Goal: Transaction & Acquisition: Purchase product/service

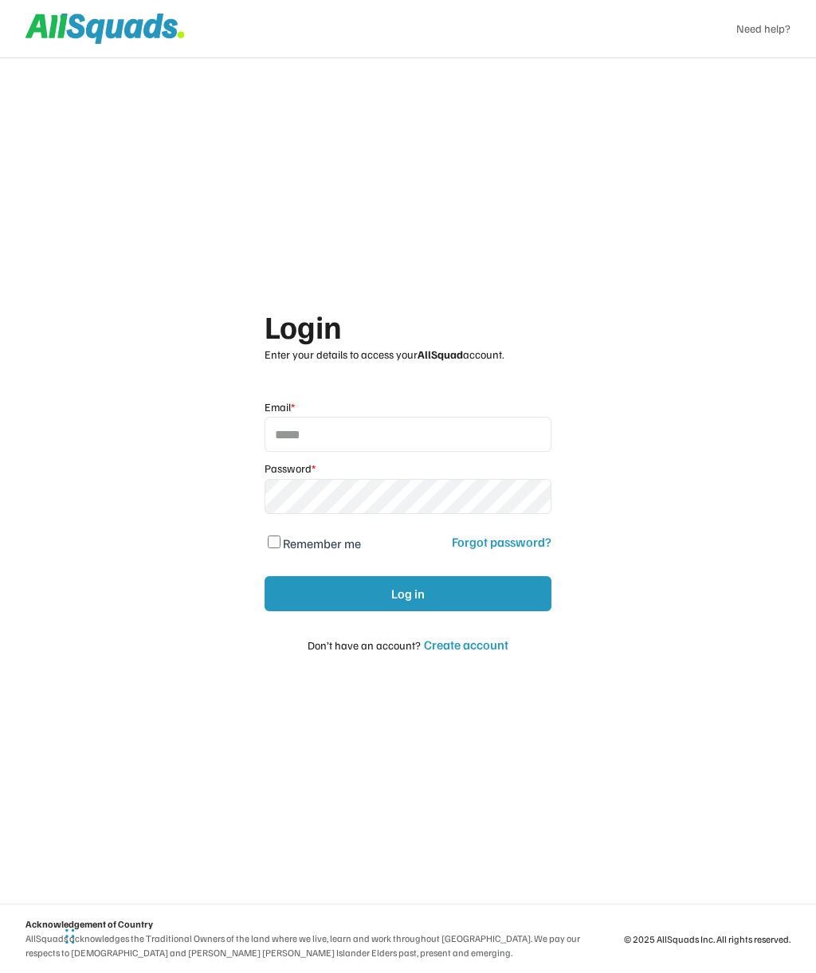
click at [466, 642] on div "Create account" at bounding box center [466, 645] width 85 height 16
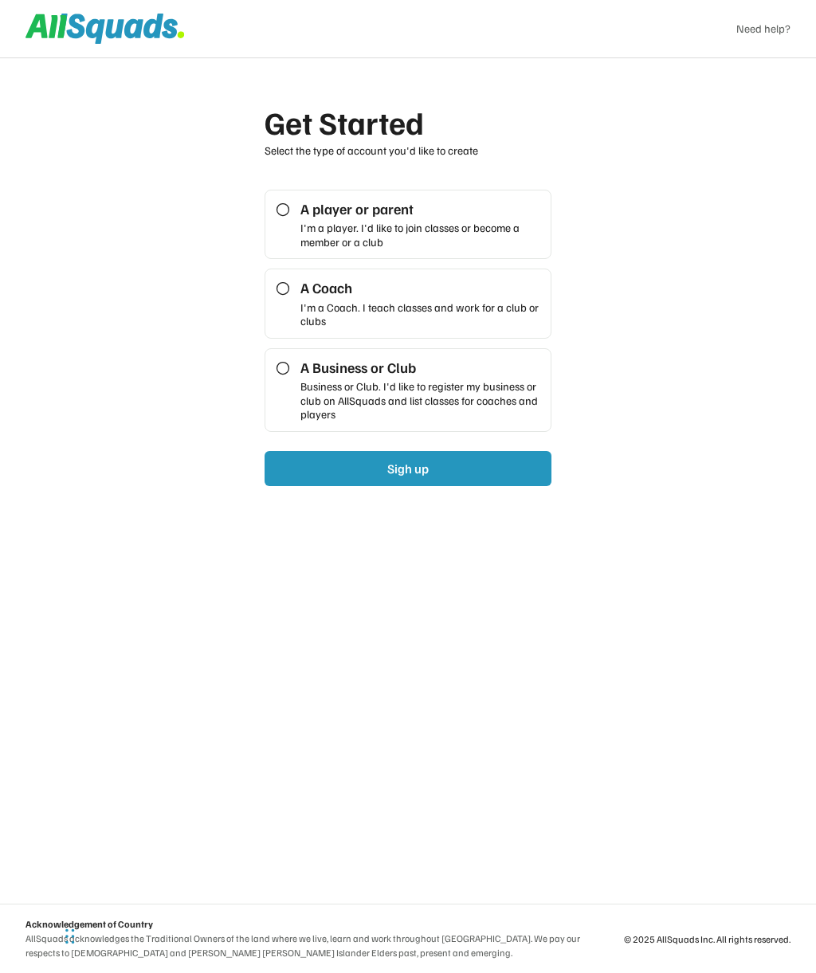
click at [280, 212] on icon at bounding box center [283, 210] width 16 height 16
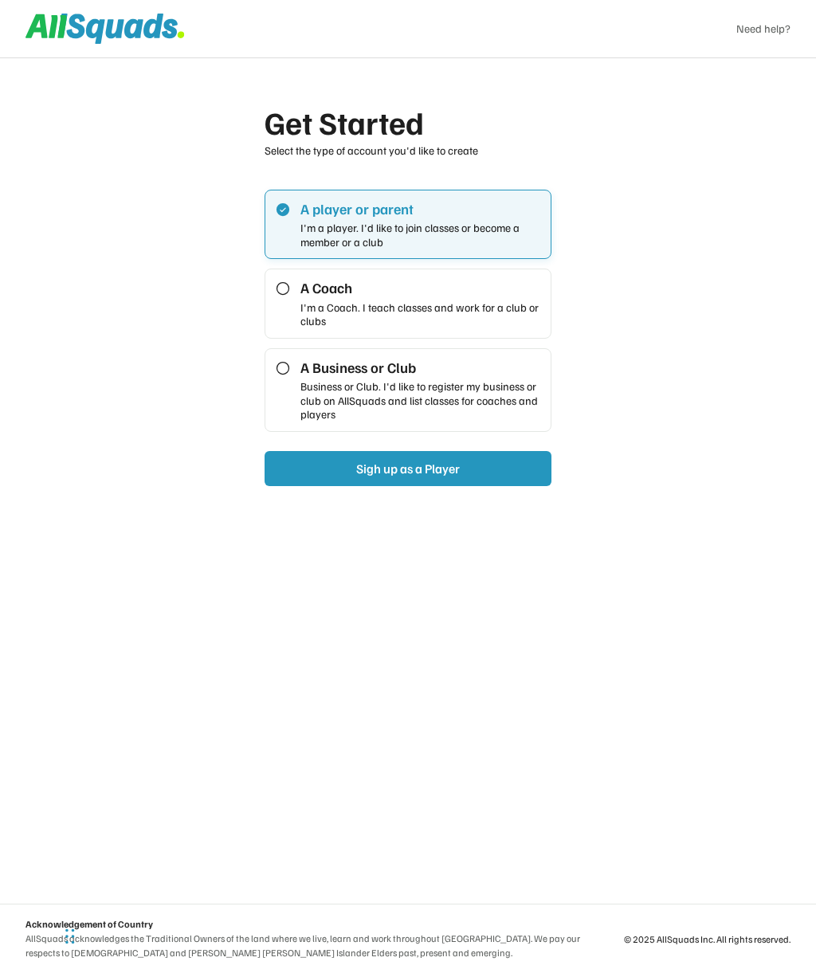
click at [488, 473] on button "Sigh up as a Player" at bounding box center [408, 468] width 287 height 35
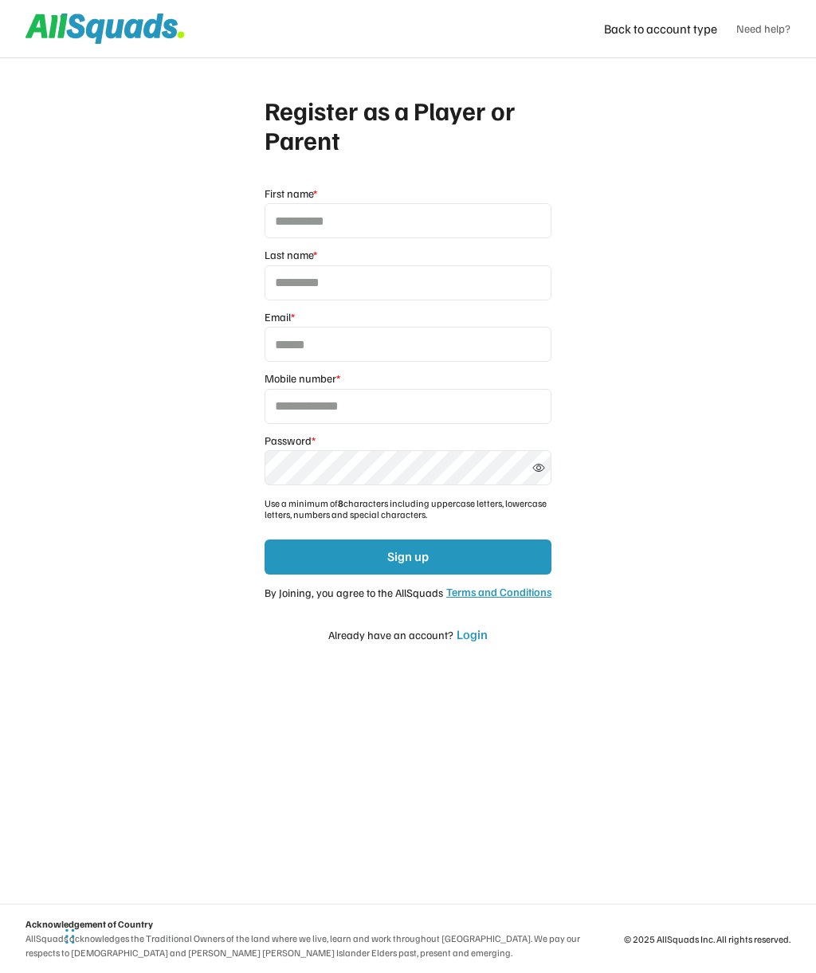
click at [344, 207] on input "input" at bounding box center [408, 220] width 287 height 35
type input "******"
click at [336, 279] on input "input" at bounding box center [408, 282] width 287 height 35
type input "*****"
click at [321, 344] on input "email" at bounding box center [408, 344] width 287 height 35
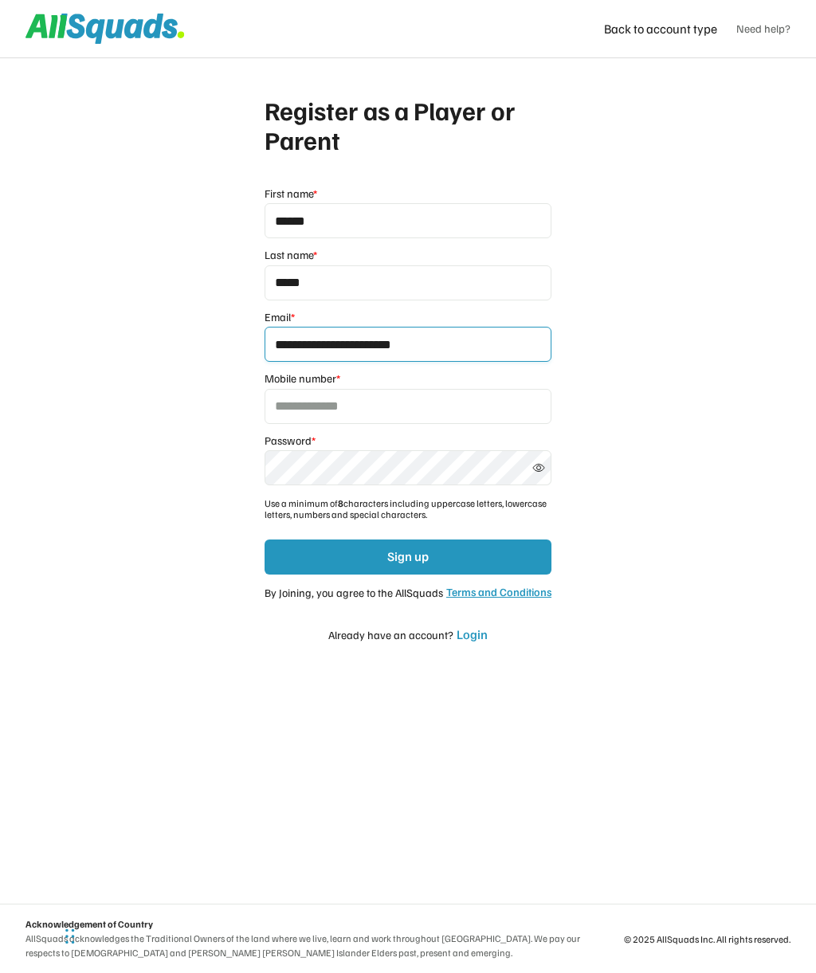
type input "**********"
click at [356, 403] on input "tel" at bounding box center [408, 406] width 287 height 35
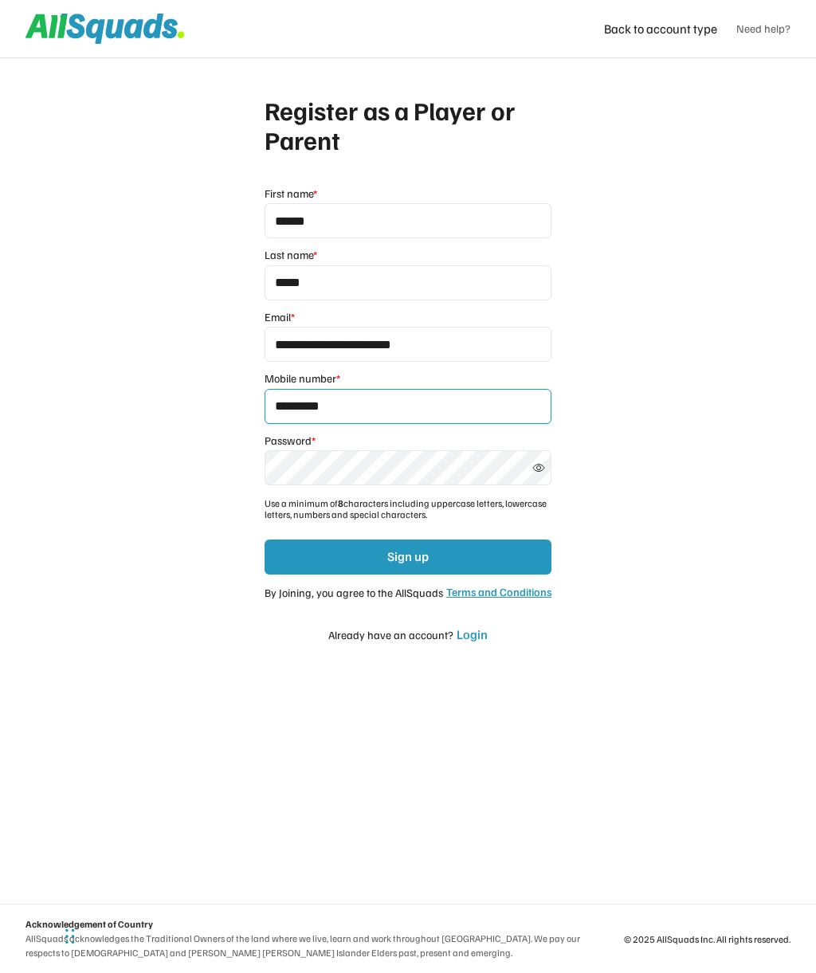
type input "**********"
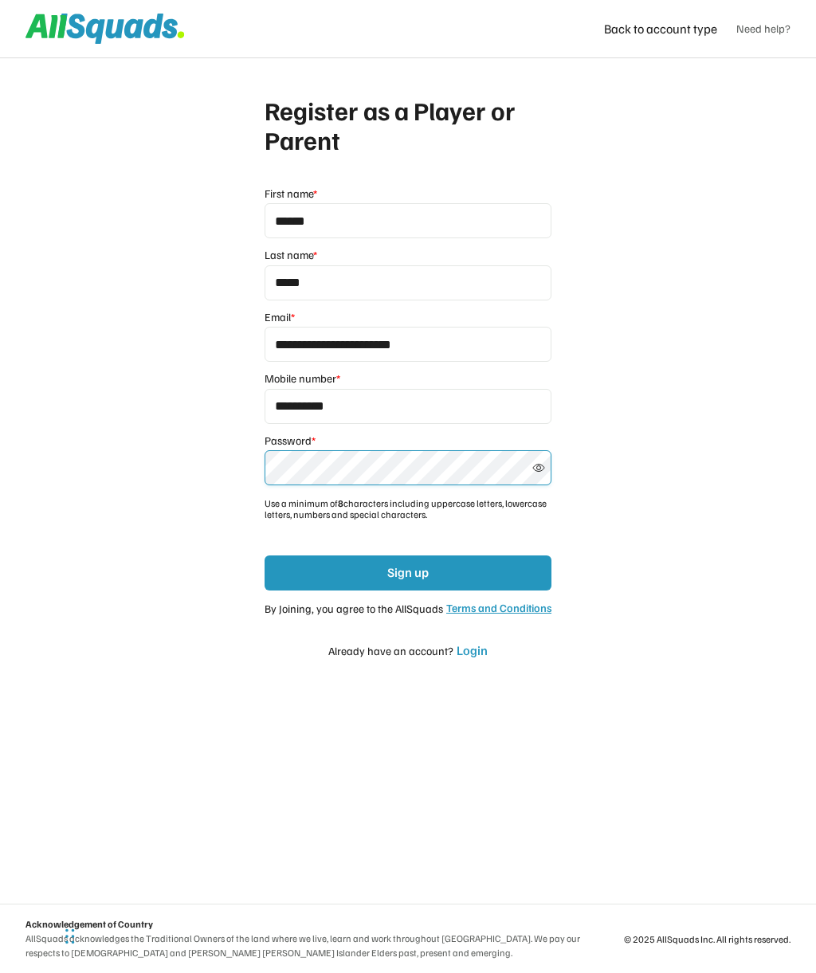
click at [466, 569] on button "Sign up" at bounding box center [408, 573] width 287 height 35
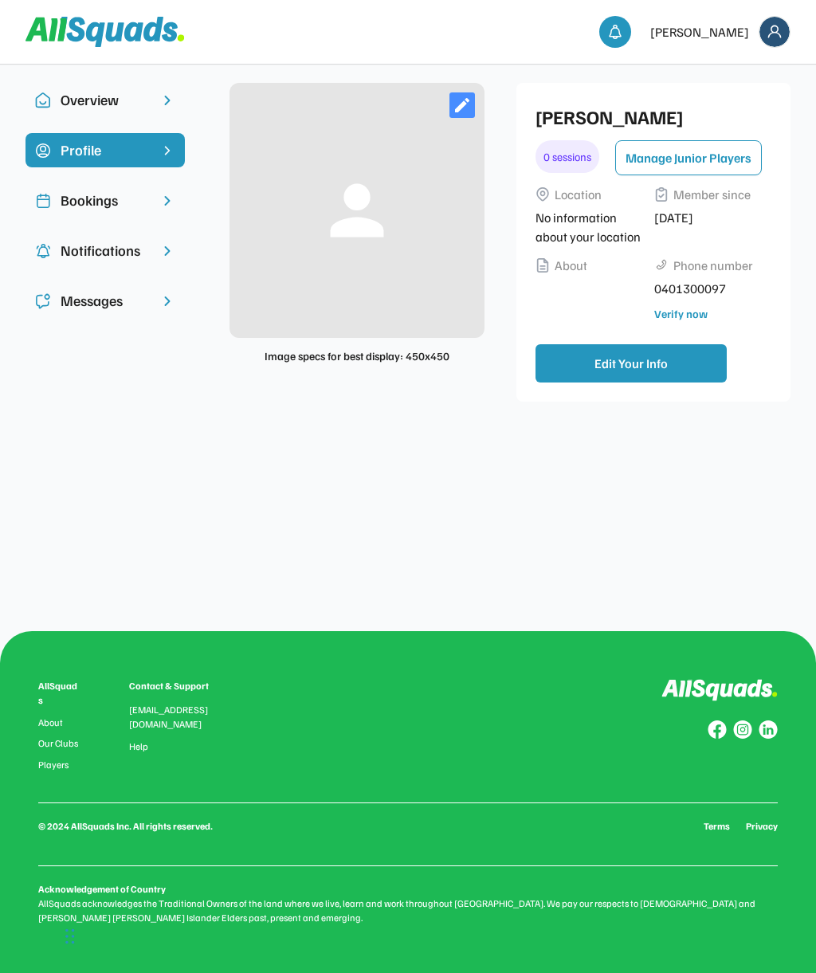
click at [96, 197] on div "Bookings" at bounding box center [105, 201] width 89 height 22
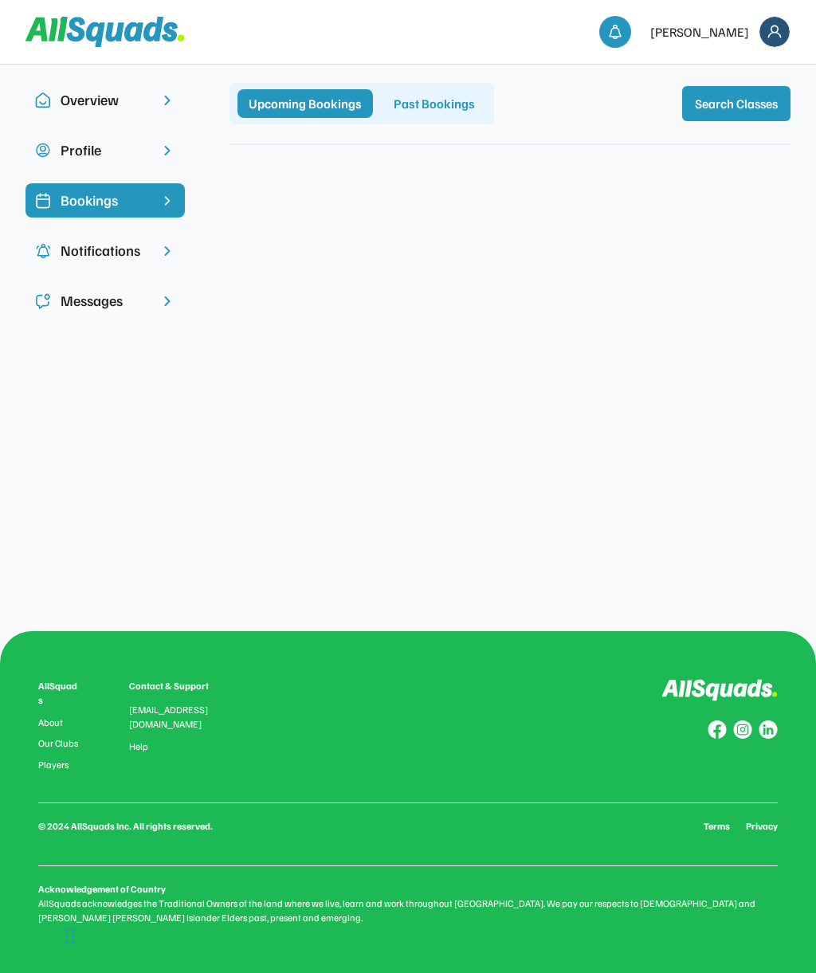
click at [430, 104] on div "Past Bookings" at bounding box center [435, 103] width 104 height 29
click at [729, 98] on button "Search Classes" at bounding box center [736, 103] width 108 height 35
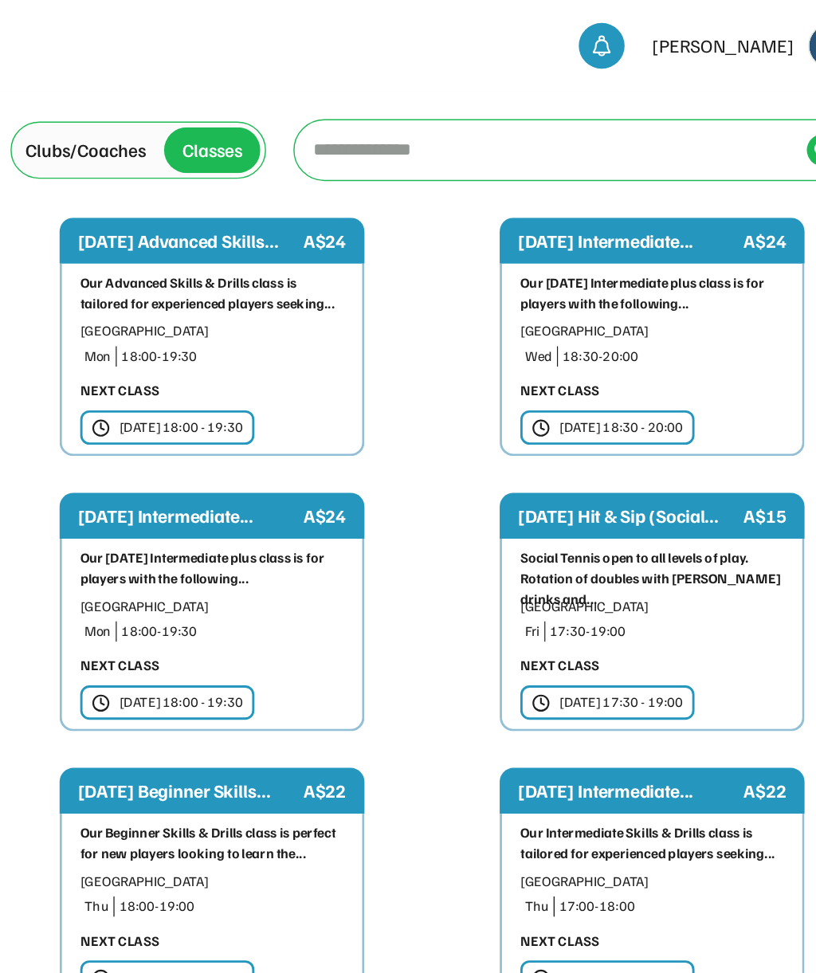
click at [411, 104] on input "input" at bounding box center [581, 104] width 340 height 32
click at [411, 96] on input "input" at bounding box center [581, 104] width 340 height 32
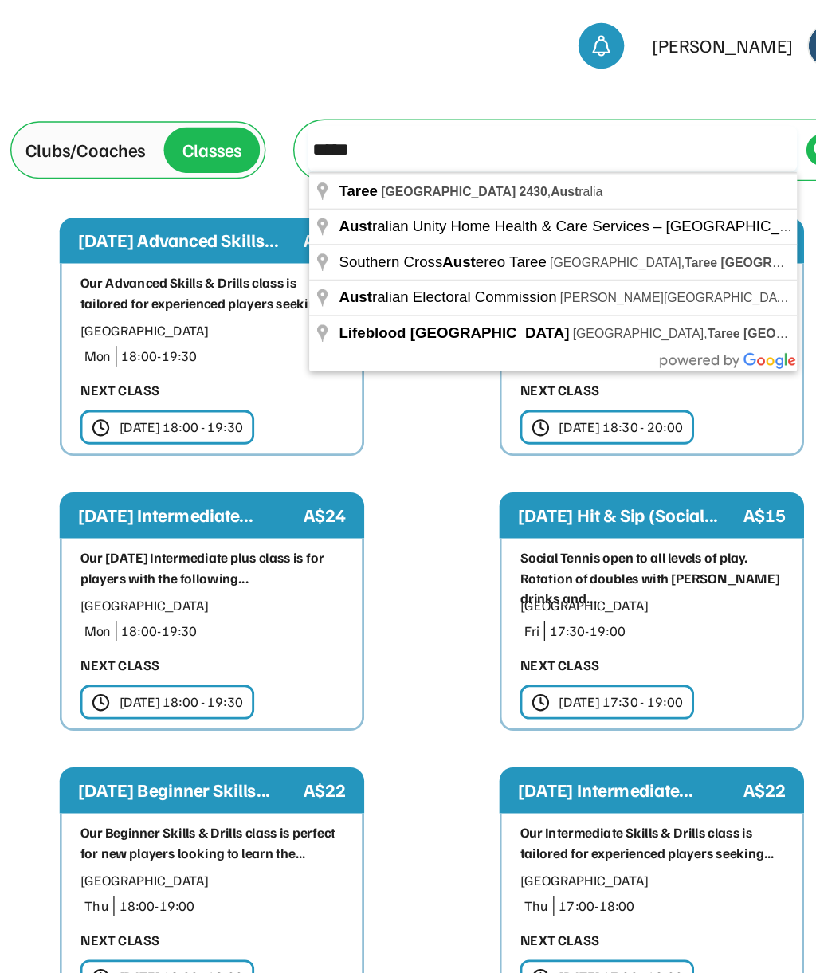
type input "****"
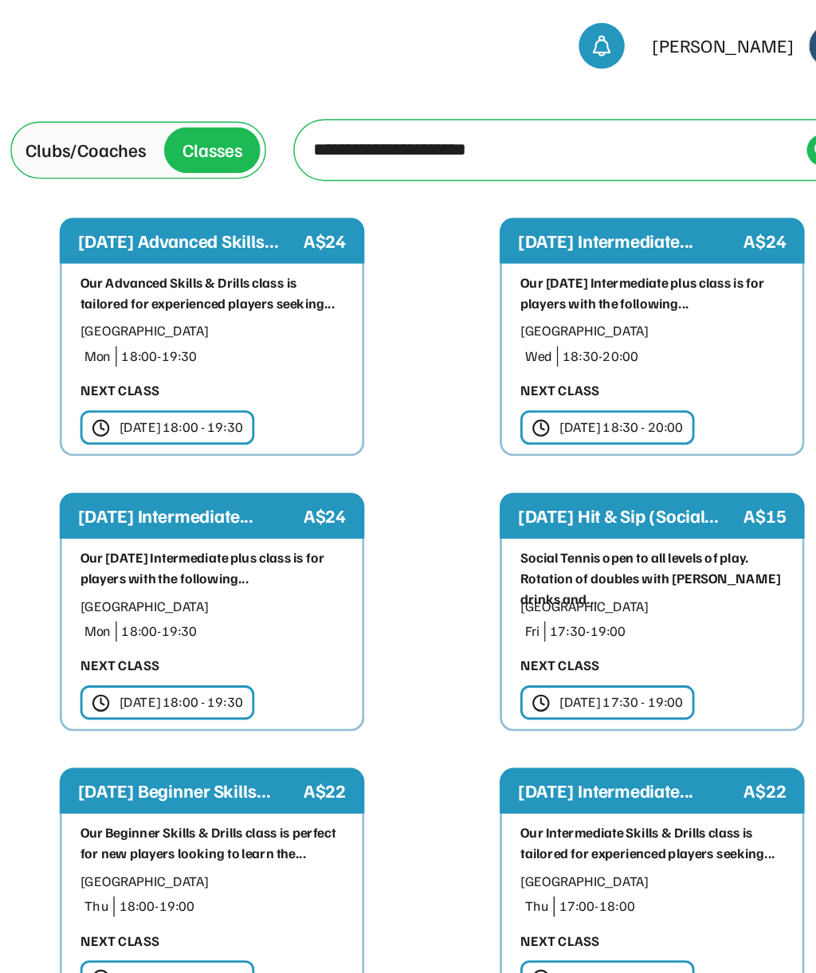
type input "**********"
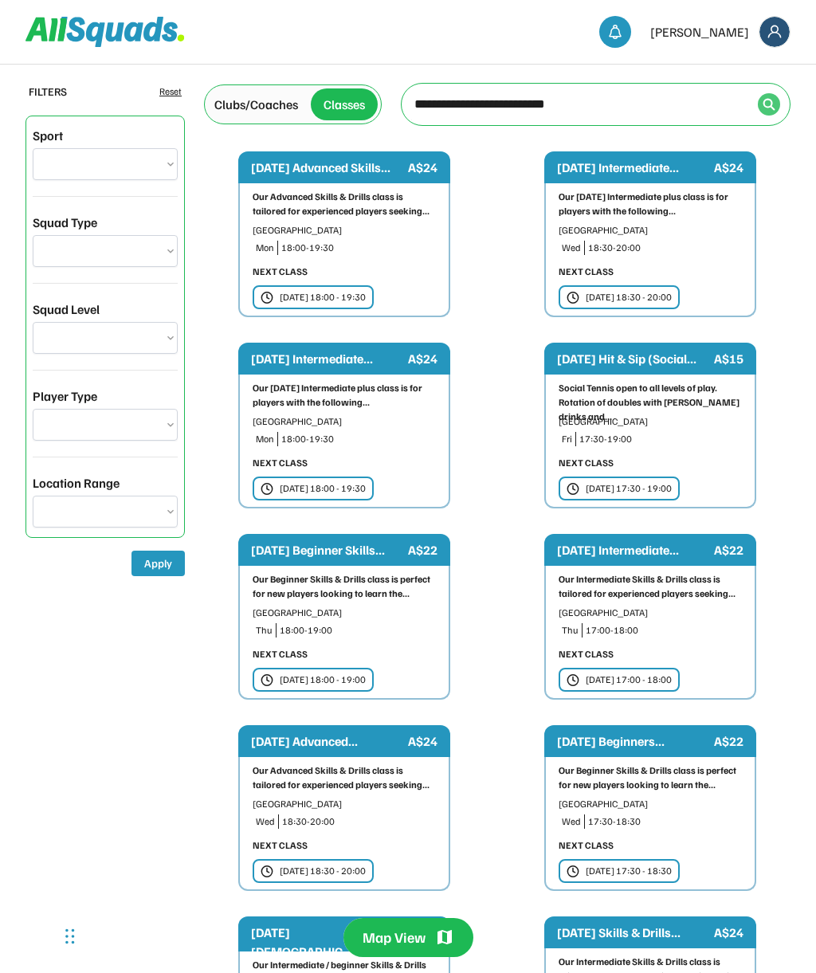
click at [765, 106] on img at bounding box center [769, 104] width 13 height 13
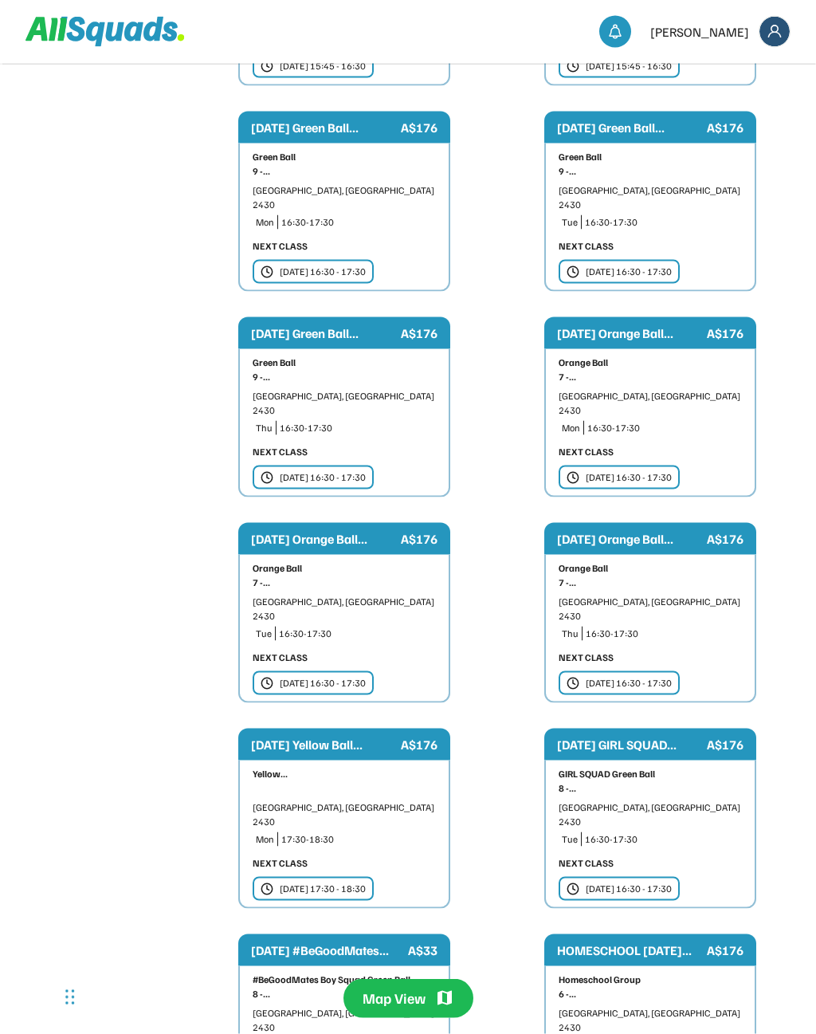
scroll to position [658, 0]
click at [411, 973] on div "Map View" at bounding box center [394, 999] width 63 height 20
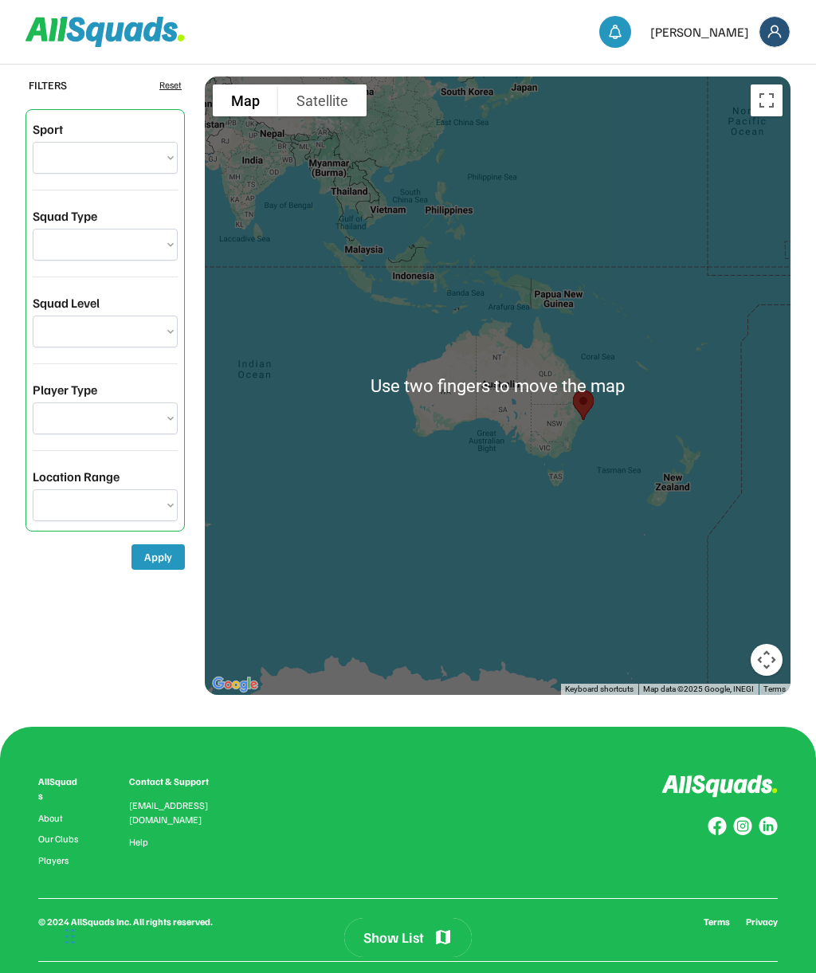
scroll to position [0, 0]
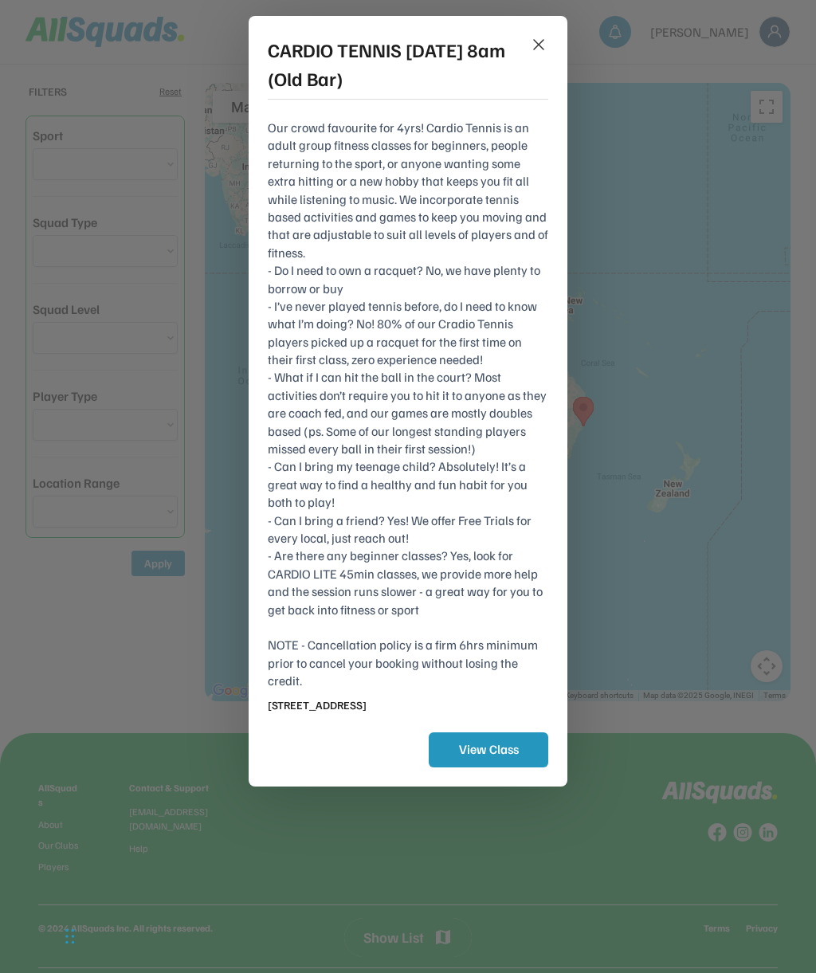
click at [515, 739] on button "View Class" at bounding box center [489, 750] width 120 height 35
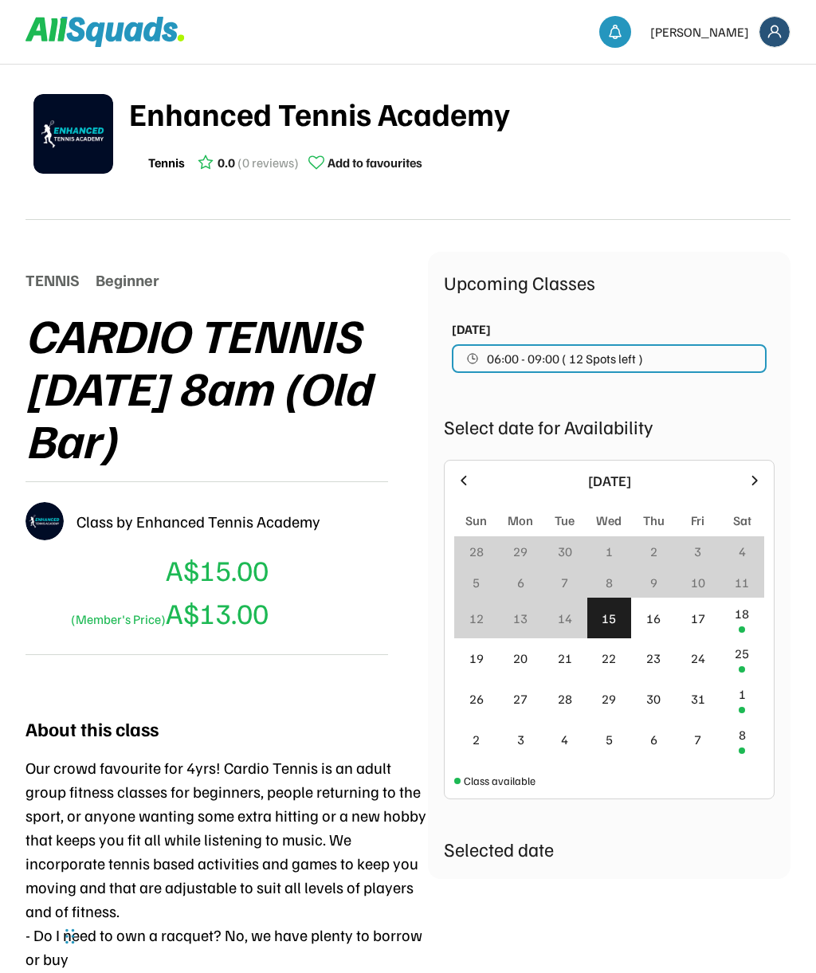
click at [713, 355] on button "06:00 - 09:00 ( 12 Spots left )" at bounding box center [609, 358] width 315 height 29
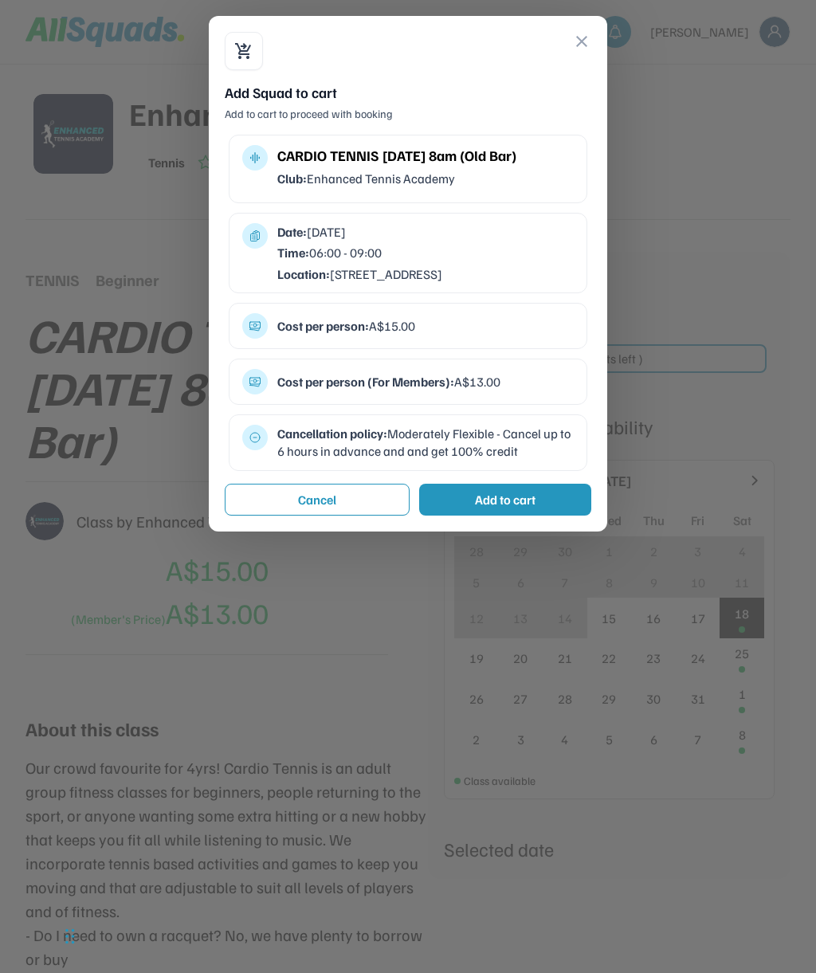
click at [579, 46] on button "close" at bounding box center [581, 41] width 19 height 19
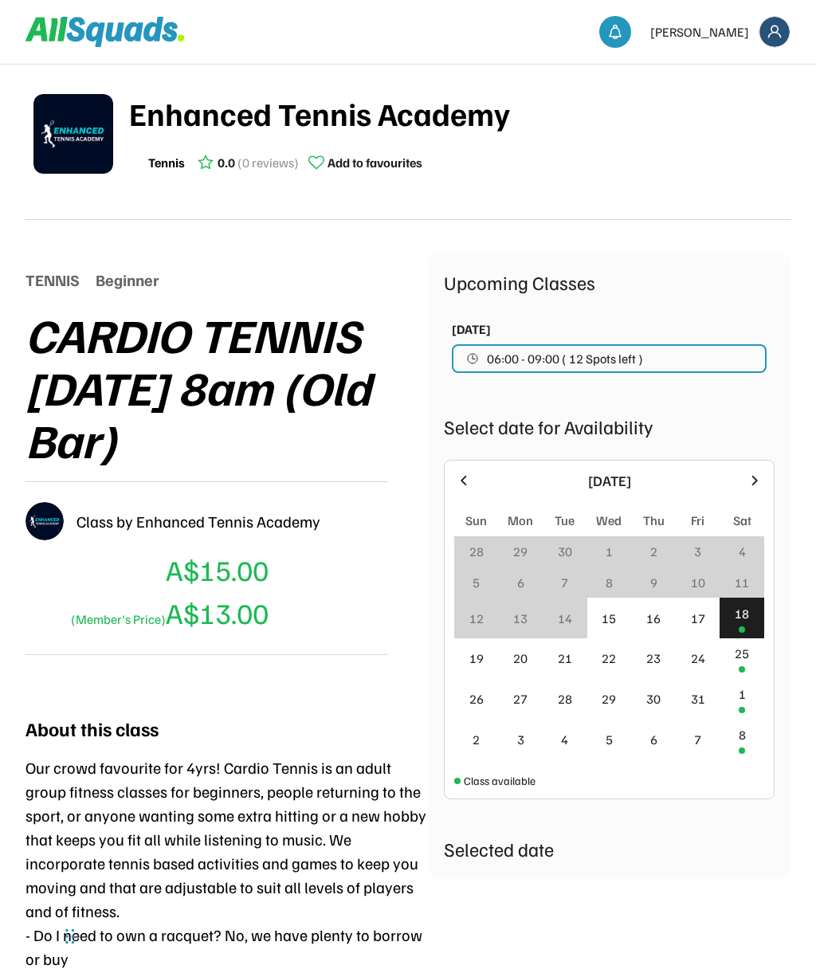
click at [686, 357] on button "06:00 - 09:00 ( 12 Spots left )" at bounding box center [609, 358] width 315 height 29
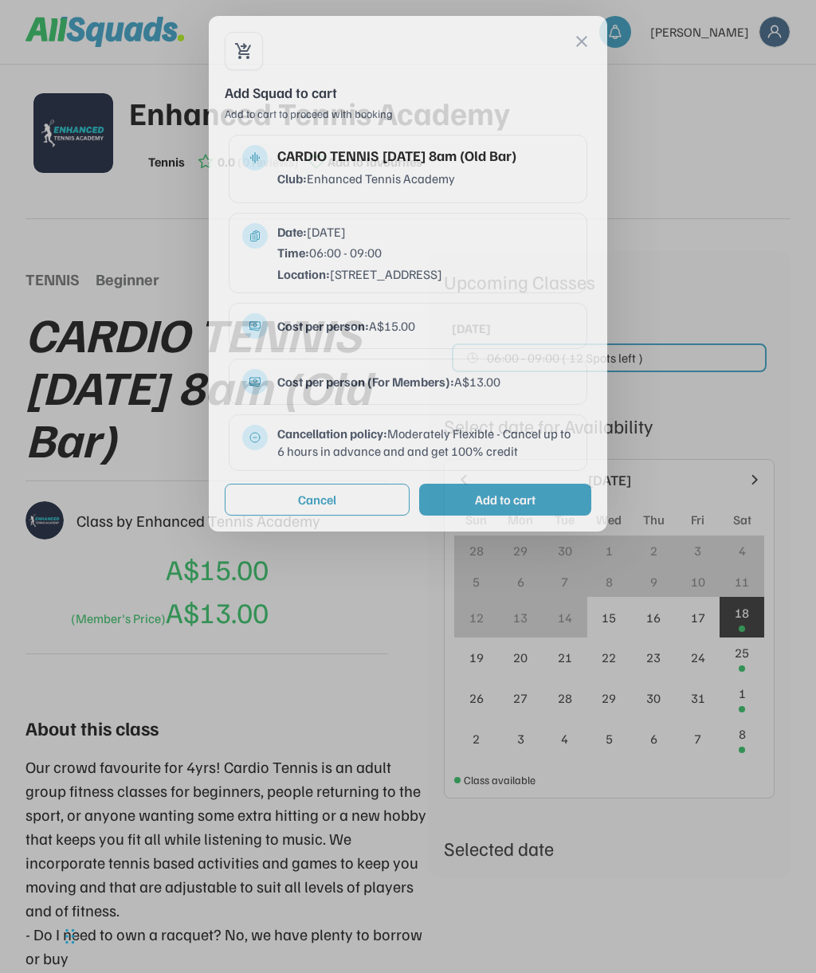
scroll to position [2, 0]
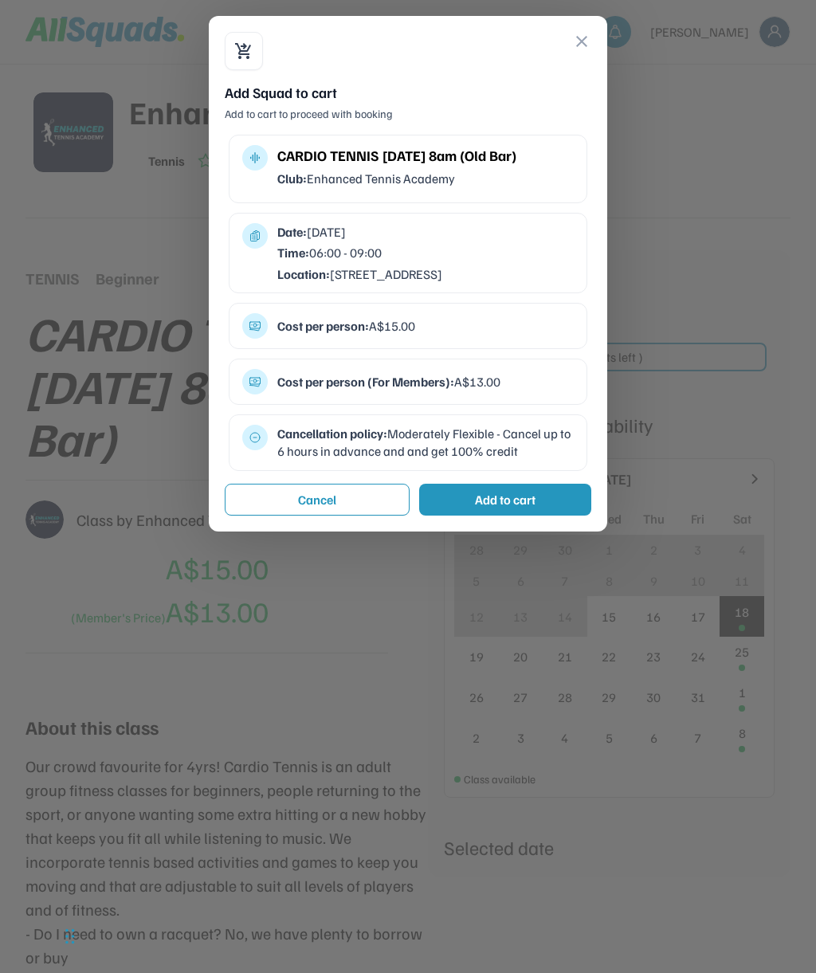
click at [741, 277] on div at bounding box center [408, 486] width 816 height 973
click at [418, 765] on div at bounding box center [408, 486] width 816 height 973
click at [382, 688] on div at bounding box center [408, 486] width 816 height 973
click at [380, 714] on div at bounding box center [408, 486] width 816 height 973
click at [339, 501] on button "Cancel" at bounding box center [317, 500] width 185 height 32
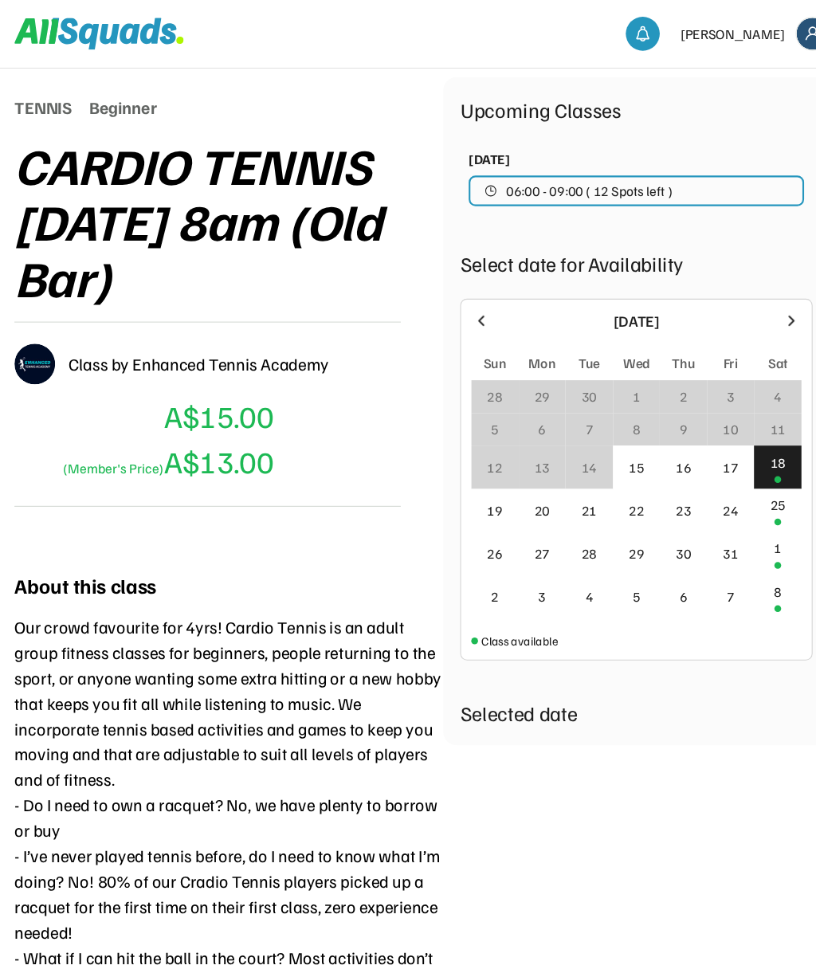
scroll to position [0, 0]
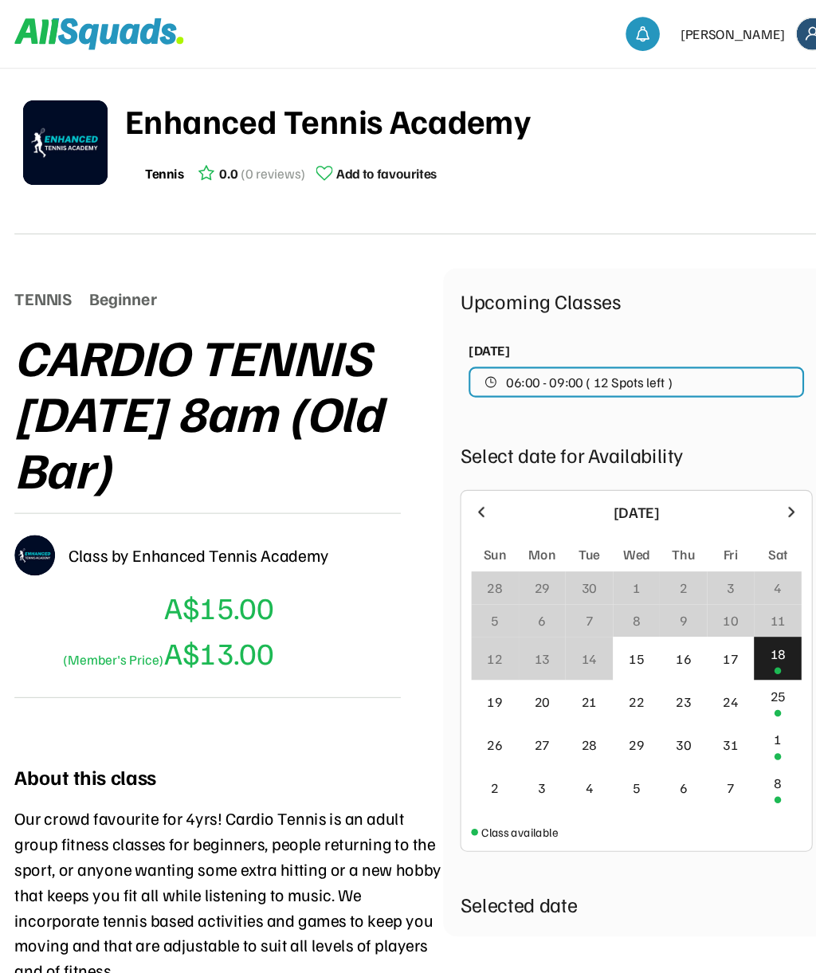
click at [691, 617] on div "17" at bounding box center [698, 618] width 14 height 19
click at [647, 616] on div "16" at bounding box center [654, 618] width 14 height 19
click at [648, 618] on div "16" at bounding box center [654, 618] width 14 height 19
click at [691, 619] on div "17" at bounding box center [698, 618] width 14 height 19
click at [698, 616] on div "17" at bounding box center [698, 618] width 45 height 41
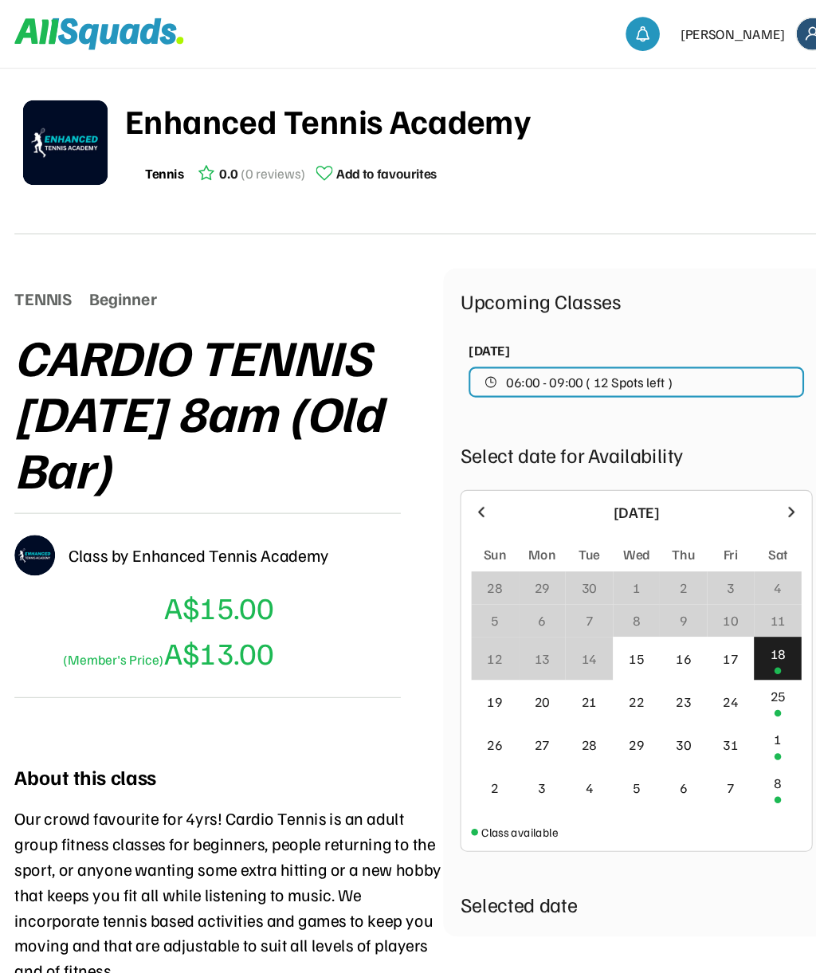
click at [456, 661] on div "19" at bounding box center [476, 659] width 45 height 41
click at [473, 661] on div "19" at bounding box center [476, 659] width 45 height 41
click at [499, 661] on div "20" at bounding box center [521, 659] width 45 height 41
click at [735, 623] on div "18" at bounding box center [742, 613] width 14 height 19
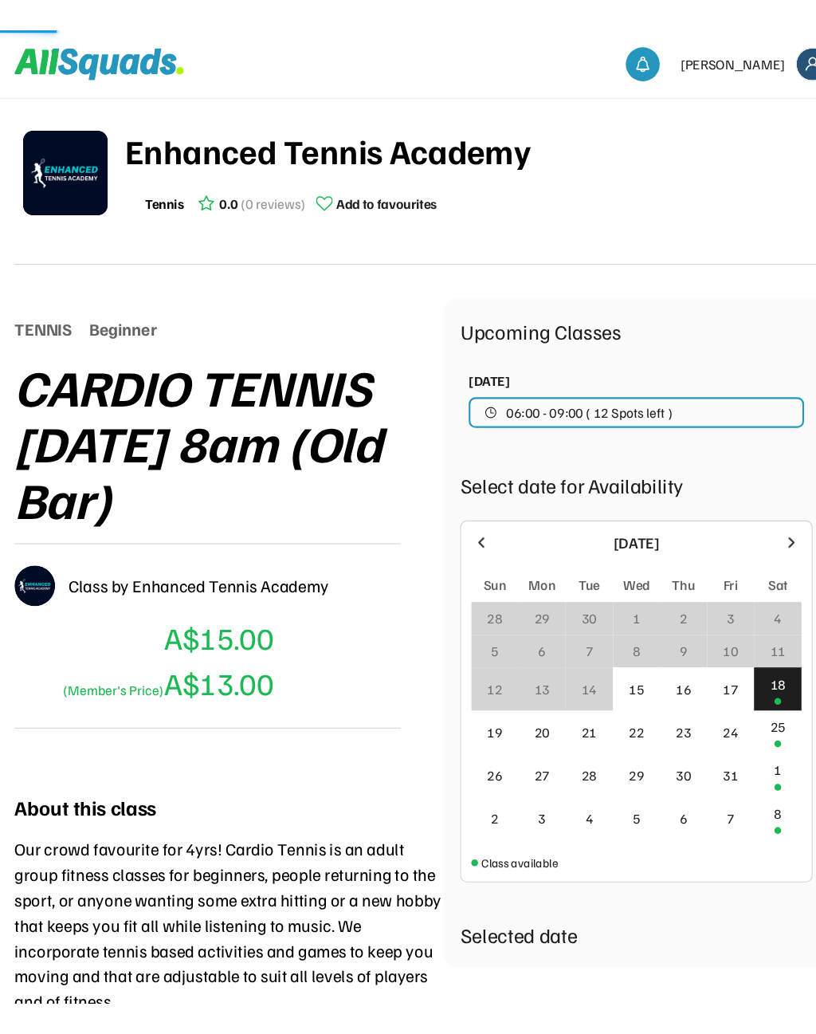
scroll to position [5, 0]
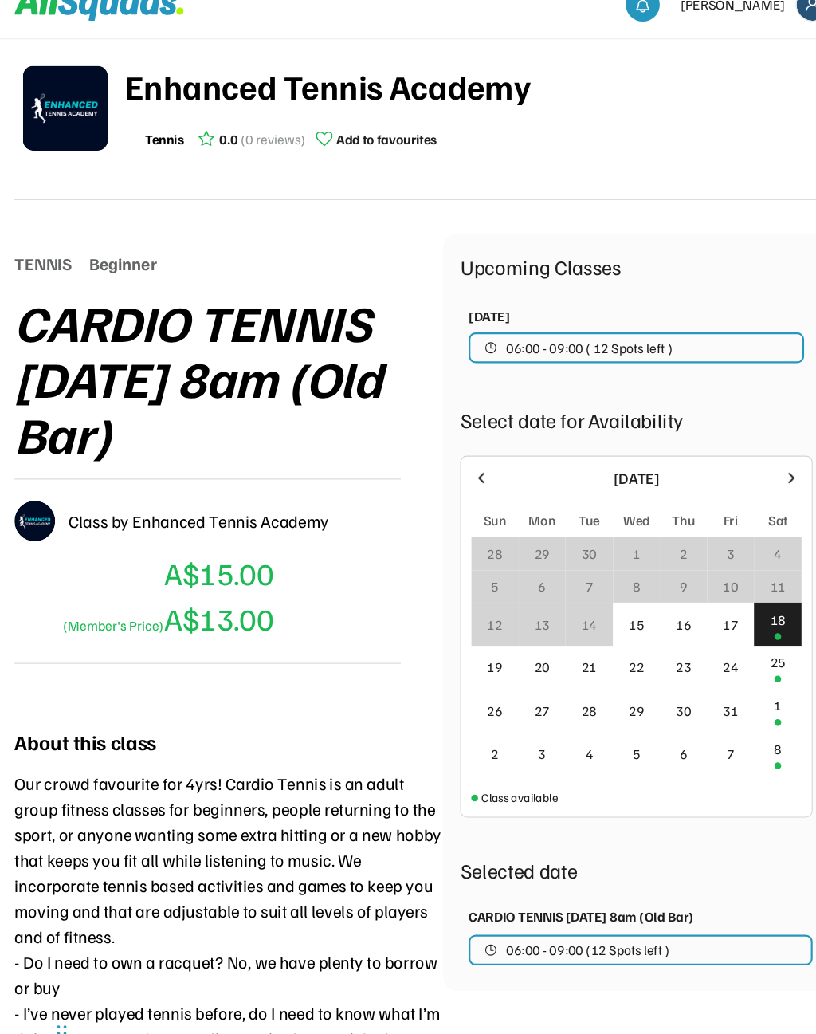
click at [560, 714] on div "4" at bounding box center [565, 734] width 45 height 41
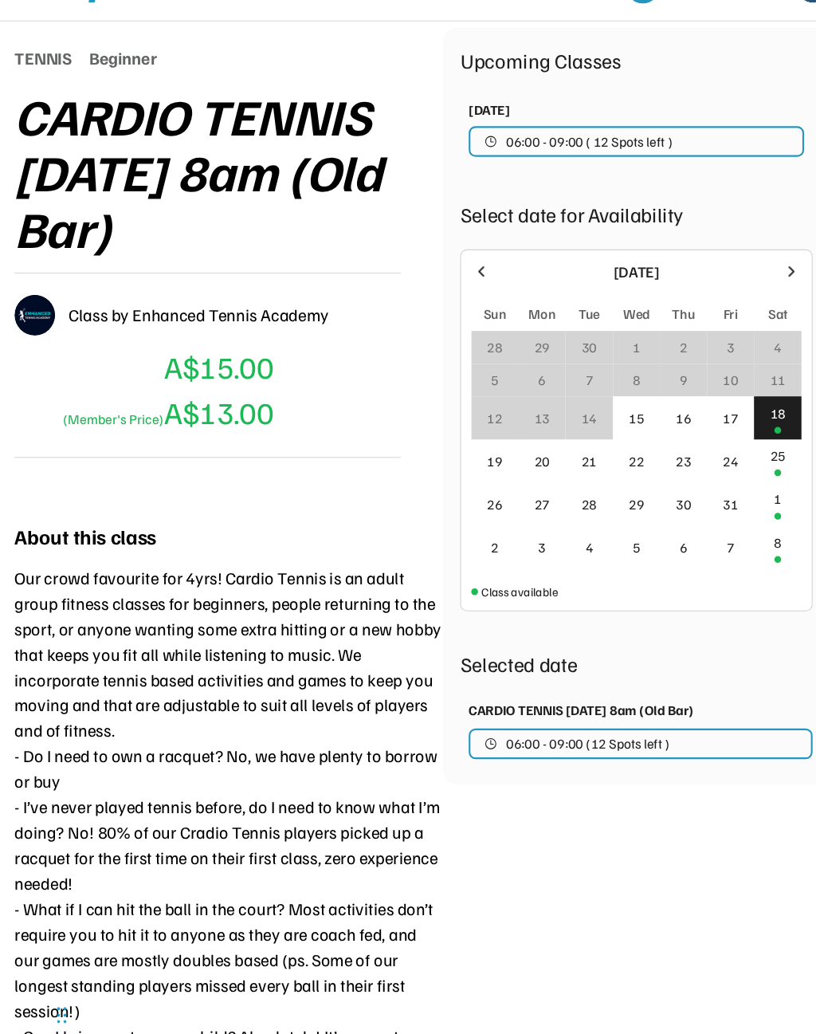
scroll to position [201, 0]
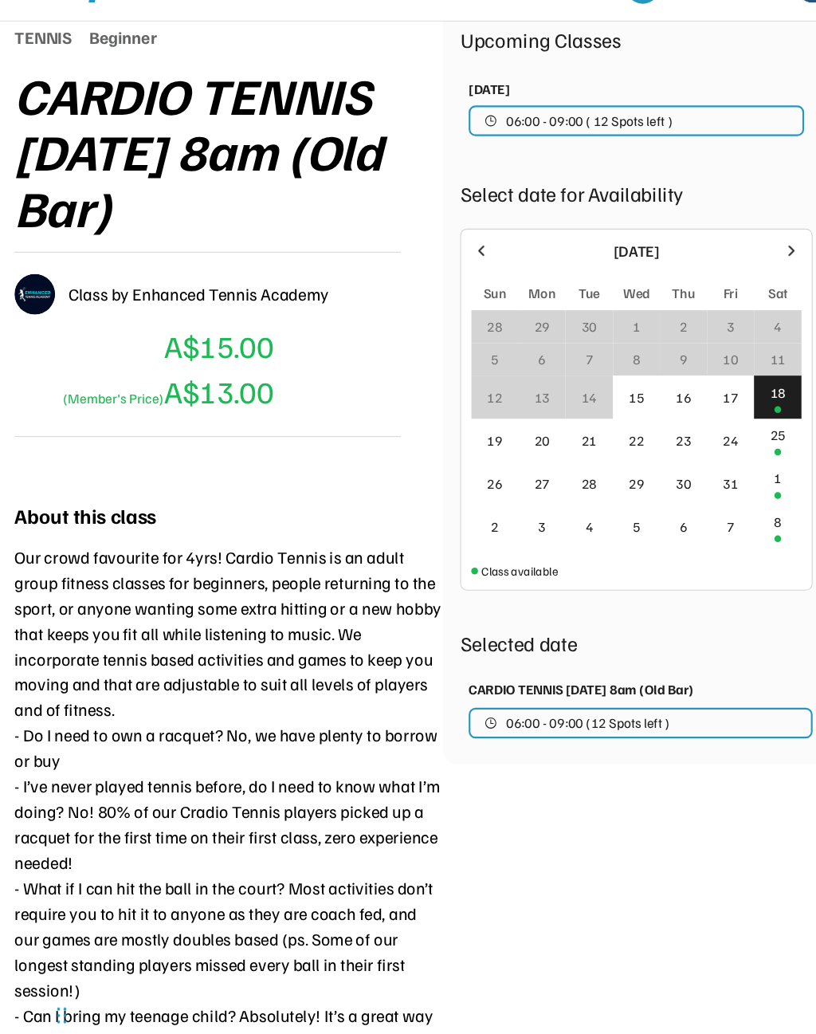
click at [656, 709] on button "06:00 - 09:00 (12 Spots left )" at bounding box center [613, 723] width 323 height 29
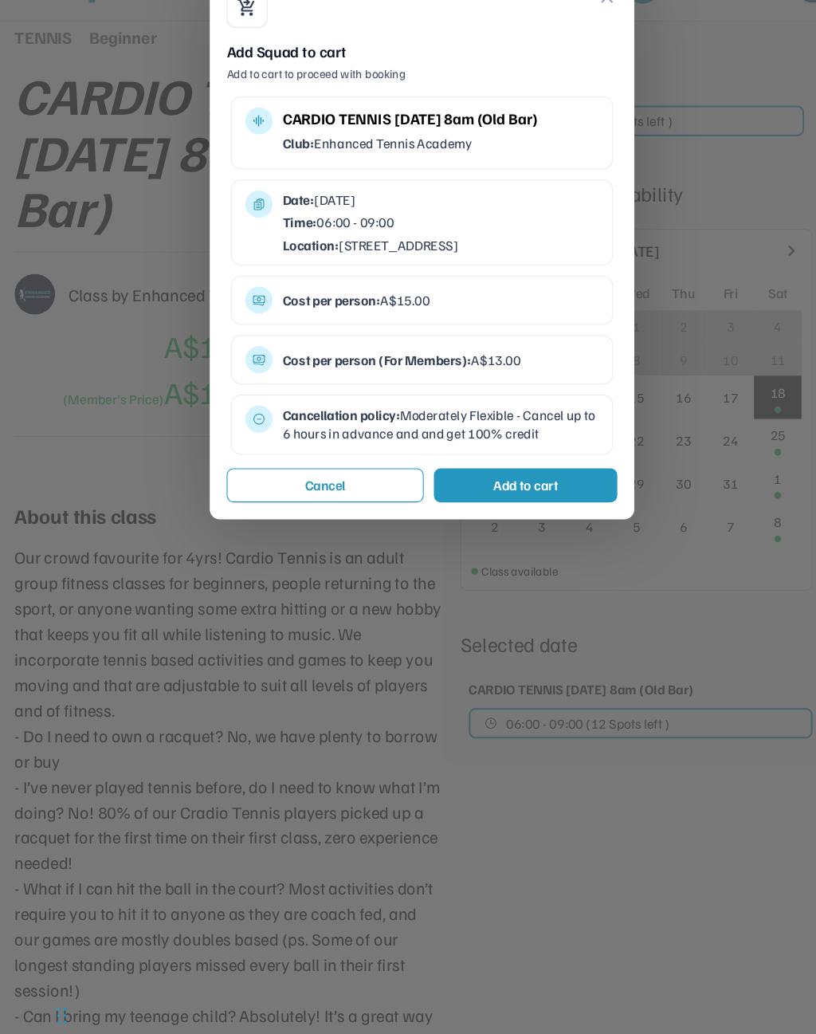
scroll to position [197, 0]
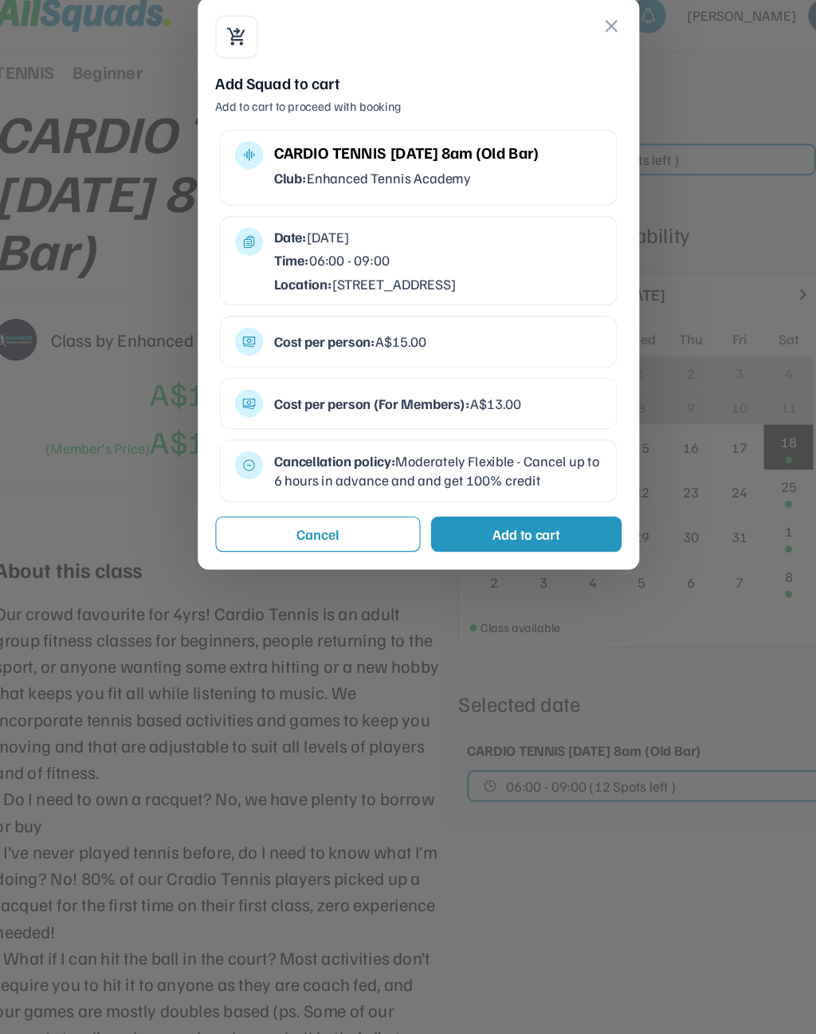
click at [449, 373] on div "Cost per person (For Members): A$13.00" at bounding box center [425, 382] width 297 height 18
click at [325, 491] on button "Cancel" at bounding box center [317, 500] width 185 height 32
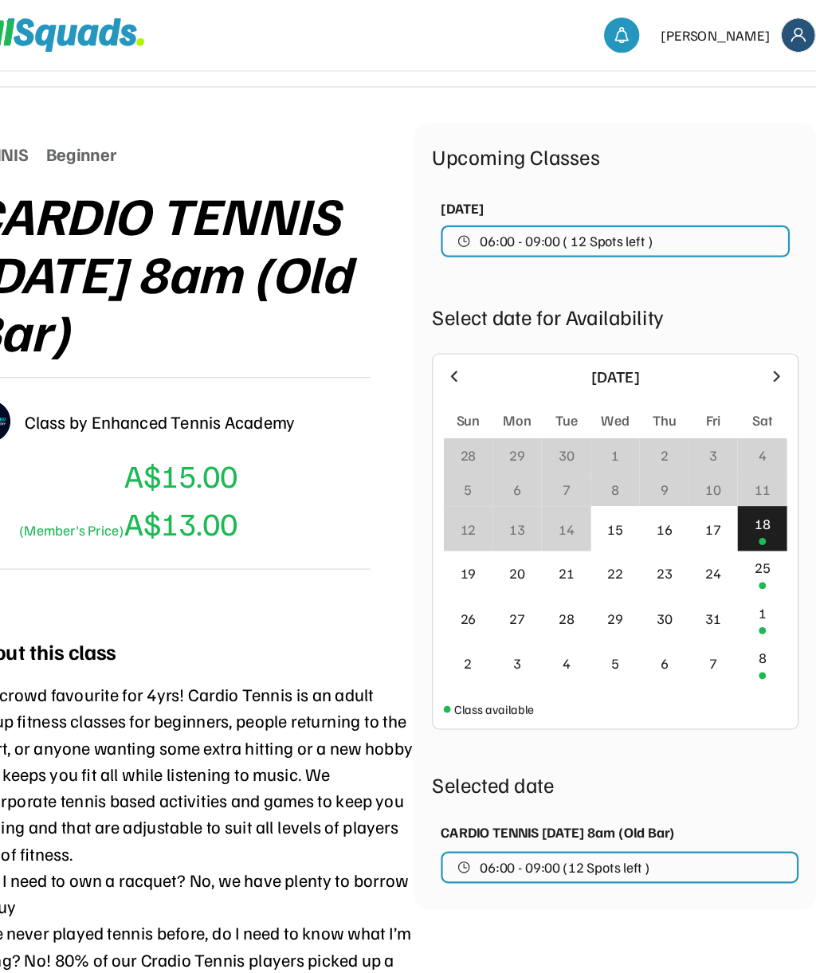
scroll to position [0, 0]
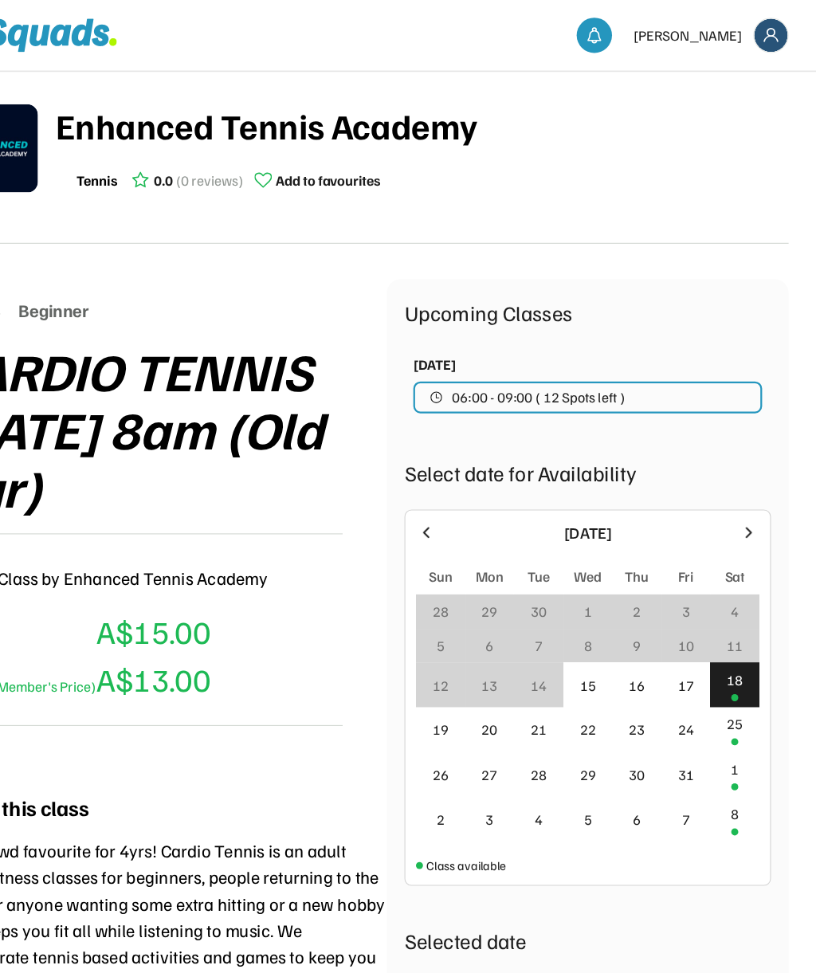
click at [760, 33] on img at bounding box center [775, 32] width 30 height 30
click at [627, 104] on link "Profile" at bounding box center [674, 104] width 94 height 32
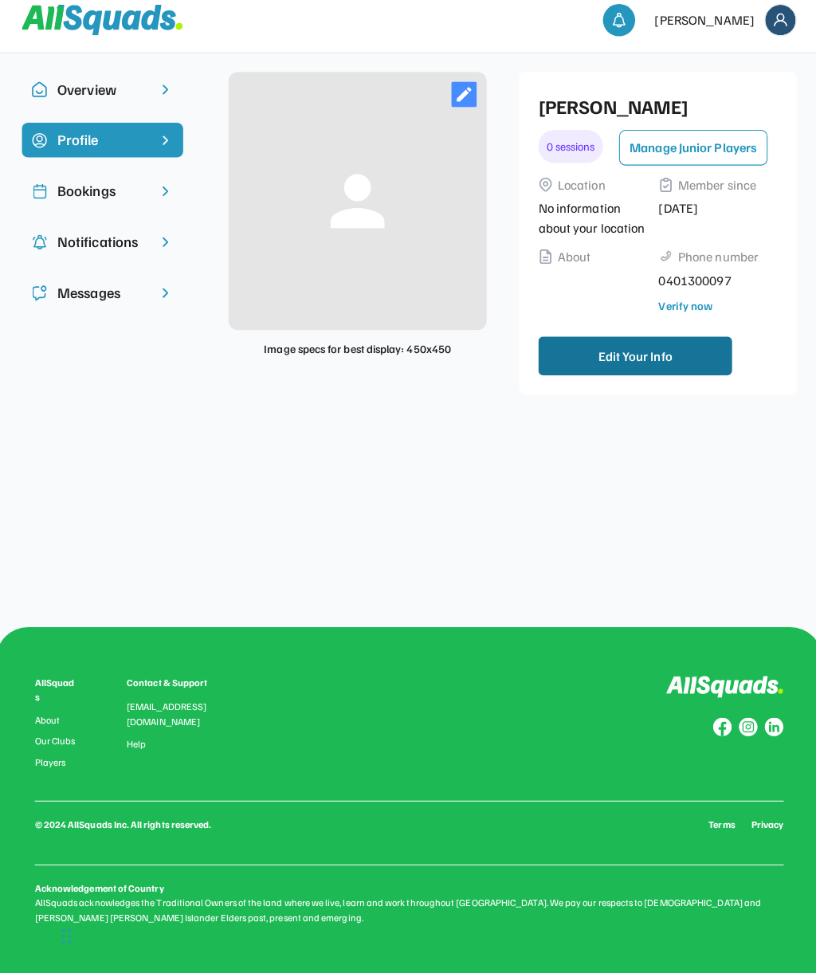
click at [661, 367] on button "Edit Your Info" at bounding box center [631, 363] width 191 height 38
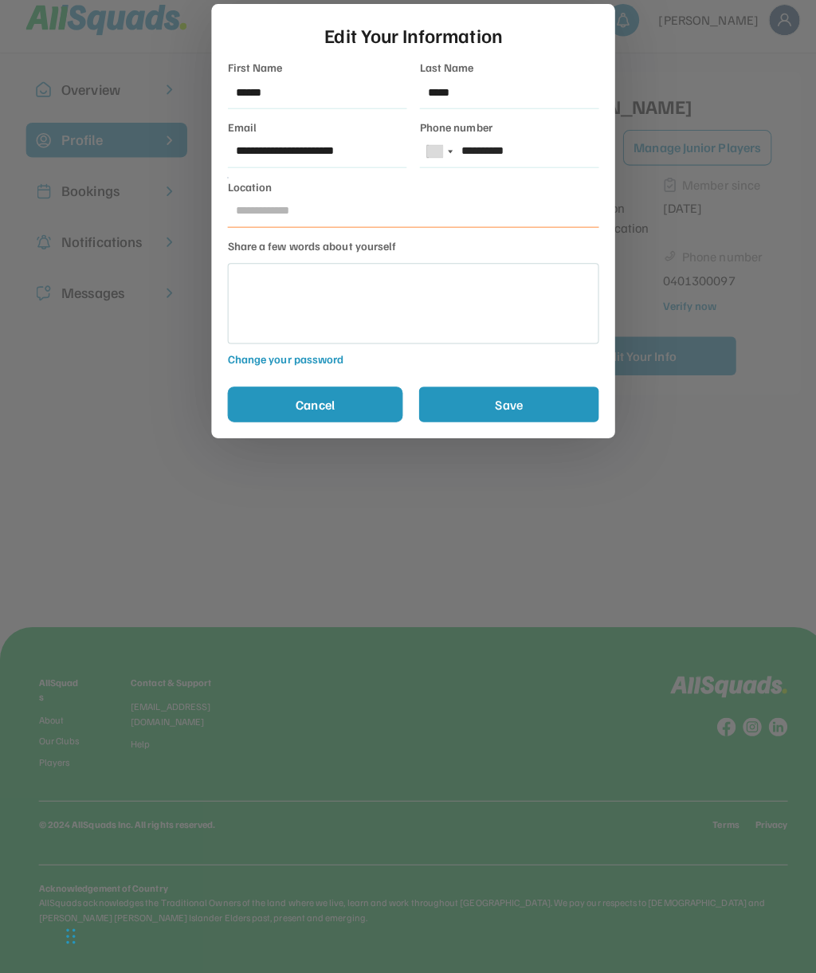
click at [317, 395] on button "Cancel" at bounding box center [311, 411] width 173 height 35
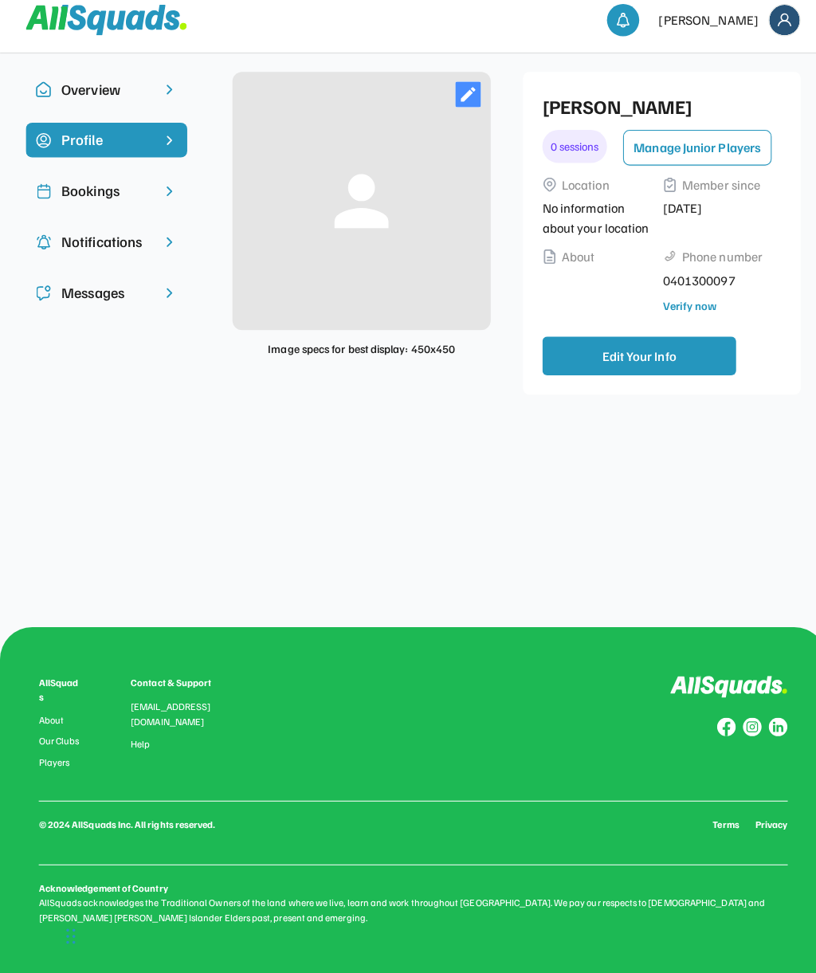
click at [124, 190] on div "Bookings" at bounding box center [105, 201] width 89 height 22
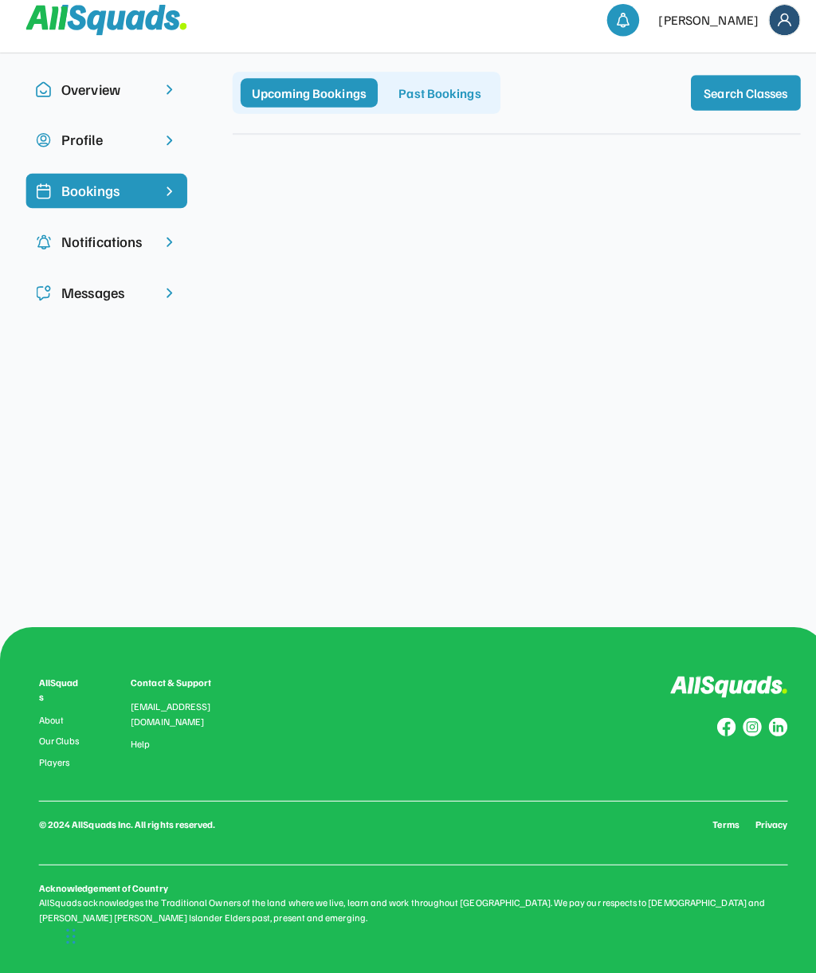
click at [112, 284] on div "Messages" at bounding box center [105, 301] width 159 height 34
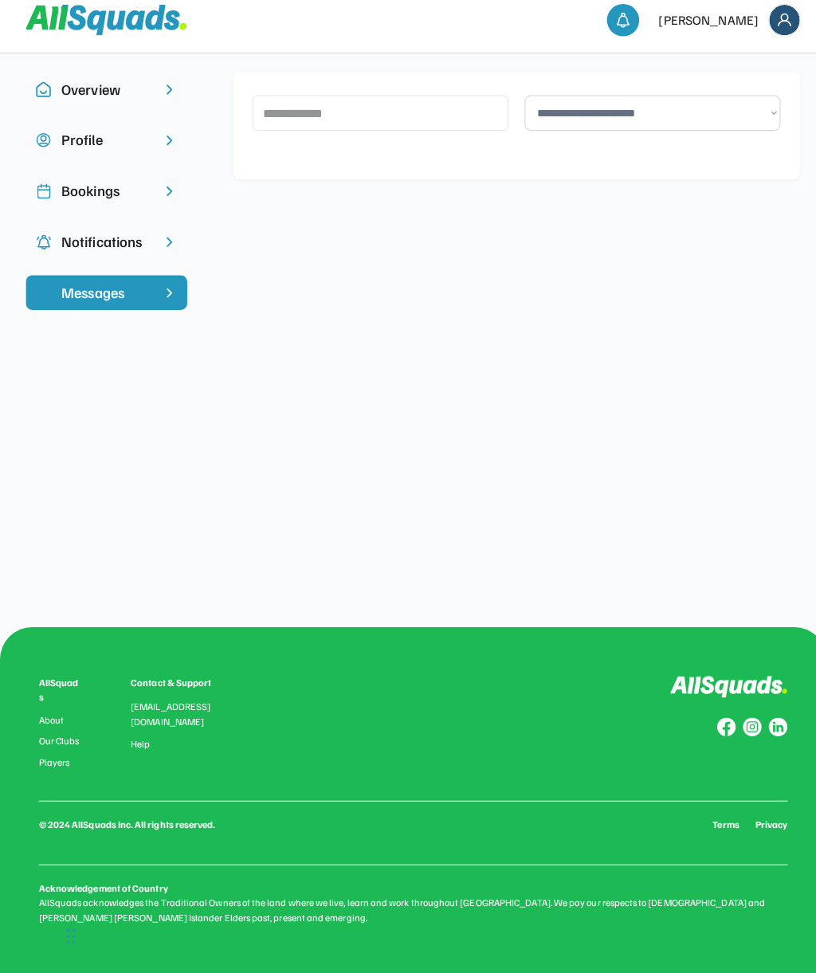
click at [130, 234] on div "Notifications" at bounding box center [105, 251] width 159 height 34
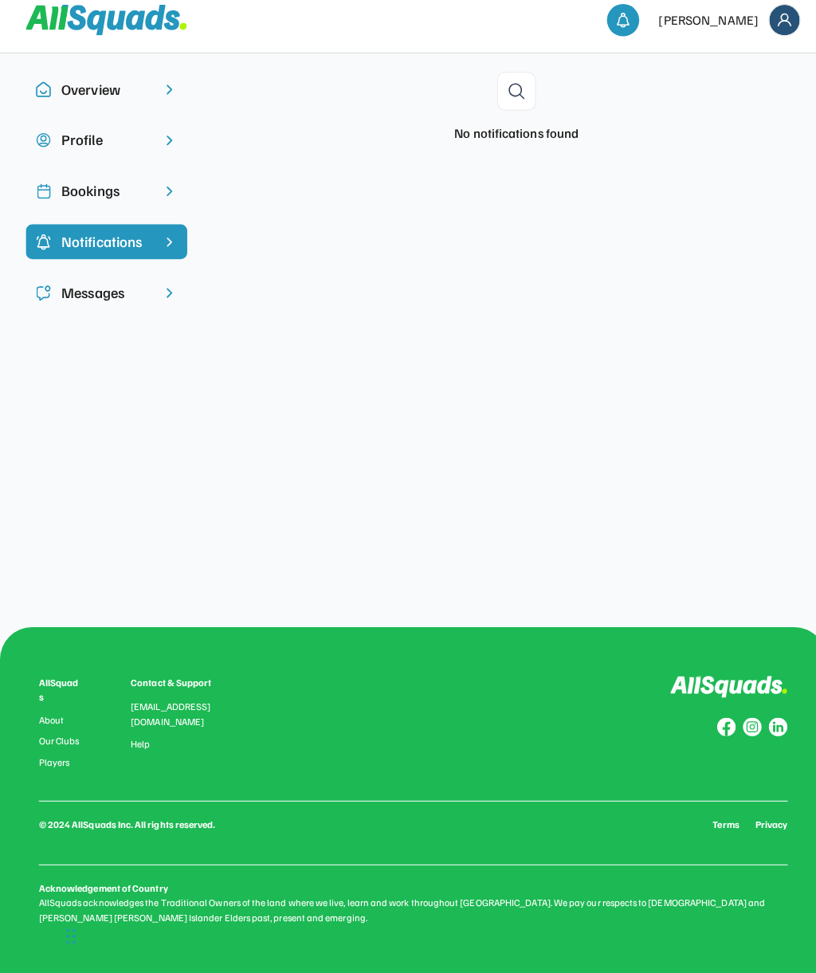
click at [91, 89] on div "Overview" at bounding box center [105, 100] width 89 height 22
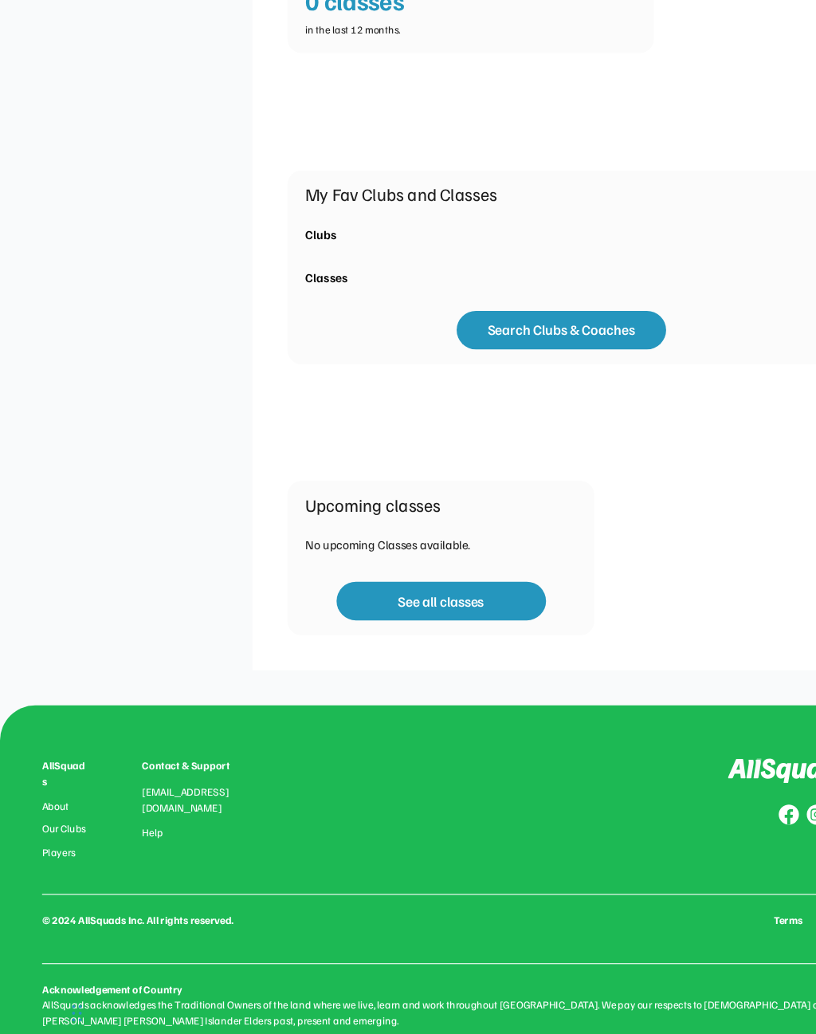
scroll to position [334, 0]
click at [432, 605] on button "See all classes" at bounding box center [401, 622] width 191 height 35
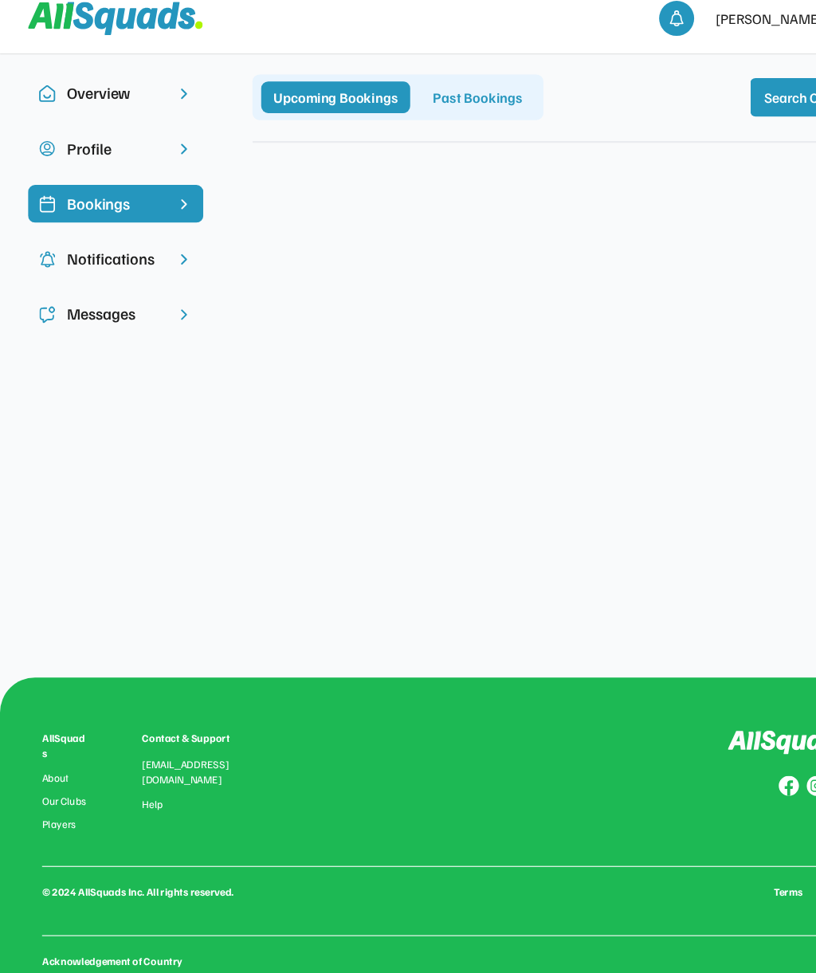
click at [425, 490] on div "**********" at bounding box center [408, 486] width 816 height 973
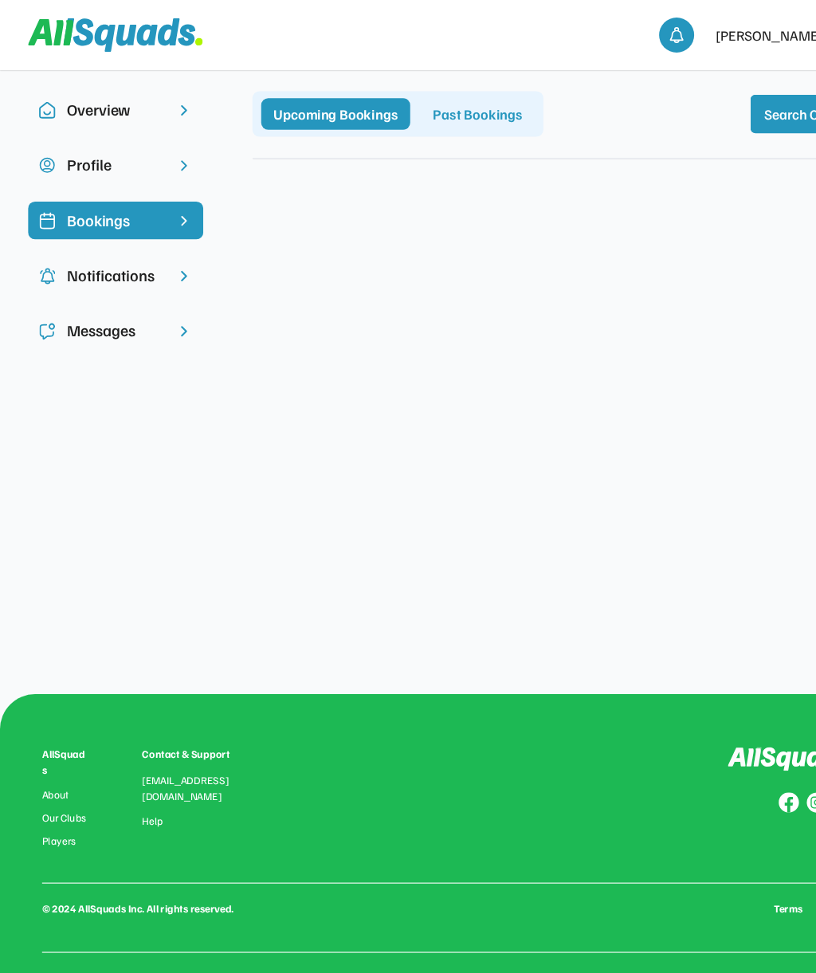
click at [410, 103] on div "Past Bookings" at bounding box center [435, 103] width 104 height 29
click at [149, 213] on div "Bookings" at bounding box center [105, 200] width 159 height 34
click at [104, 262] on div "Notifications" at bounding box center [105, 251] width 159 height 34
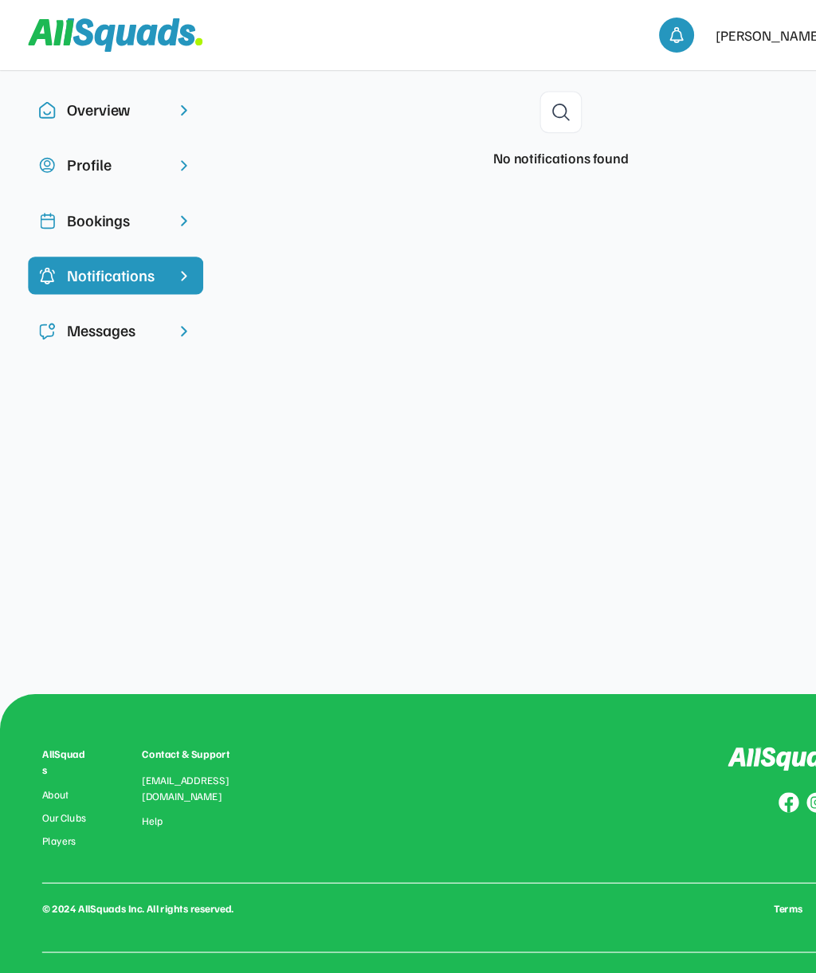
click at [81, 303] on div "Messages" at bounding box center [105, 301] width 89 height 22
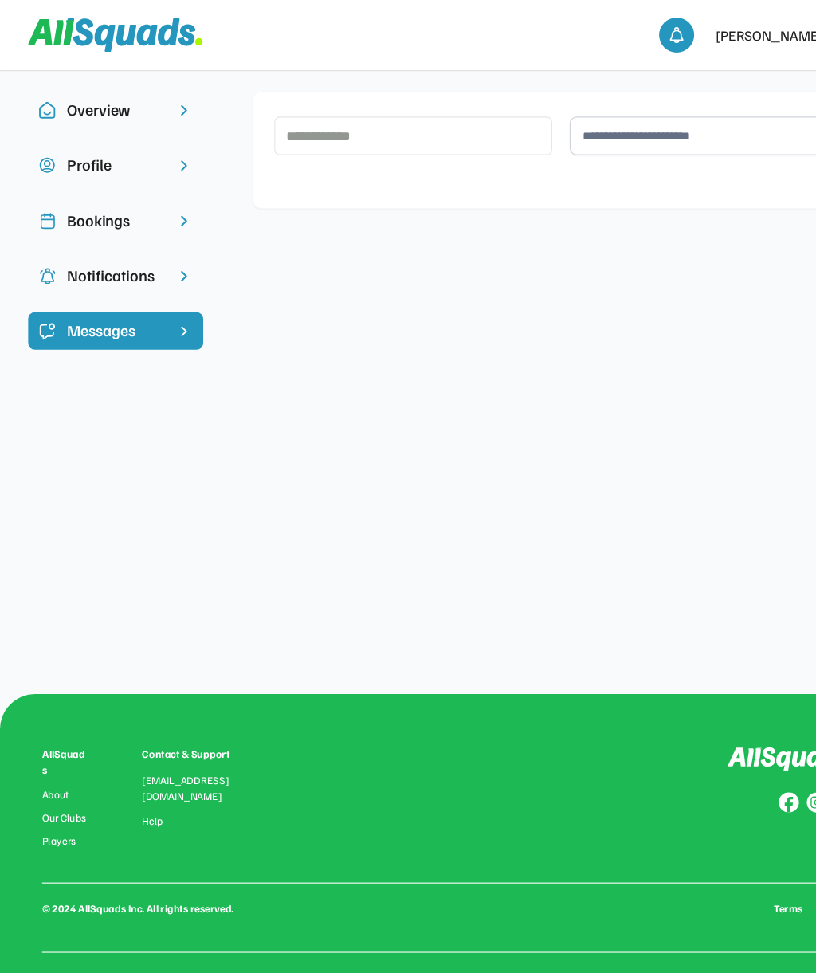
click at [104, 128] on div "Overview" at bounding box center [105, 108] width 159 height 50
click at [140, 103] on div "Overview" at bounding box center [105, 100] width 89 height 22
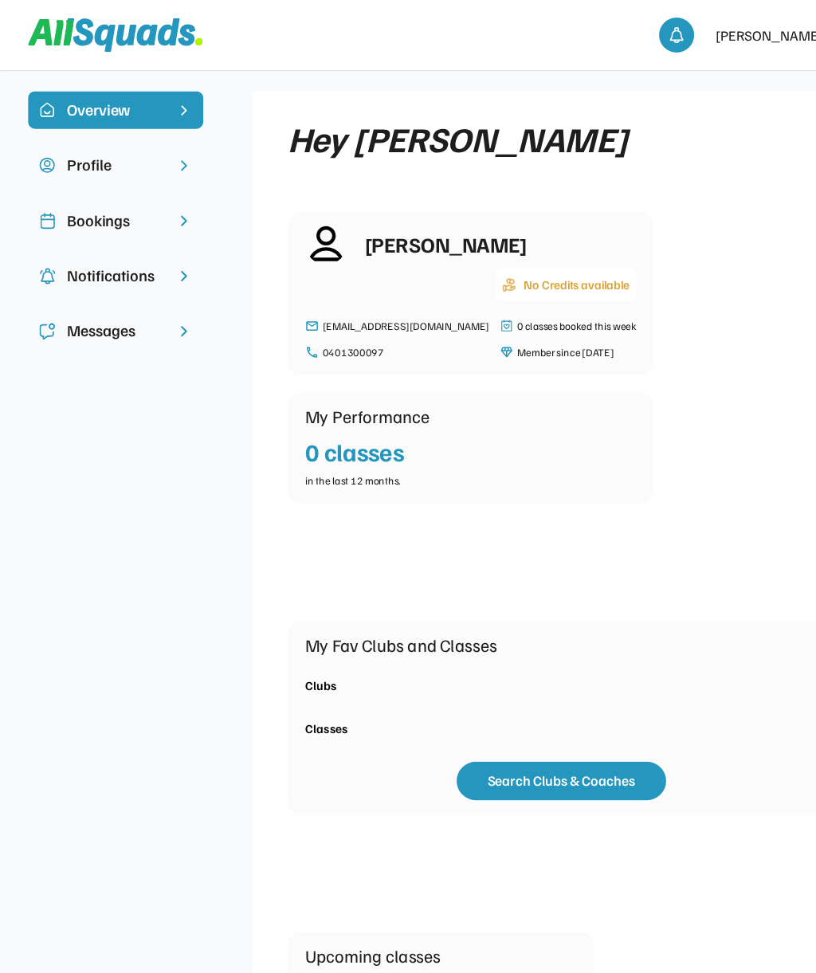
click at [88, 203] on div "Bookings" at bounding box center [105, 201] width 89 height 22
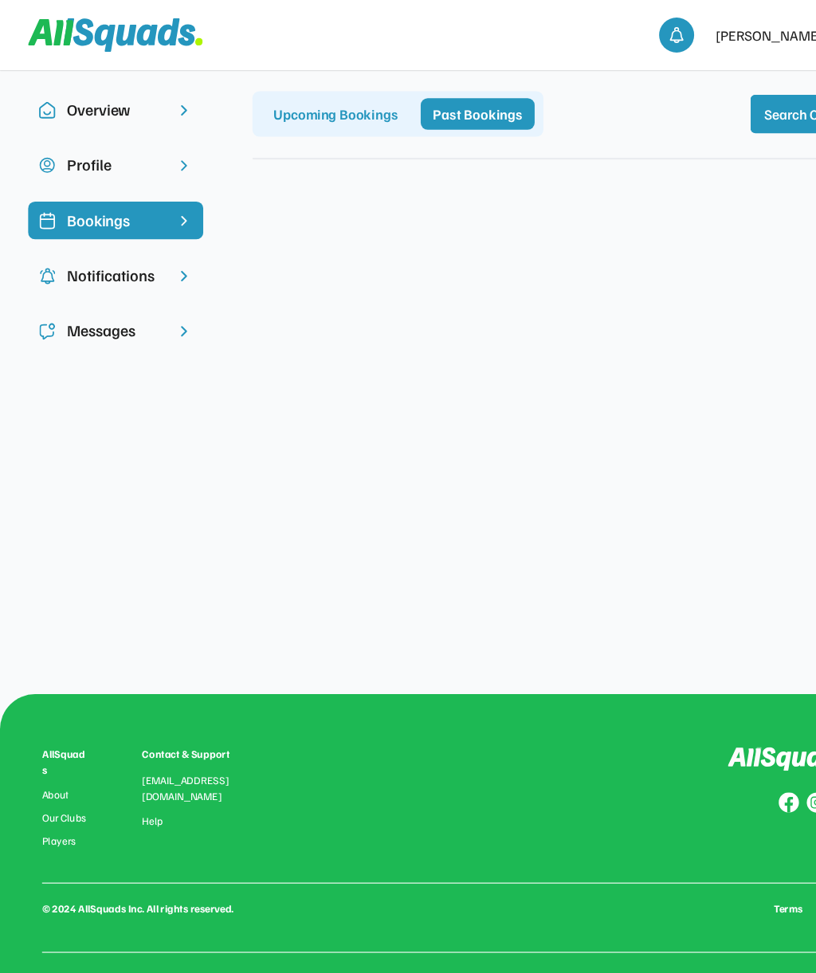
click at [710, 35] on div "[PERSON_NAME]" at bounding box center [700, 31] width 99 height 19
click at [120, 83] on div "Overview" at bounding box center [105, 100] width 159 height 34
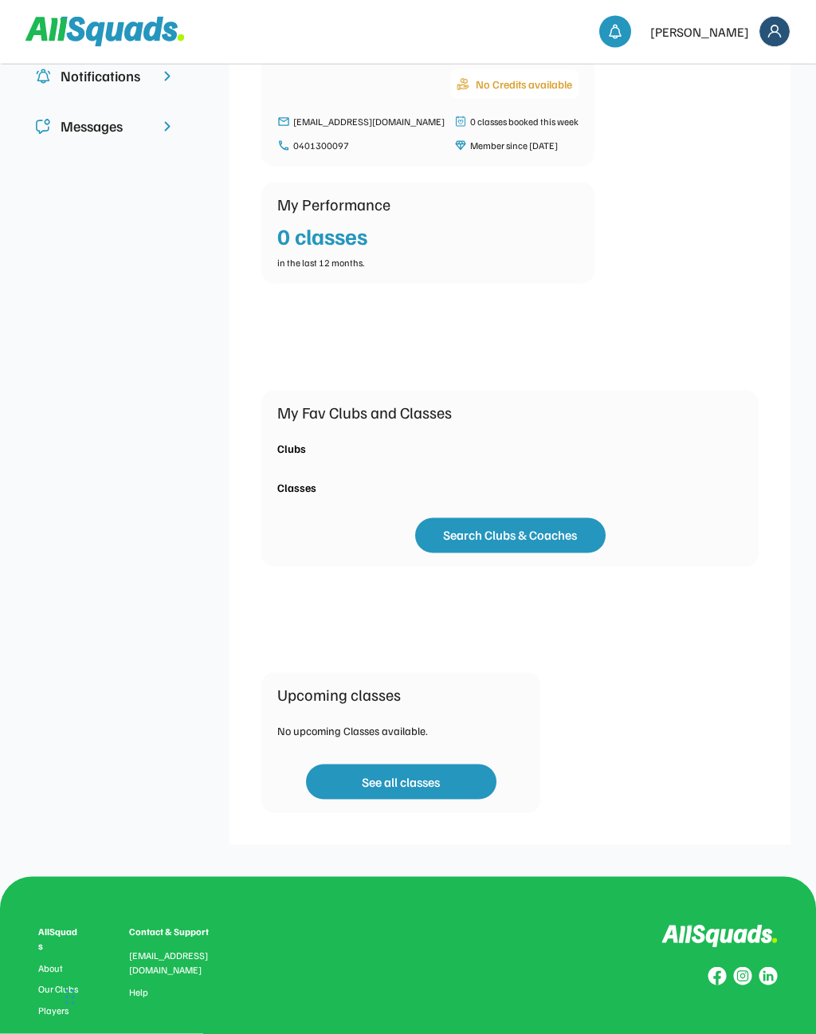
scroll to position [277, 0]
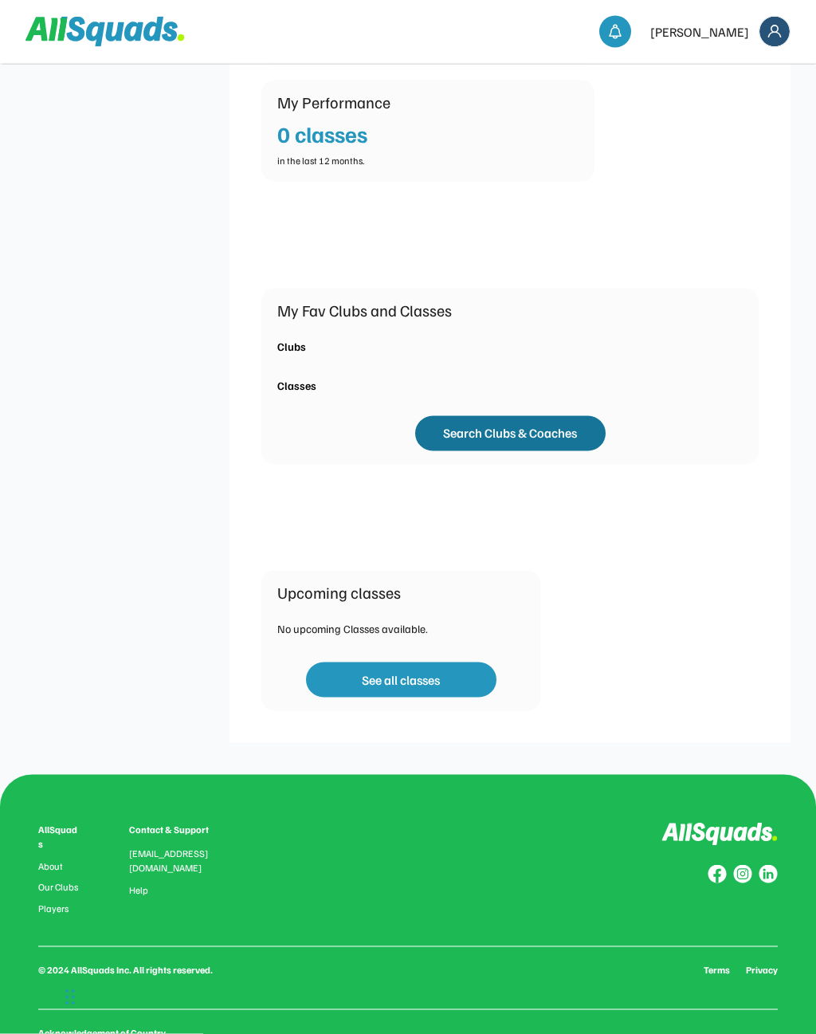
click at [525, 429] on button "Search Clubs & Coaches" at bounding box center [510, 433] width 191 height 35
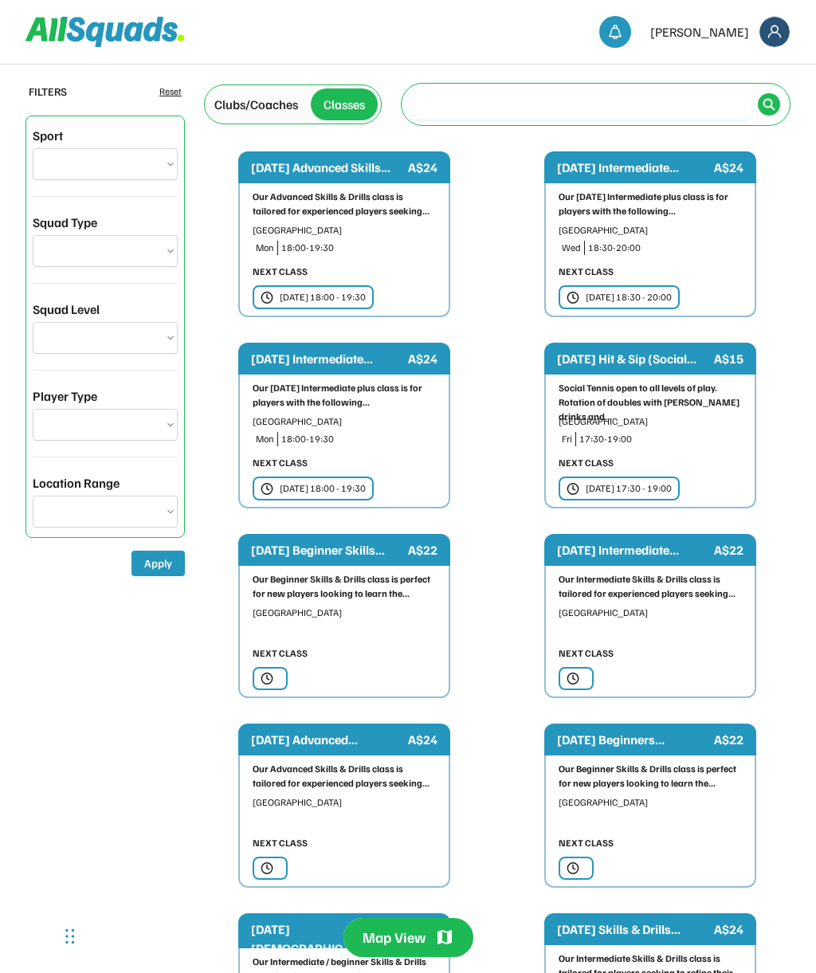
click at [481, 88] on input "input" at bounding box center [581, 104] width 340 height 32
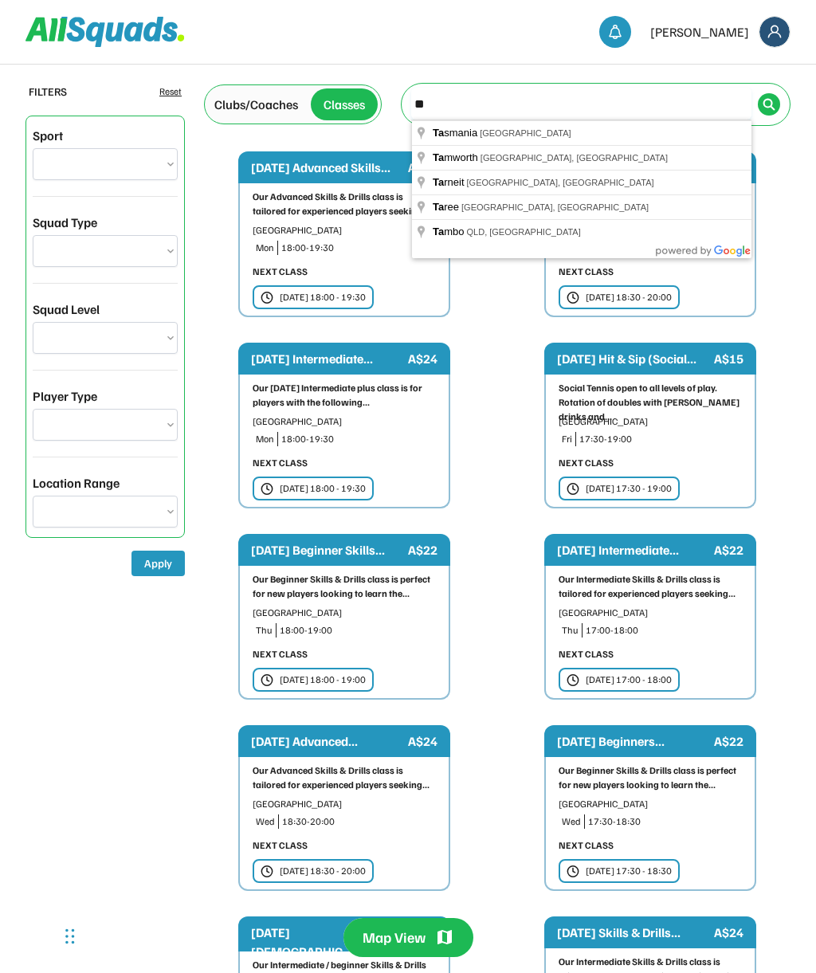
type input "**"
click at [81, 143] on div "**********" at bounding box center [105, 153] width 145 height 54
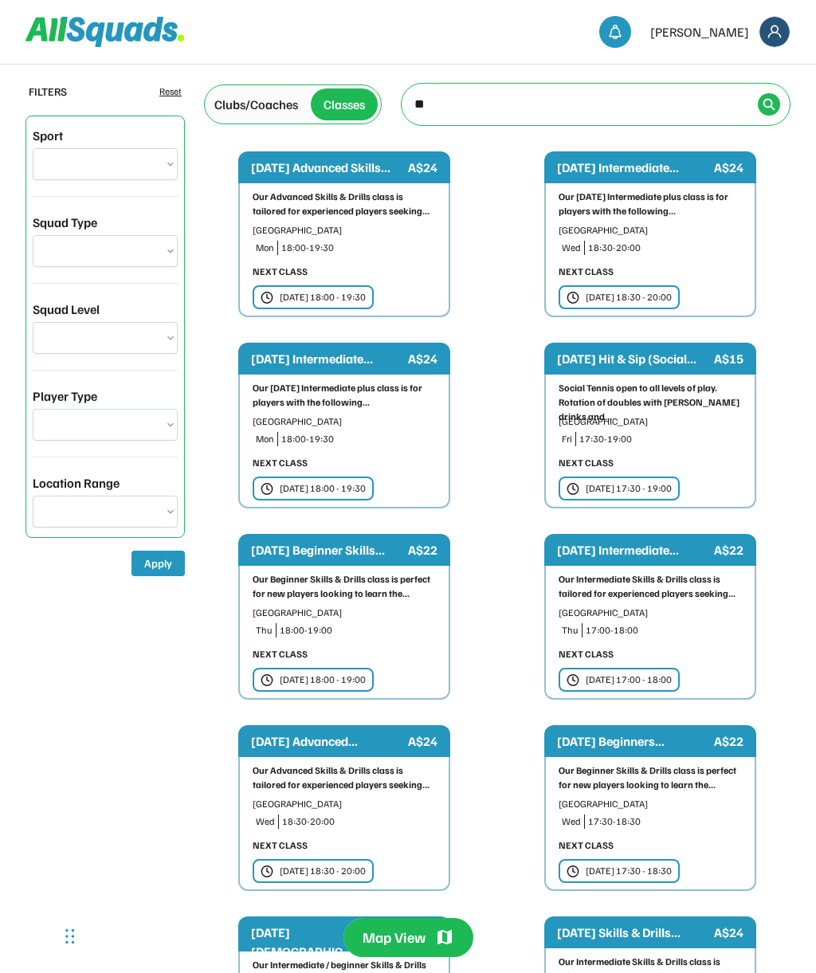
click at [345, 94] on div "Classes" at bounding box center [344, 104] width 67 height 32
click at [341, 99] on div "Classes" at bounding box center [344, 104] width 41 height 19
click at [273, 97] on div "Clubs/Coaches" at bounding box center [256, 104] width 84 height 19
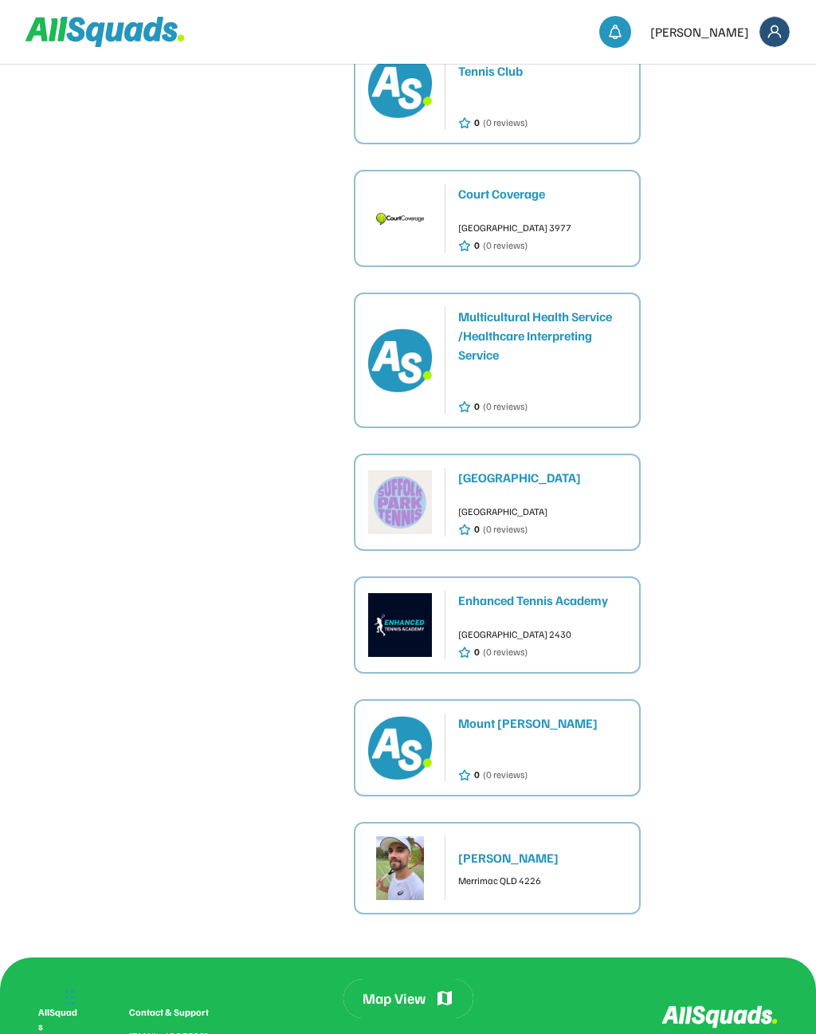
scroll to position [2577, 0]
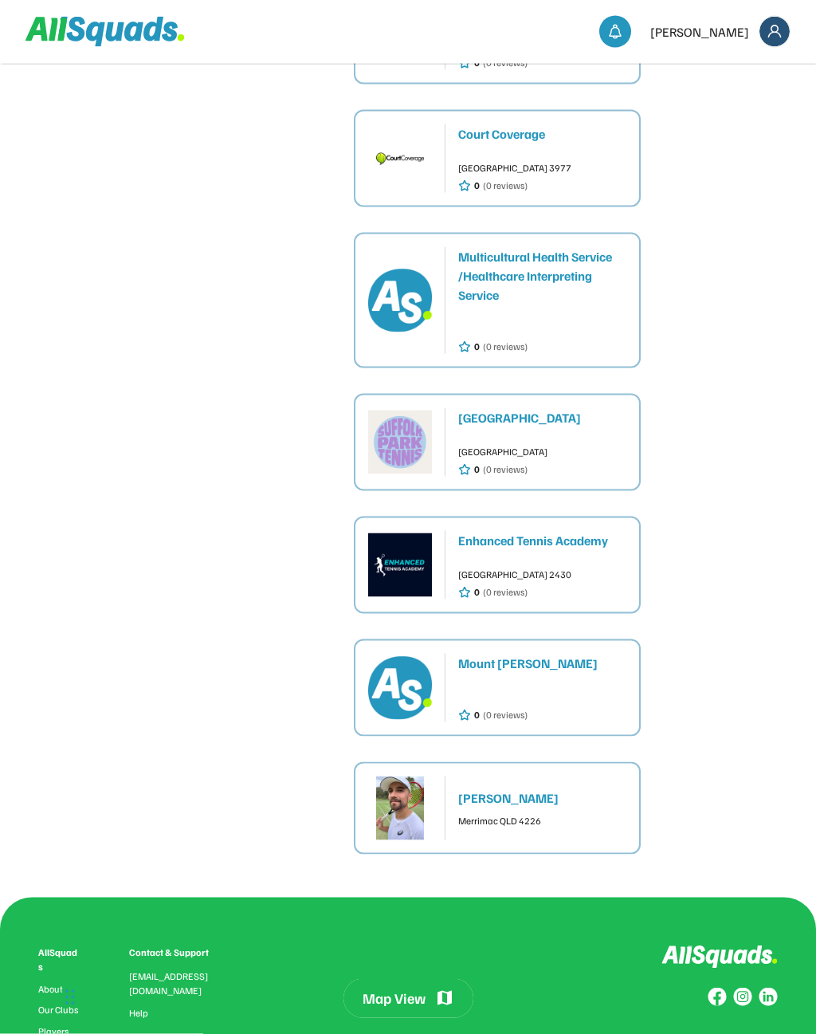
click at [598, 531] on div "Enhanced Tennis Academy Old Bar NSW 2430 0 (0 reviews)" at bounding box center [542, 565] width 168 height 69
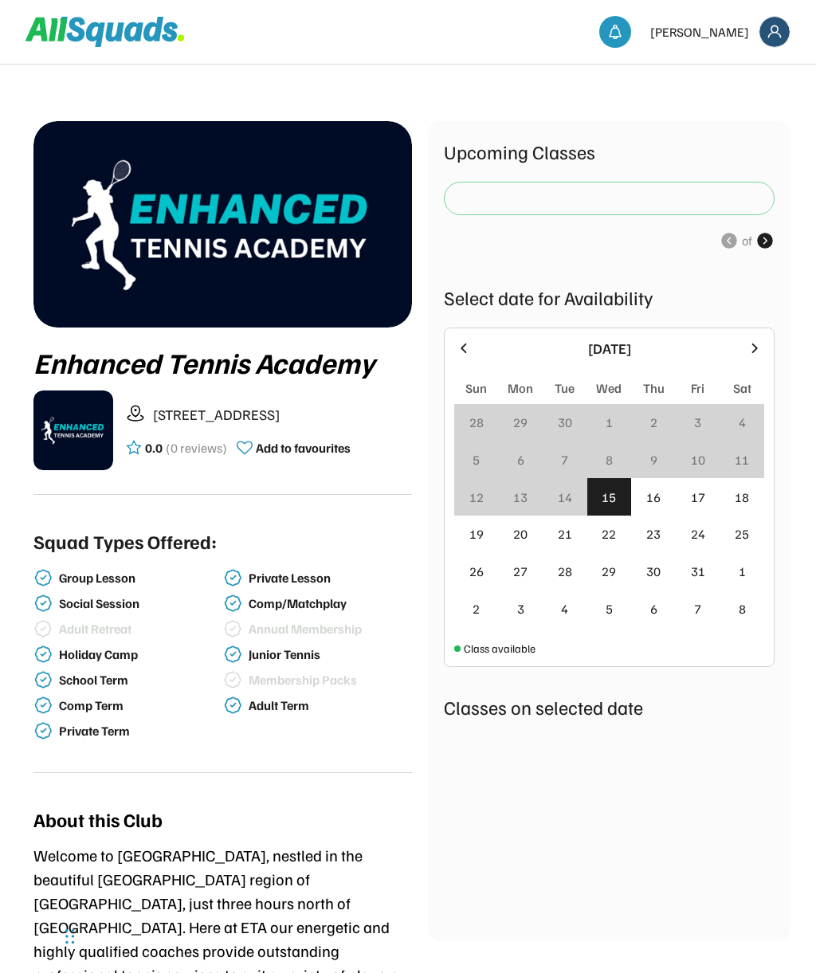
click at [656, 504] on div "16" at bounding box center [654, 497] width 14 height 19
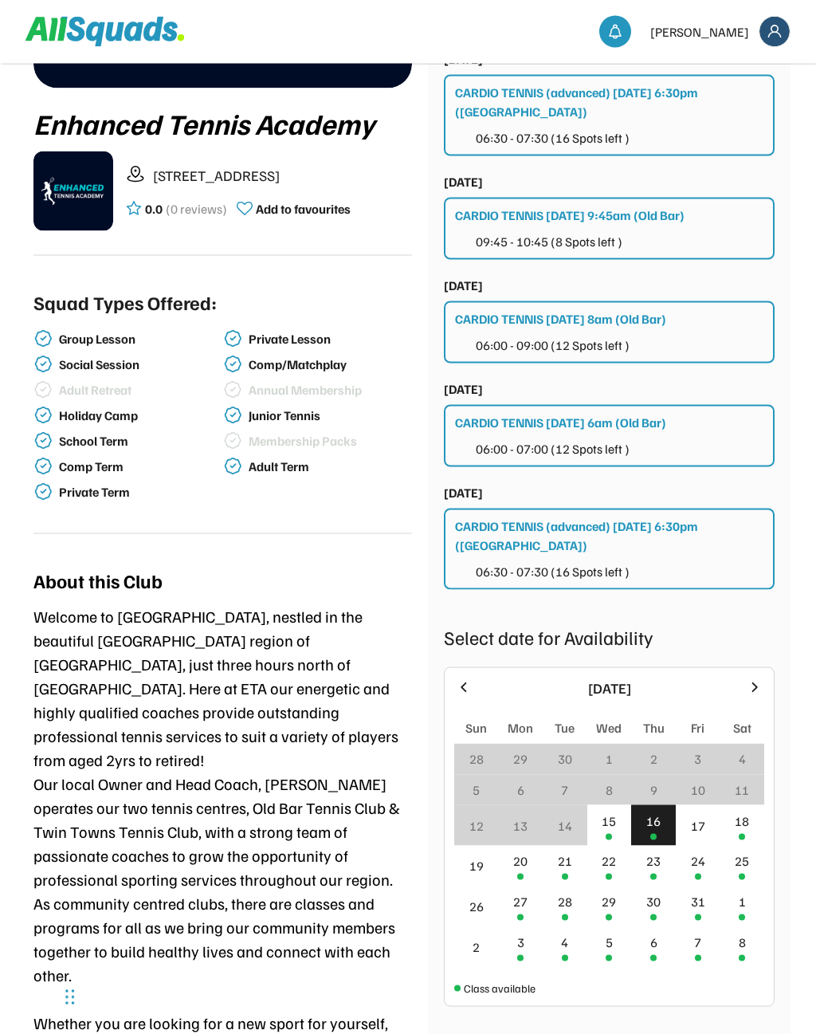
scroll to position [289, 0]
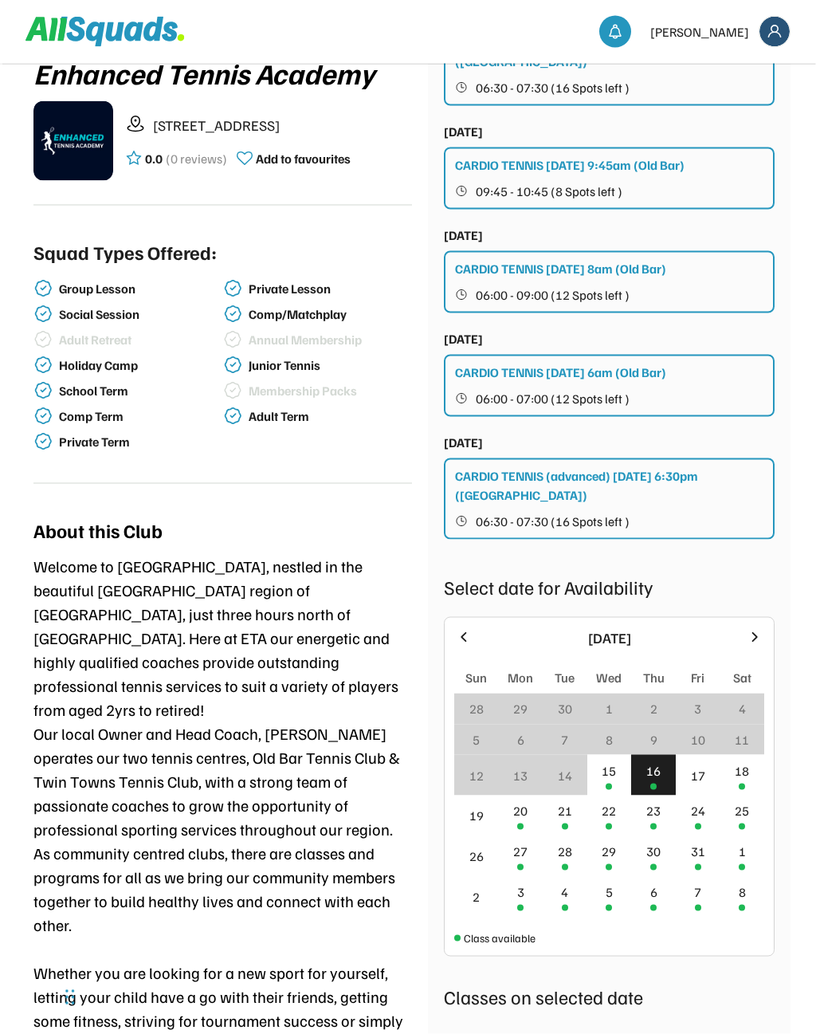
click at [616, 820] on div "22" at bounding box center [610, 816] width 45 height 41
click at [619, 819] on div "22" at bounding box center [610, 815] width 45 height 41
click at [612, 826] on div at bounding box center [609, 826] width 6 height 6
click at [612, 823] on div at bounding box center [609, 826] width 6 height 6
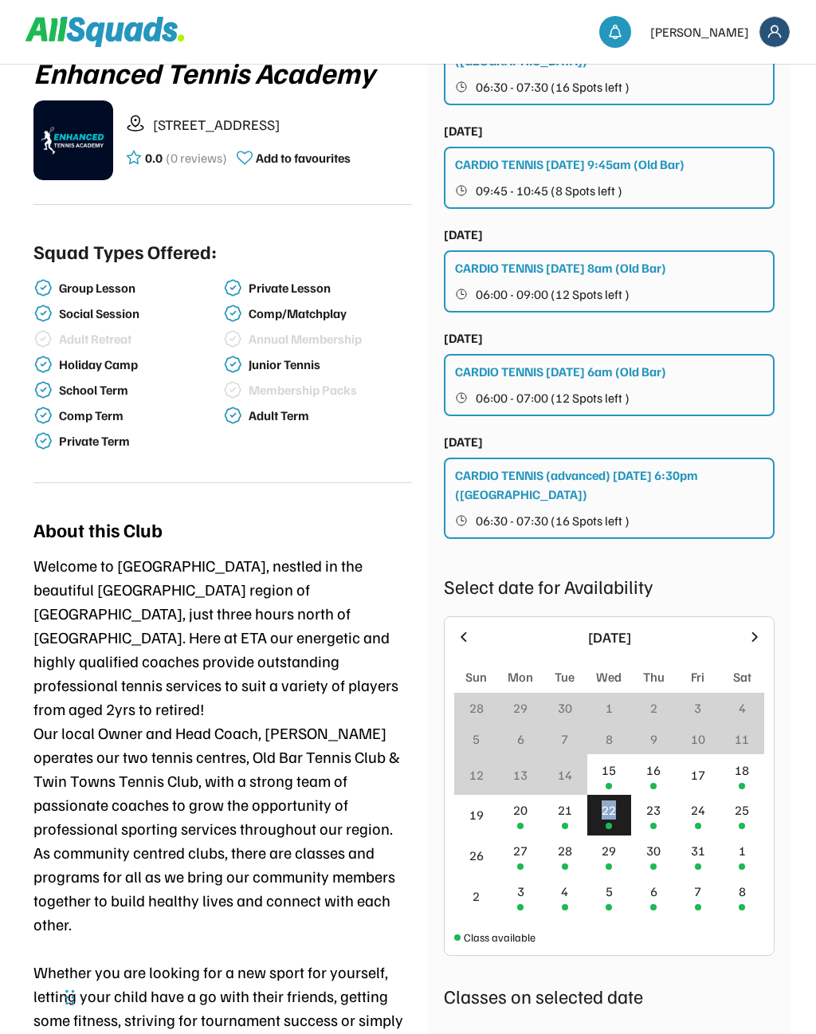
click at [558, 816] on div "21" at bounding box center [565, 809] width 14 height 19
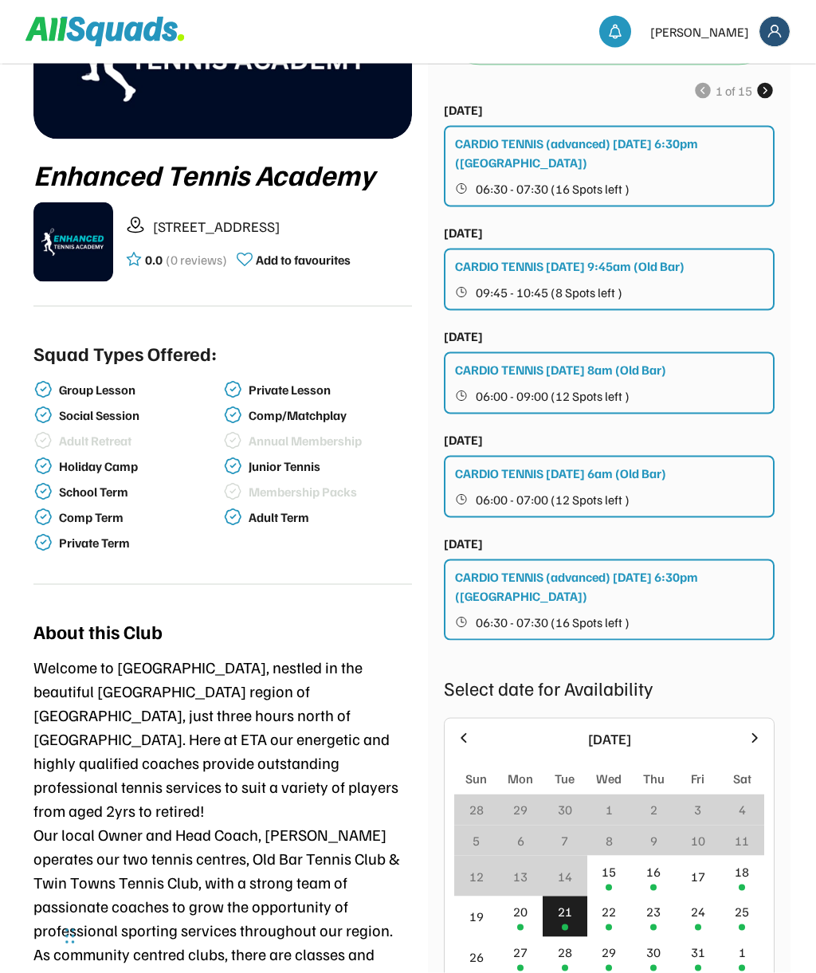
scroll to position [0, 0]
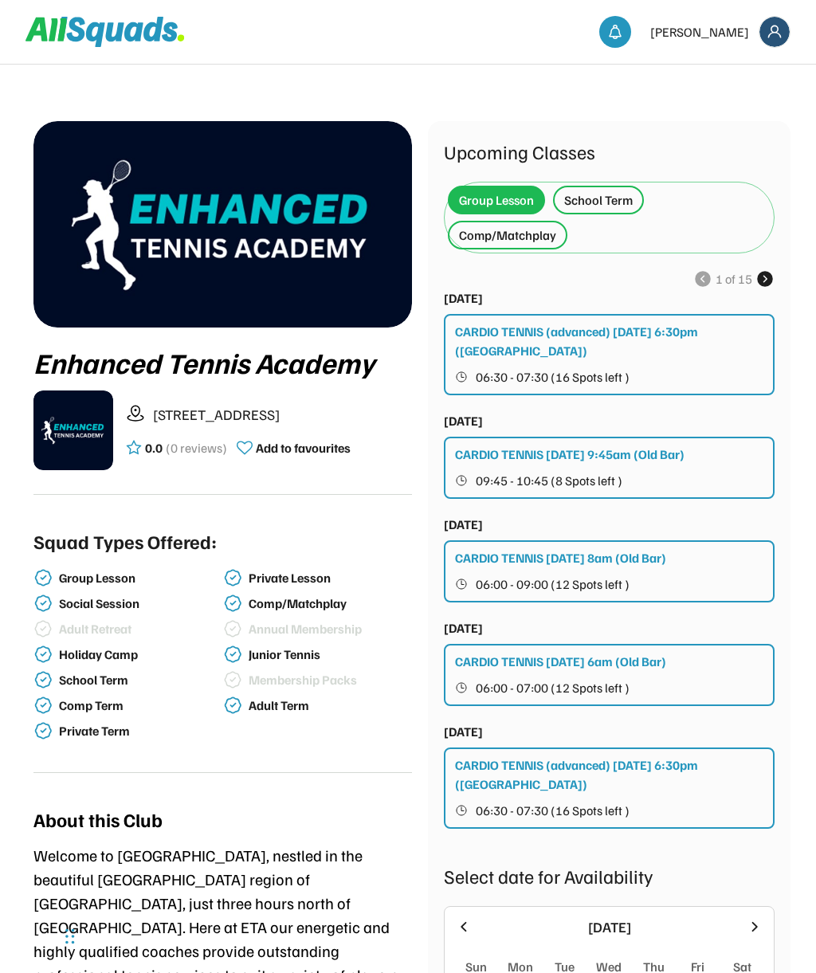
click at [763, 277] on use at bounding box center [765, 278] width 19 height 19
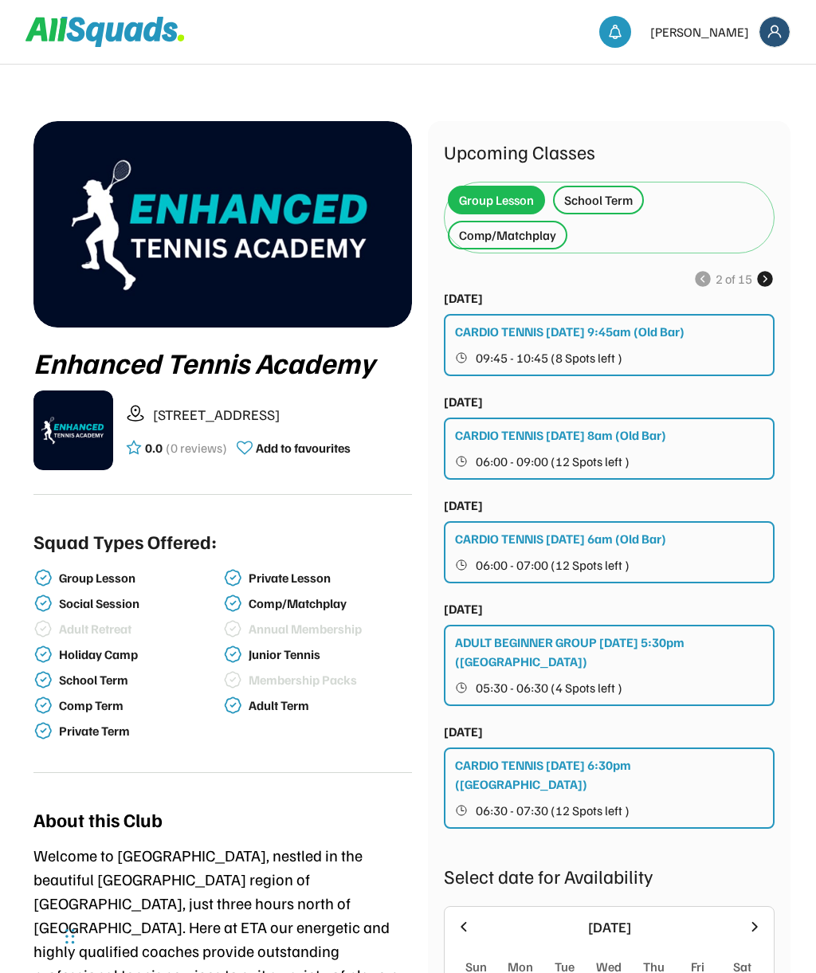
click at [760, 291] on div "Thu 23 October, 2025 CARDIO TENNIS Thursday 9:45am (Old Bar) 09:45 - 10:45 (8 S…" at bounding box center [609, 333] width 331 height 88
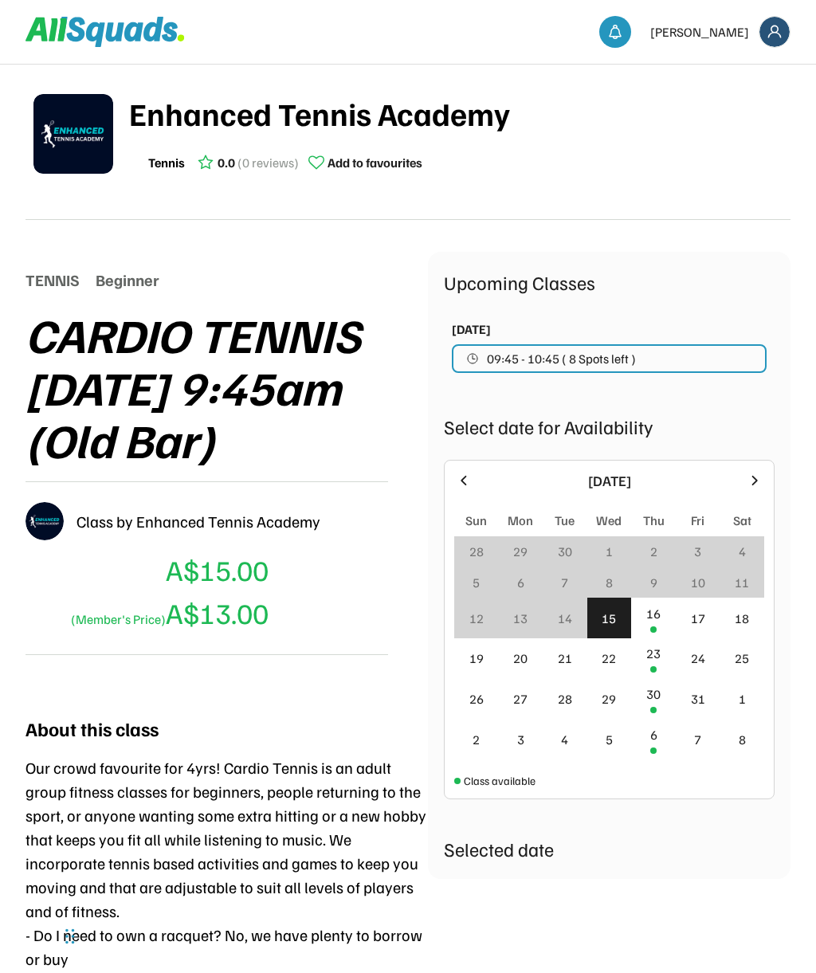
click at [741, 352] on button "09:45 - 10:45 ( 8 Spots left )" at bounding box center [609, 358] width 315 height 29
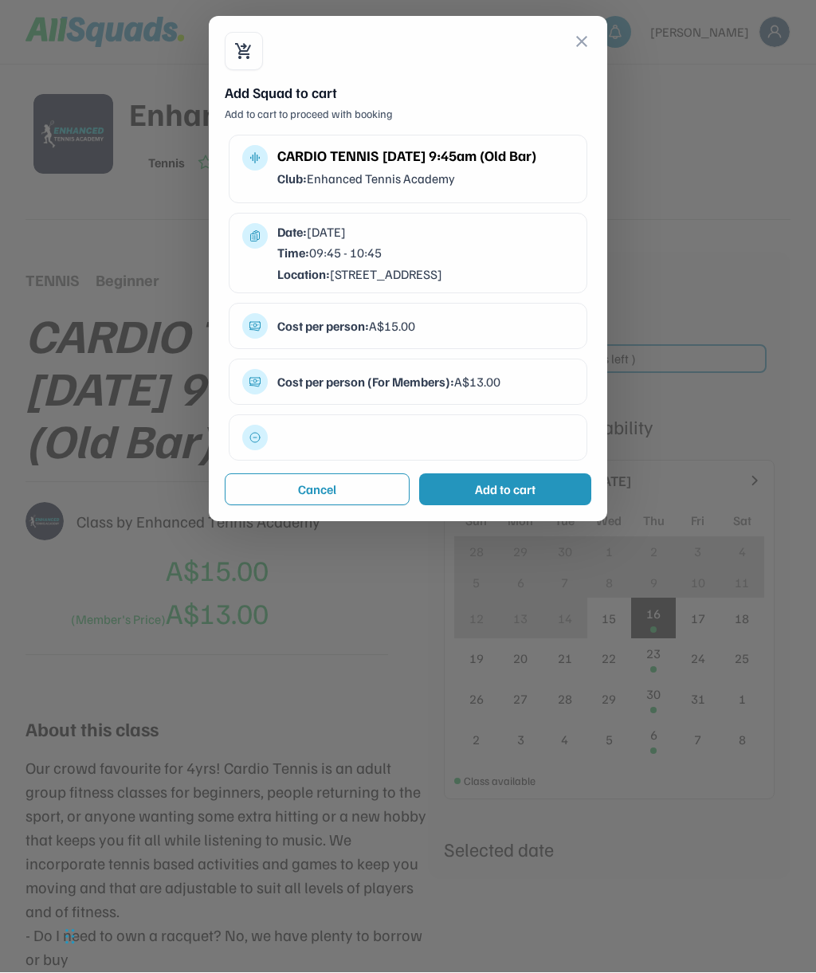
click at [564, 617] on div at bounding box center [408, 485] width 816 height 973
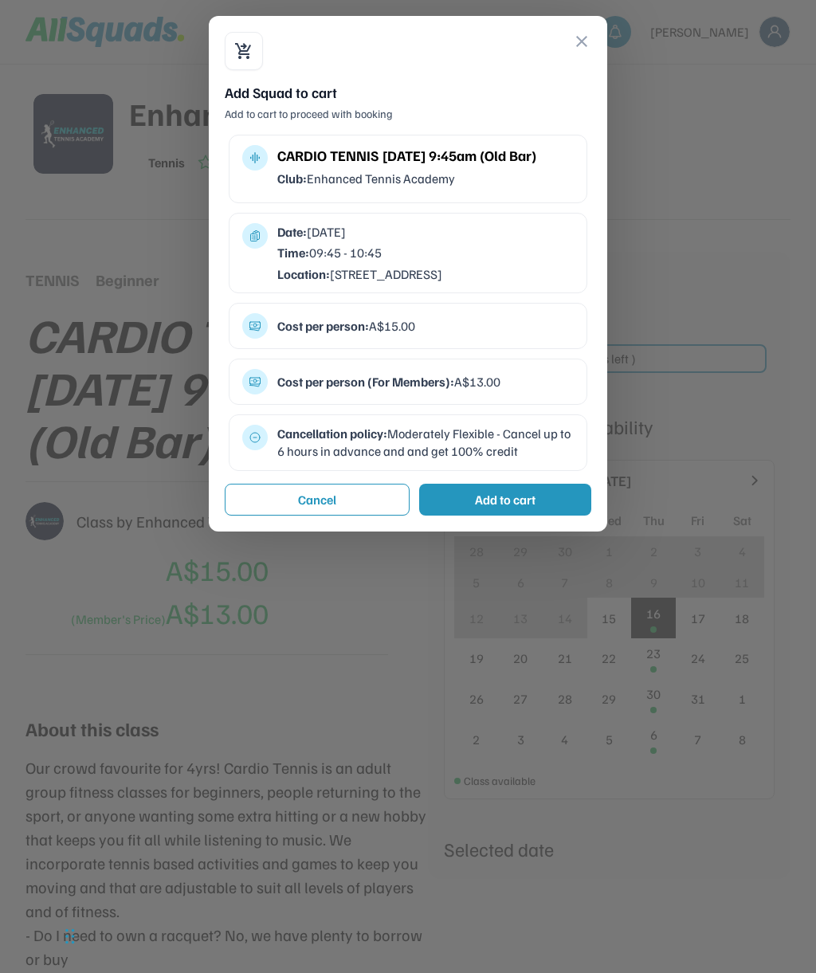
click at [580, 42] on button "close" at bounding box center [581, 41] width 19 height 19
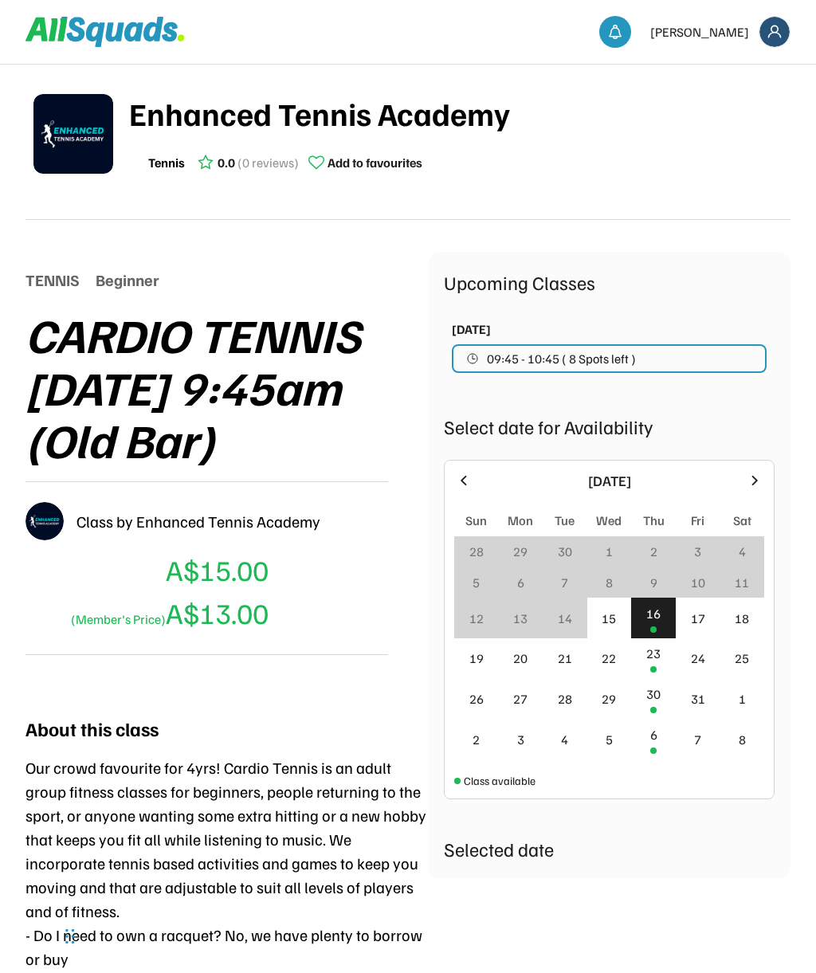
click at [539, 642] on div "20" at bounding box center [521, 659] width 45 height 41
click at [502, 651] on div "20" at bounding box center [521, 659] width 45 height 41
click at [179, 626] on div "(Member's Price) A$13.00" at bounding box center [166, 613] width 203 height 43
click at [662, 356] on button "09:45 - 10:45 ( 8 Spots left )" at bounding box center [609, 358] width 315 height 29
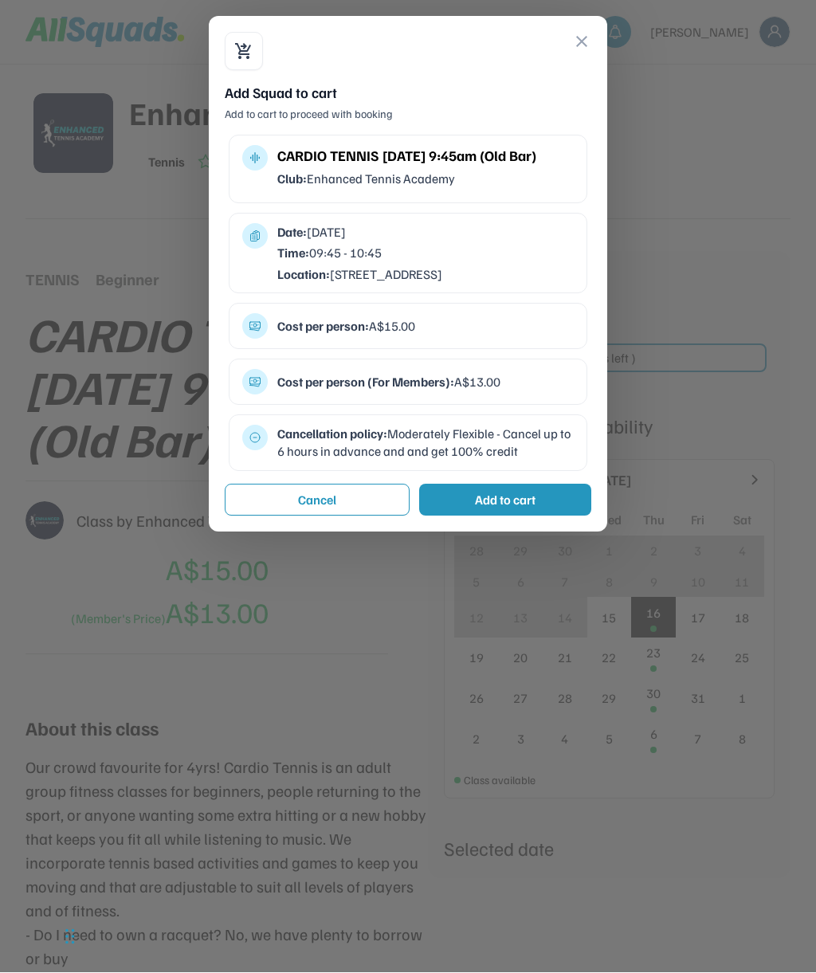
scroll to position [2, 0]
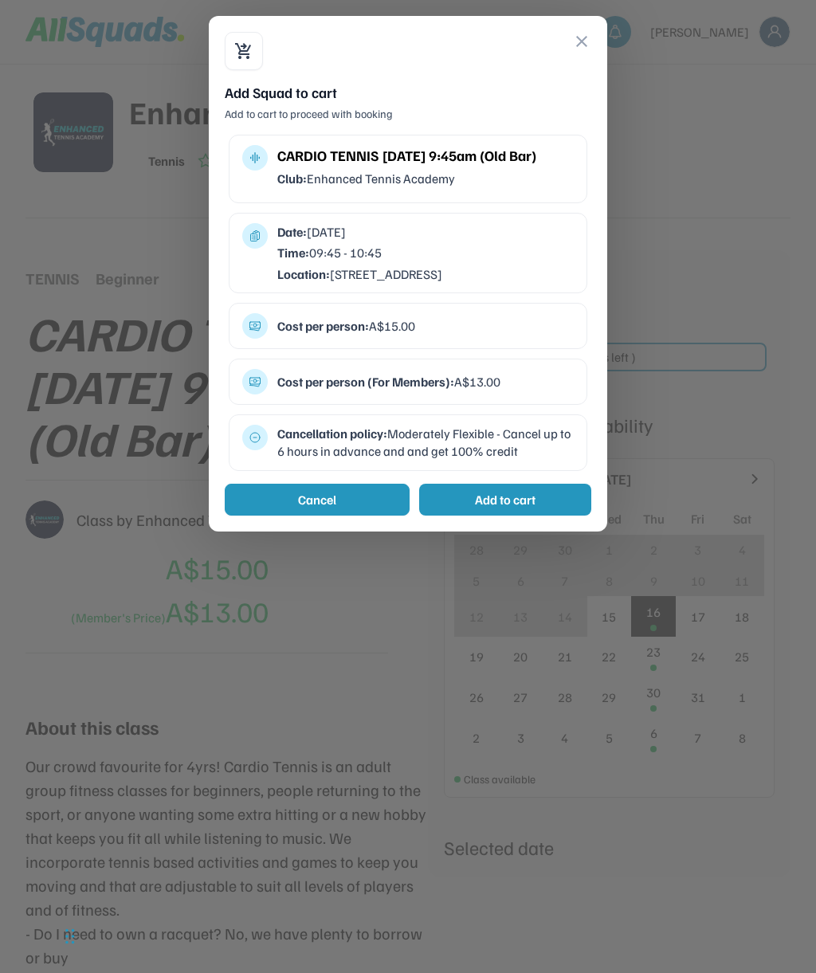
click at [368, 491] on button "Cancel" at bounding box center [317, 500] width 185 height 32
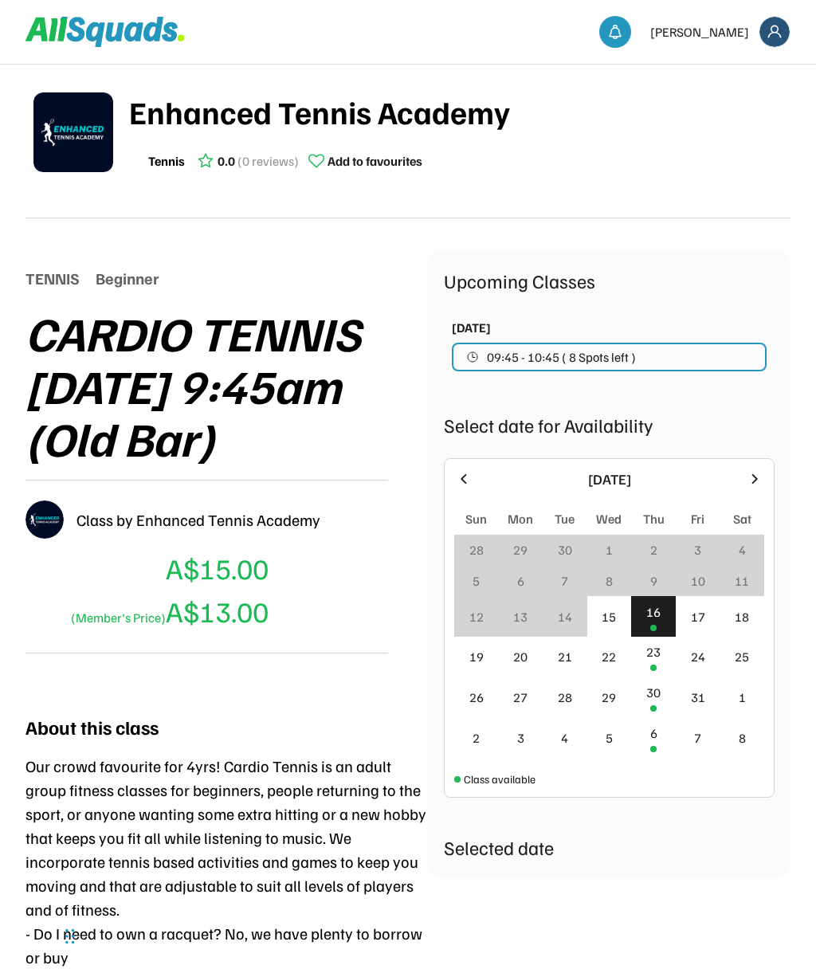
click at [473, 473] on div at bounding box center [463, 479] width 19 height 19
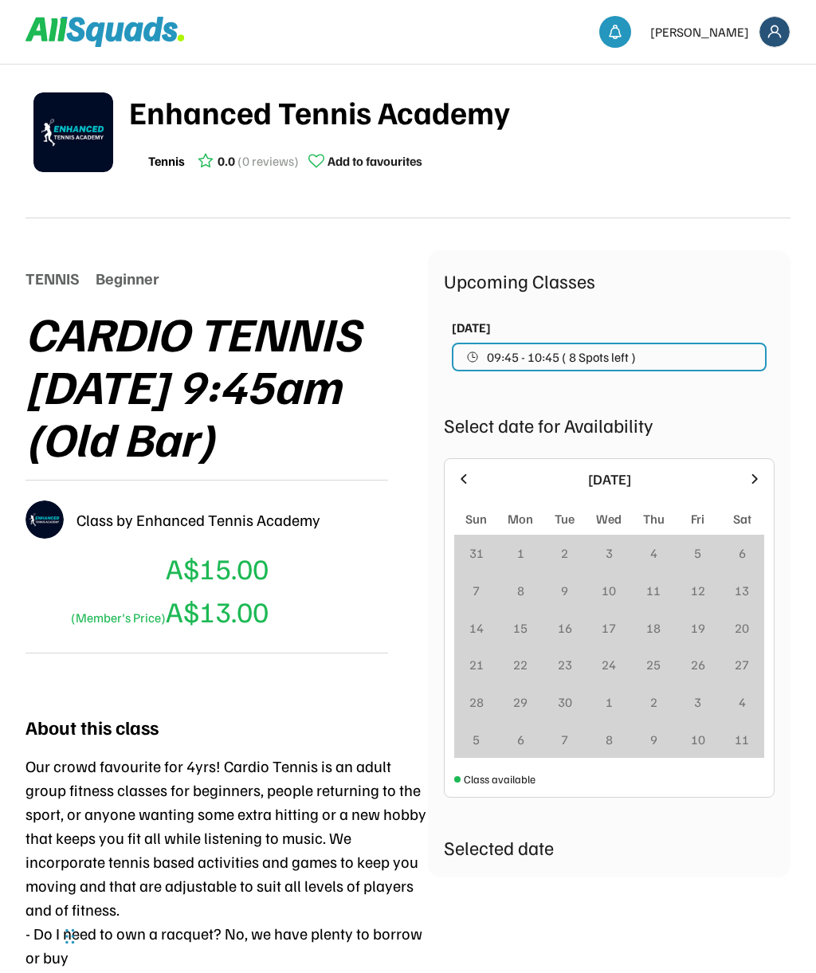
click at [461, 478] on icon at bounding box center [464, 479] width 18 height 18
click at [464, 483] on icon at bounding box center [464, 479] width 18 height 18
click at [764, 475] on div at bounding box center [754, 479] width 19 height 19
click at [761, 472] on icon at bounding box center [755, 479] width 18 height 18
click at [760, 477] on icon at bounding box center [755, 479] width 18 height 18
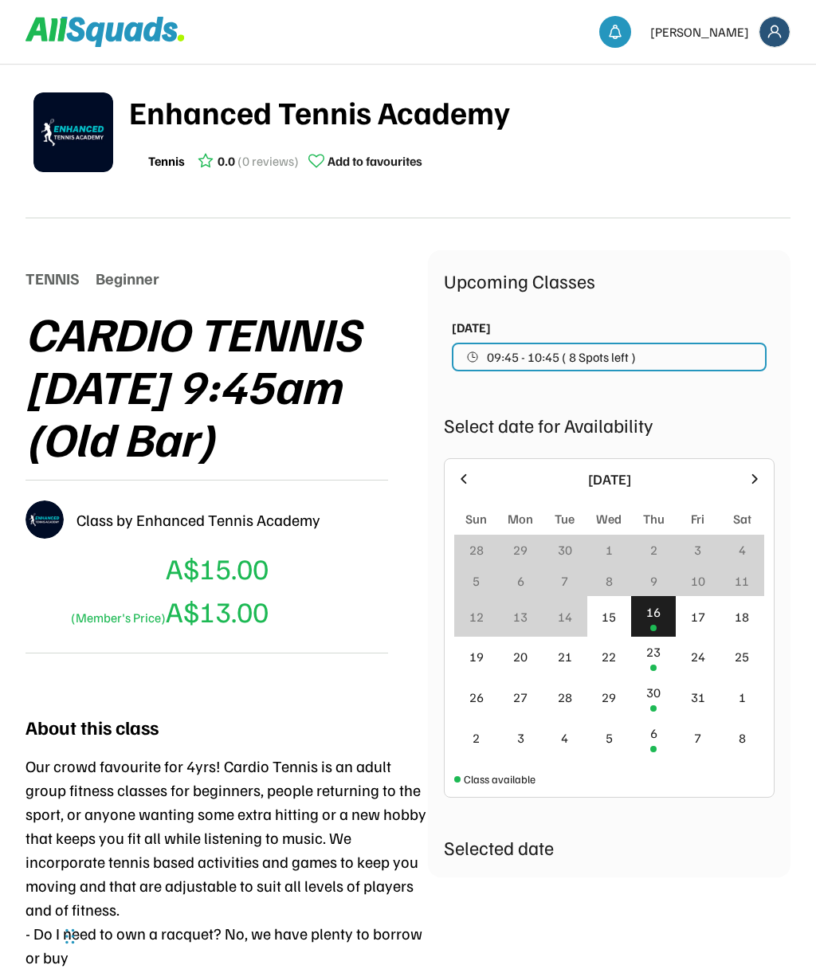
click at [611, 659] on div "22" at bounding box center [609, 656] width 14 height 19
click at [737, 358] on button "09:45 - 10:45 ( 8 Spots left )" at bounding box center [609, 357] width 315 height 29
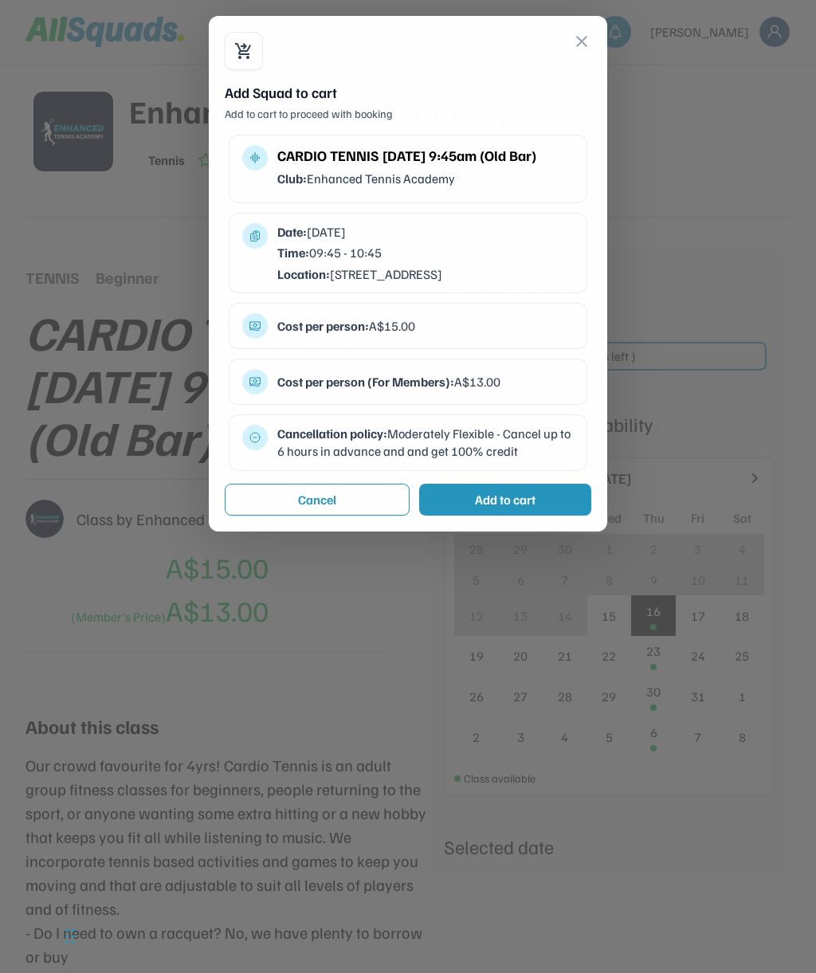
scroll to position [3, 0]
click at [408, 710] on div at bounding box center [408, 486] width 816 height 973
click at [268, 757] on div at bounding box center [408, 486] width 816 height 973
click at [590, 50] on button "close" at bounding box center [581, 41] width 19 height 19
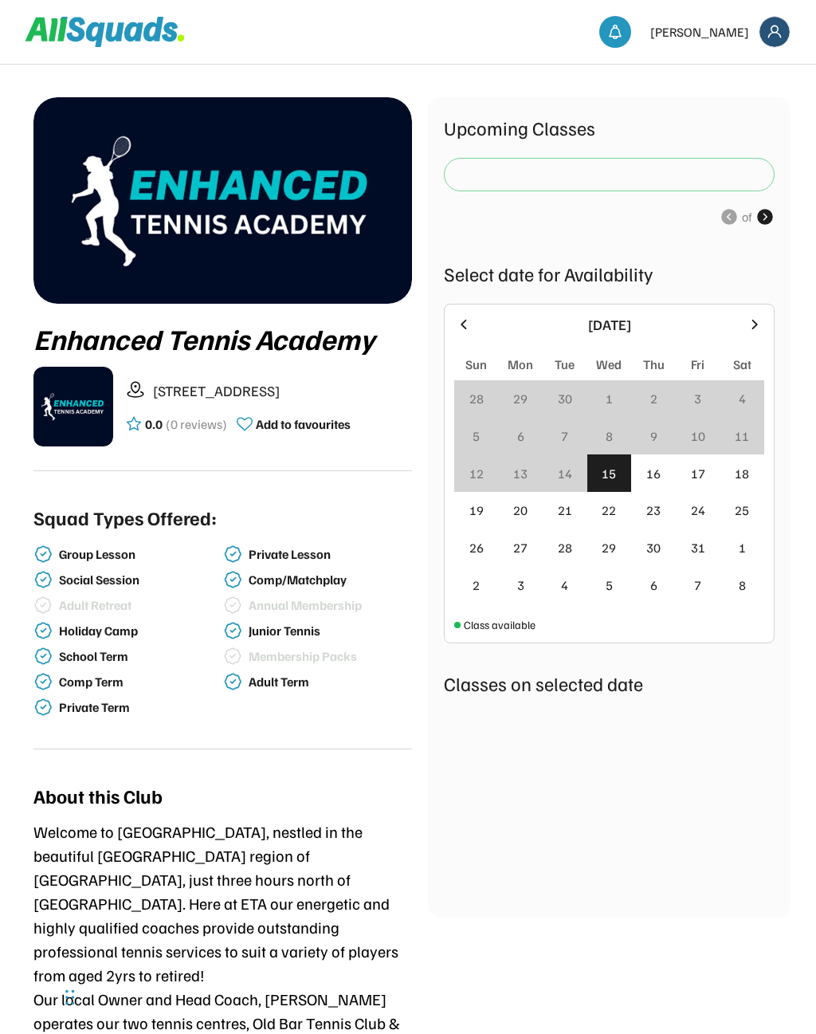
scroll to position [23, 0]
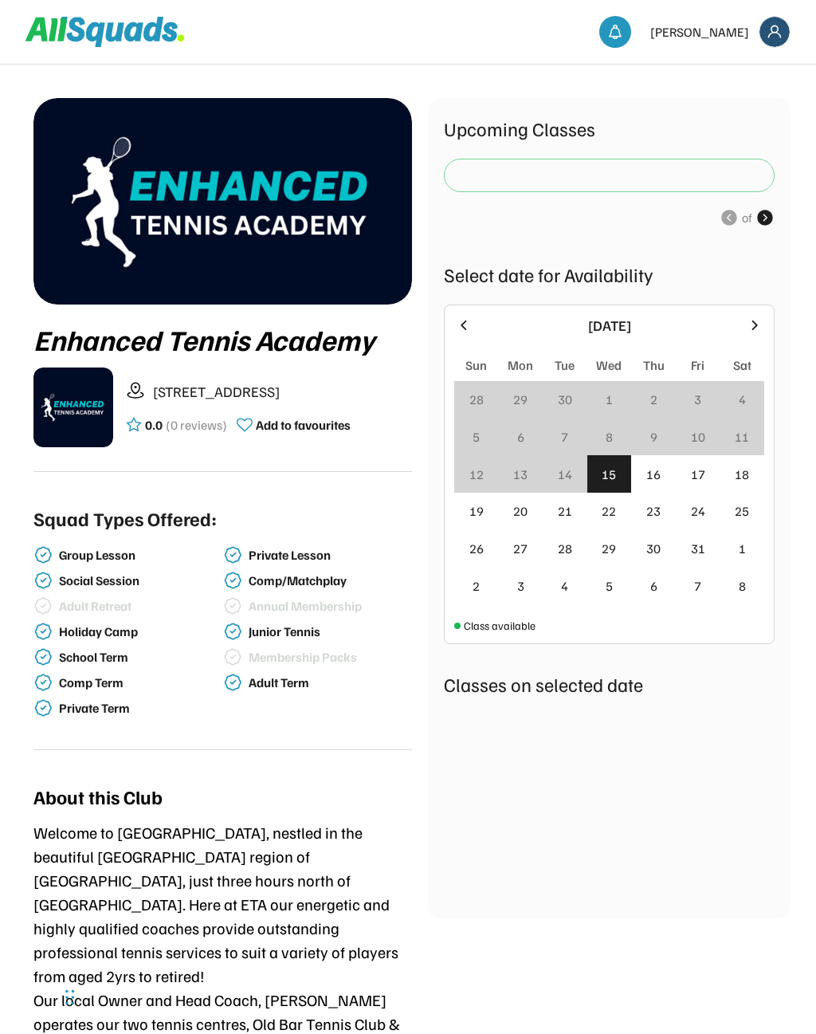
click at [120, 583] on div "Social Session" at bounding box center [139, 580] width 161 height 15
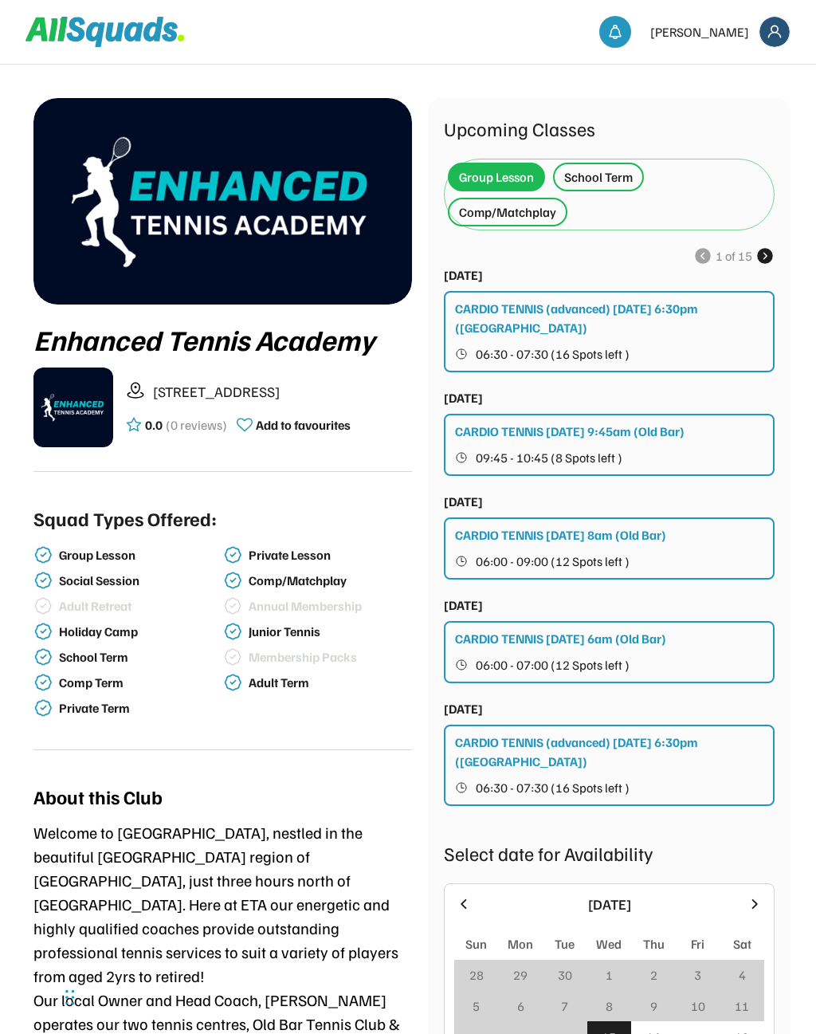
click at [765, 253] on icon at bounding box center [765, 255] width 19 height 19
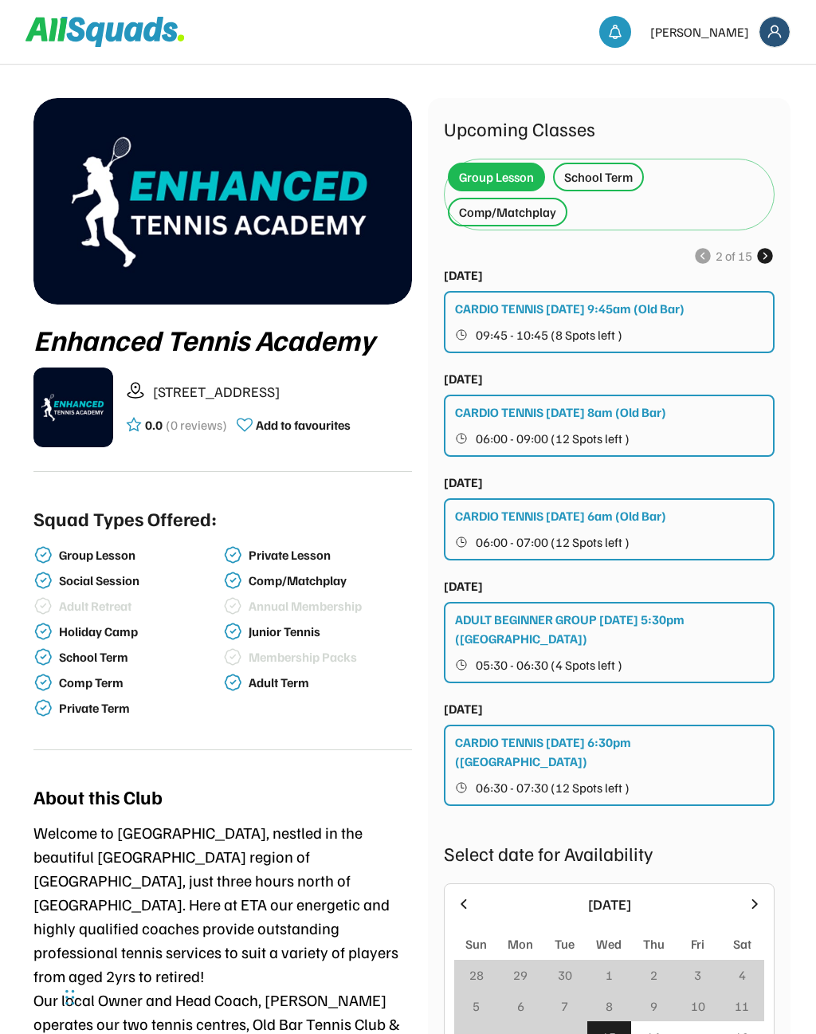
click at [762, 250] on use at bounding box center [765, 255] width 19 height 19
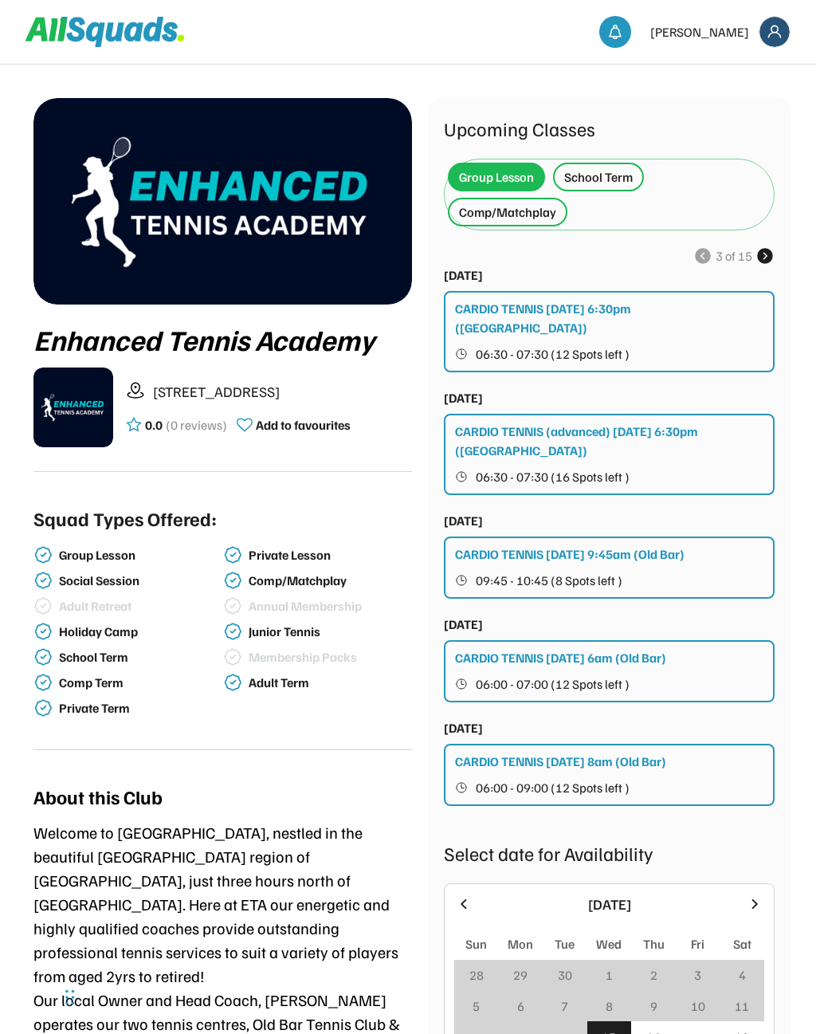
click at [766, 249] on use at bounding box center [765, 255] width 19 height 19
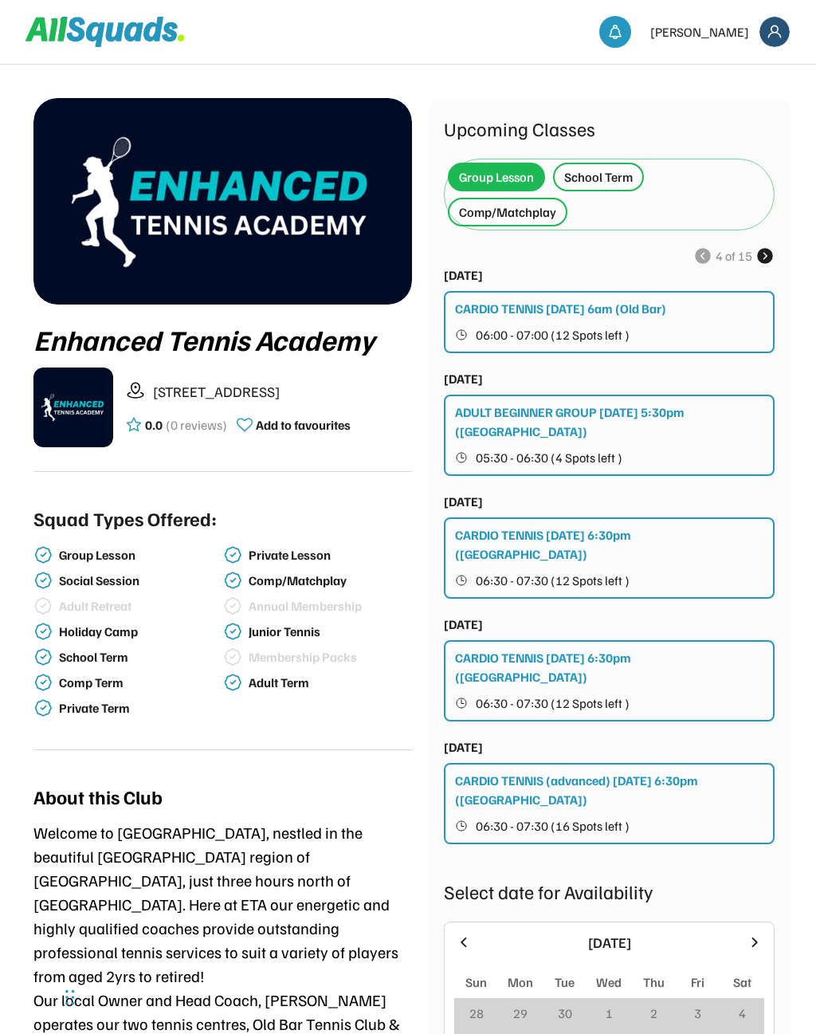
click at [766, 254] on icon at bounding box center [765, 255] width 19 height 19
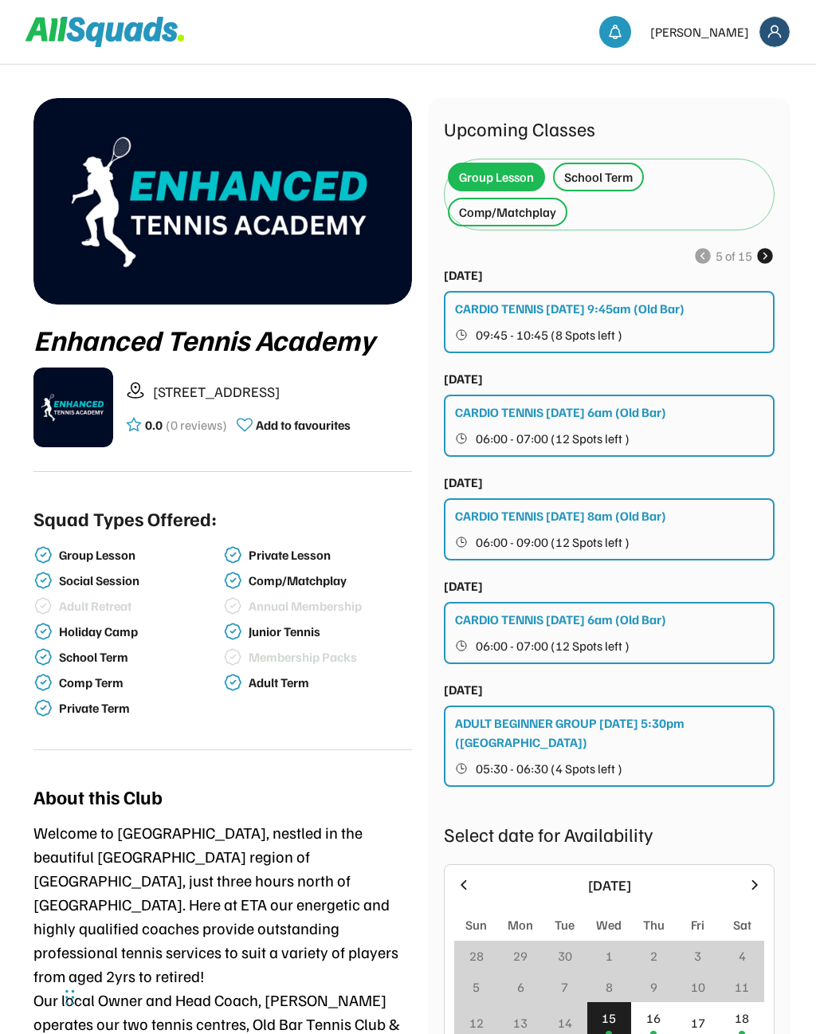
click at [765, 254] on icon at bounding box center [765, 255] width 19 height 19
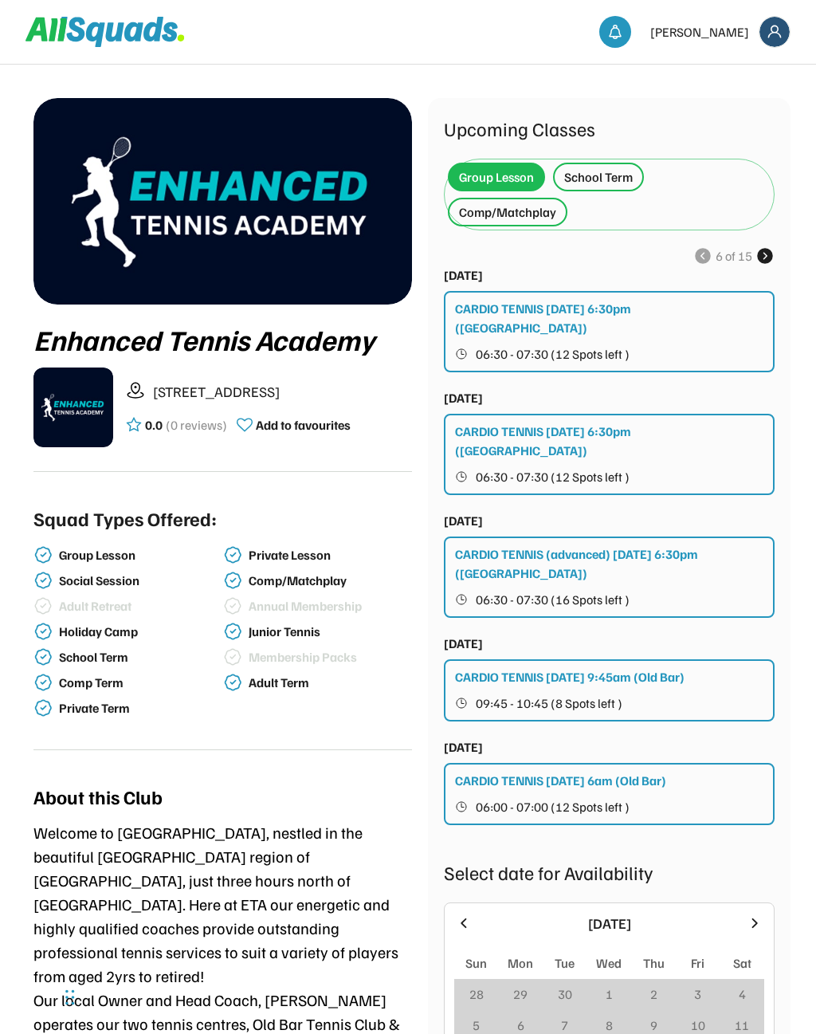
click at [686, 260] on div "6 of 15" at bounding box center [609, 255] width 331 height 19
click at [697, 261] on use at bounding box center [703, 255] width 19 height 19
click at [705, 255] on use at bounding box center [703, 255] width 19 height 19
click at [701, 258] on use at bounding box center [703, 255] width 19 height 19
click at [707, 251] on use at bounding box center [703, 255] width 19 height 19
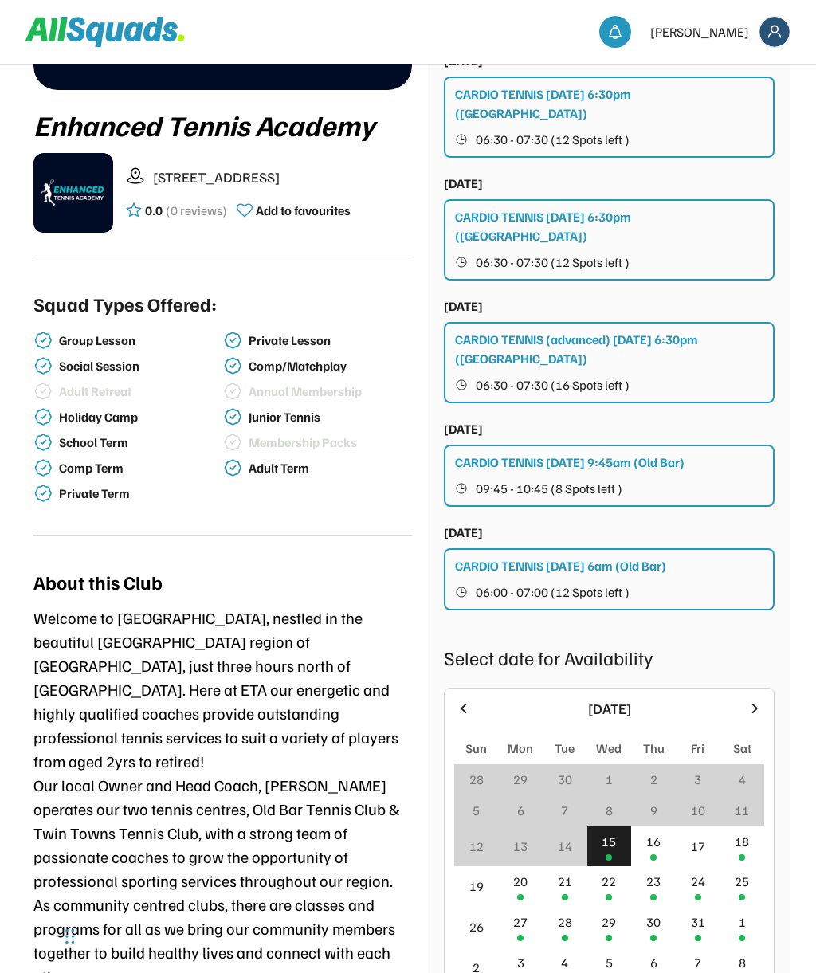
scroll to position [0, 0]
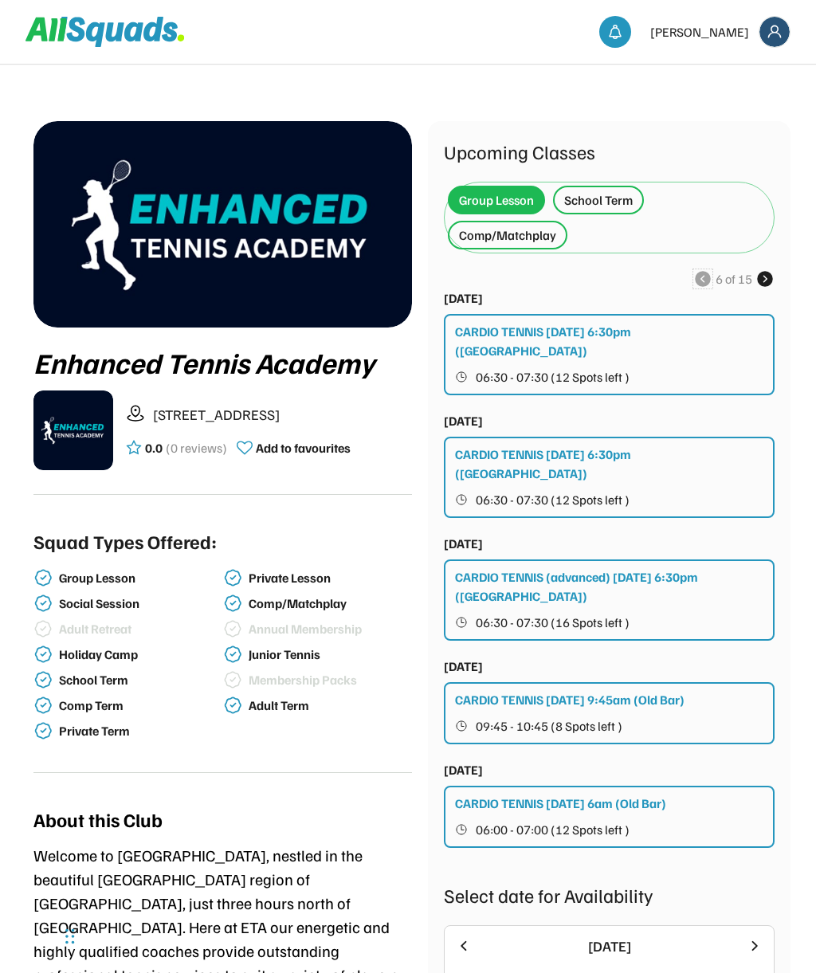
click at [776, 24] on img at bounding box center [775, 32] width 30 height 30
click at [633, 126] on div "Upcoming Classes Group Lesson School Term Comp/Matchplay 6 of 15 Wed 12 Novembe…" at bounding box center [609, 830] width 363 height 1418
click at [623, 37] on img at bounding box center [616, 32] width 16 height 16
click at [724, 131] on div "Upcoming Classes Group Lesson School Term Comp/Matchplay 6 of 15 Wed 12 Novembe…" at bounding box center [609, 830] width 363 height 1418
click at [735, 14] on div "How it works Explore For Clubs & Coaches Login Nicole Daley" at bounding box center [695, 32] width 191 height 45
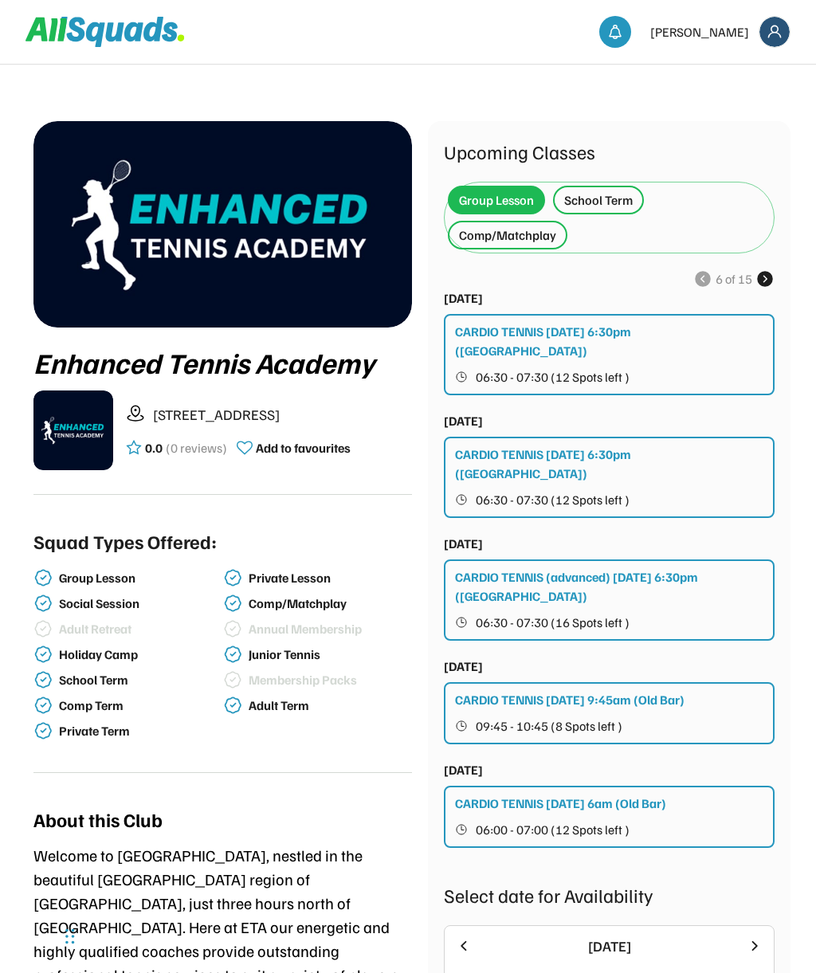
click at [742, 27] on div "[PERSON_NAME]" at bounding box center [700, 31] width 99 height 19
click at [525, 234] on div "Comp/Matchplay" at bounding box center [507, 235] width 97 height 19
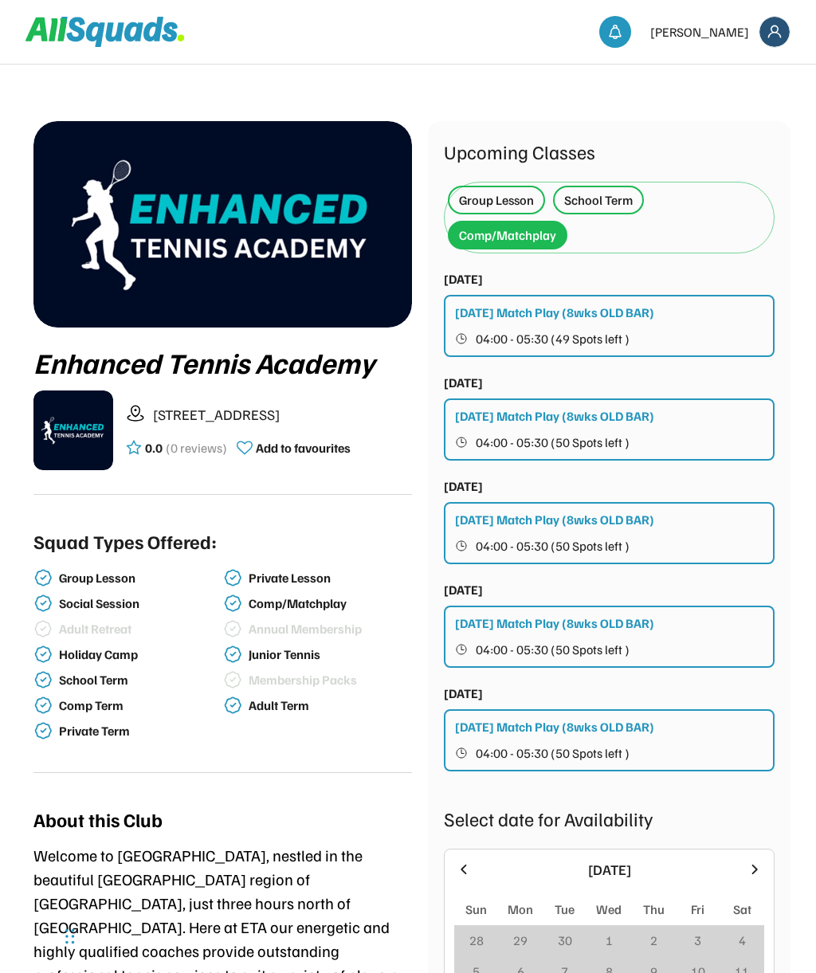
click at [607, 197] on div "School Term" at bounding box center [598, 200] width 69 height 19
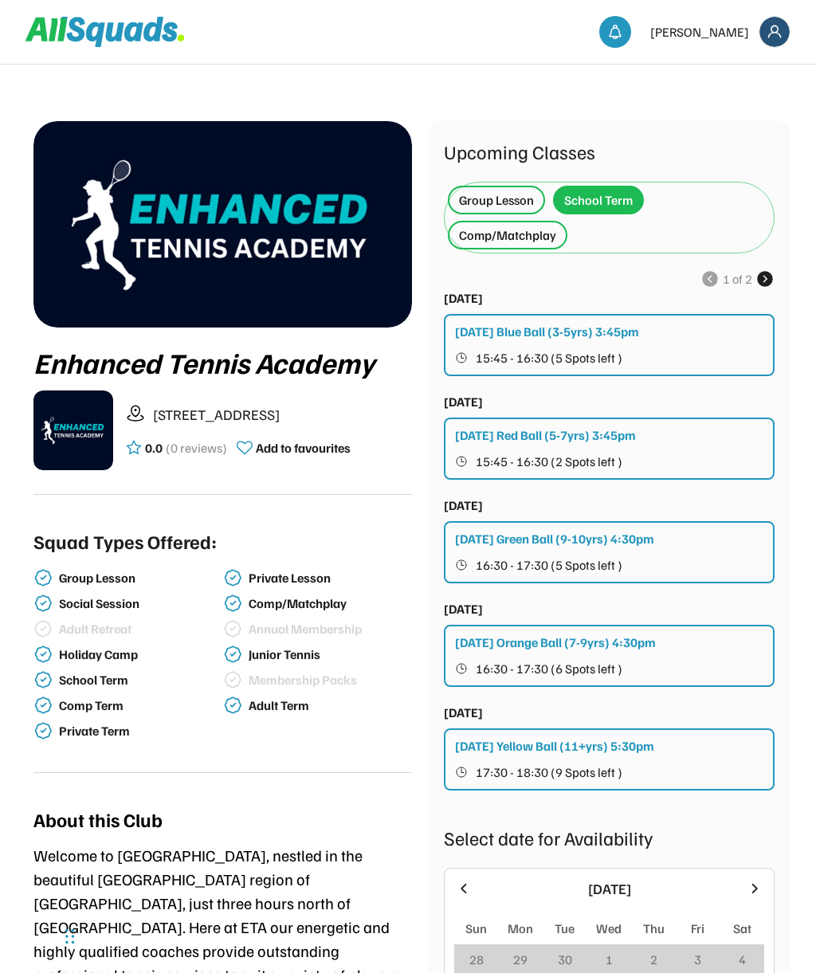
click at [501, 204] on div "Group Lesson" at bounding box center [496, 200] width 75 height 19
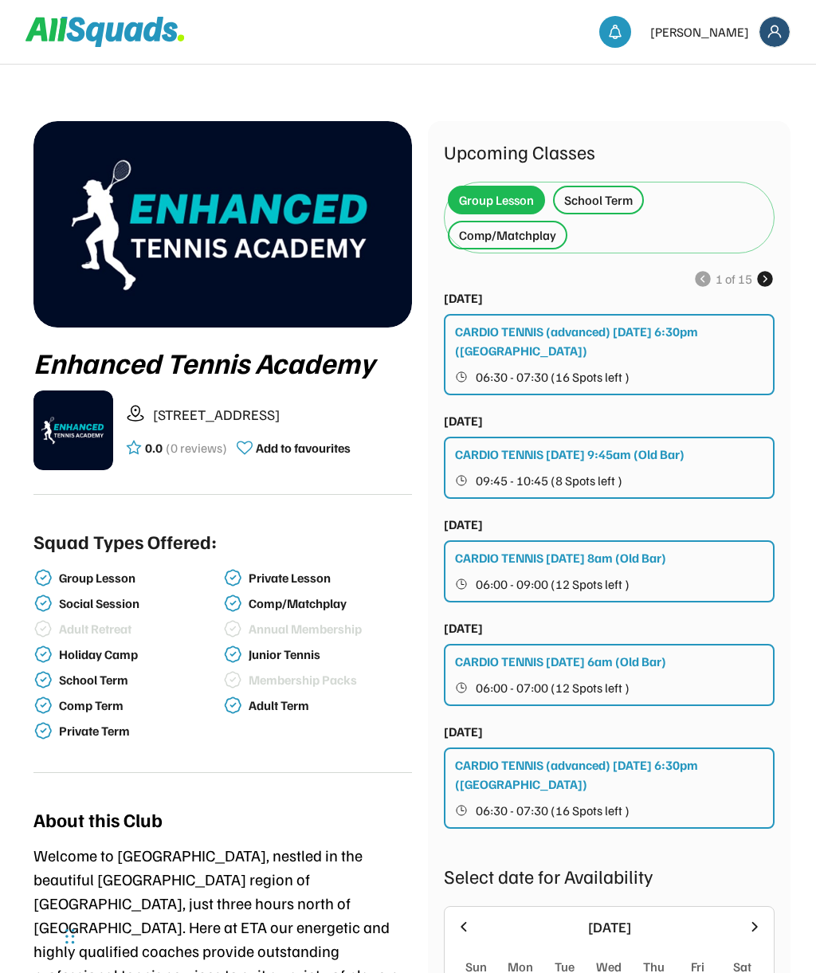
click at [497, 196] on div "Group Lesson" at bounding box center [496, 200] width 75 height 19
click at [767, 286] on use at bounding box center [765, 278] width 19 height 19
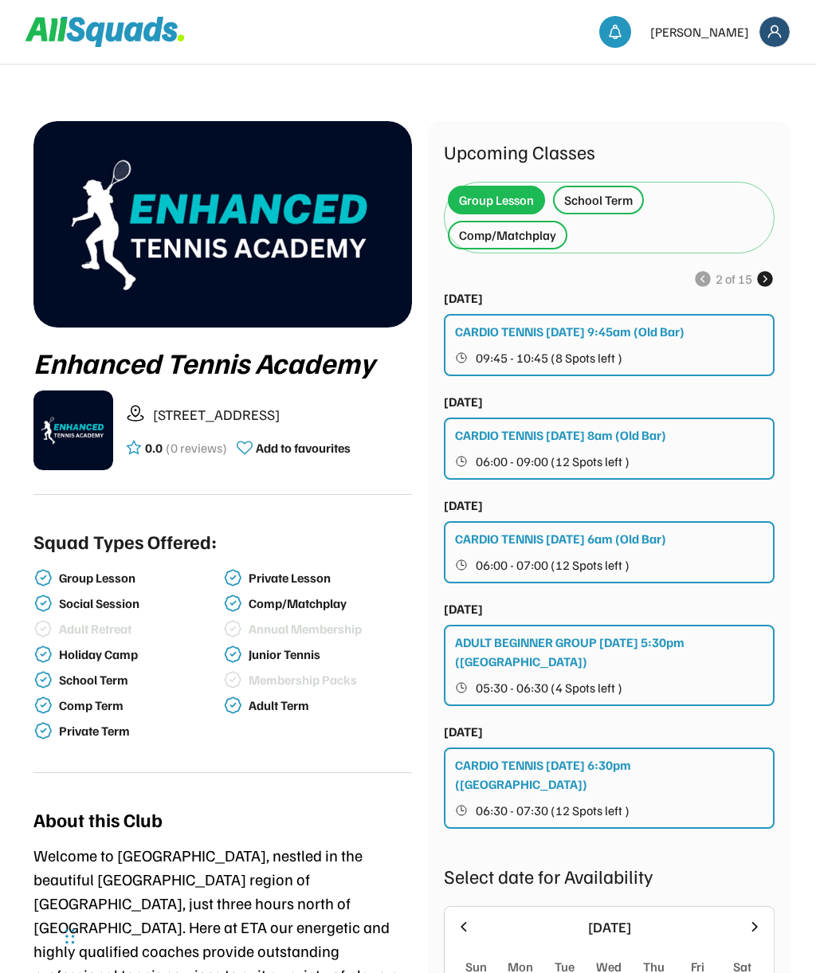
click at [760, 265] on div "Upcoming Classes Group Lesson School Term Comp/Matchplay 2 of 15 Thu 23 October…" at bounding box center [609, 820] width 331 height 1367
click at [761, 270] on icon at bounding box center [765, 278] width 19 height 19
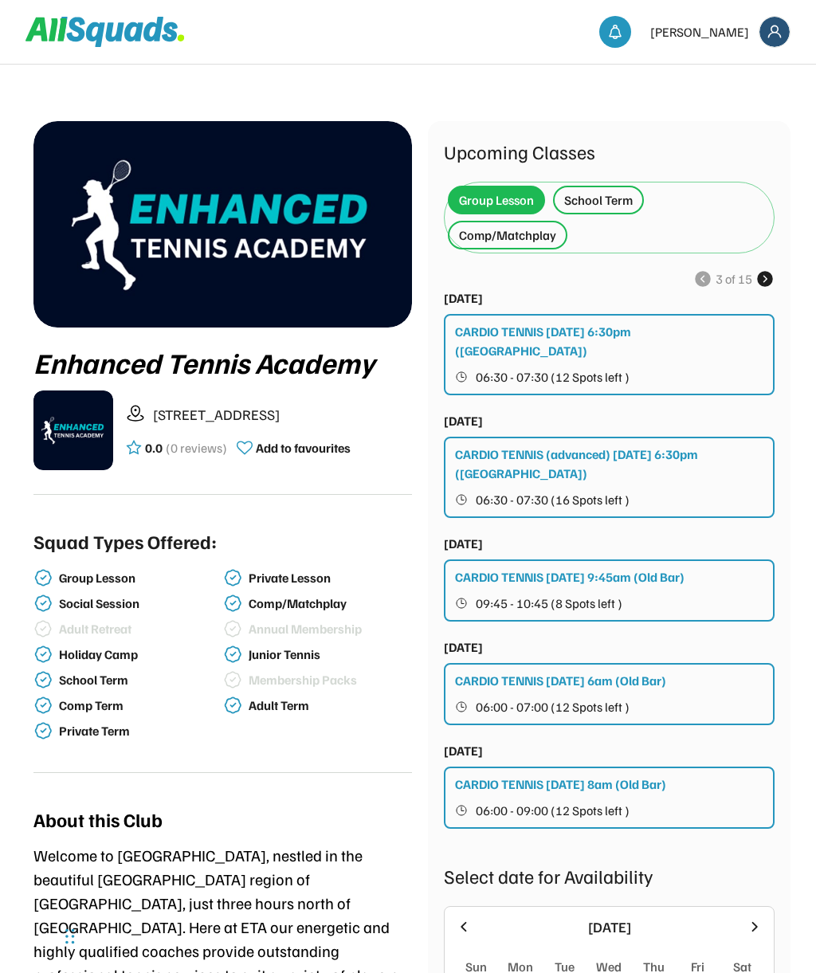
click at [765, 271] on icon at bounding box center [765, 278] width 19 height 19
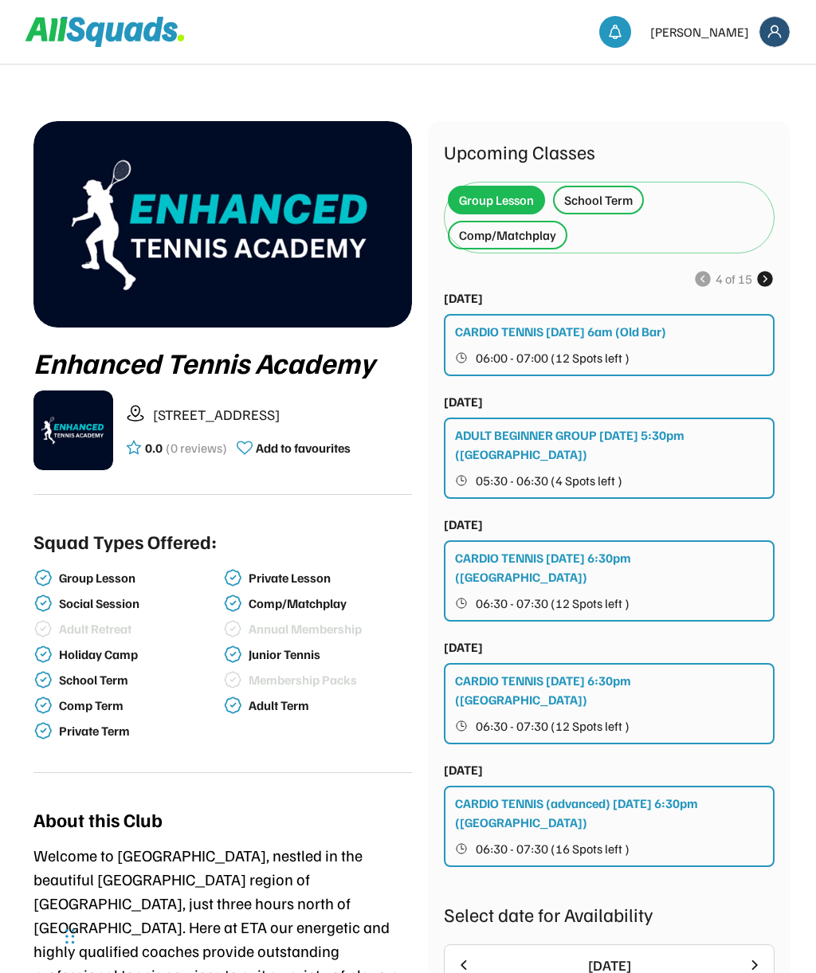
click at [130, 575] on div "Group Lesson" at bounding box center [139, 578] width 161 height 15
click at [112, 575] on div "Group Lesson" at bounding box center [139, 578] width 161 height 15
click at [96, 576] on div "Group Lesson" at bounding box center [139, 578] width 161 height 15
click at [96, 574] on div "Group Lesson" at bounding box center [139, 578] width 161 height 15
click at [787, 37] on img at bounding box center [775, 32] width 30 height 30
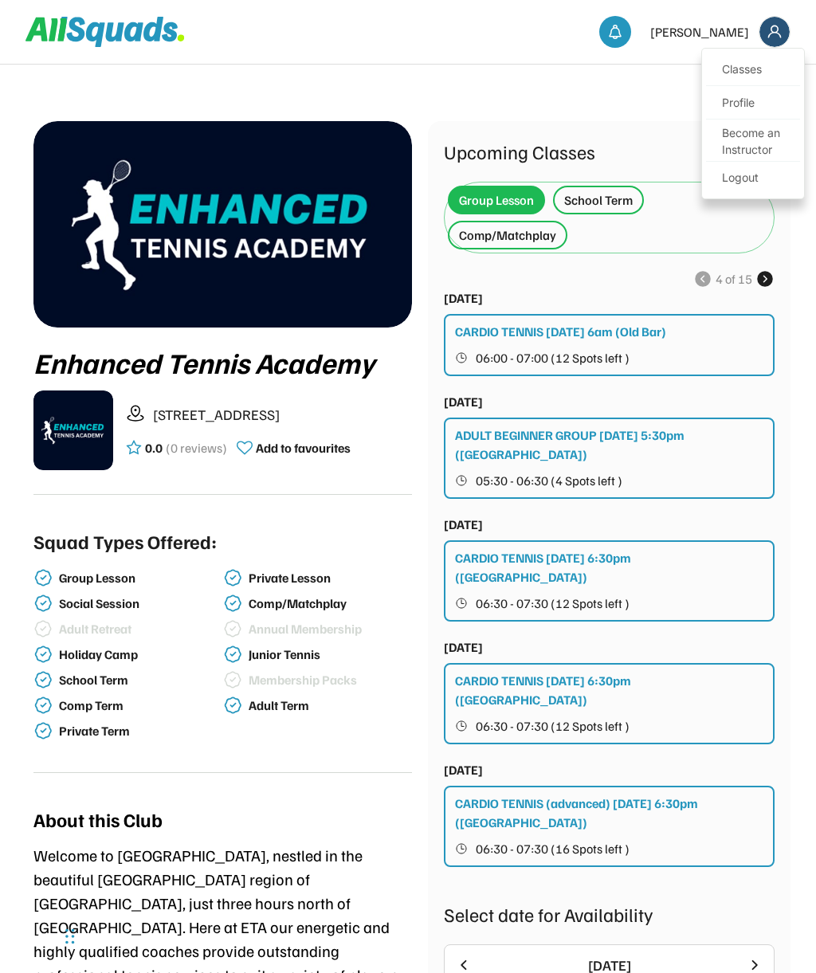
click at [742, 97] on link "Profile" at bounding box center [753, 104] width 94 height 32
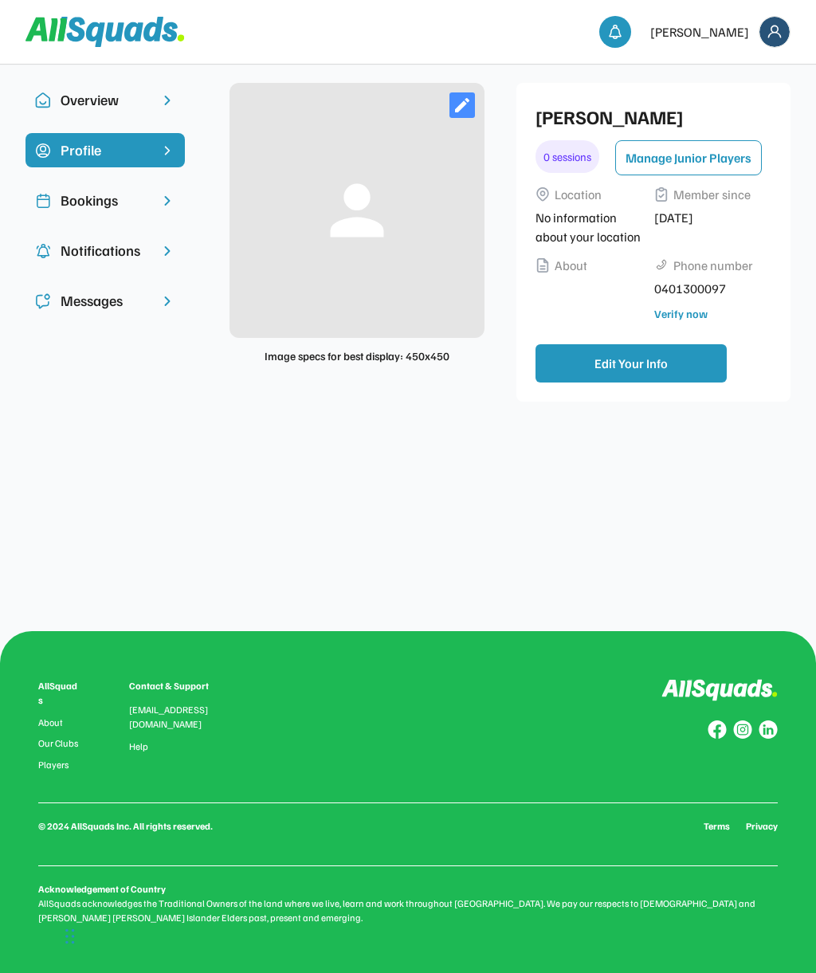
click at [137, 200] on div "Bookings" at bounding box center [105, 201] width 89 height 22
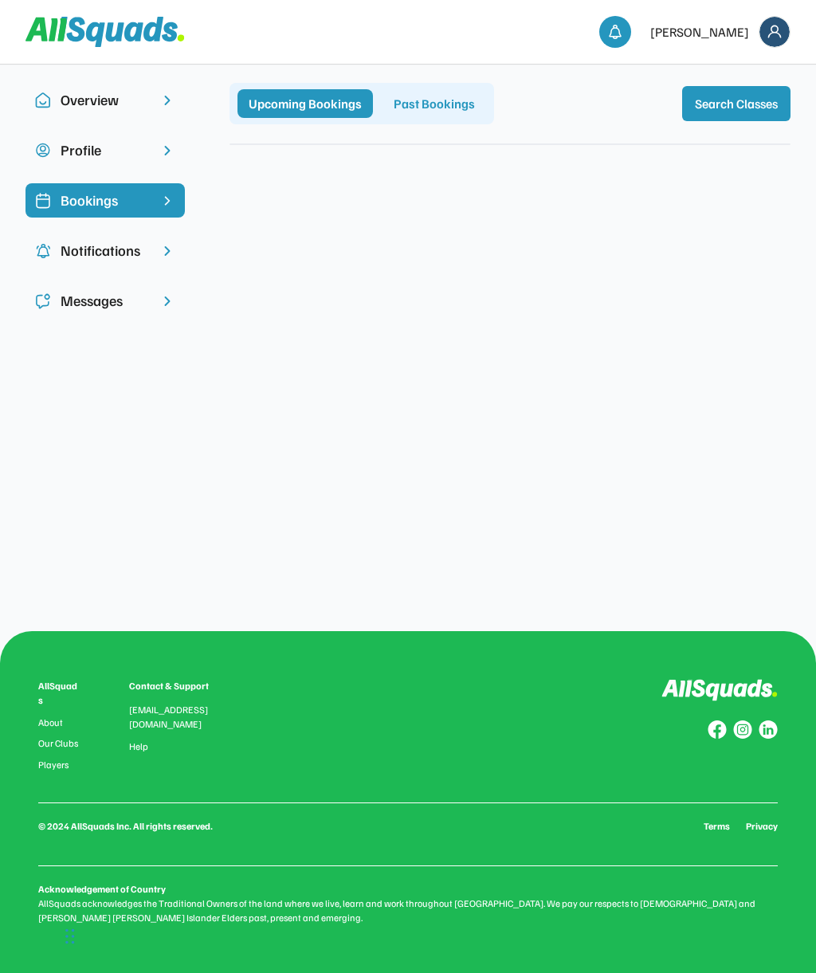
click at [120, 239] on div "Notifications" at bounding box center [105, 251] width 159 height 34
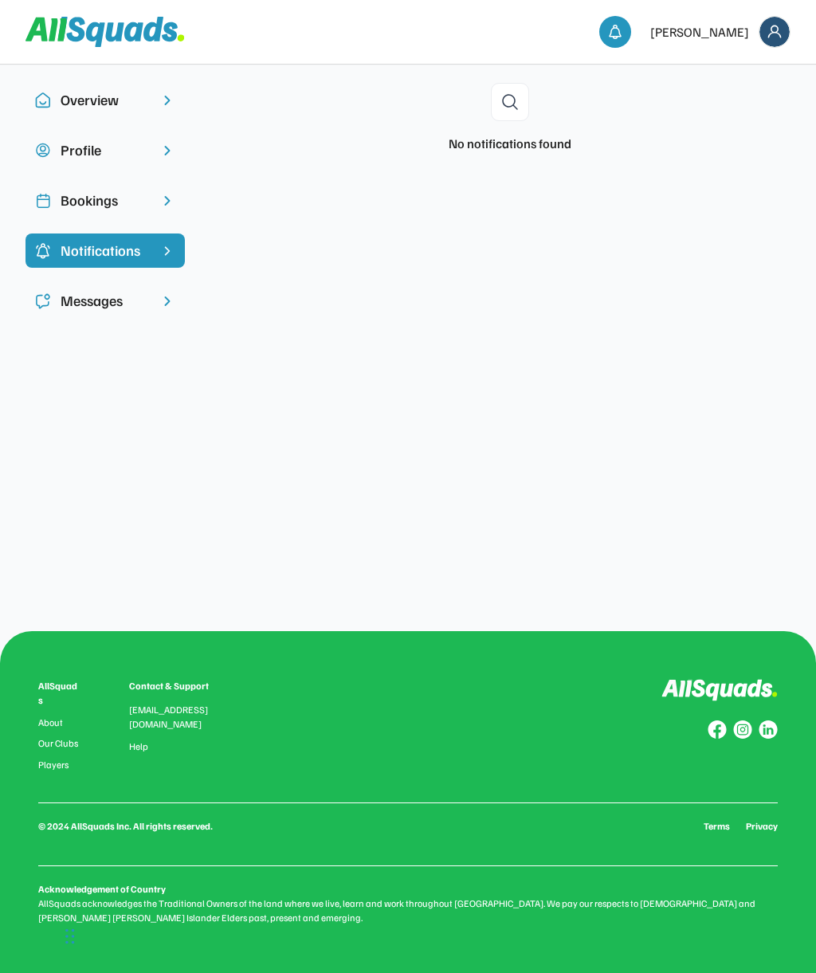
click at [112, 296] on div "Messages" at bounding box center [105, 301] width 89 height 22
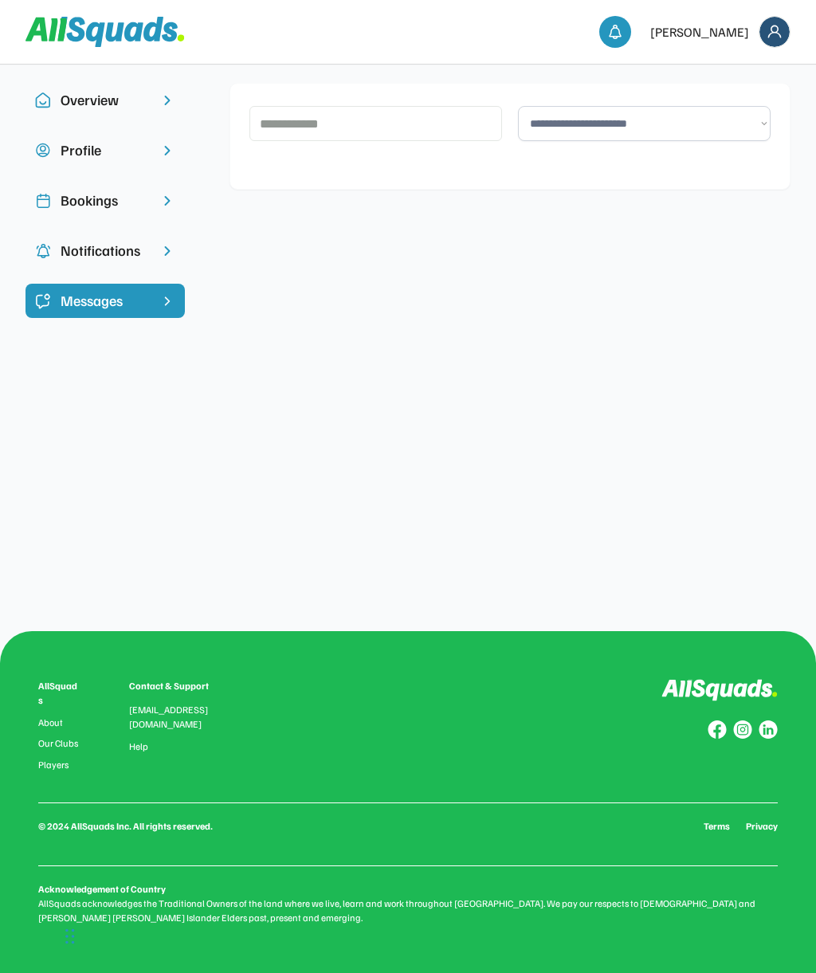
click at [102, 108] on div "Overview" at bounding box center [105, 100] width 89 height 22
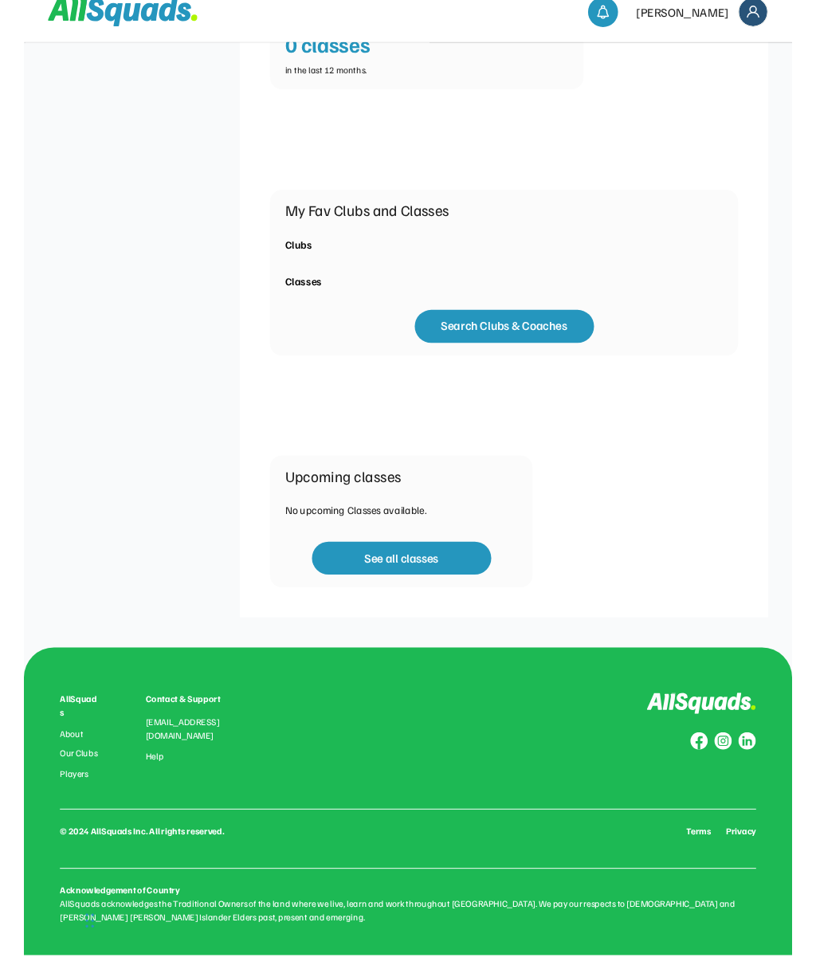
scroll to position [405, 0]
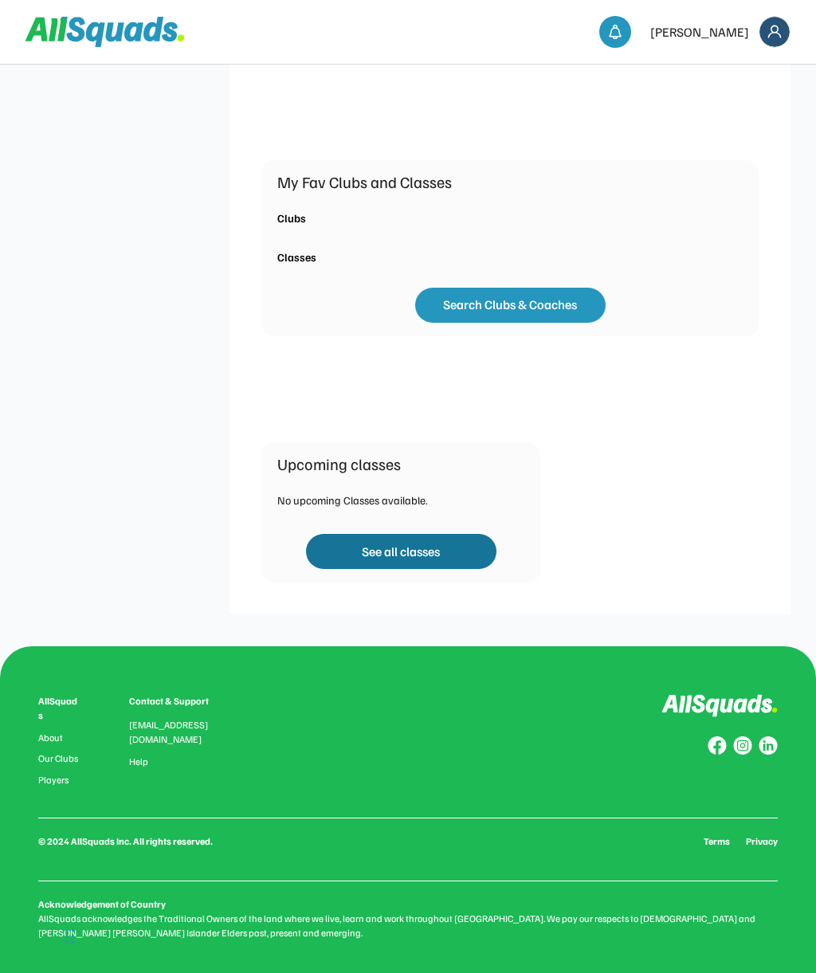
click at [465, 559] on button "See all classes" at bounding box center [401, 551] width 191 height 35
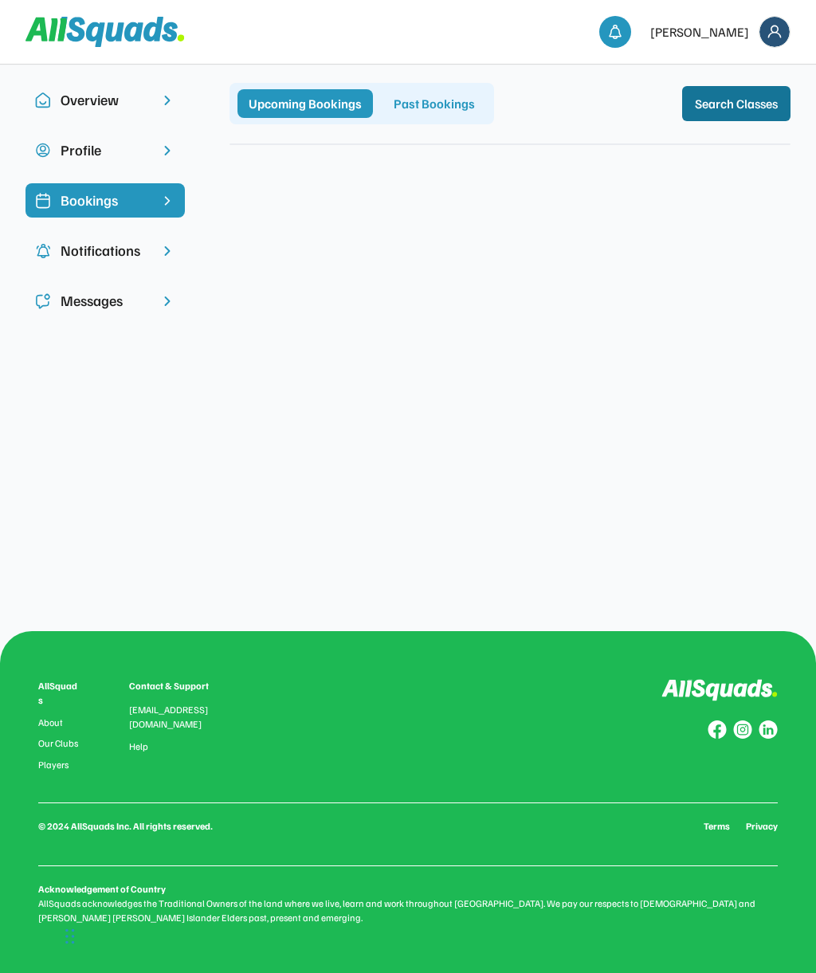
click at [786, 89] on button "Search Classes" at bounding box center [736, 103] width 108 height 35
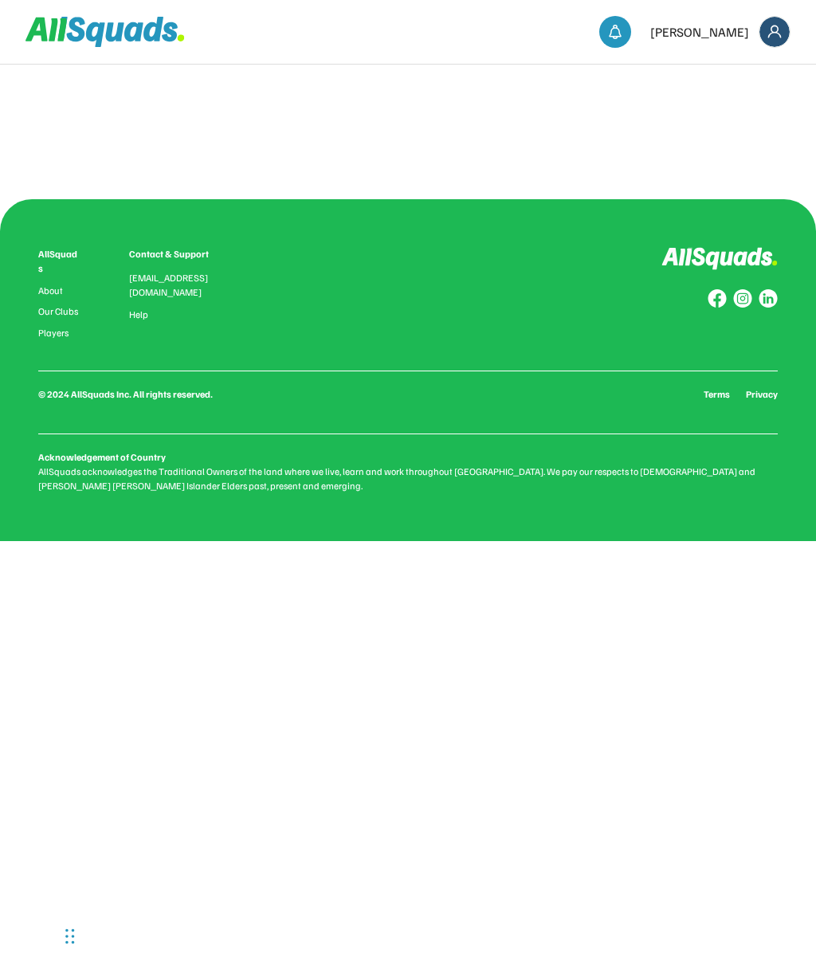
click at [564, 281] on div "AllSquads About Our Clubs Players Contact & Support [EMAIL_ADDRESS][DOMAIN_NAME…" at bounding box center [408, 293] width 740 height 92
click at [782, 25] on img at bounding box center [775, 32] width 30 height 30
click at [748, 67] on link "Classes" at bounding box center [753, 70] width 94 height 32
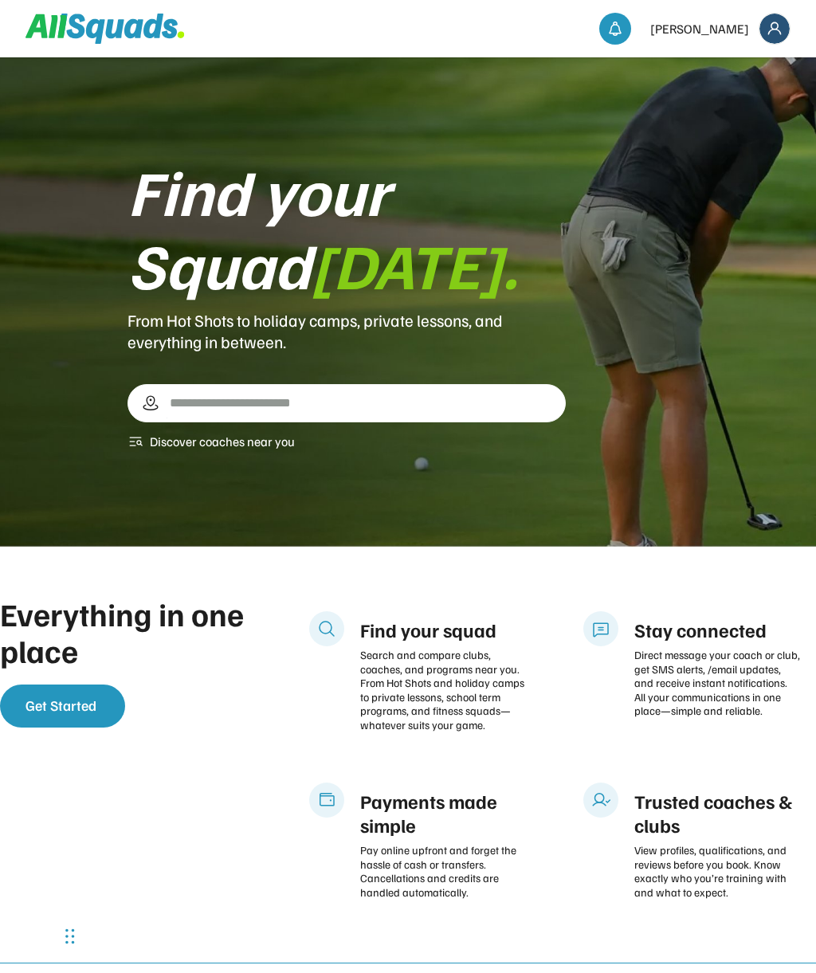
click at [768, 38] on img at bounding box center [775, 29] width 30 height 30
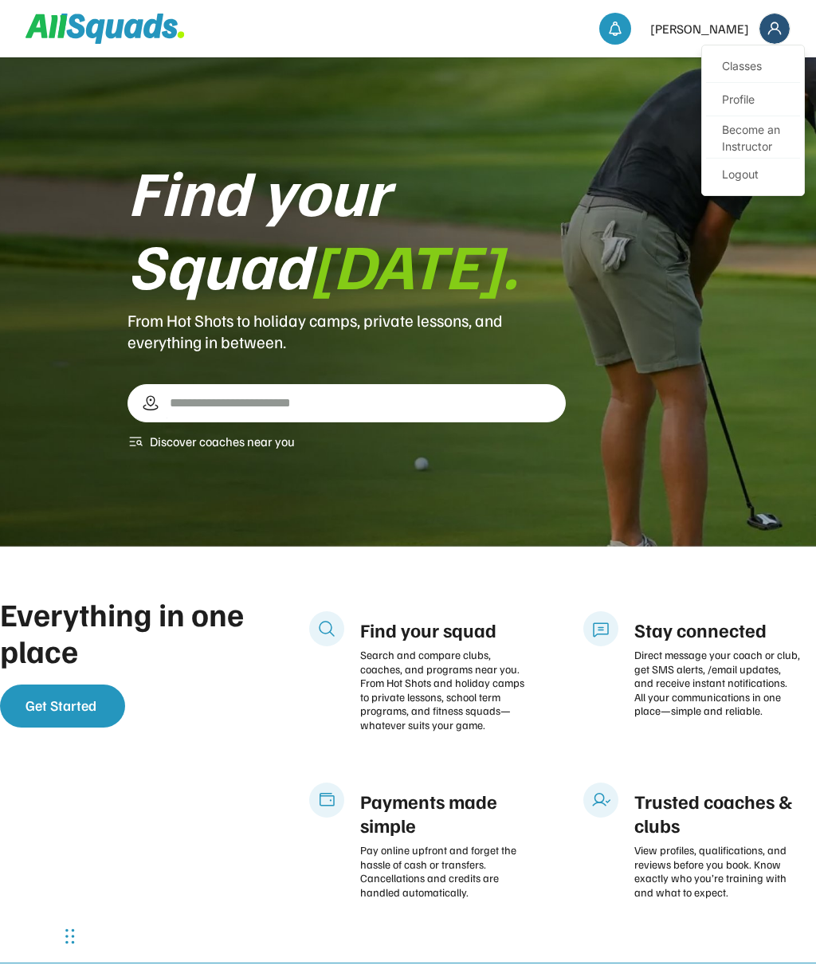
click at [751, 69] on link "Classes" at bounding box center [753, 67] width 94 height 32
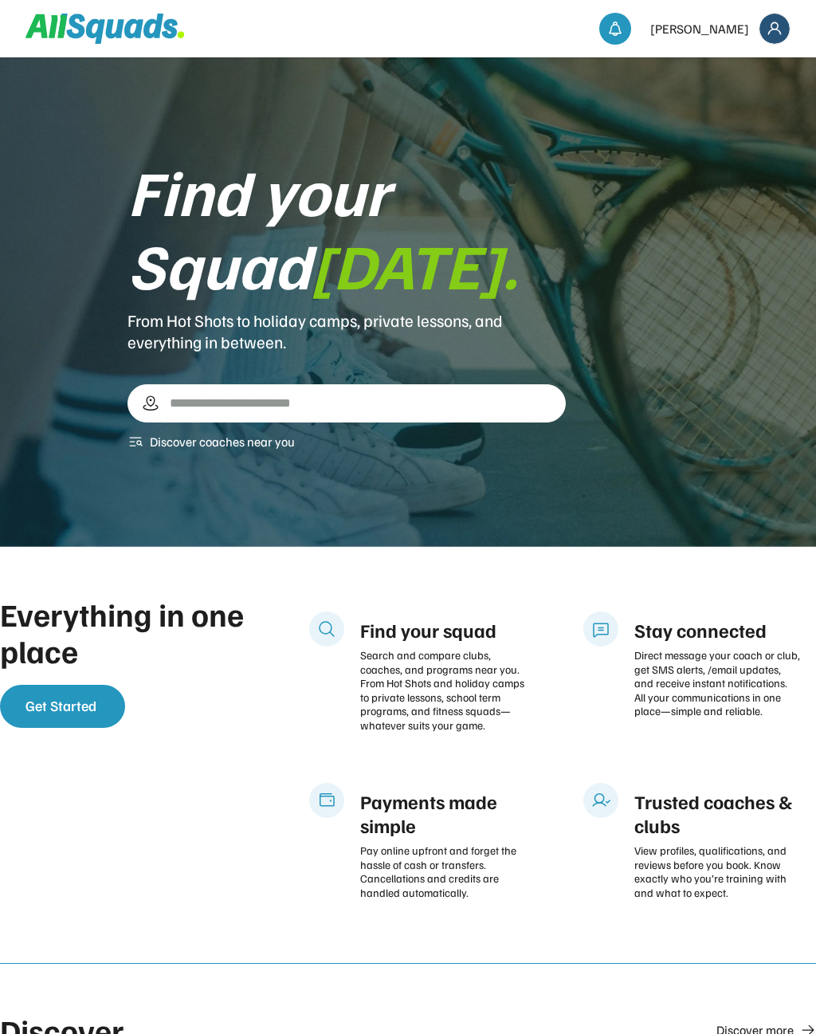
scroll to position [335, 0]
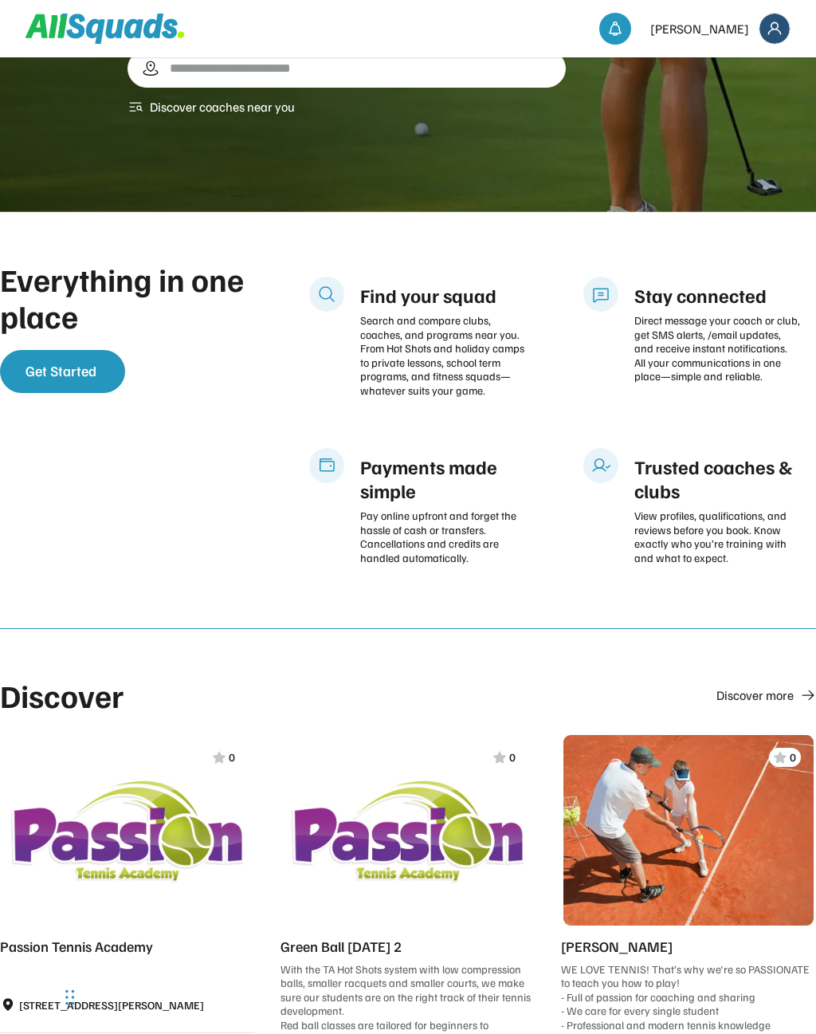
click at [426, 478] on div "Payments made simple" at bounding box center [443, 478] width 166 height 48
click at [374, 460] on div "Payments made simple" at bounding box center [443, 478] width 166 height 48
click at [334, 457] on icon at bounding box center [326, 465] width 19 height 19
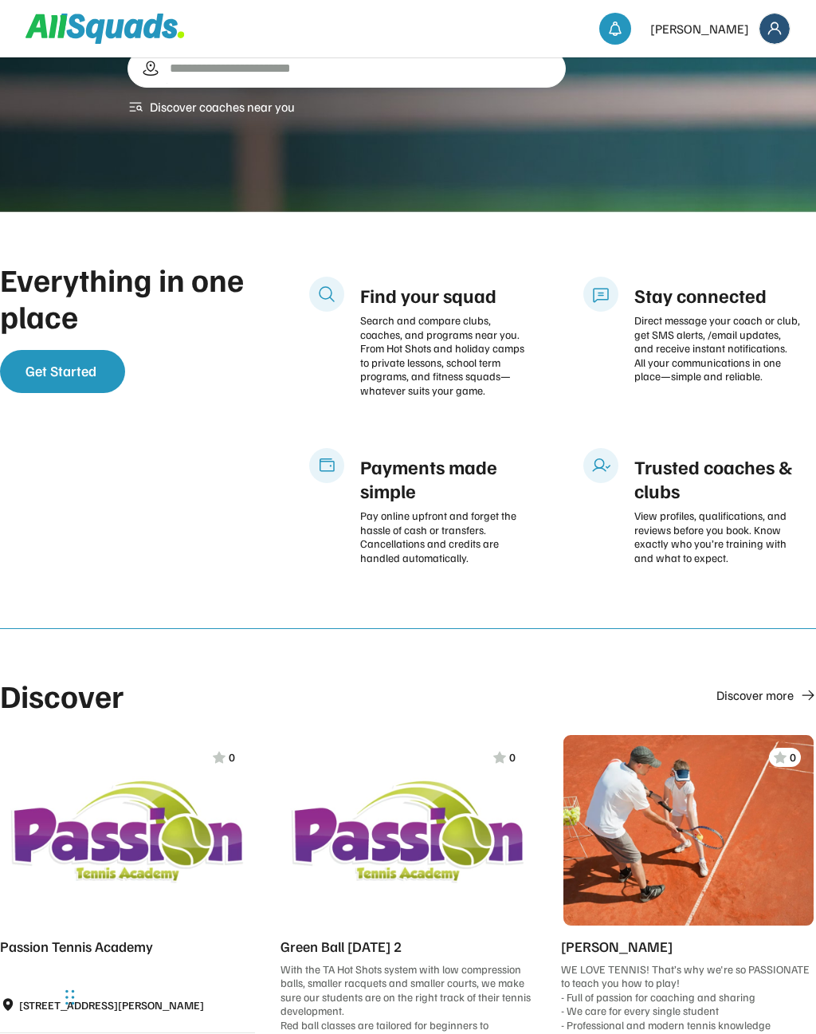
click at [99, 359] on button "Get Started" at bounding box center [62, 371] width 125 height 43
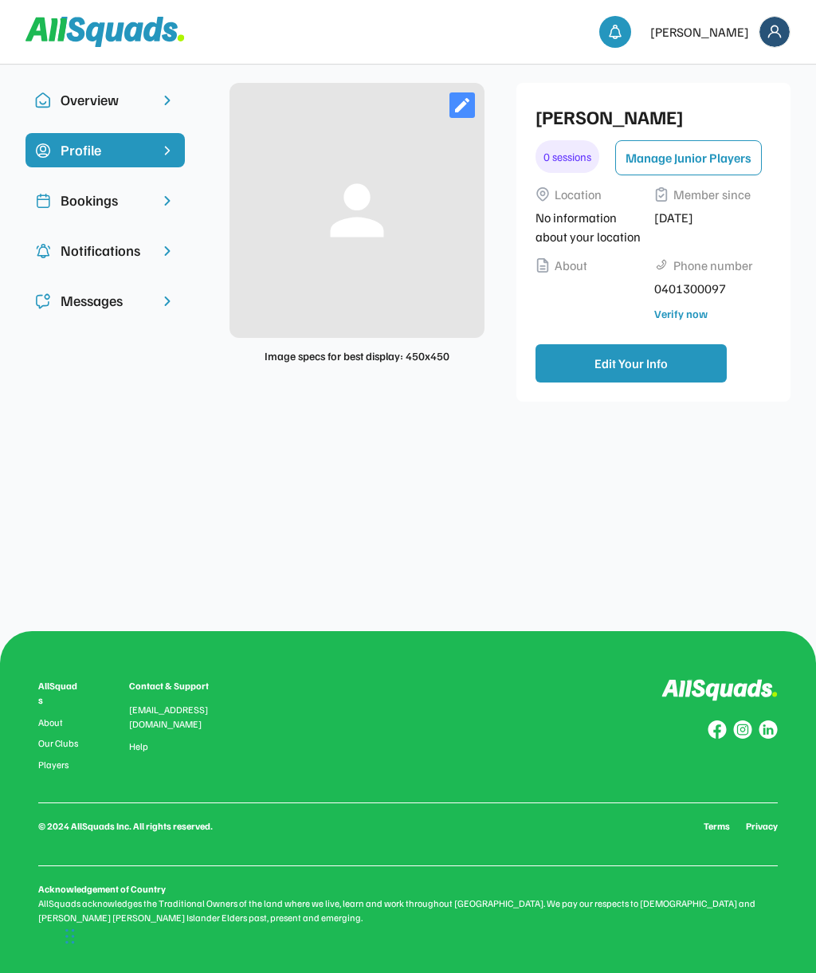
click at [94, 200] on div "Bookings" at bounding box center [105, 201] width 89 height 22
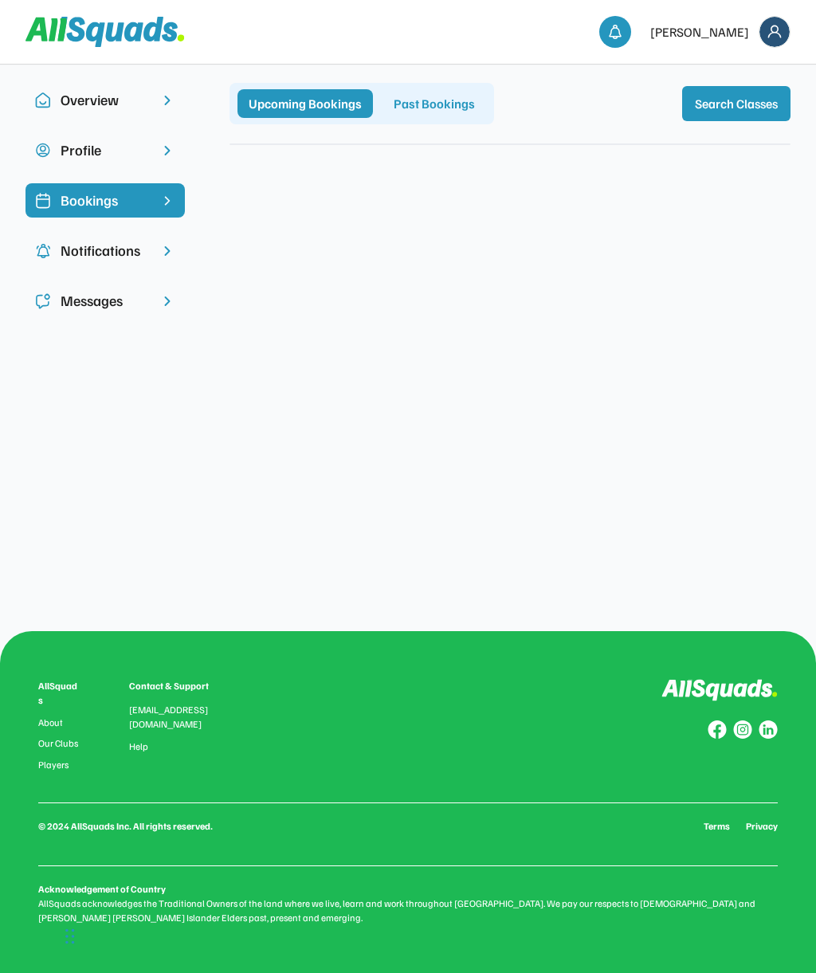
click at [729, 96] on button "Search Classes" at bounding box center [736, 103] width 108 height 35
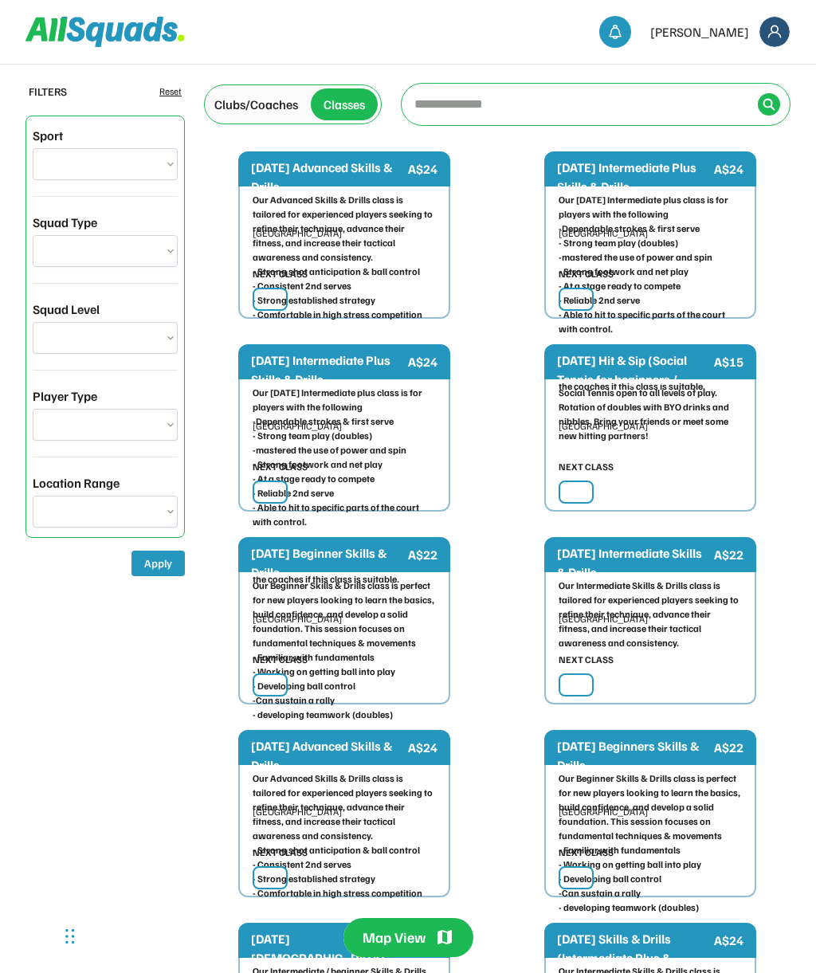
select select "**********"
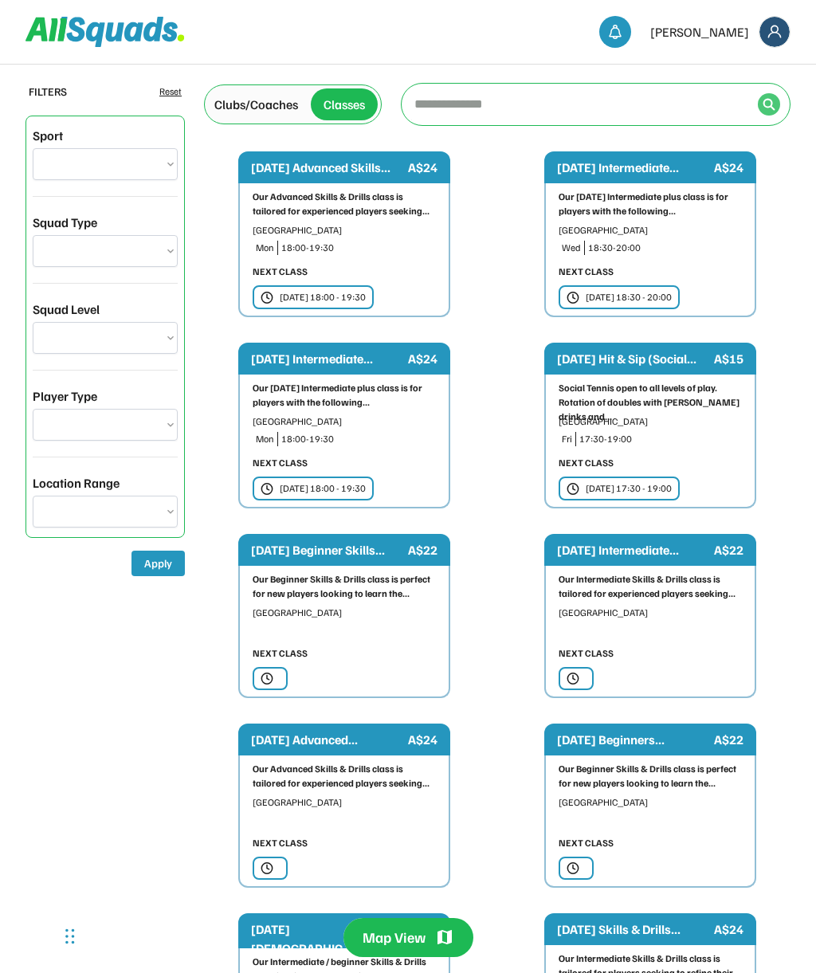
click at [441, 109] on input "input" at bounding box center [581, 104] width 340 height 32
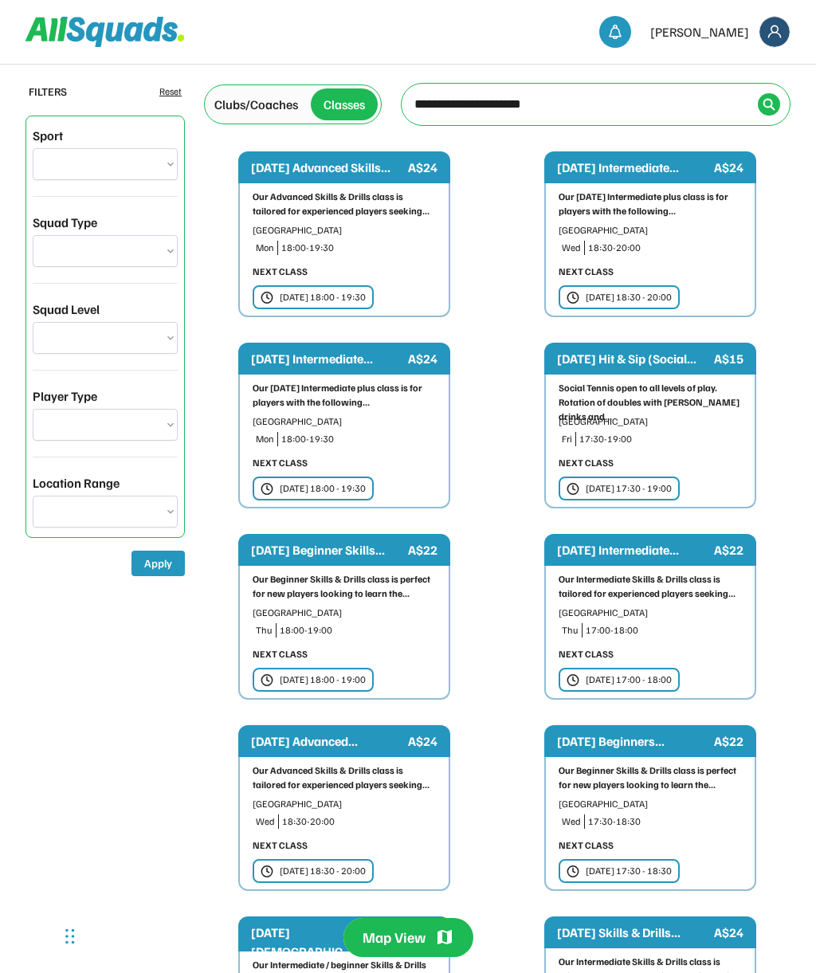
type input "**********"
click at [763, 108] on img at bounding box center [769, 104] width 13 height 13
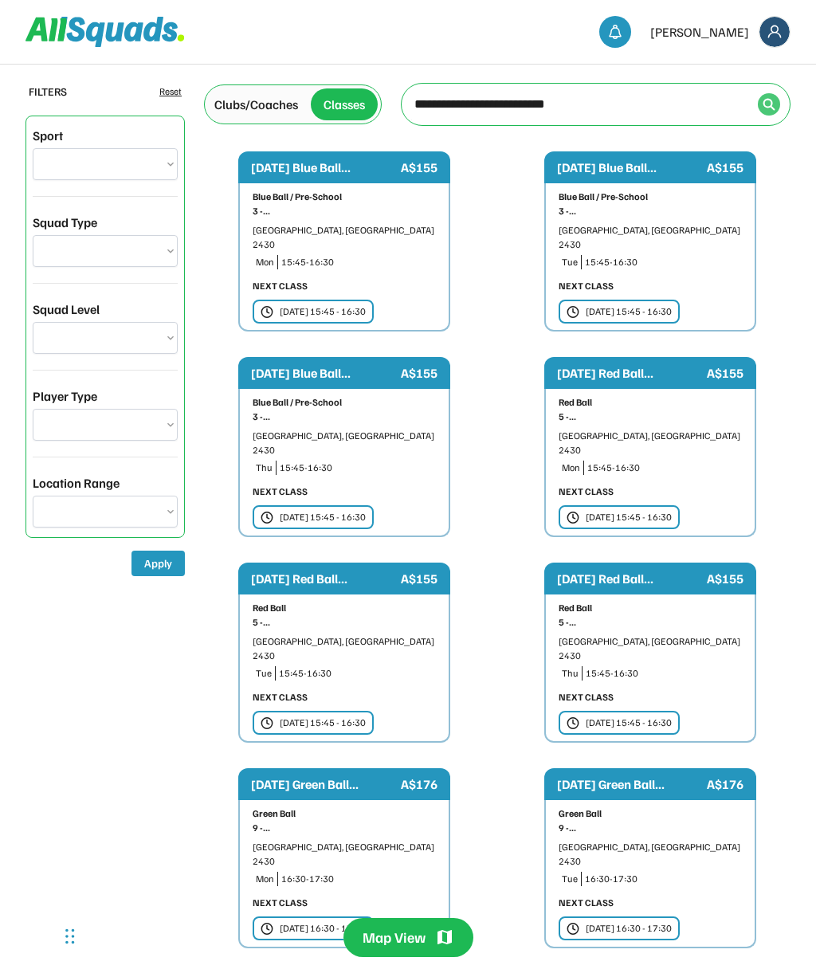
click at [765, 105] on img at bounding box center [769, 104] width 13 height 13
click at [327, 595] on div "Red Ball 5 -... Old Bar, New South Wales 2430 Tue 15:45-16:30 NEXT CLASS Tue 21…" at bounding box center [344, 669] width 212 height 148
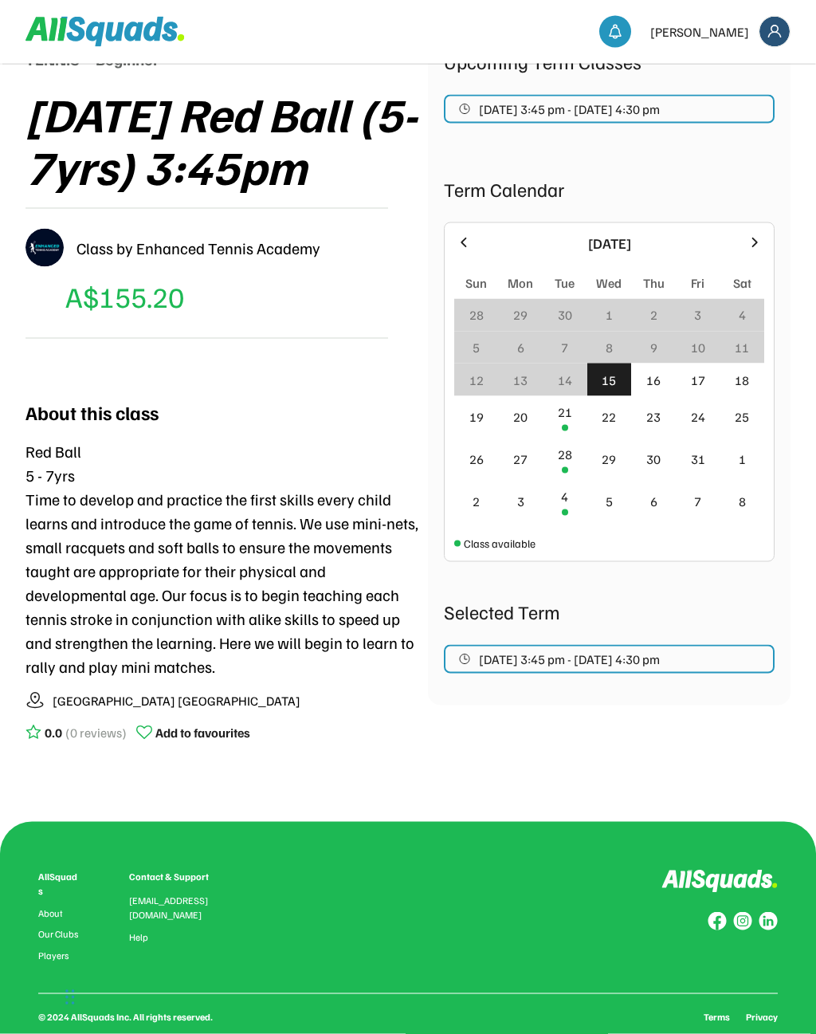
scroll to position [249, 0]
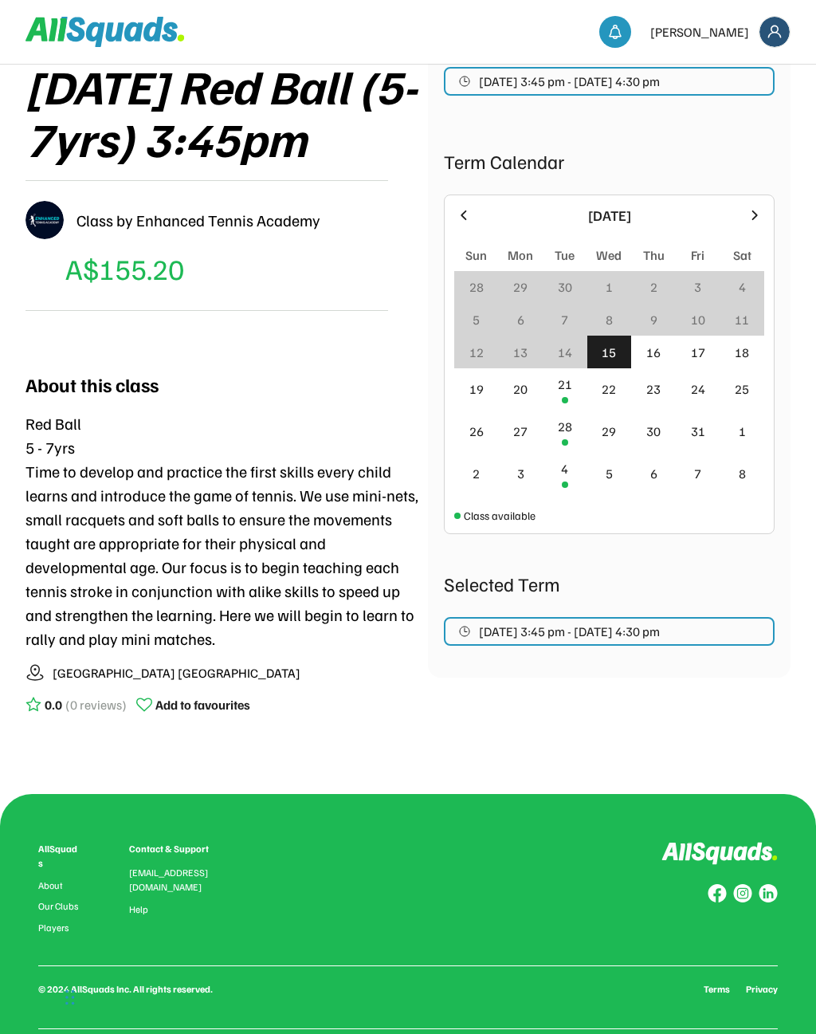
click at [660, 635] on span "Oct 21, 2025 3:45 pm - Dec 16, 2025 4:30 pm" at bounding box center [569, 631] width 181 height 13
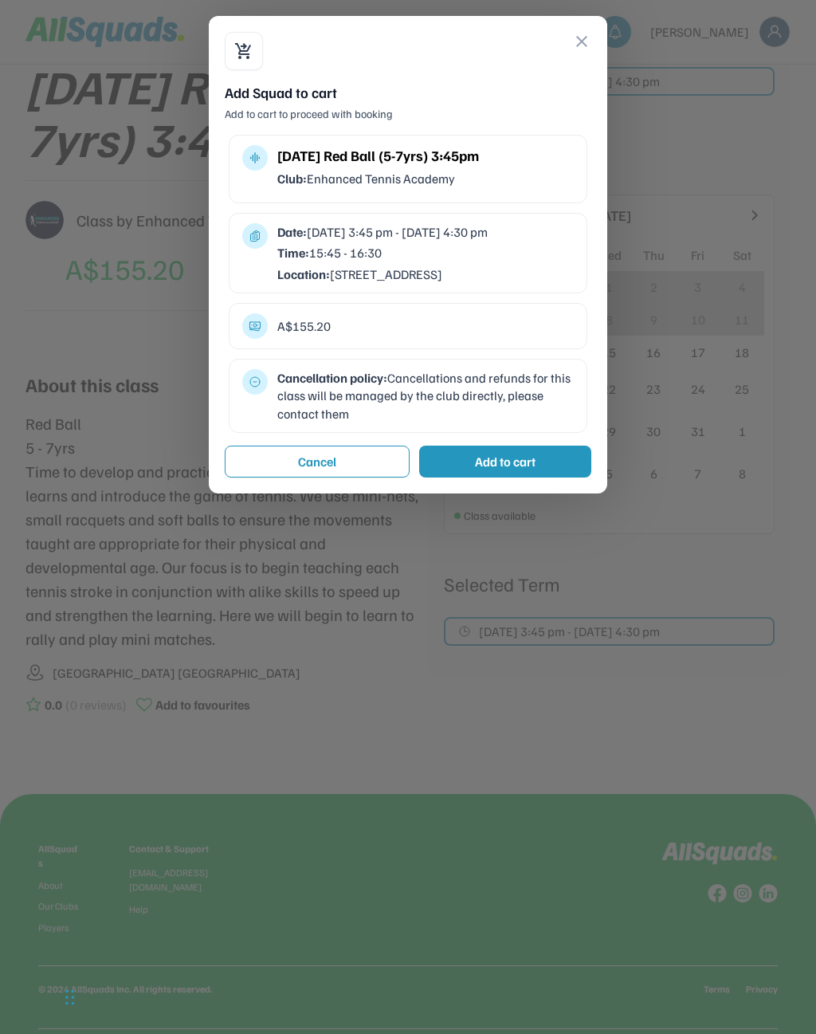
click at [573, 53] on div "shopping_cart_checkout close" at bounding box center [408, 51] width 367 height 38
click at [580, 47] on button "close" at bounding box center [581, 41] width 19 height 19
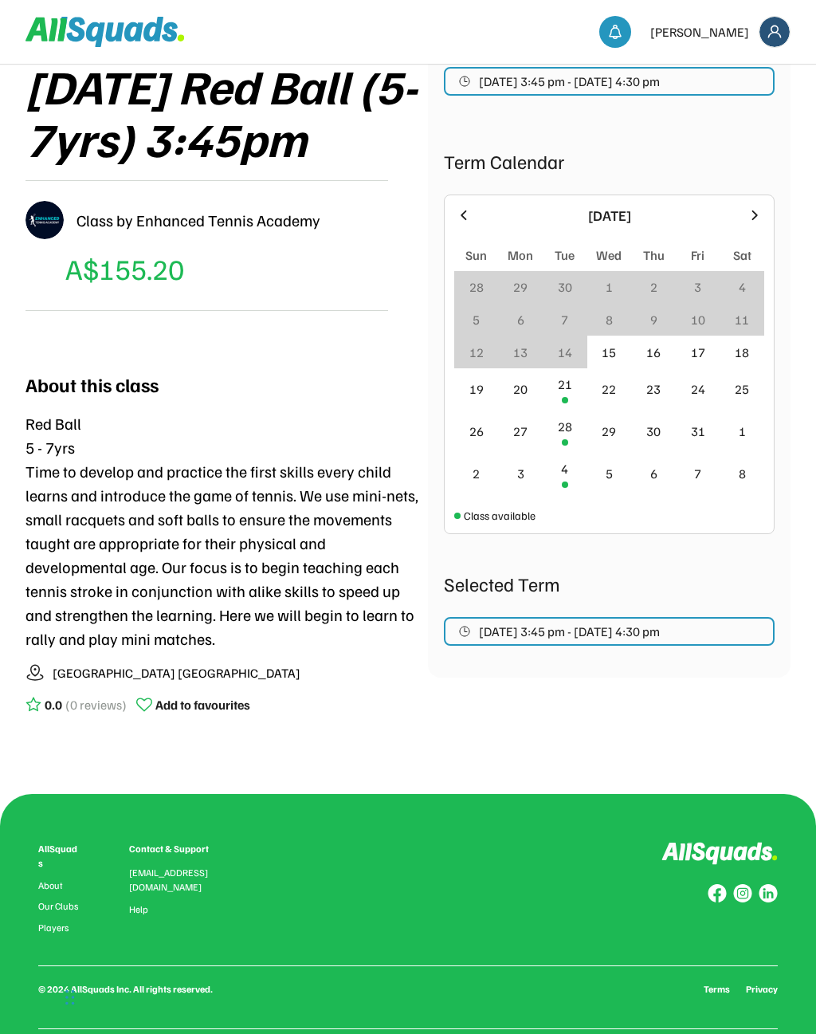
click at [757, 206] on div at bounding box center [754, 215] width 19 height 19
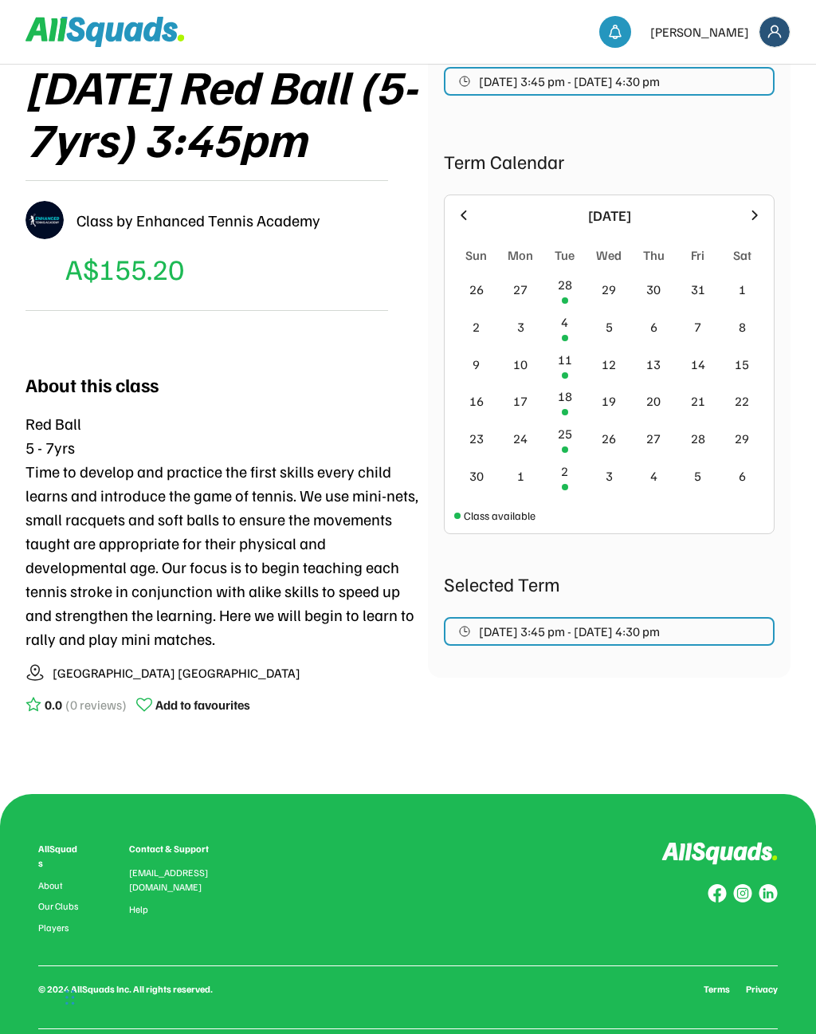
click at [447, 208] on div "November 2025 Sun Mon Tue Wed Thu Fri Sat 26 27 28 29 30 31 1 2 3 4 5 6 7 8 9 1…" at bounding box center [609, 365] width 331 height 340
click at [454, 222] on div at bounding box center [463, 215] width 19 height 19
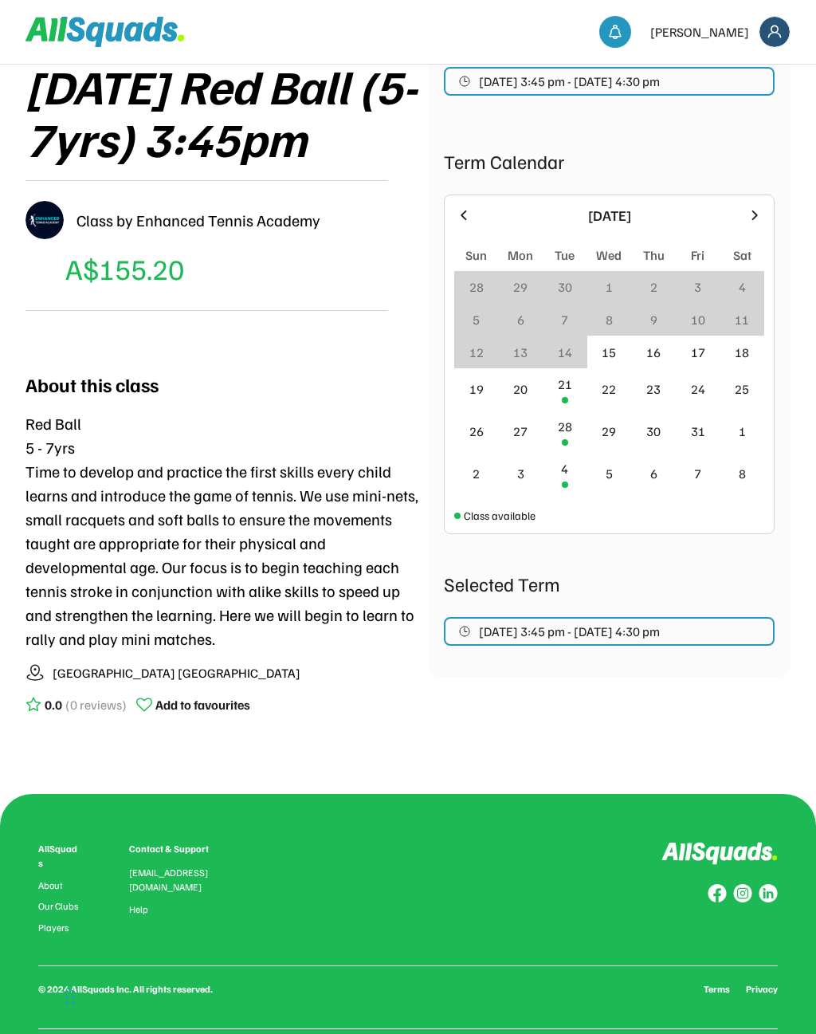
click at [660, 318] on div "9" at bounding box center [653, 320] width 45 height 33
click at [652, 326] on div "9" at bounding box center [654, 319] width 7 height 19
click at [670, 365] on div "16" at bounding box center [653, 352] width 45 height 33
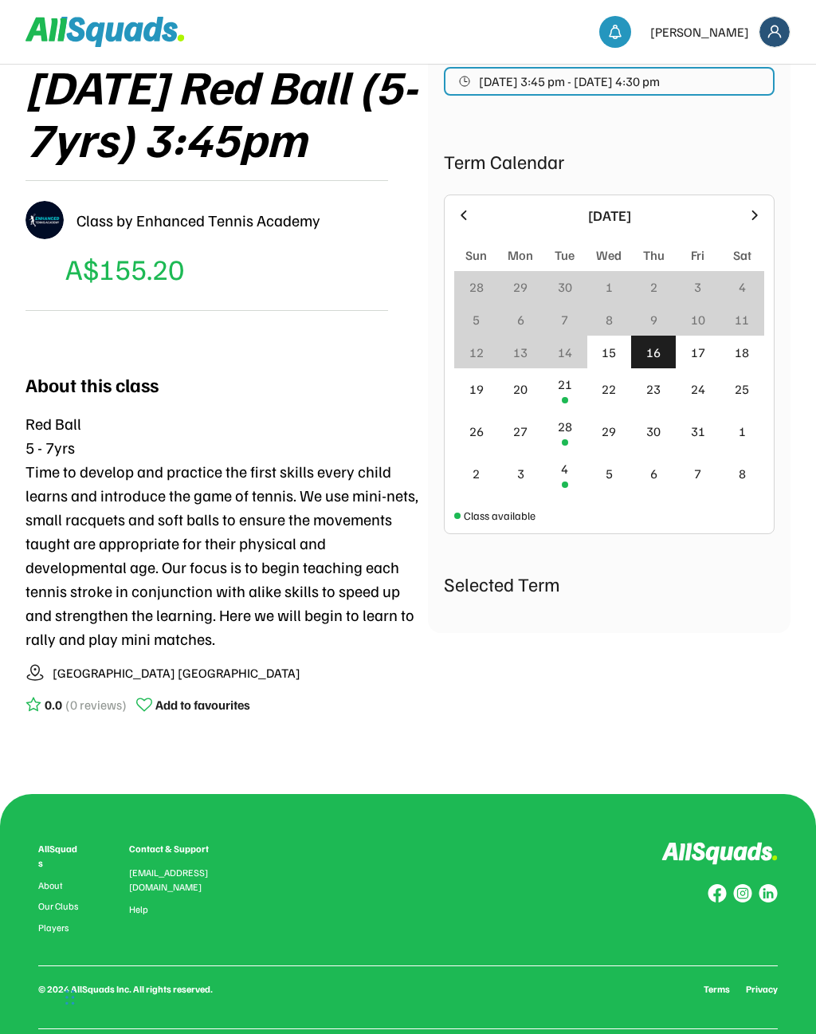
click at [658, 353] on div "16" at bounding box center [654, 352] width 14 height 19
click at [676, 352] on div "17" at bounding box center [698, 352] width 45 height 33
click at [576, 596] on div "Selected Term" at bounding box center [609, 583] width 331 height 29
click at [562, 391] on div "21" at bounding box center [565, 384] width 14 height 19
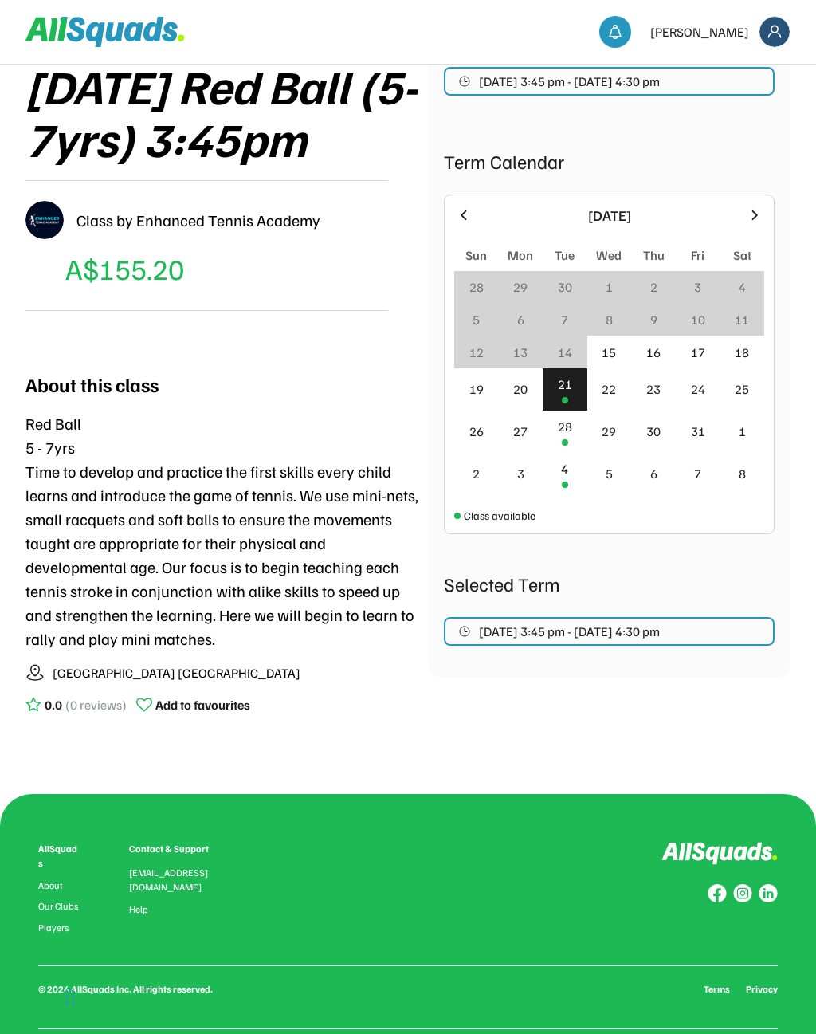
click at [610, 398] on div "22" at bounding box center [609, 389] width 14 height 19
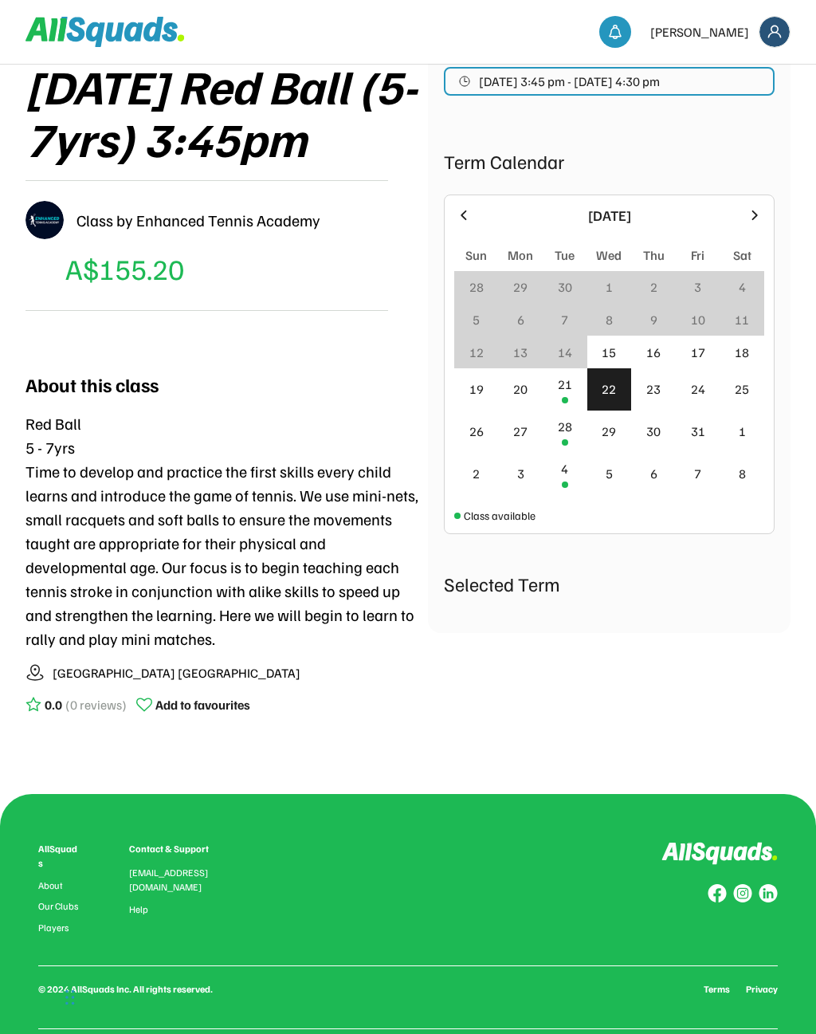
click at [568, 409] on div "21" at bounding box center [565, 389] width 45 height 42
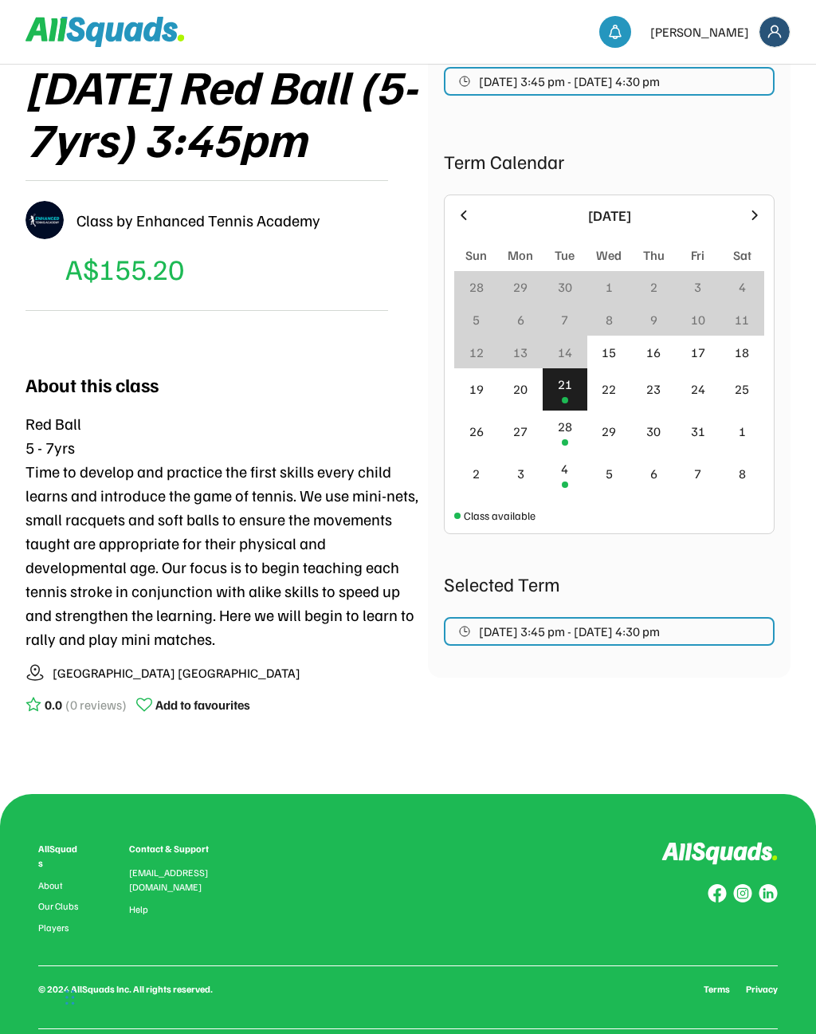
click at [740, 77] on button "Oct 21, 2025 3:45 pm - Dec 16, 2025 4:30 pm" at bounding box center [609, 81] width 331 height 29
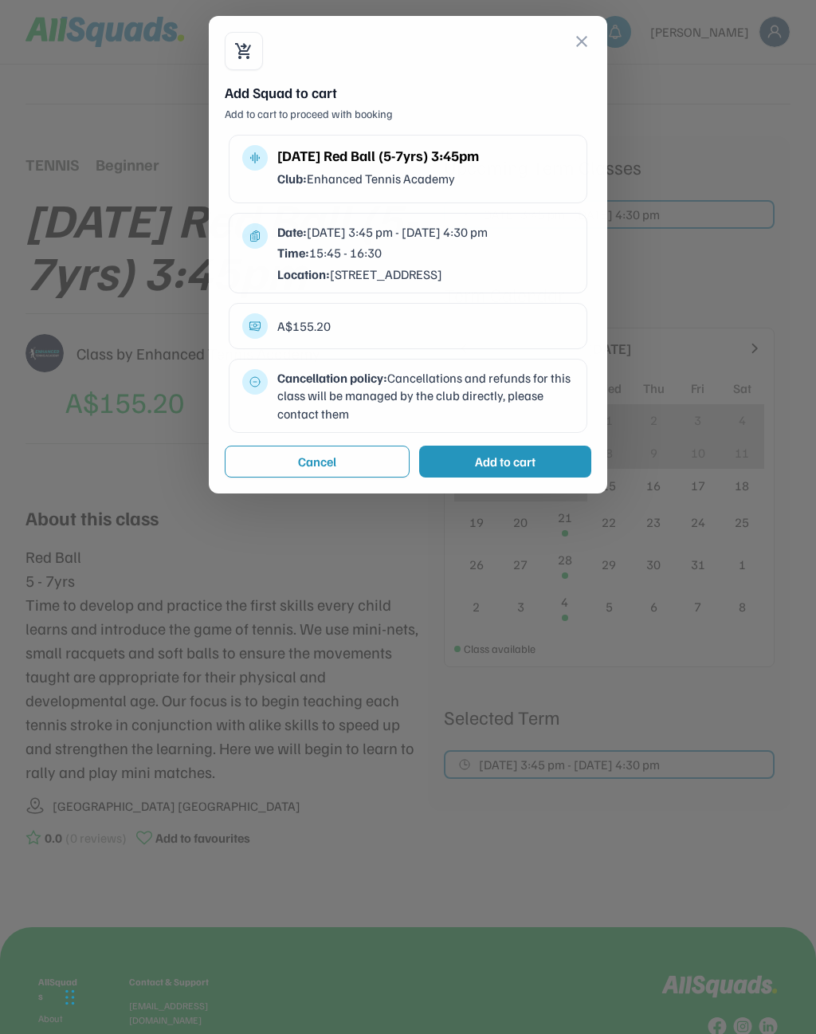
scroll to position [113, 0]
click at [600, 56] on div "shopping_cart_checkout close Add Squad to cart Add to cart to proceed with book…" at bounding box center [408, 255] width 399 height 478
click at [591, 45] on button "close" at bounding box center [581, 41] width 19 height 19
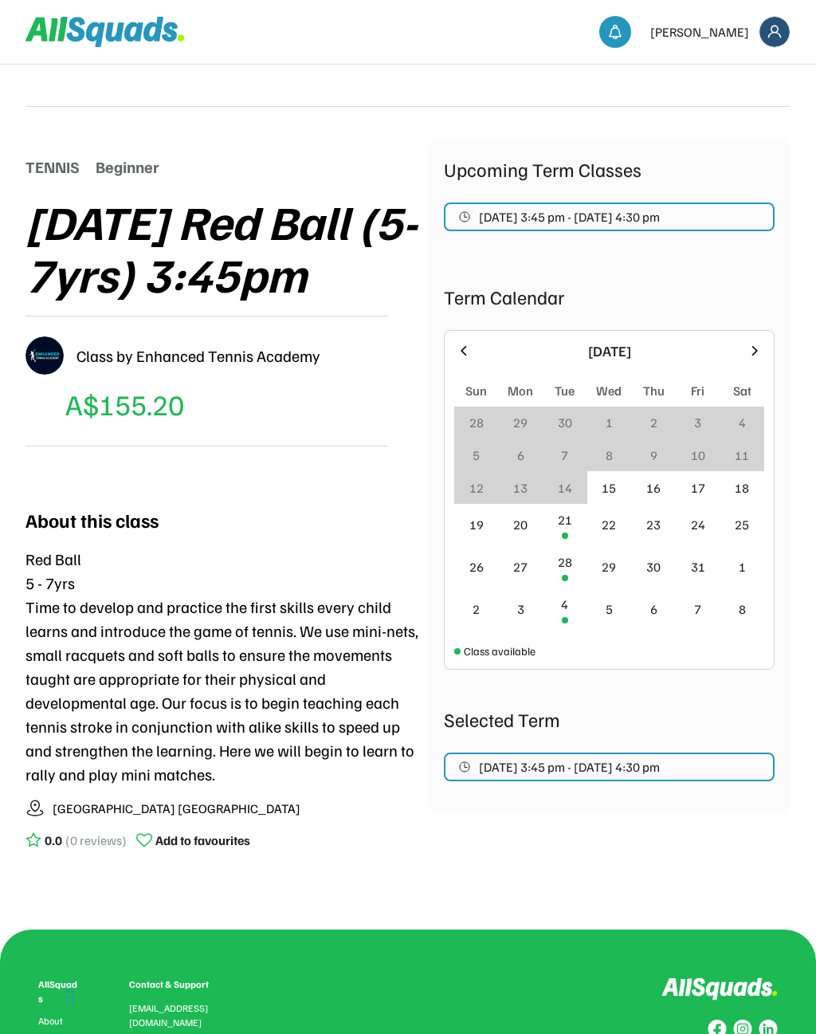
click at [58, 170] on div "TENNIS" at bounding box center [53, 167] width 54 height 24
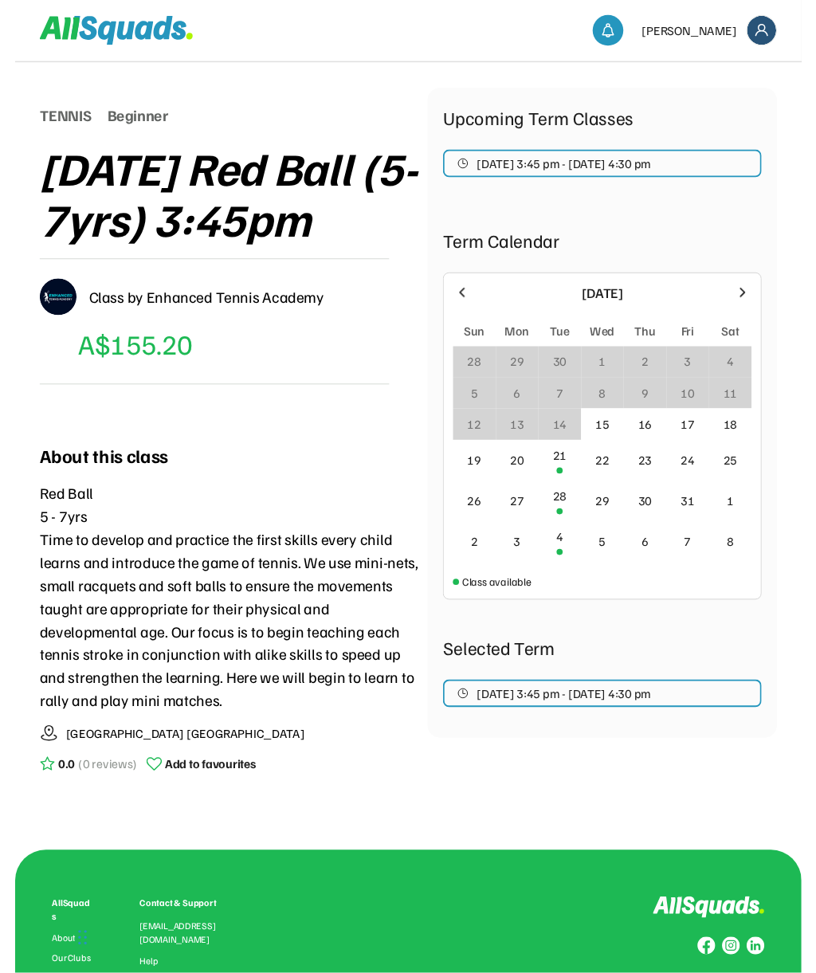
scroll to position [0, 0]
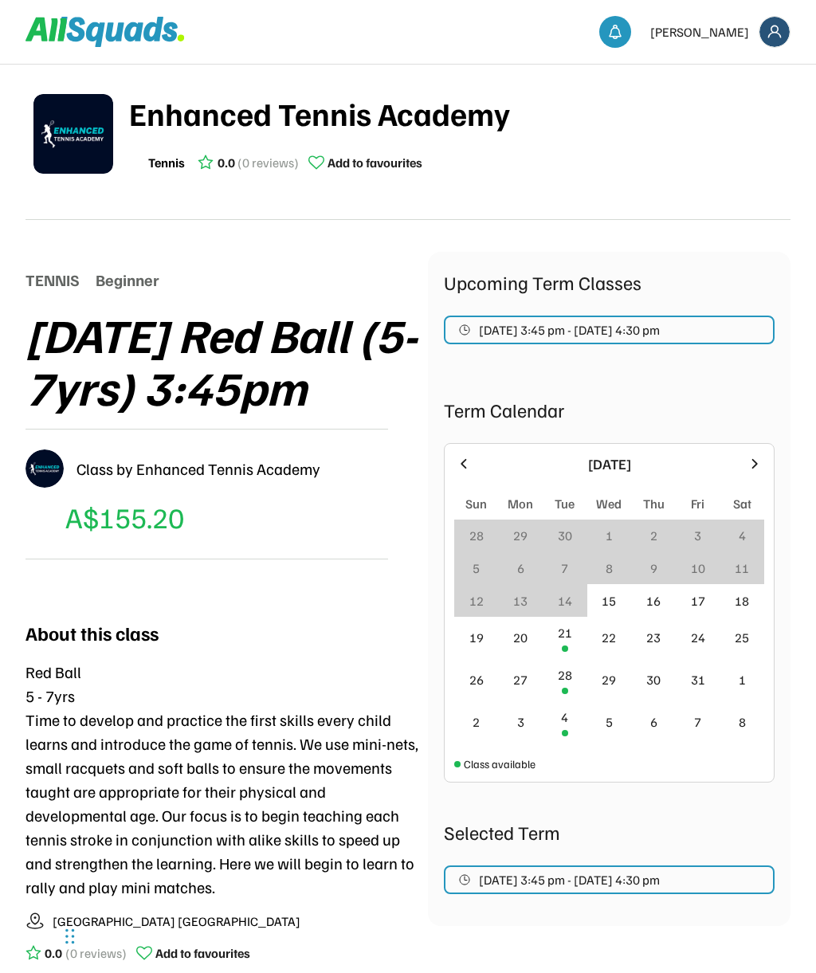
click at [623, 34] on img at bounding box center [616, 32] width 16 height 16
click at [778, 26] on img at bounding box center [775, 32] width 30 height 30
click at [757, 64] on link "Classes" at bounding box center [753, 70] width 94 height 32
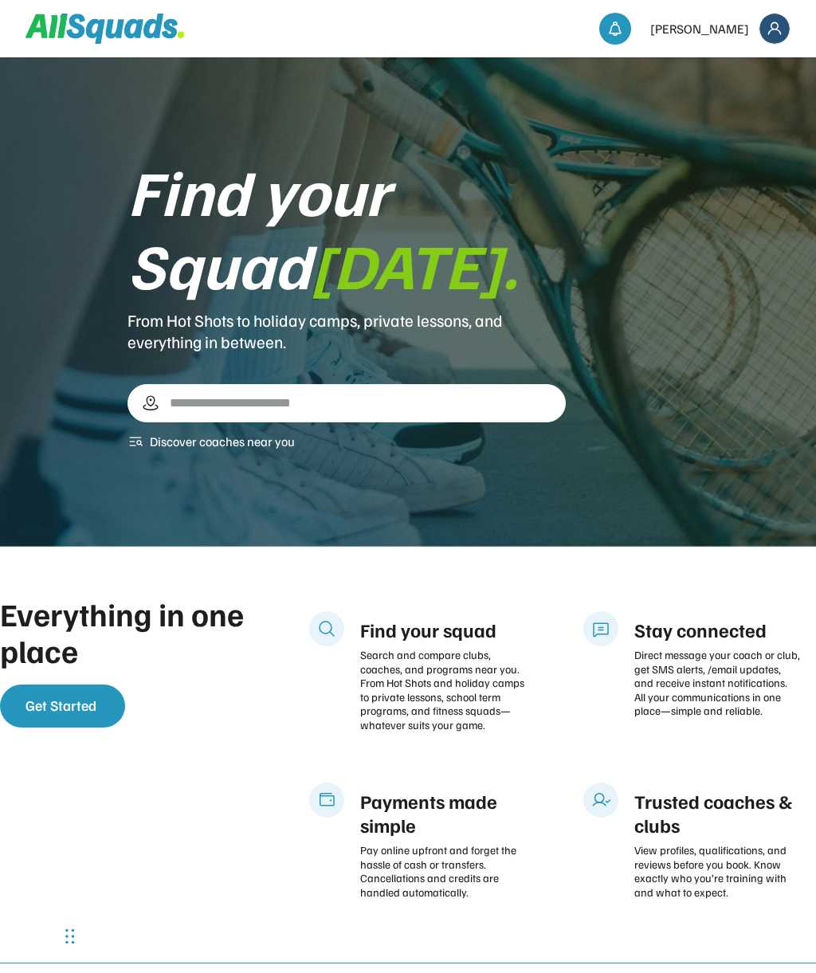
click at [476, 695] on div "Search and compare clubs, coaches, and programs near you. From Hot Shots and ho…" at bounding box center [443, 690] width 166 height 84
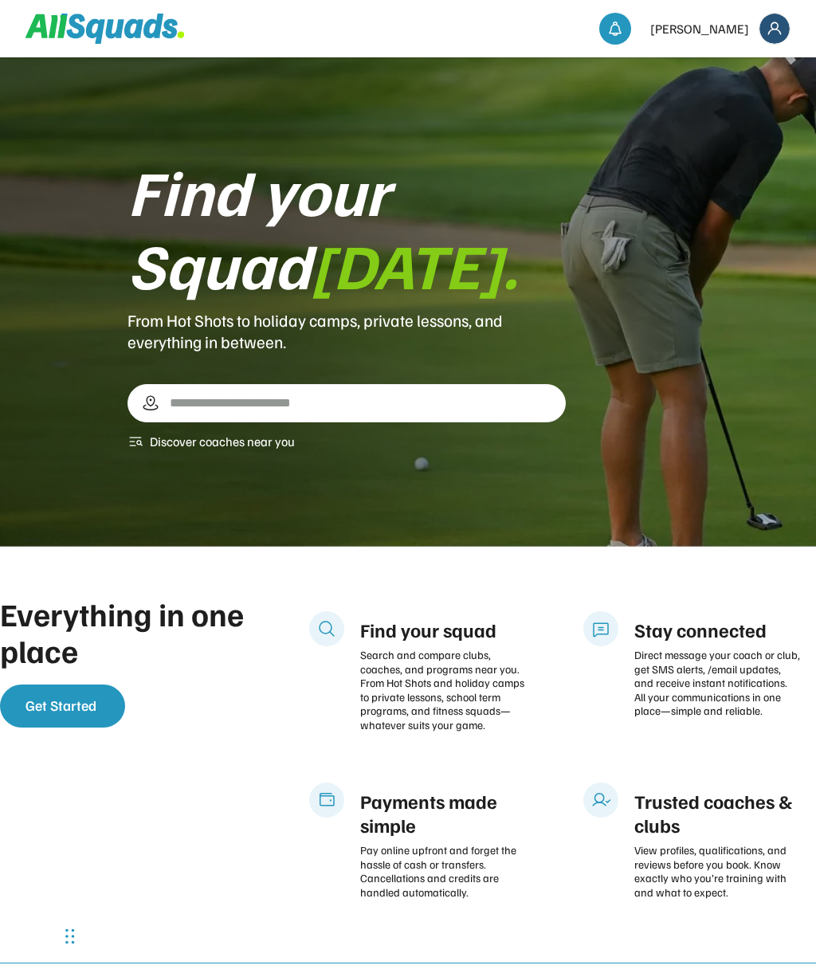
click at [476, 433] on div "To navigate the map with touch gestures double-tap and hold your finger on the …" at bounding box center [347, 417] width 439 height 67
click at [78, 710] on span "Get Started" at bounding box center [61, 706] width 71 height 18
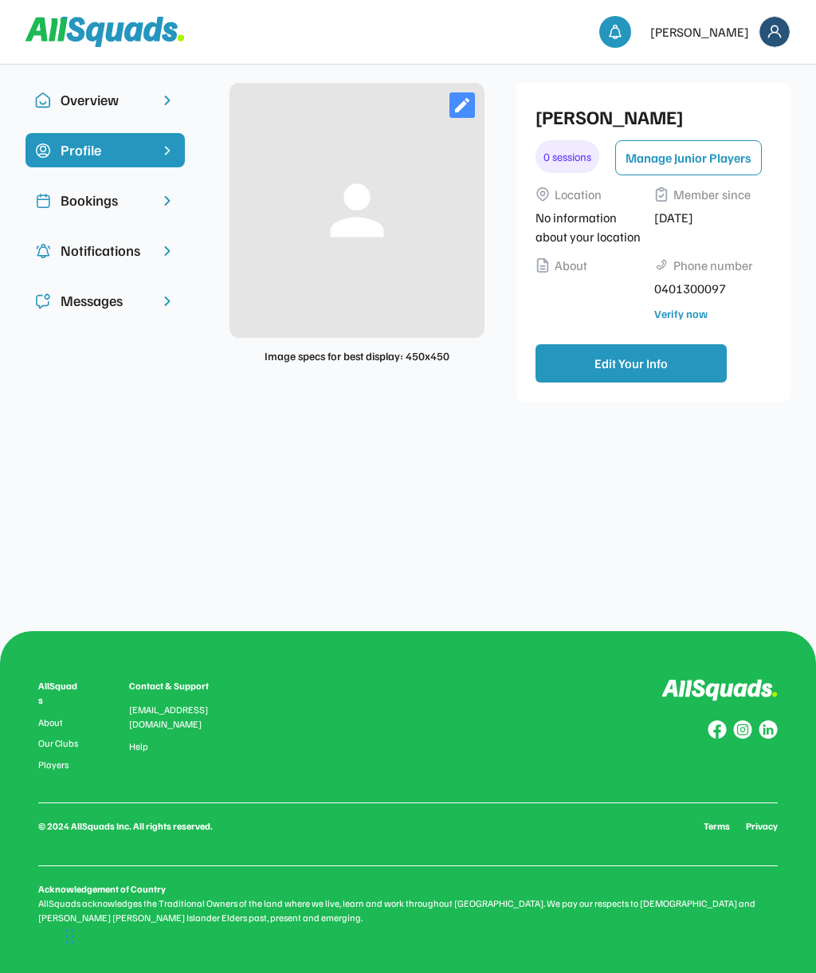
click at [118, 188] on div "Bookings" at bounding box center [105, 200] width 159 height 34
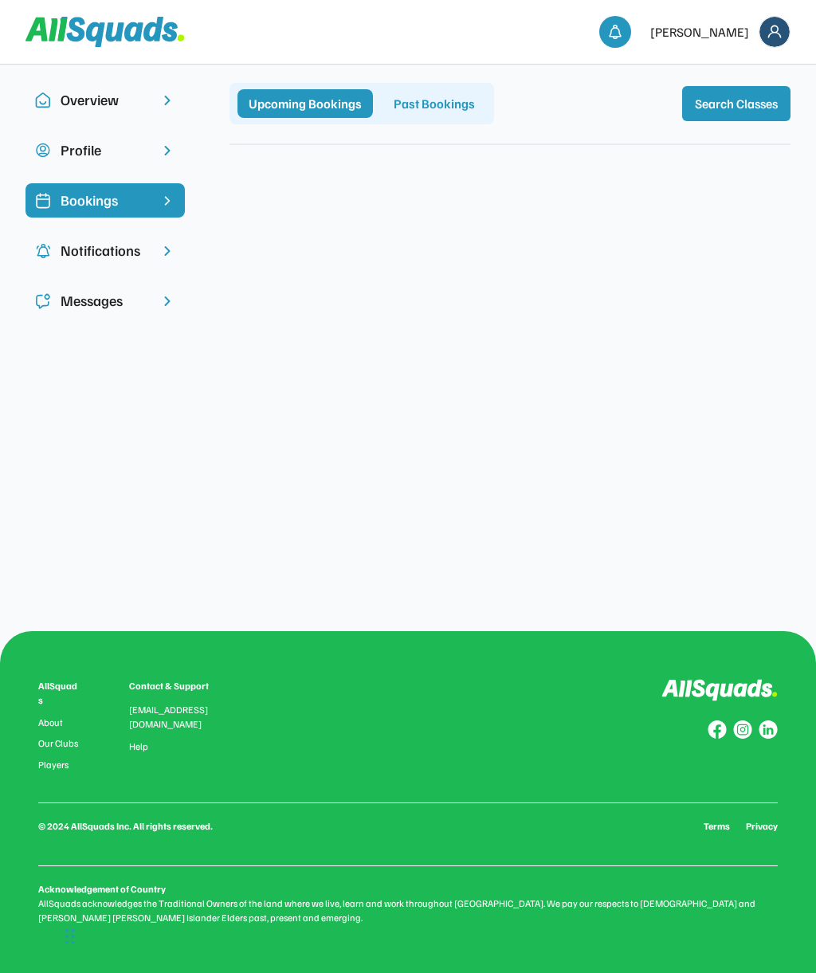
click at [337, 100] on div "Upcoming Bookings" at bounding box center [306, 103] width 136 height 29
click at [755, 105] on button "Search Classes" at bounding box center [736, 103] width 108 height 35
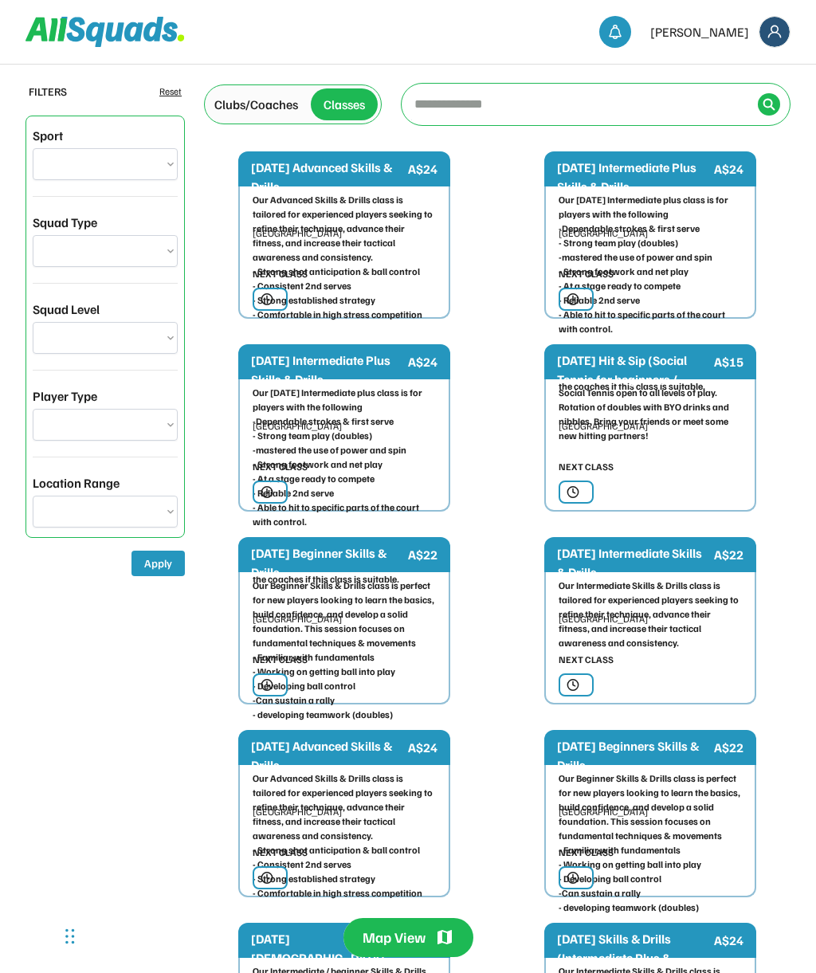
click at [467, 105] on input "input" at bounding box center [581, 104] width 340 height 32
select select "**********"
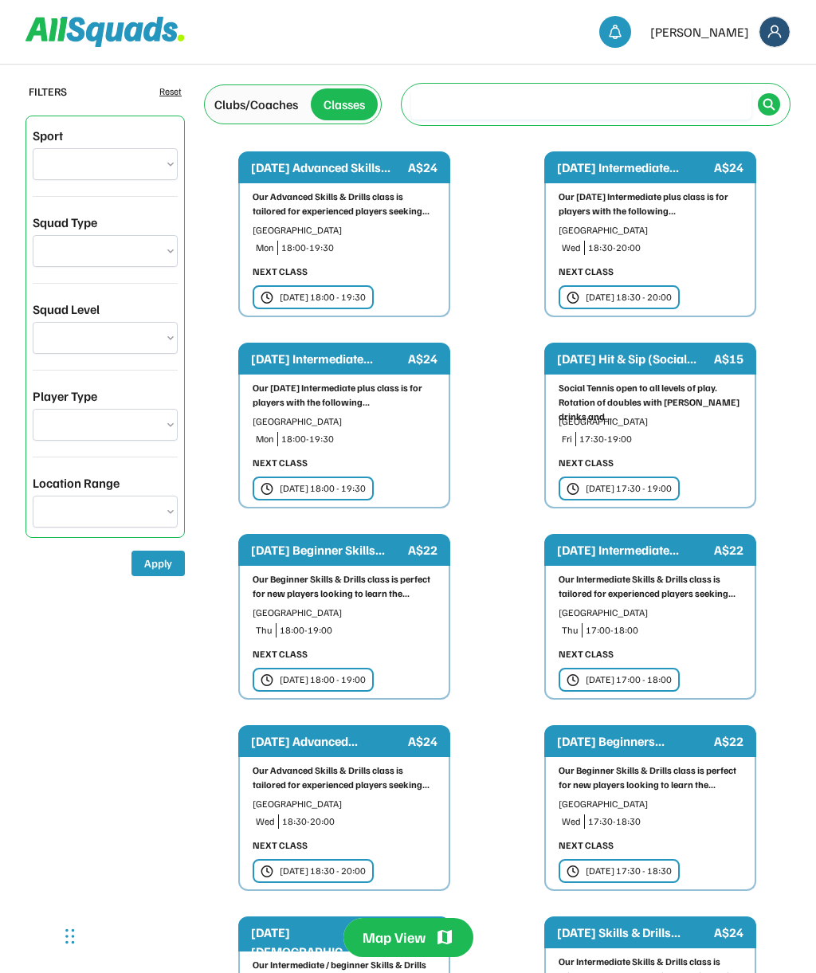
click at [455, 107] on input "input" at bounding box center [581, 104] width 340 height 32
type input "**********"
click at [751, 104] on input "input" at bounding box center [581, 104] width 340 height 32
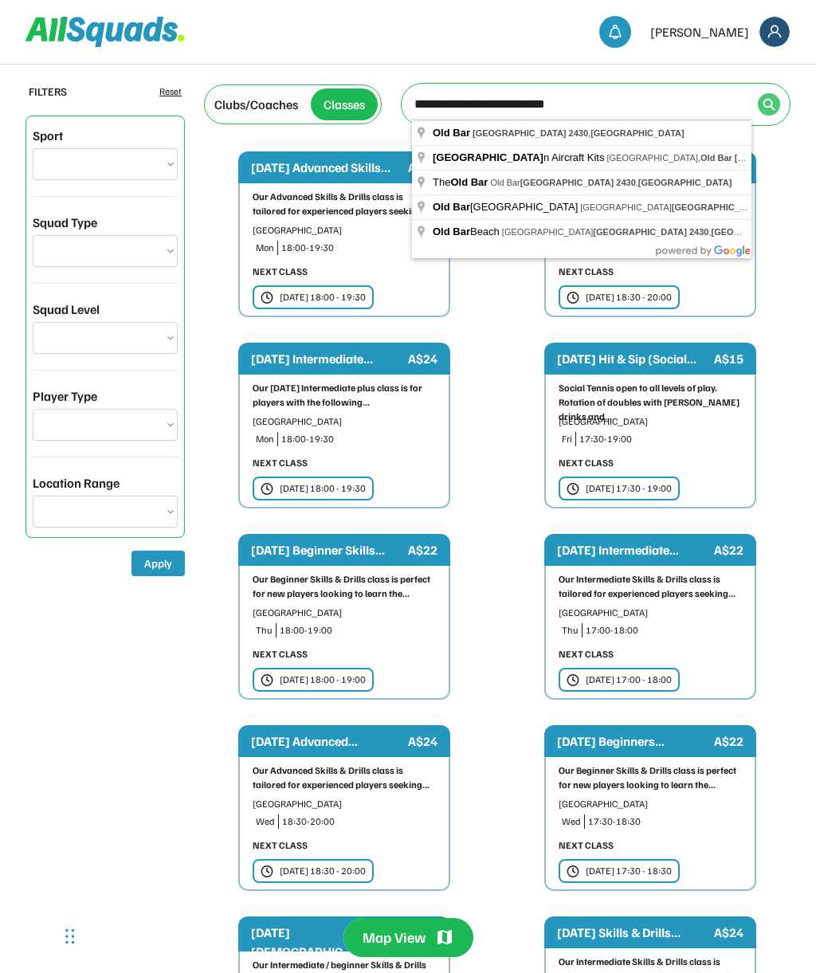
click at [773, 108] on img at bounding box center [769, 104] width 13 height 13
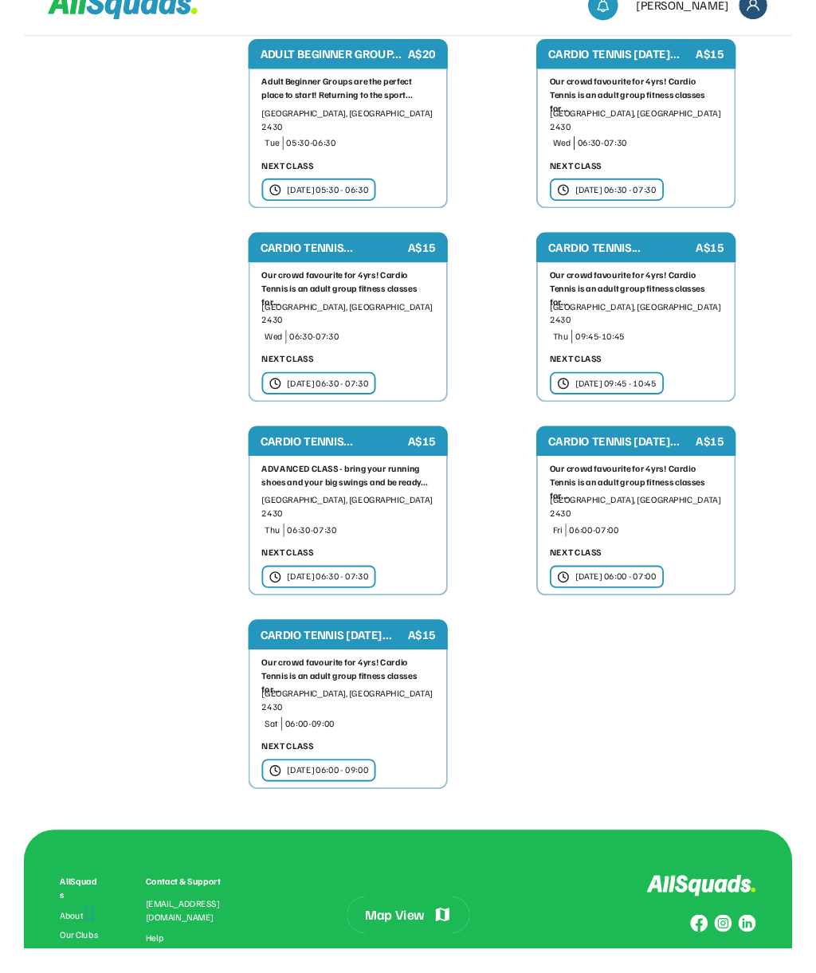
scroll to position [2201, 0]
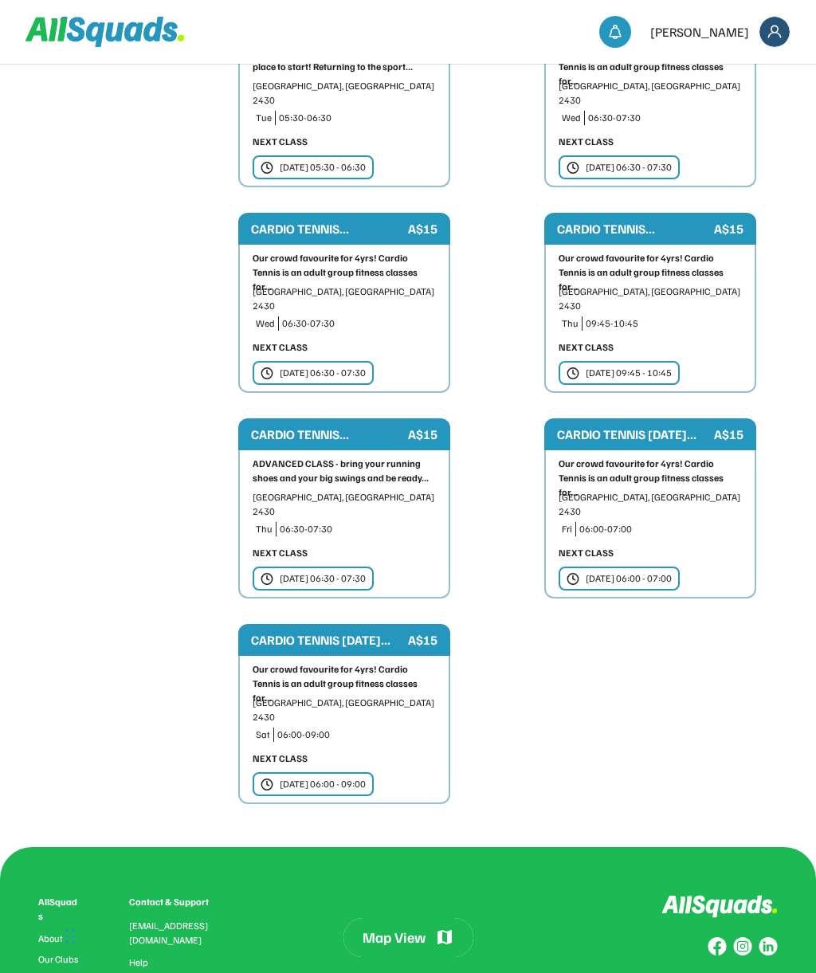
click at [349, 773] on div "Sat 18 Oct | 06:00 - 09:00" at bounding box center [313, 785] width 121 height 24
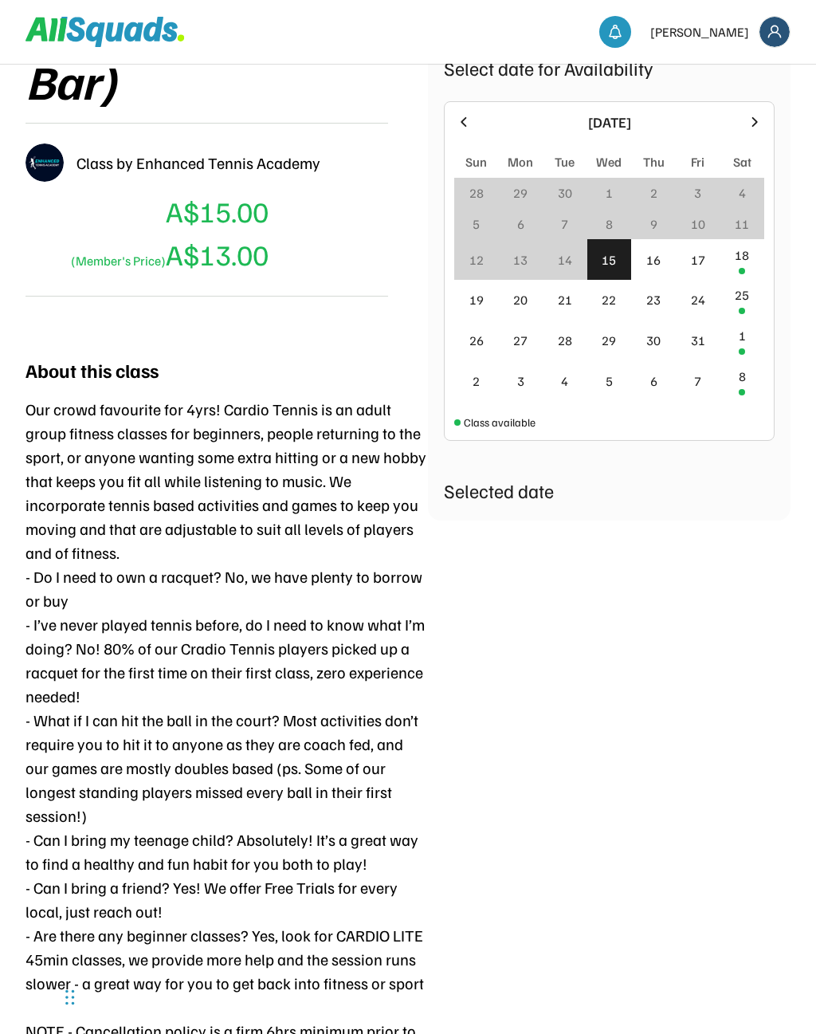
scroll to position [364, 0]
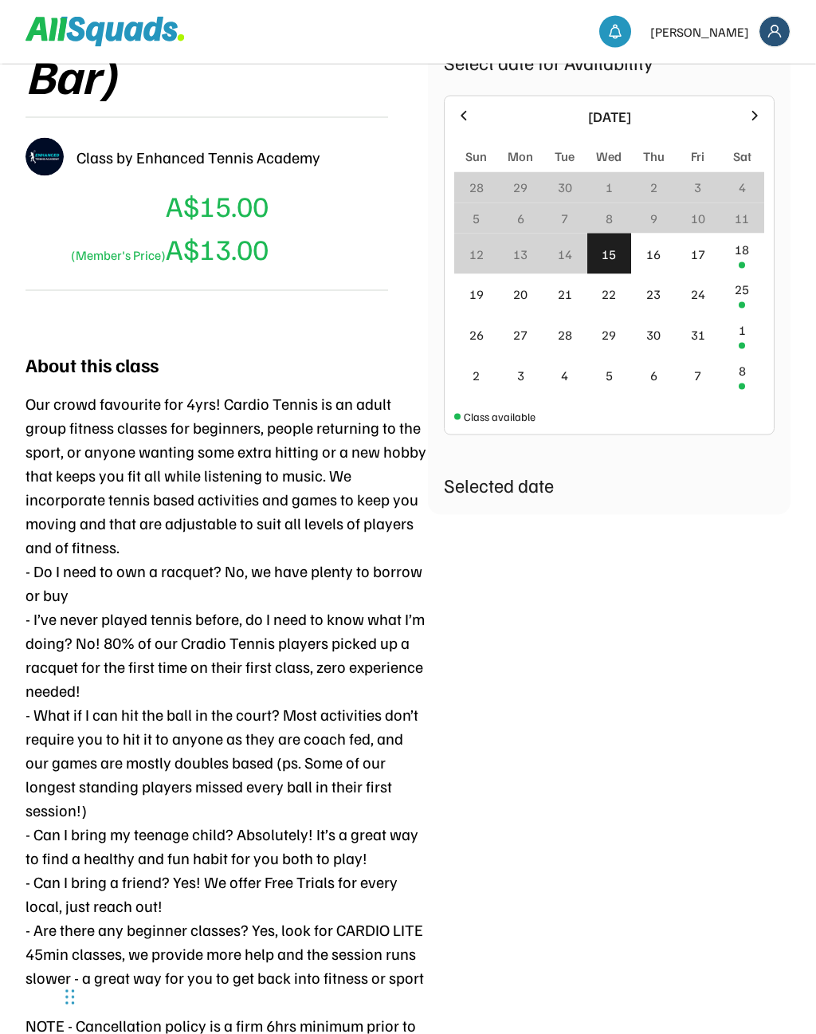
click at [517, 487] on div "Selected date" at bounding box center [609, 484] width 331 height 29
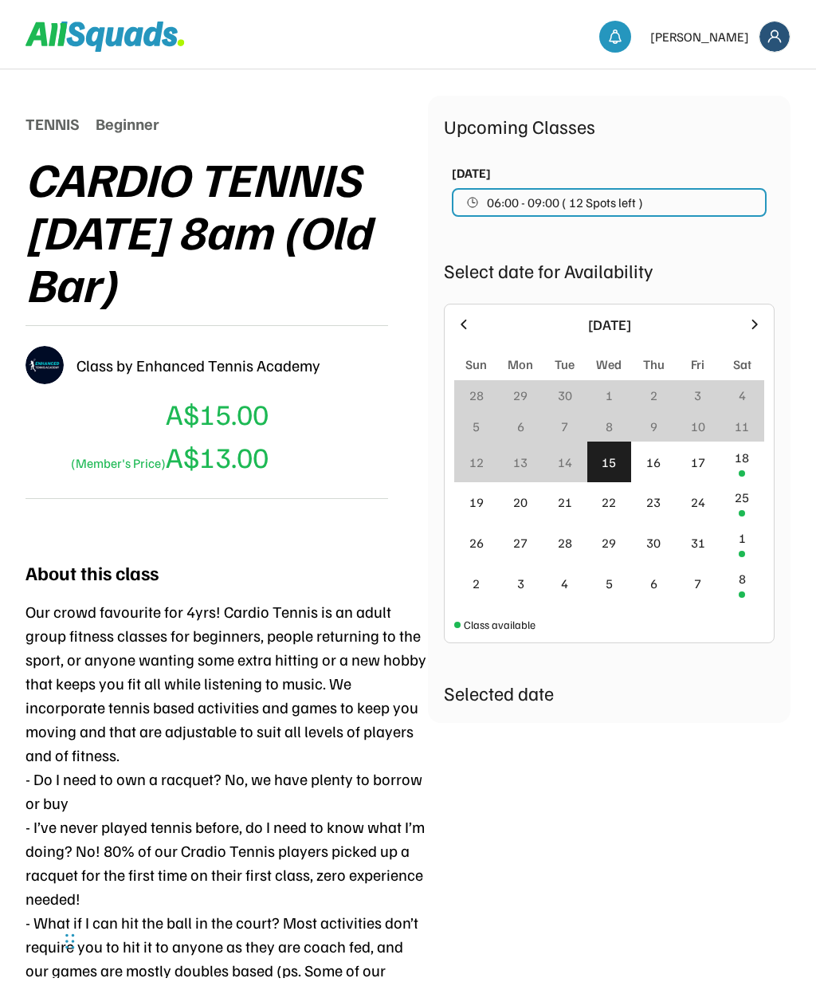
scroll to position [0, 0]
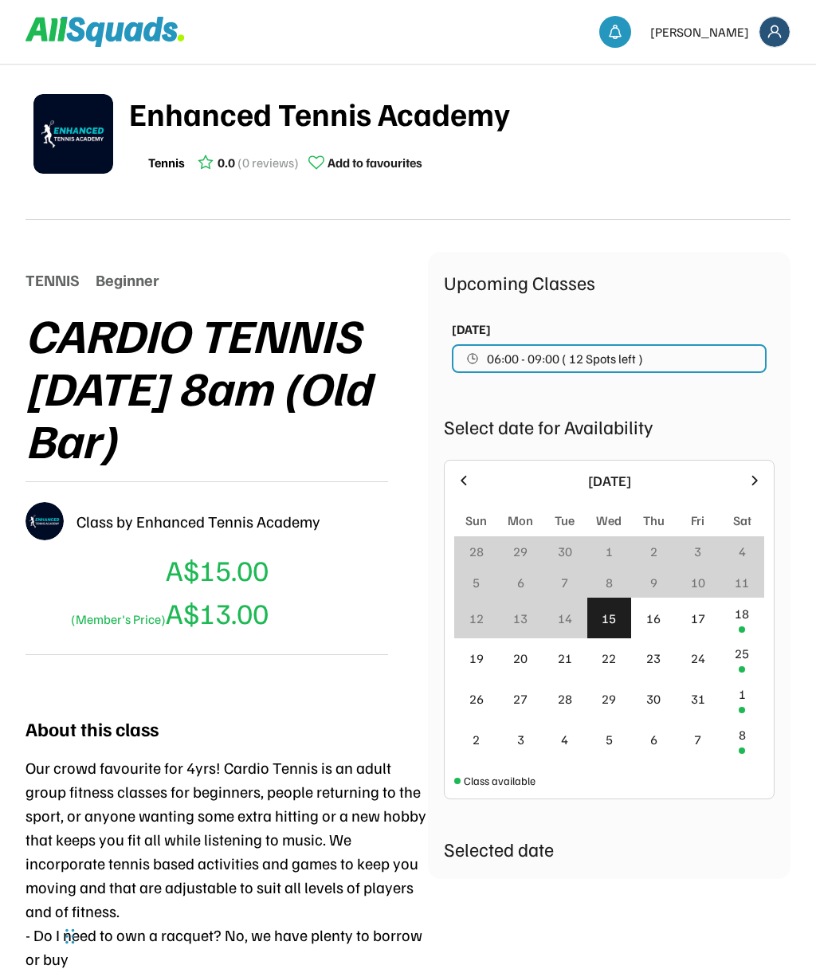
click at [714, 355] on button "06:00 - 09:00 ( 12 Spots left )" at bounding box center [609, 358] width 315 height 29
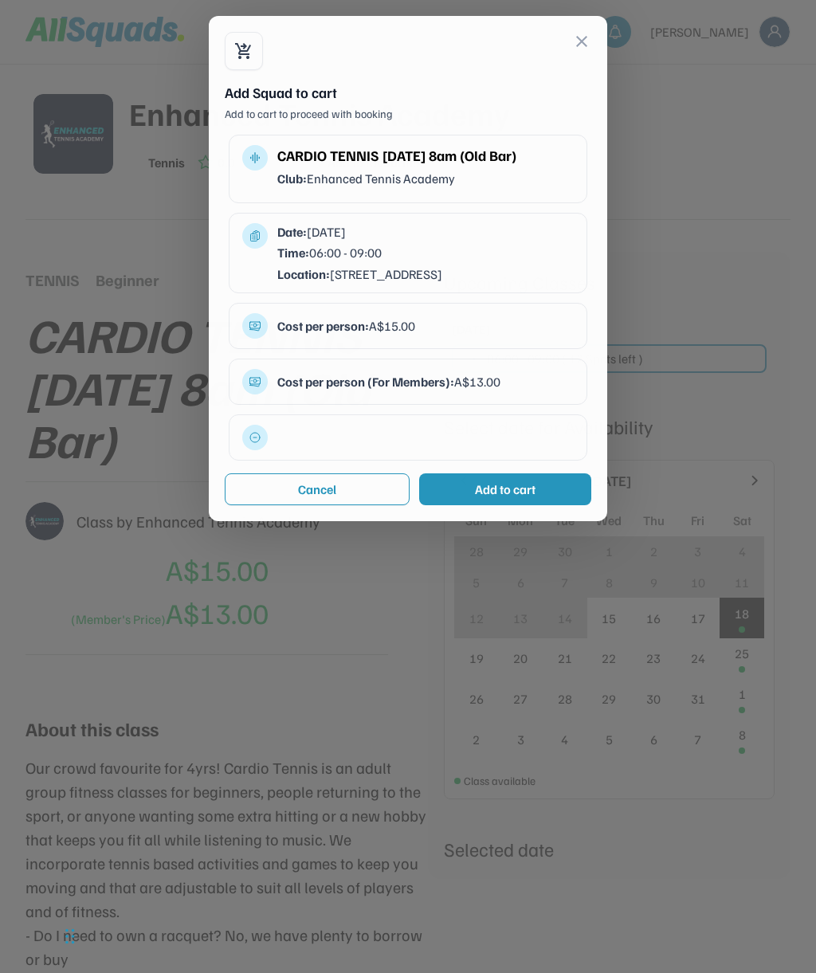
click at [733, 361] on div at bounding box center [408, 486] width 816 height 973
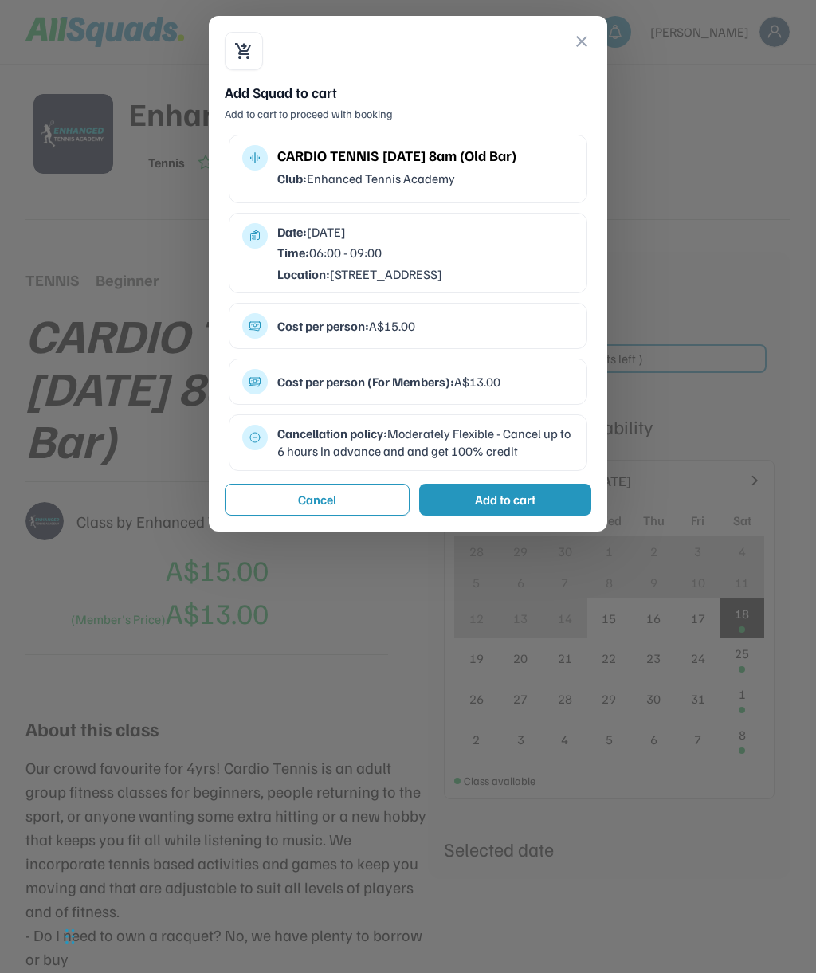
click at [512, 497] on div "Add to cart" at bounding box center [505, 499] width 61 height 19
click at [560, 494] on button "Checkout" at bounding box center [501, 500] width 179 height 32
click at [555, 496] on button "Checkout" at bounding box center [501, 500] width 179 height 32
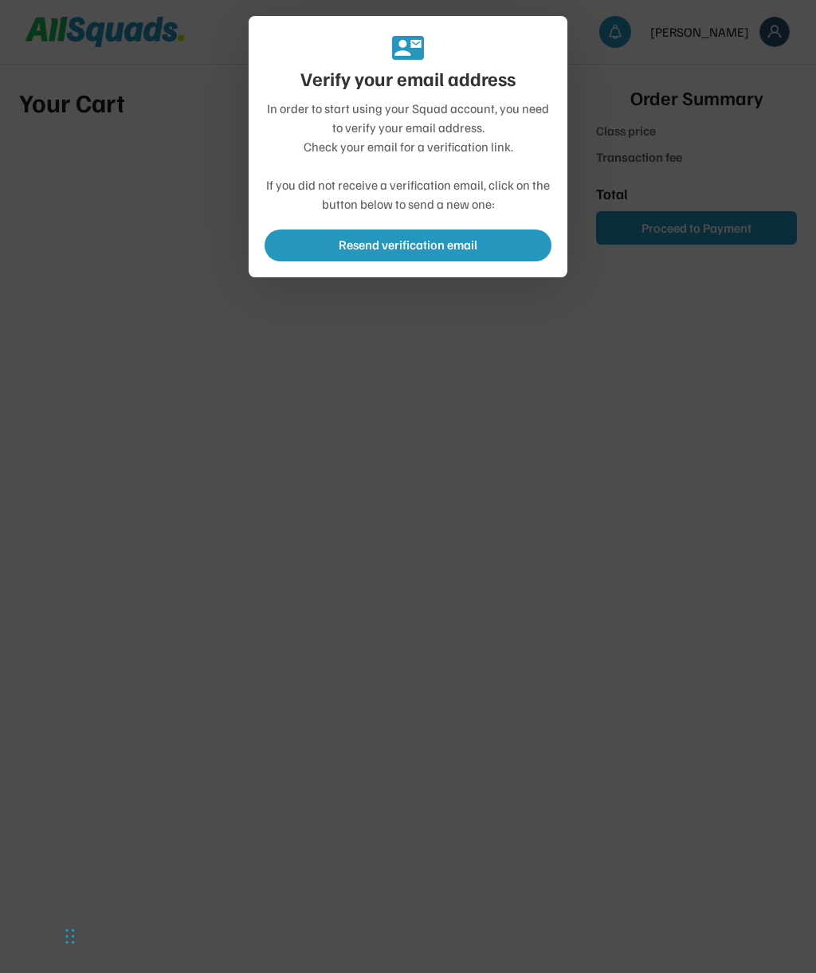
type input "*******"
type input "******"
type input "*******"
type input "**********"
click at [330, 342] on div at bounding box center [408, 486] width 816 height 973
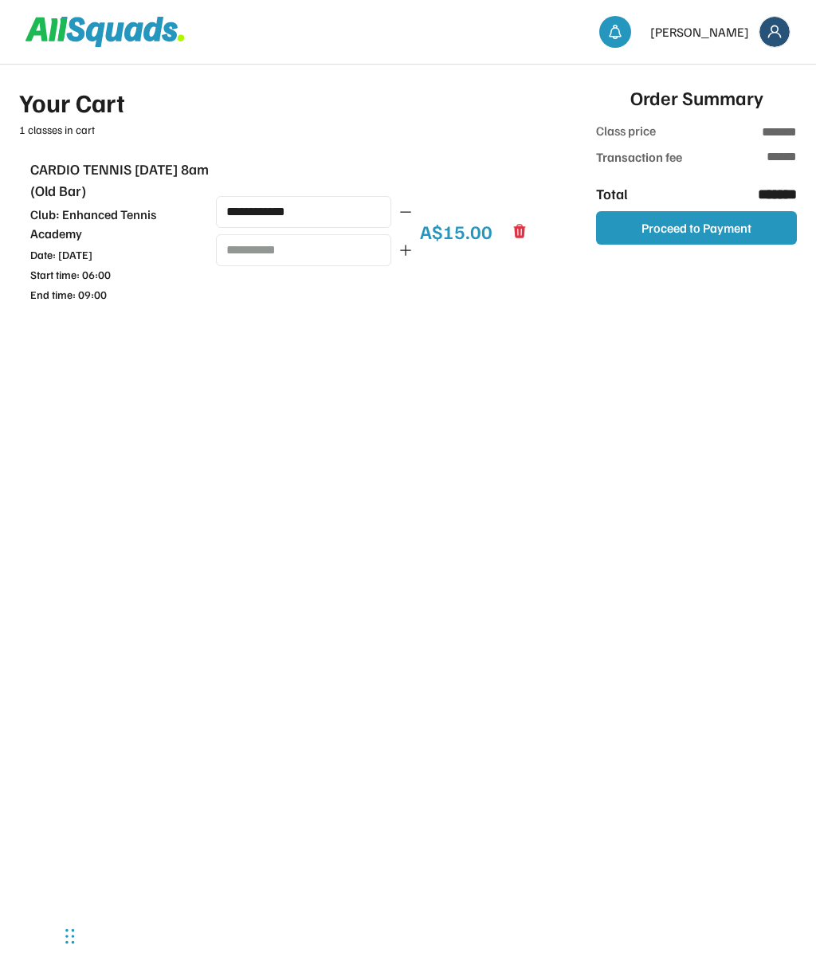
click at [411, 204] on icon at bounding box center [406, 212] width 16 height 16
type input "******"
type input "***"
type input "******"
click at [774, 31] on img at bounding box center [775, 32] width 30 height 30
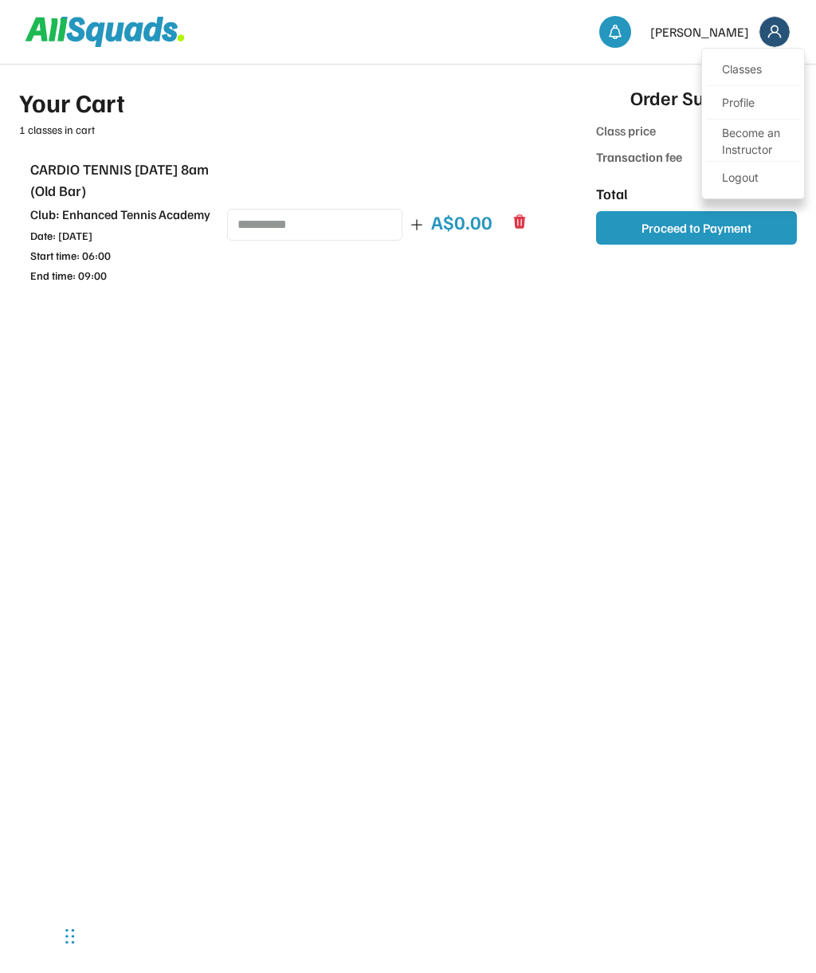
click at [757, 73] on link "Classes" at bounding box center [753, 70] width 94 height 32
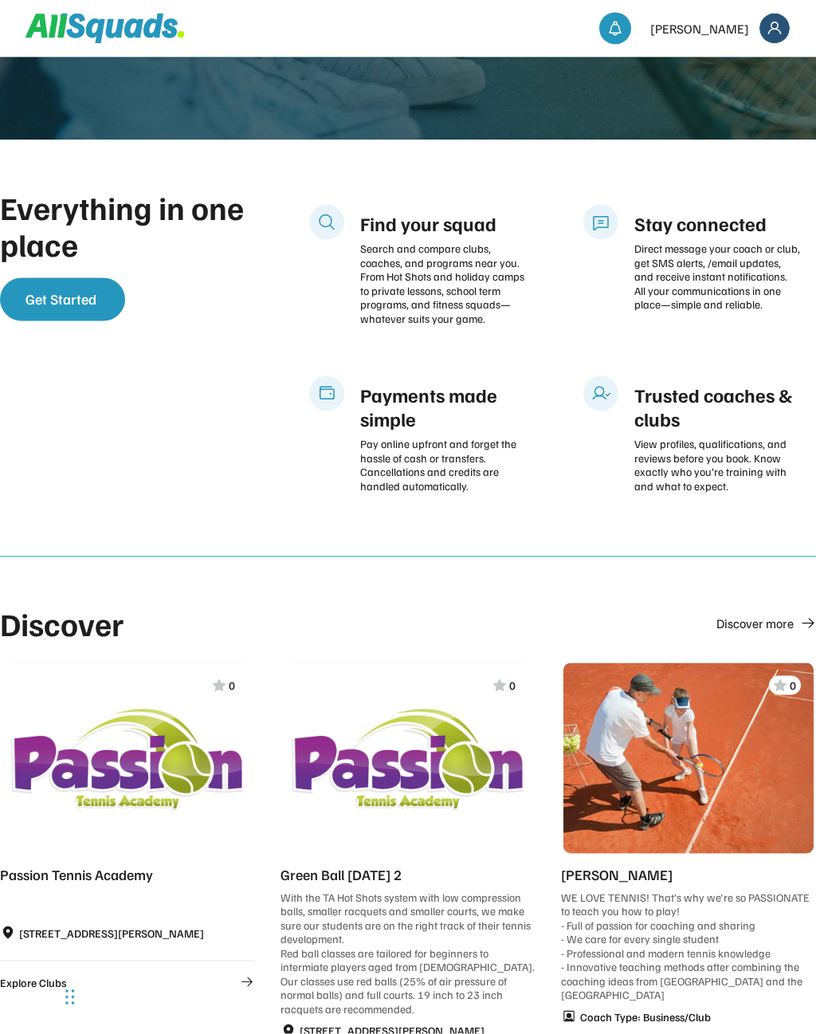
scroll to position [466, 0]
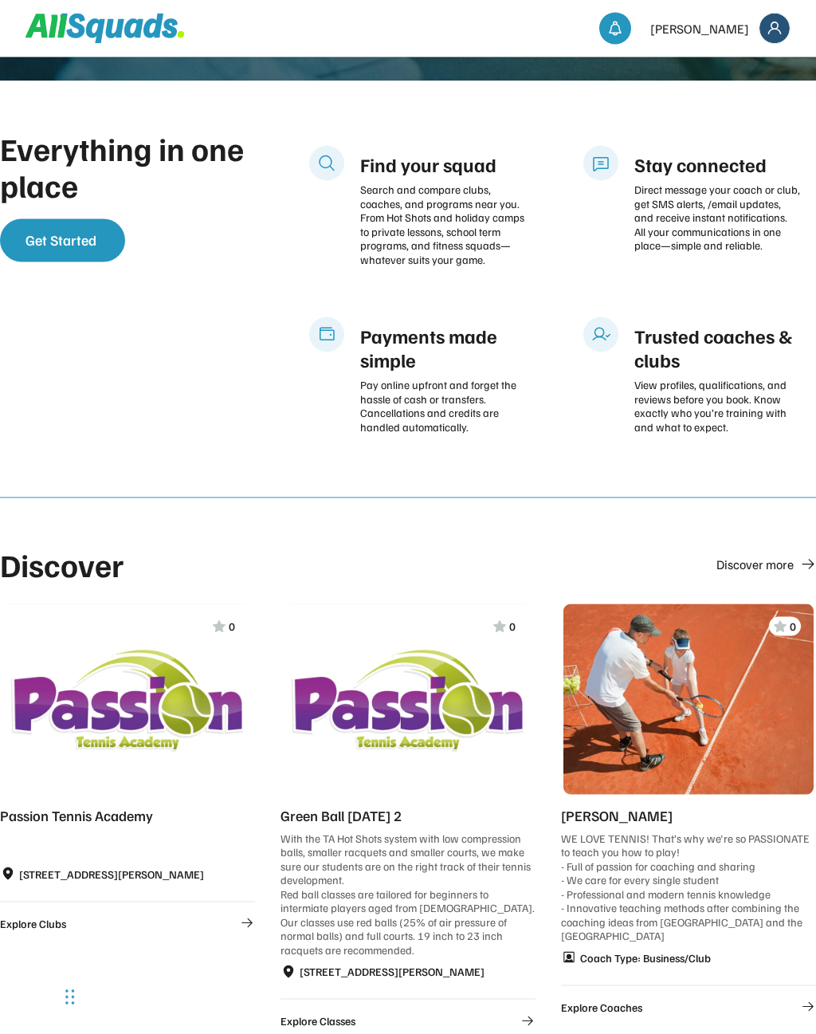
click at [477, 230] on div "Search and compare clubs, coaches, and programs near you. From Hot Shots and ho…" at bounding box center [443, 225] width 166 height 84
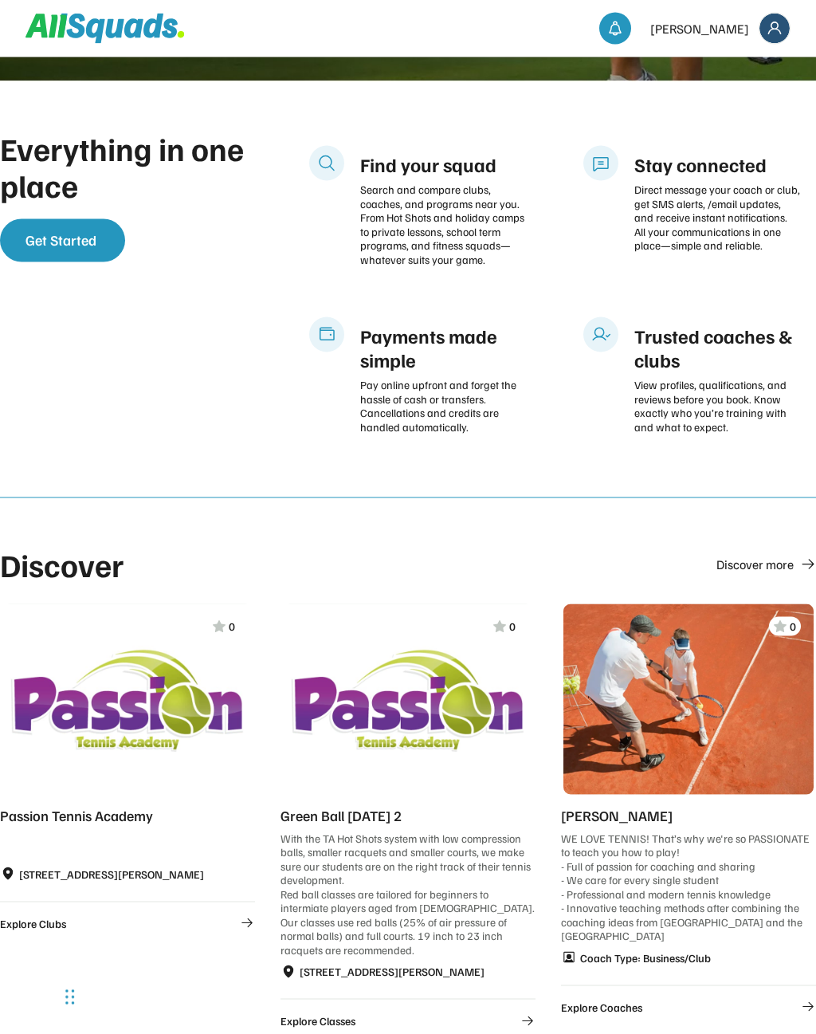
click at [428, 179] on div "Find your squad Search and compare clubs, coaches, and programs near you. From …" at bounding box center [443, 206] width 166 height 120
click at [776, 29] on img at bounding box center [775, 29] width 30 height 30
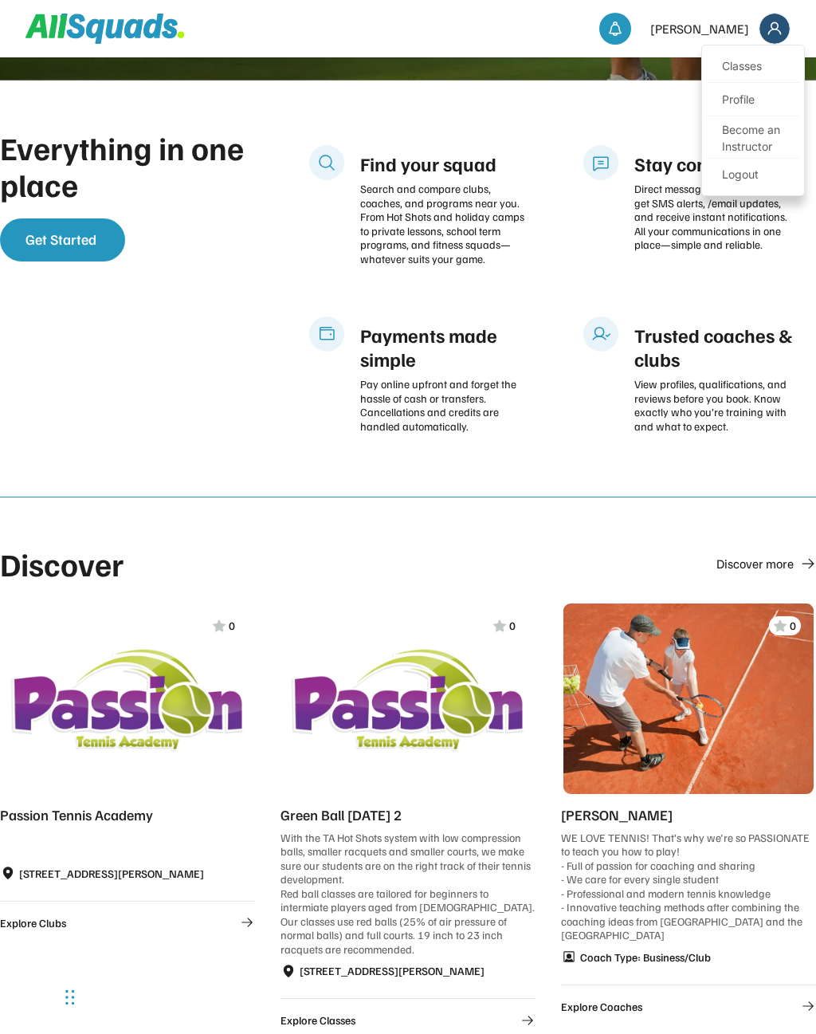
click at [749, 69] on link "Classes" at bounding box center [753, 67] width 94 height 32
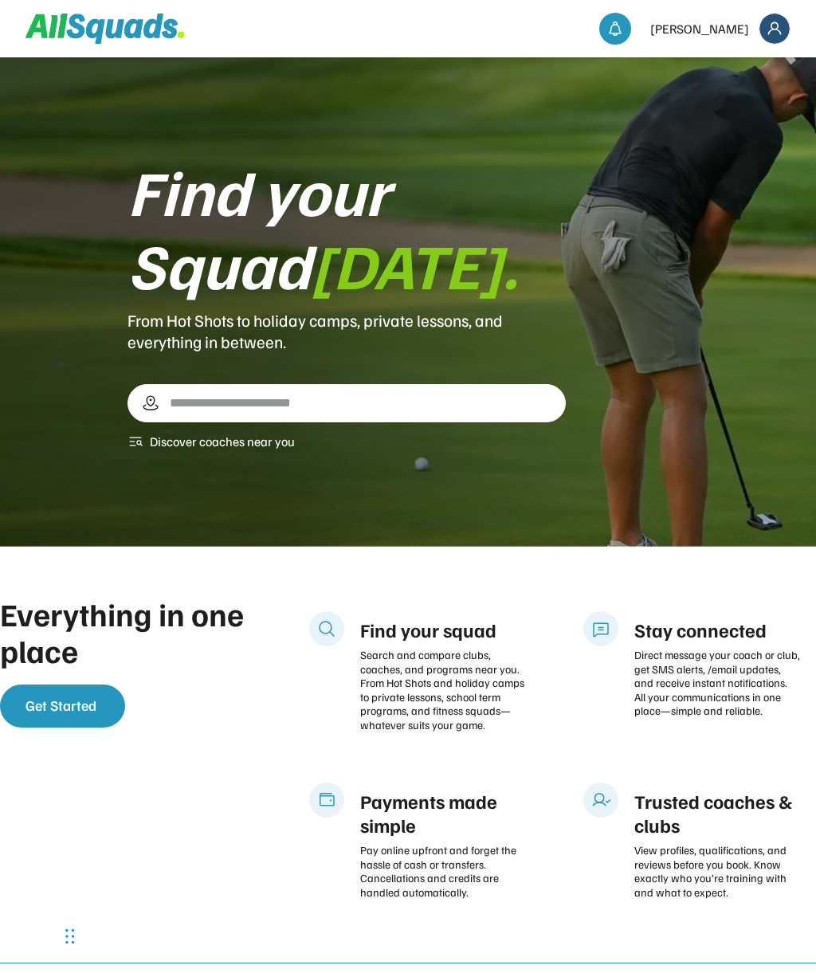
click at [623, 34] on img at bounding box center [616, 29] width 16 height 16
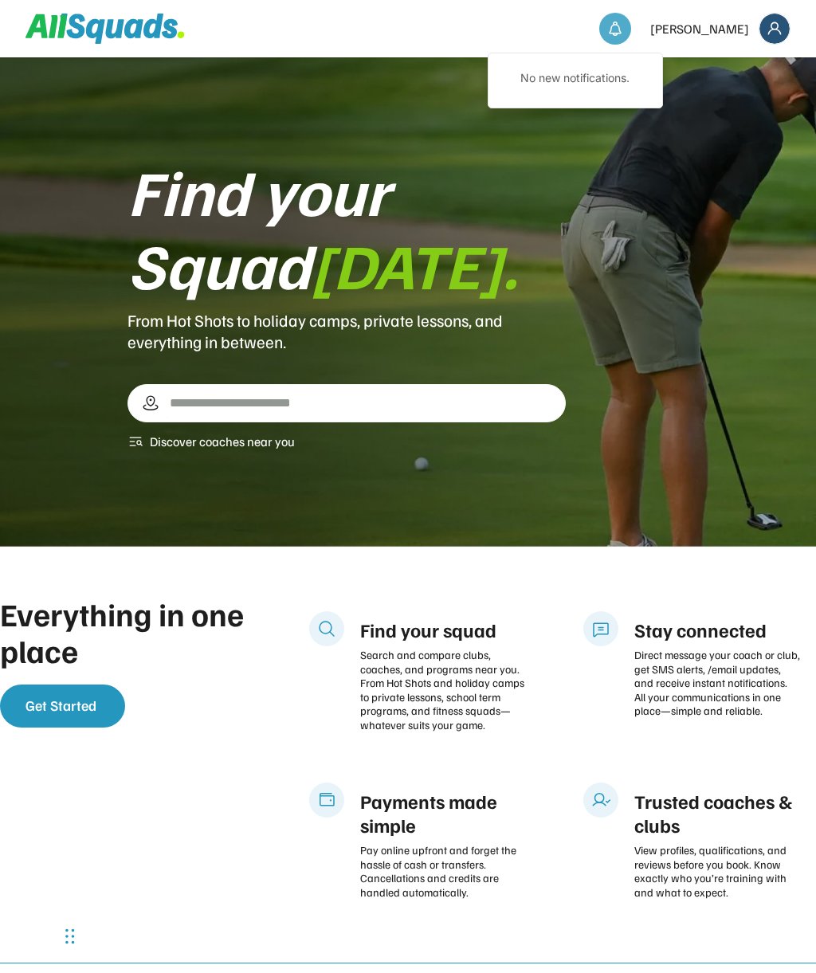
click at [769, 22] on img at bounding box center [775, 29] width 30 height 30
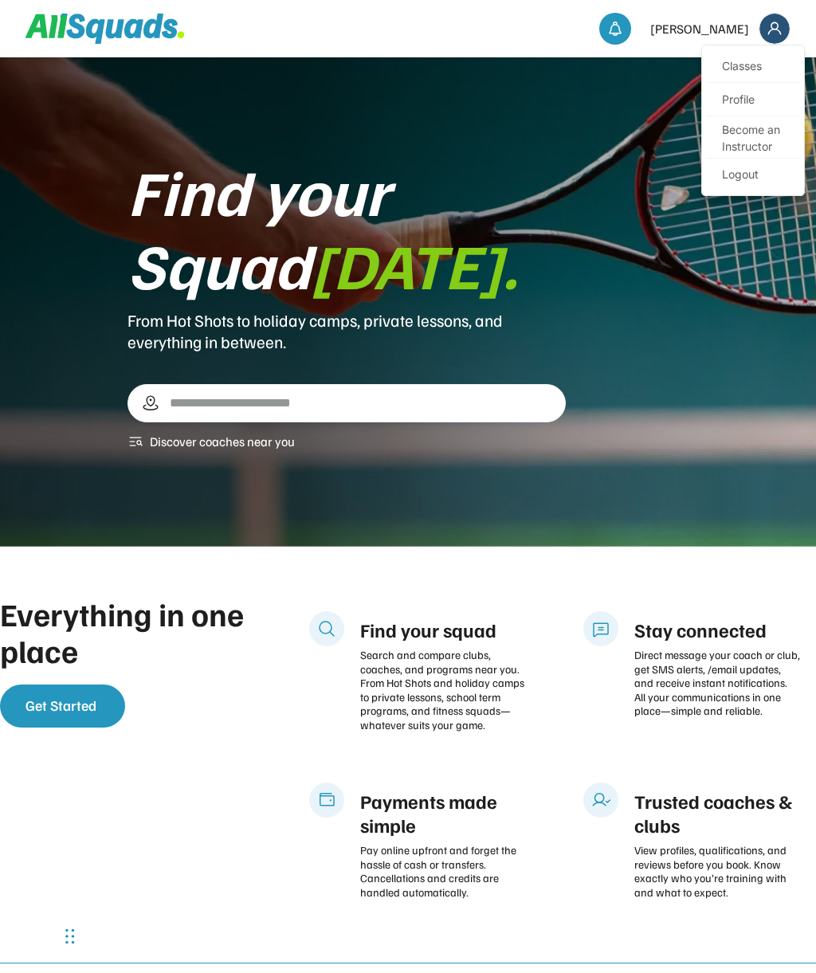
click at [745, 99] on link "Profile" at bounding box center [753, 101] width 94 height 32
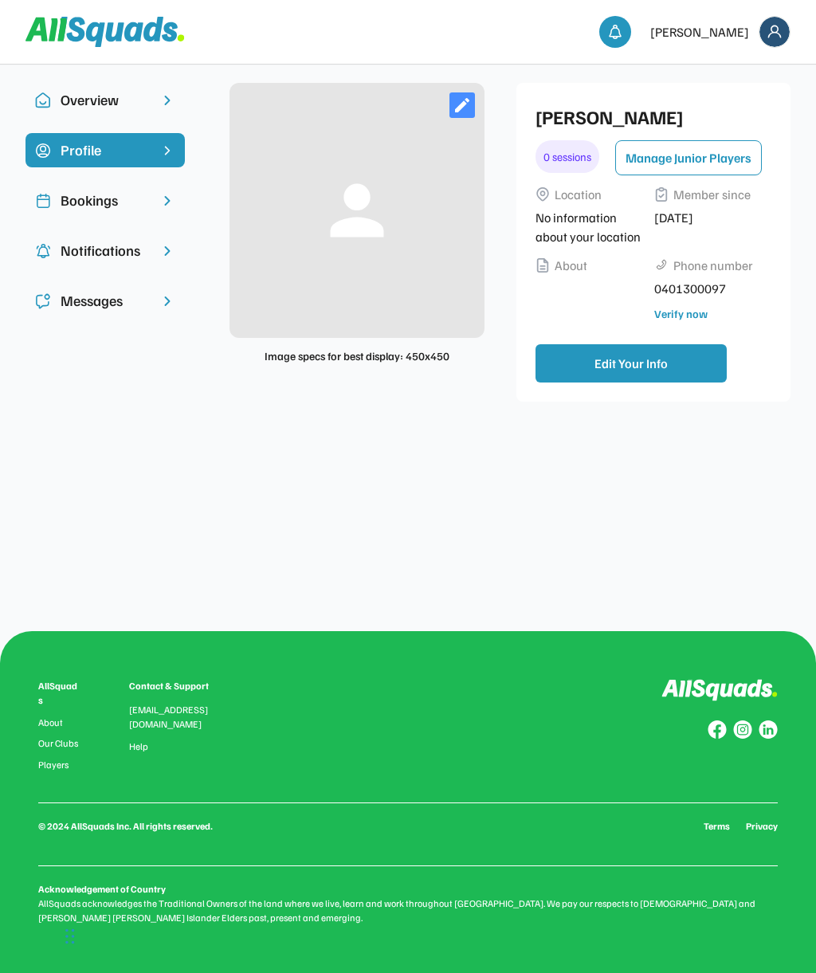
click at [137, 196] on div "Bookings" at bounding box center [105, 201] width 89 height 22
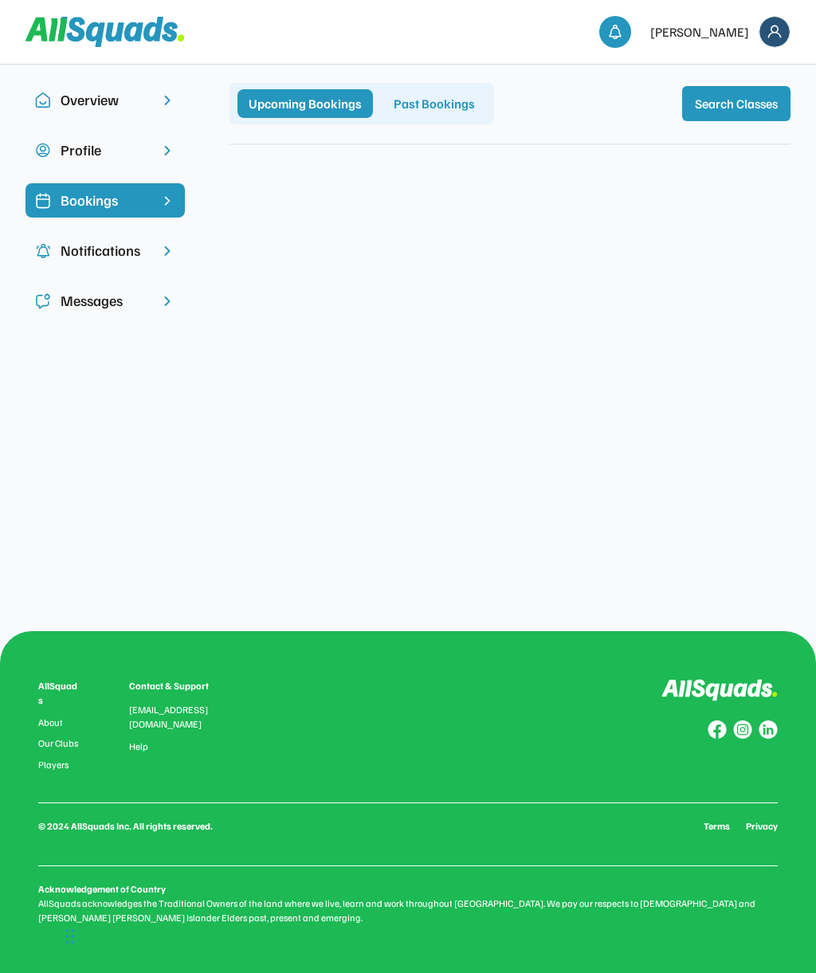
click at [317, 109] on div "Upcoming Bookings" at bounding box center [306, 103] width 136 height 29
click at [758, 69] on div "Overview Profile Bookings Notifications Messages person Image specs for best di…" at bounding box center [408, 215] width 816 height 302
click at [760, 98] on button "Search Classes" at bounding box center [736, 103] width 108 height 35
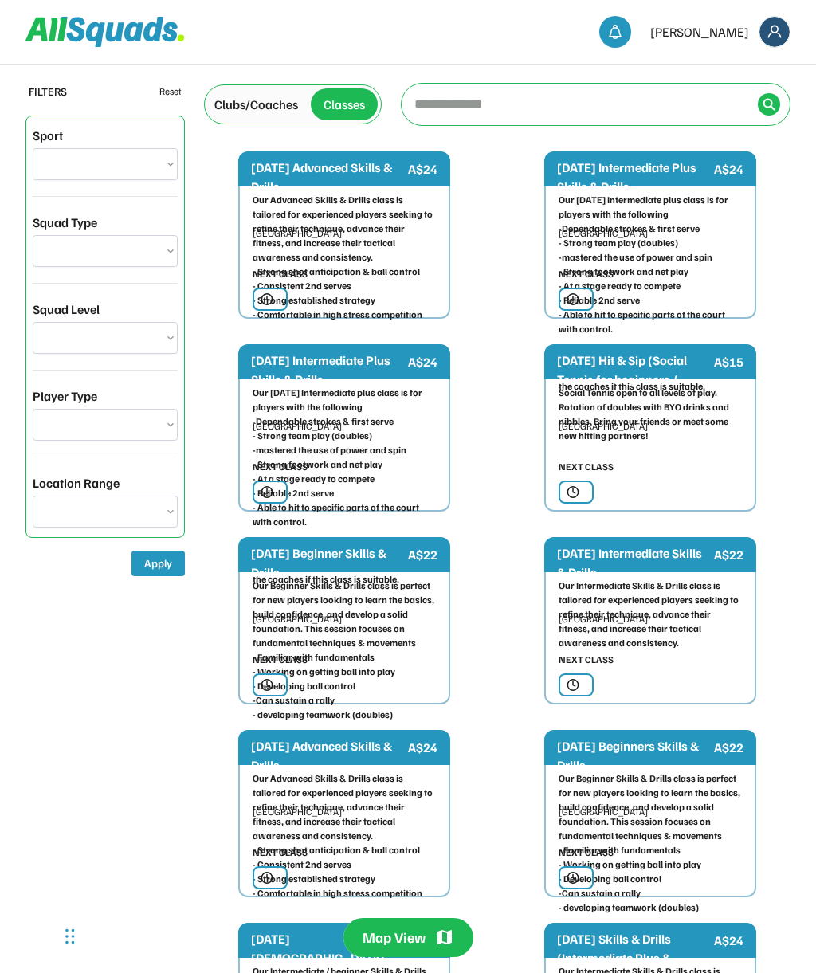
click at [473, 108] on input "input" at bounding box center [581, 104] width 340 height 32
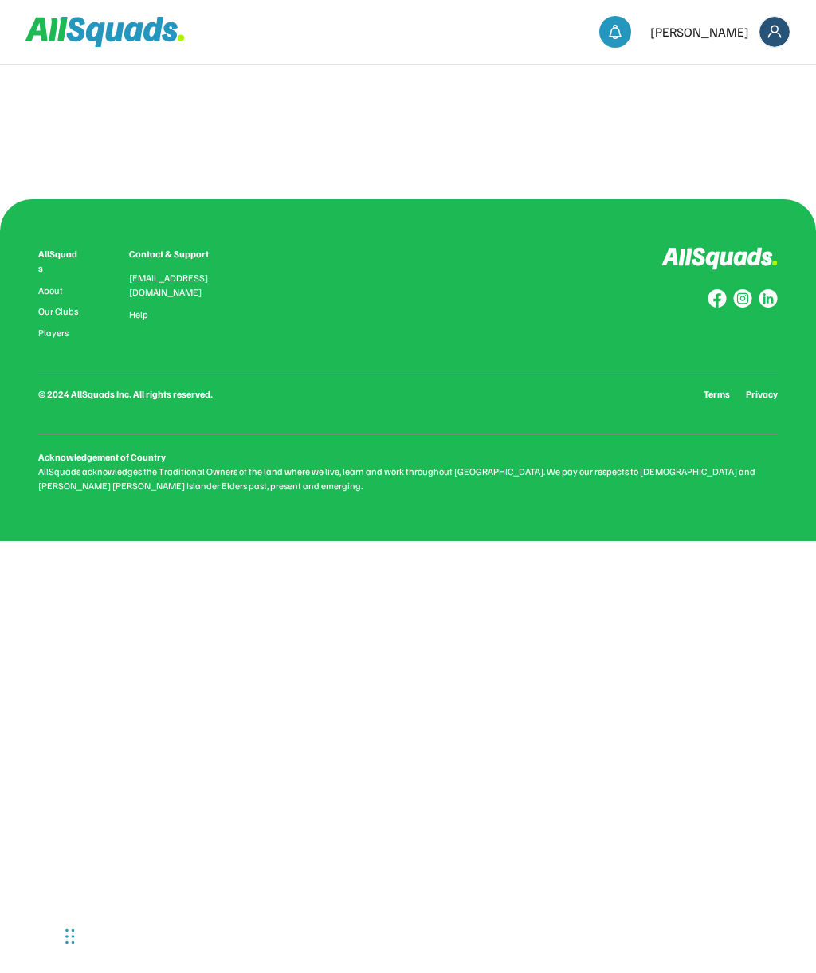
click at [773, 35] on img at bounding box center [775, 32] width 30 height 30
click at [753, 67] on link "Classes" at bounding box center [753, 70] width 94 height 32
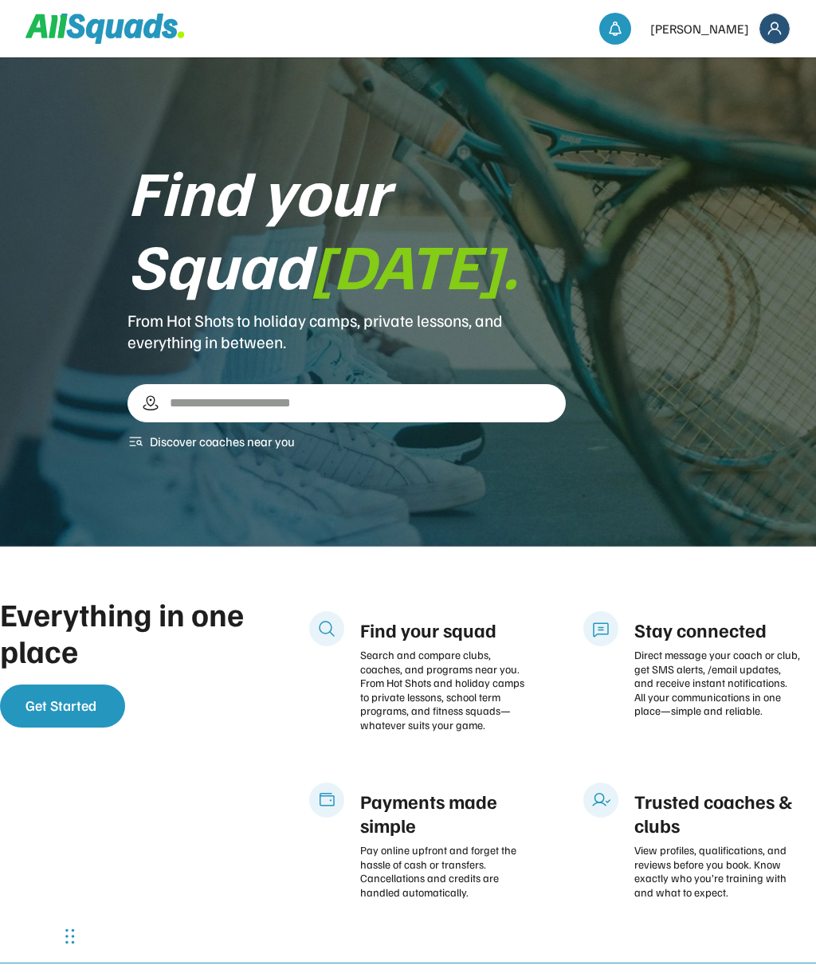
click at [780, 21] on img at bounding box center [775, 29] width 30 height 30
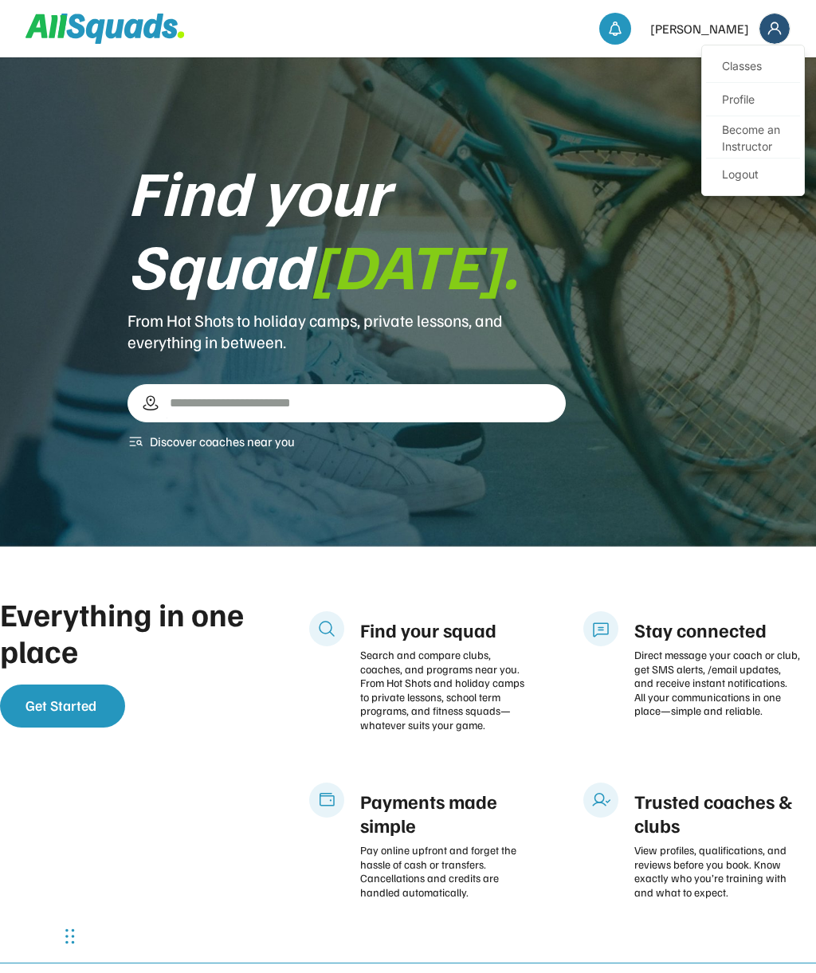
click at [744, 101] on link "Profile" at bounding box center [753, 101] width 94 height 32
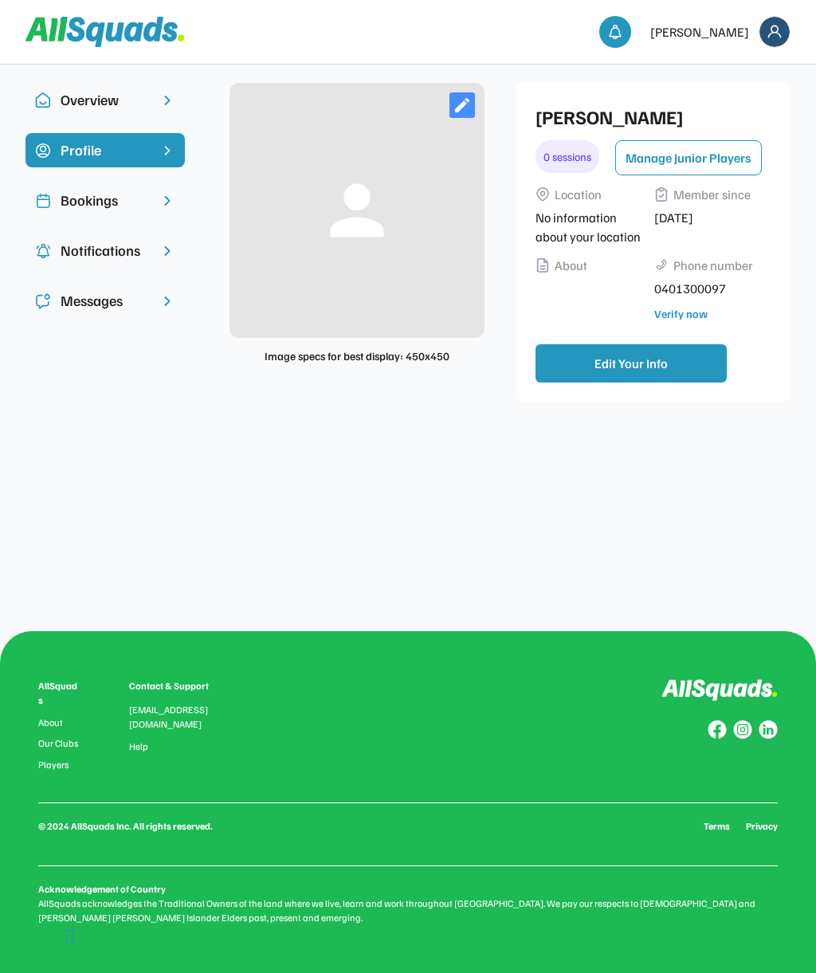
click at [128, 206] on div "Bookings" at bounding box center [105, 201] width 89 height 22
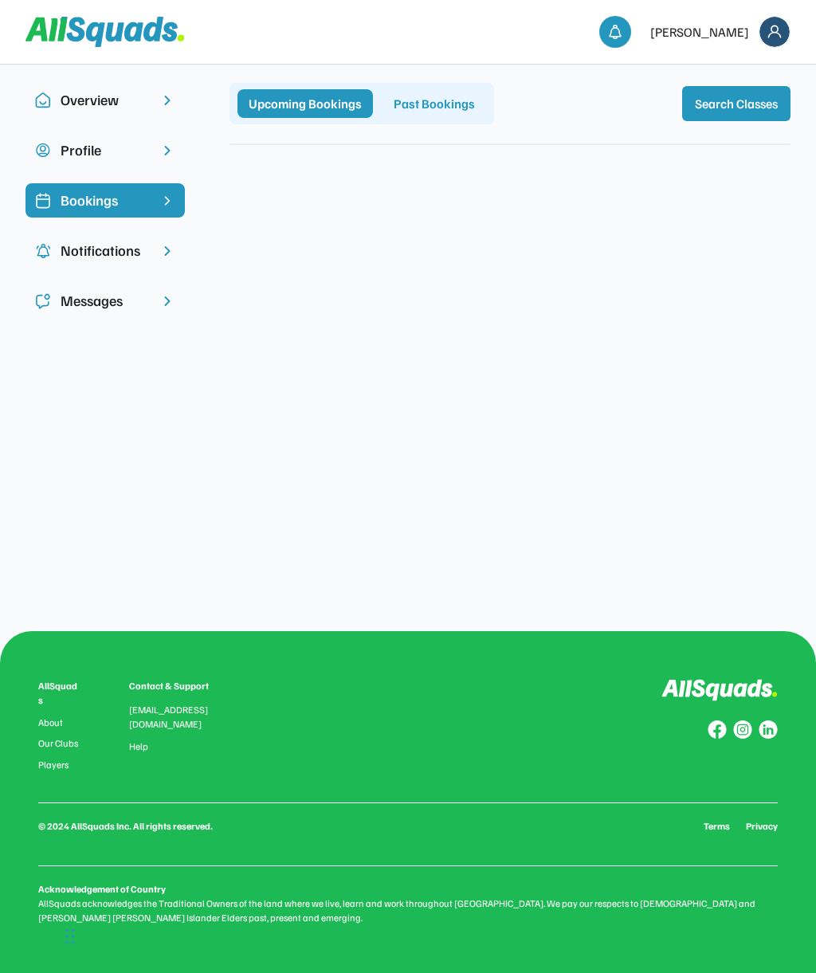
click at [420, 98] on div "Past Bookings" at bounding box center [435, 103] width 104 height 29
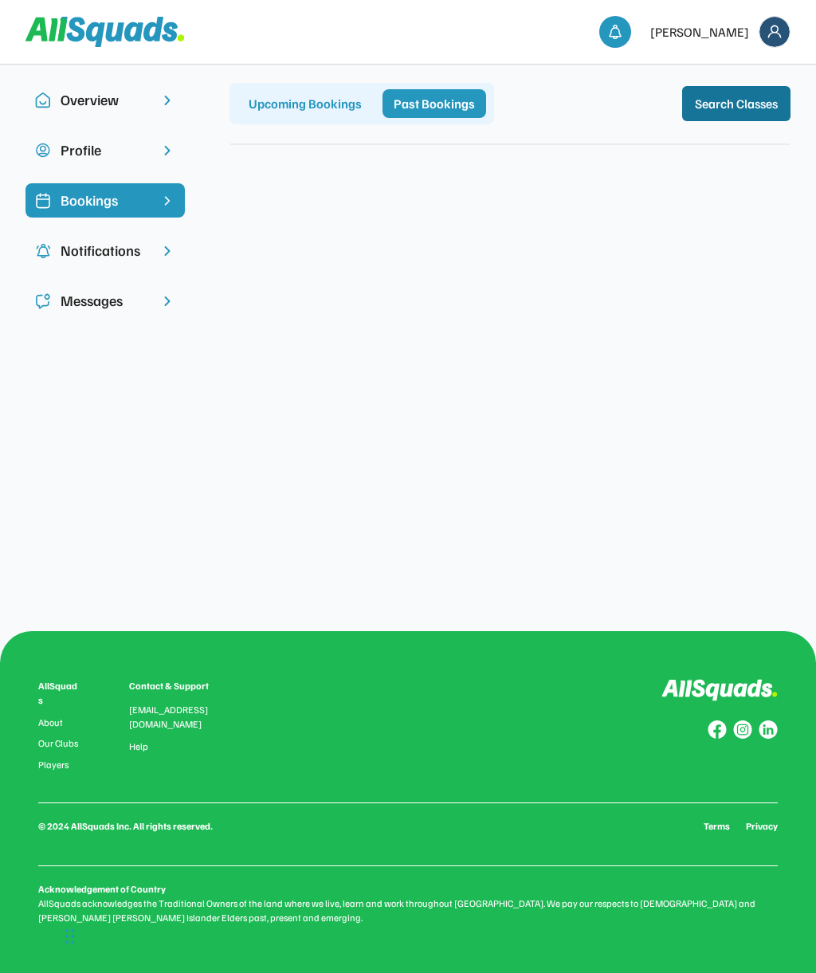
click at [730, 90] on button "Search Classes" at bounding box center [736, 103] width 108 height 35
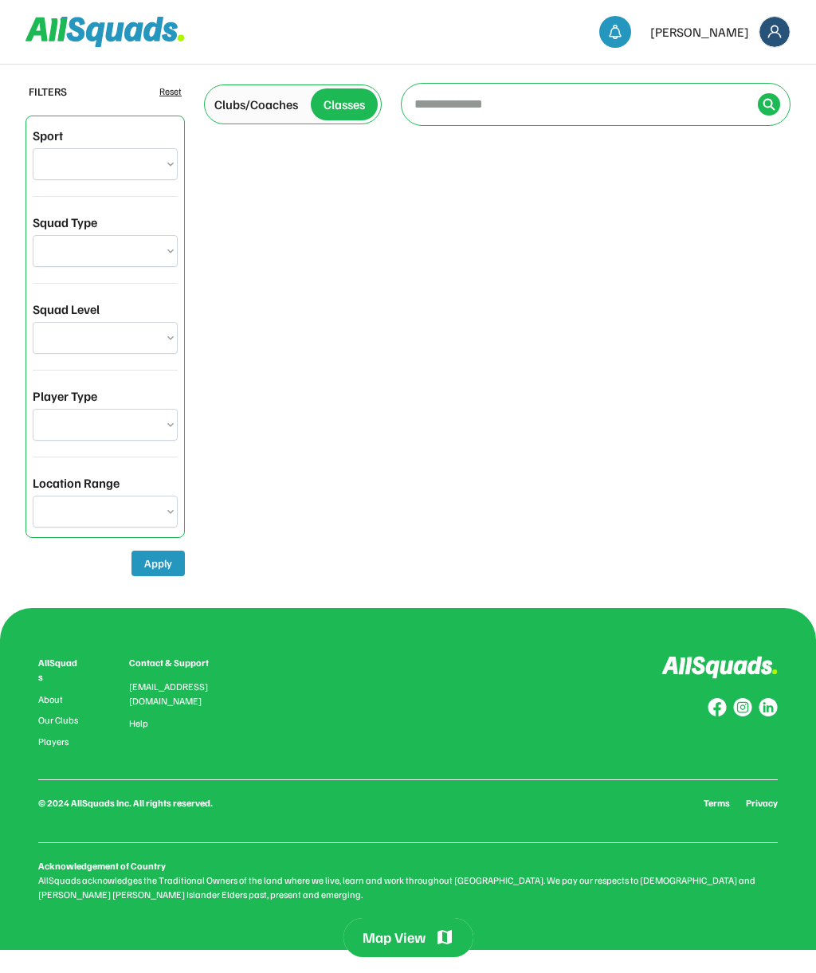
select select "**********"
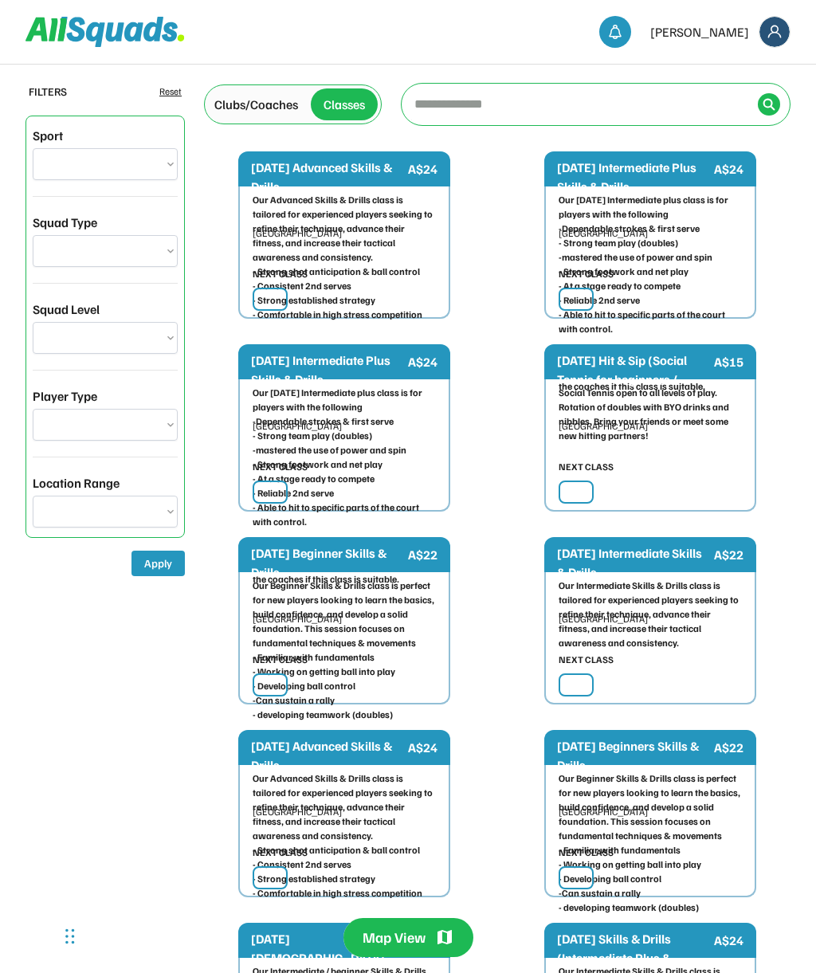
click at [479, 113] on input "input" at bounding box center [581, 104] width 340 height 32
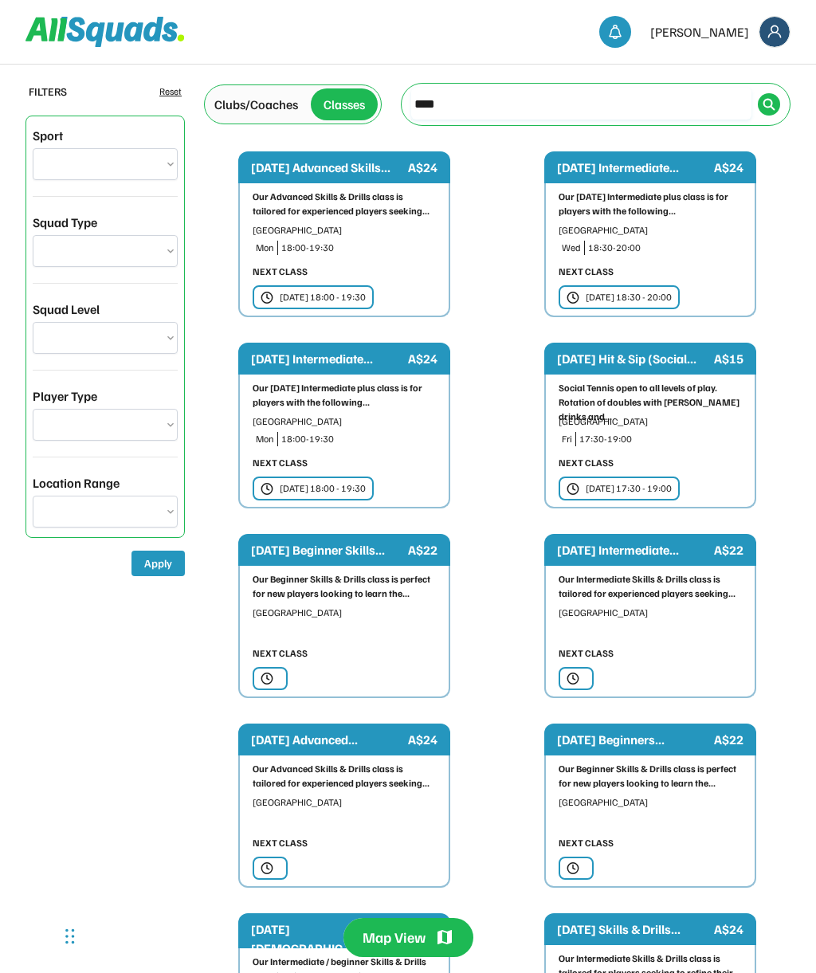
click at [490, 96] on input "input" at bounding box center [581, 104] width 340 height 32
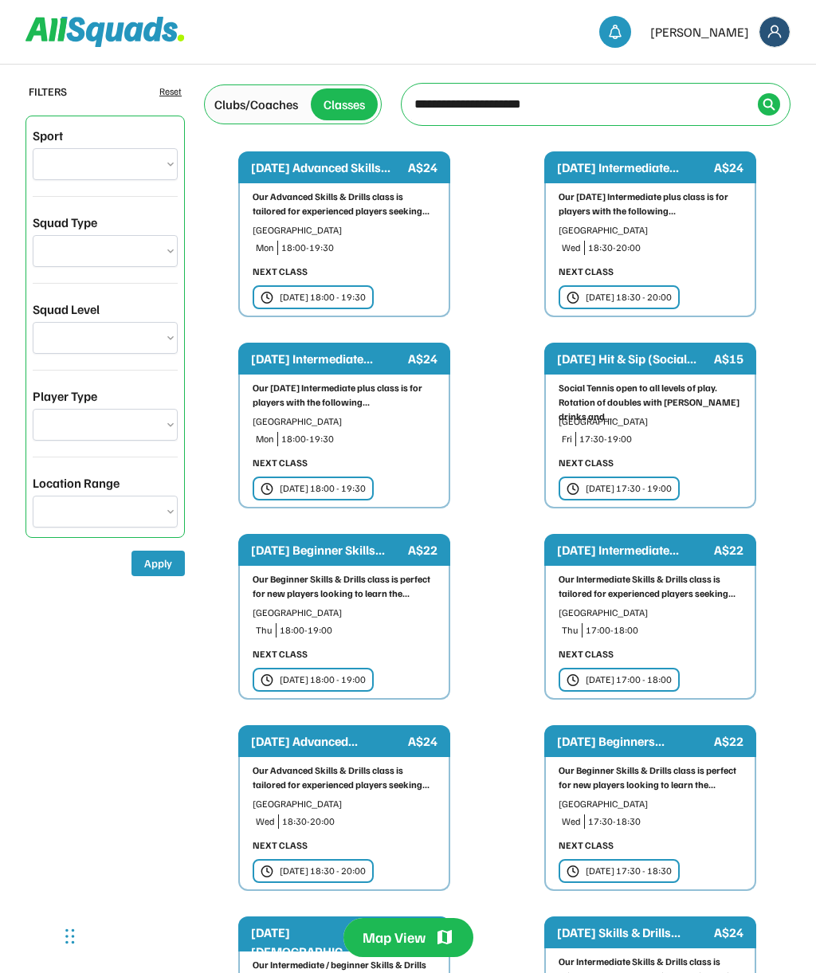
type input "**********"
click at [763, 108] on img at bounding box center [769, 104] width 13 height 13
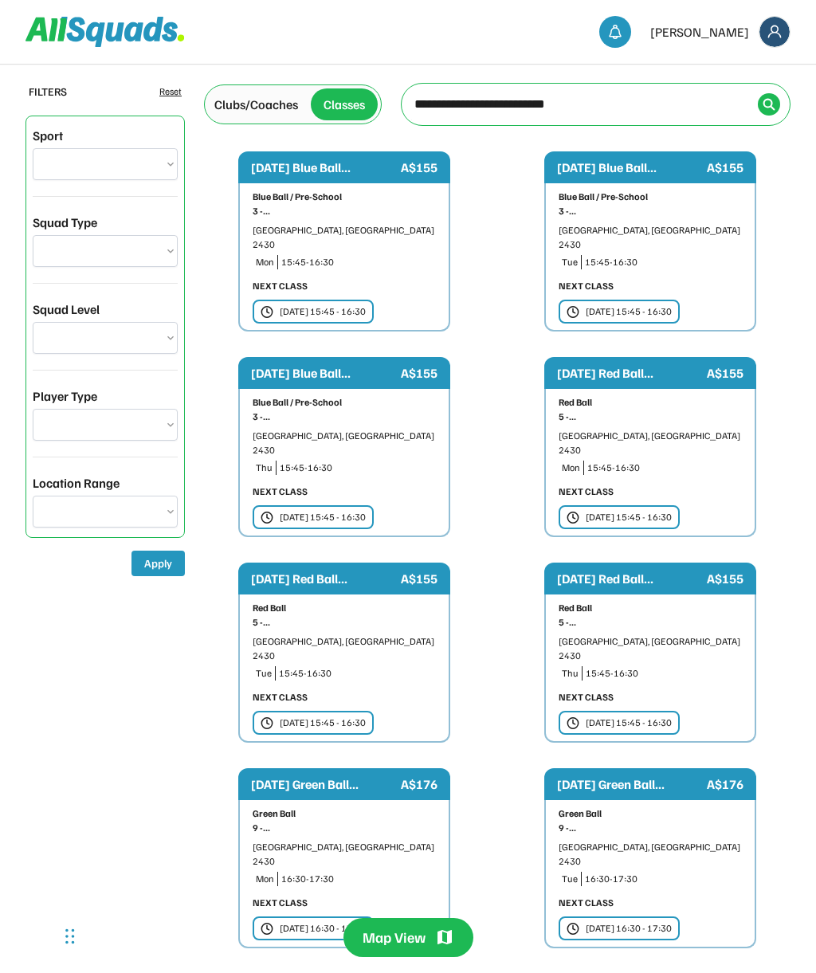
click at [777, 22] on img at bounding box center [775, 32] width 30 height 30
click at [748, 104] on link "Profile" at bounding box center [753, 104] width 94 height 32
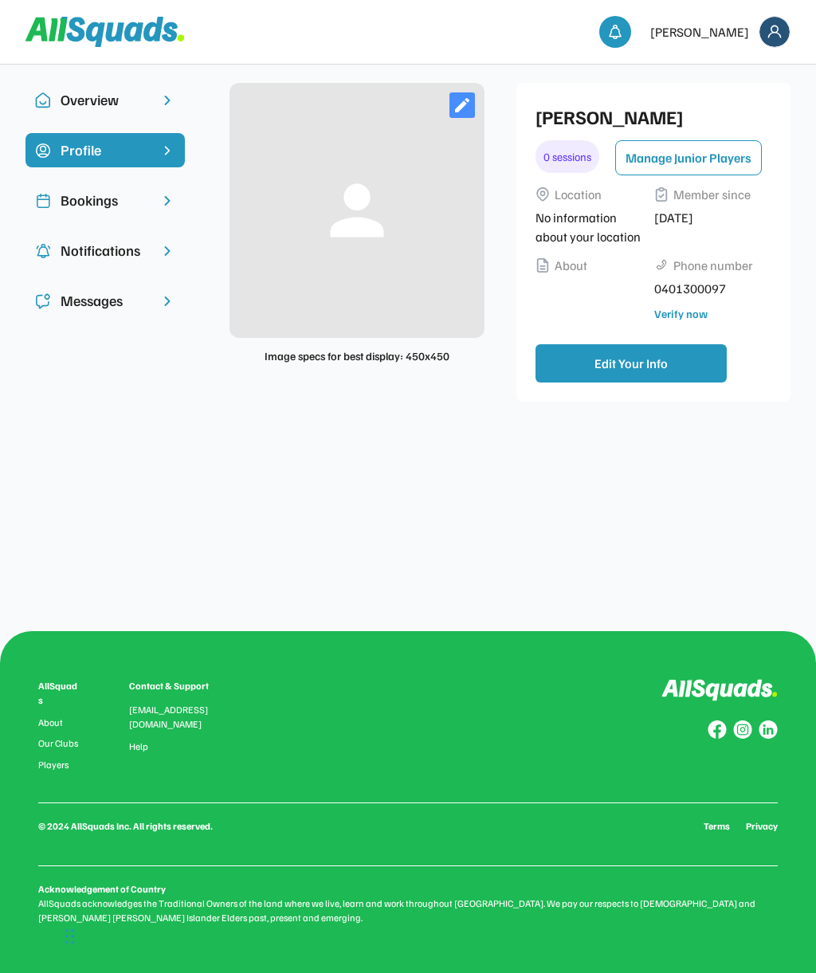
click at [116, 194] on div "Bookings" at bounding box center [105, 201] width 89 height 22
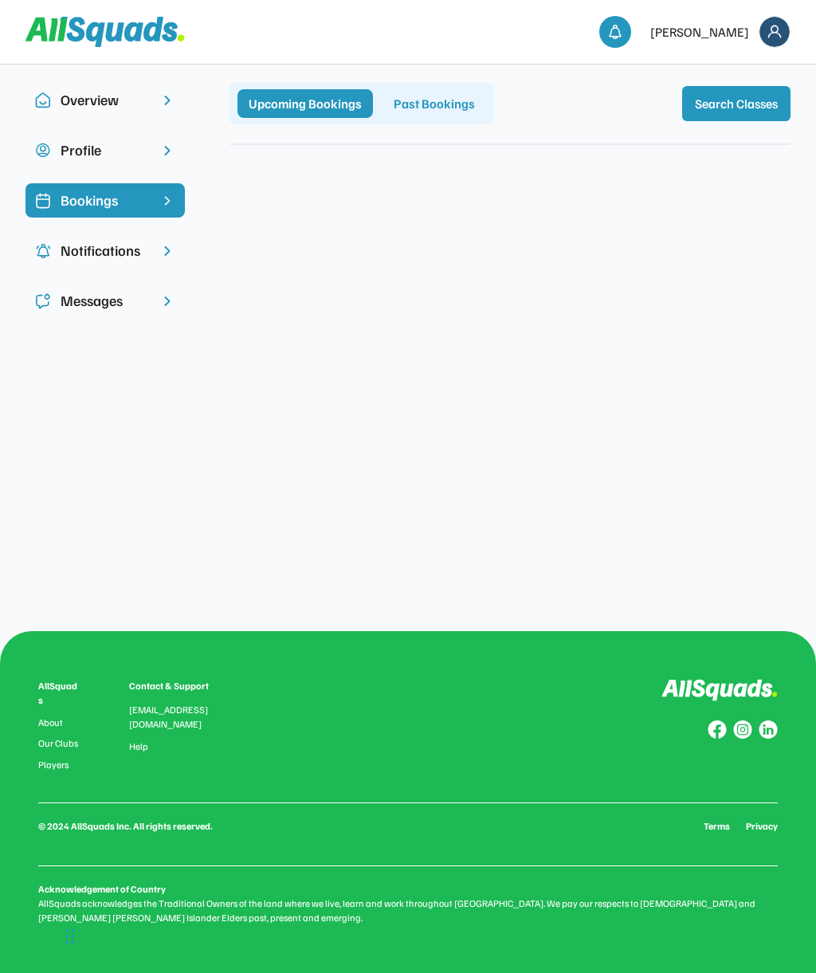
click at [104, 265] on div "Notifications" at bounding box center [105, 251] width 159 height 34
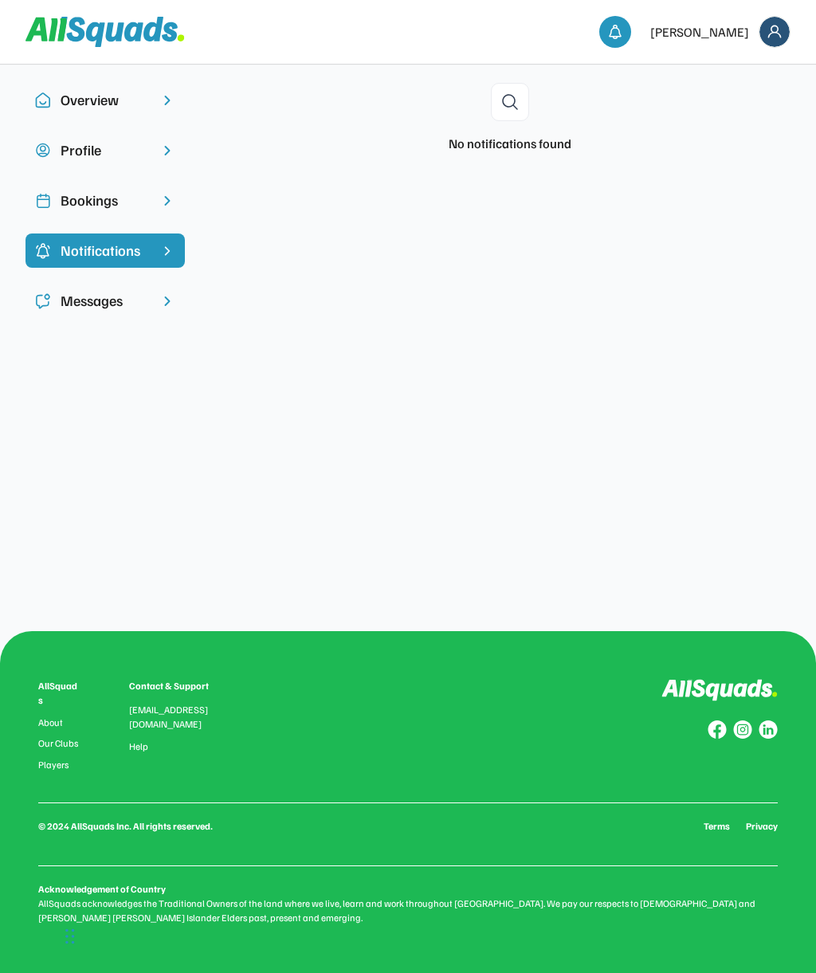
click at [104, 293] on div "Messages" at bounding box center [105, 301] width 89 height 22
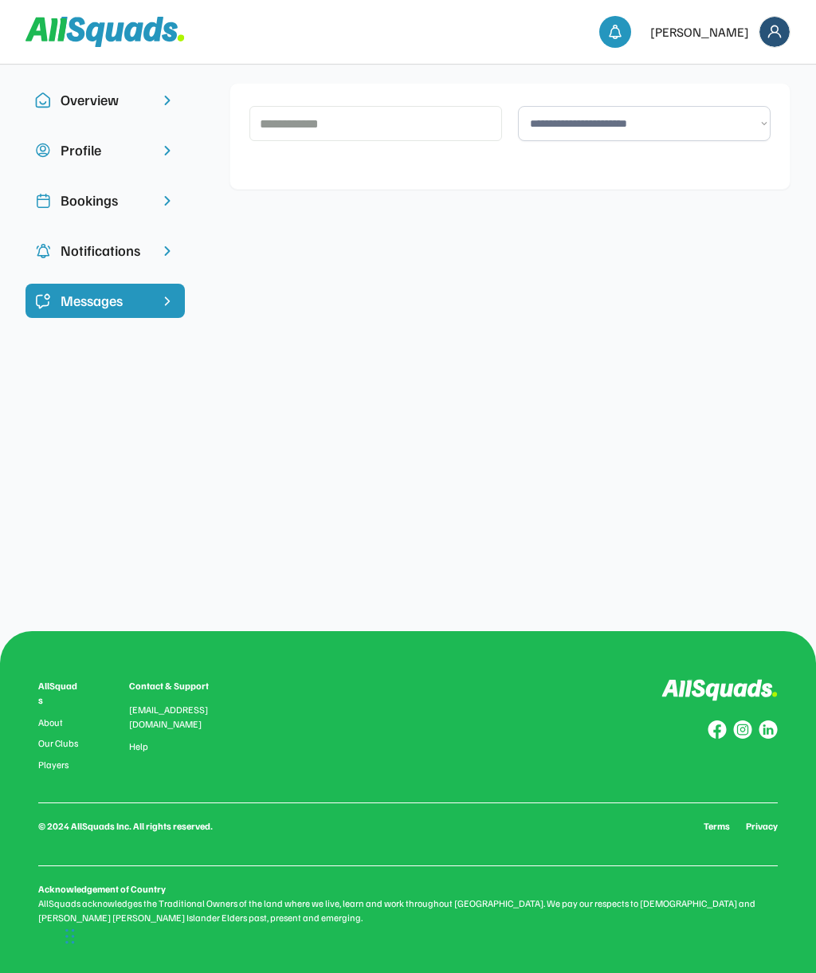
click at [85, 104] on div "Overview" at bounding box center [105, 100] width 89 height 22
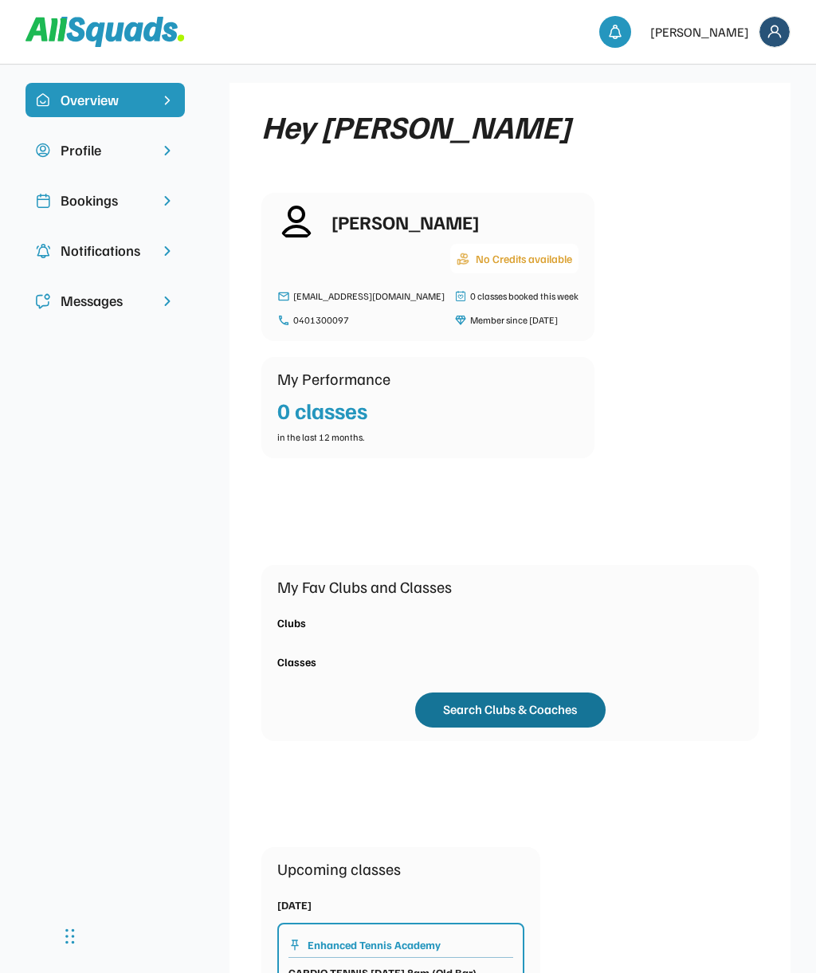
click at [533, 707] on button "Search Clubs & Coaches" at bounding box center [510, 710] width 191 height 35
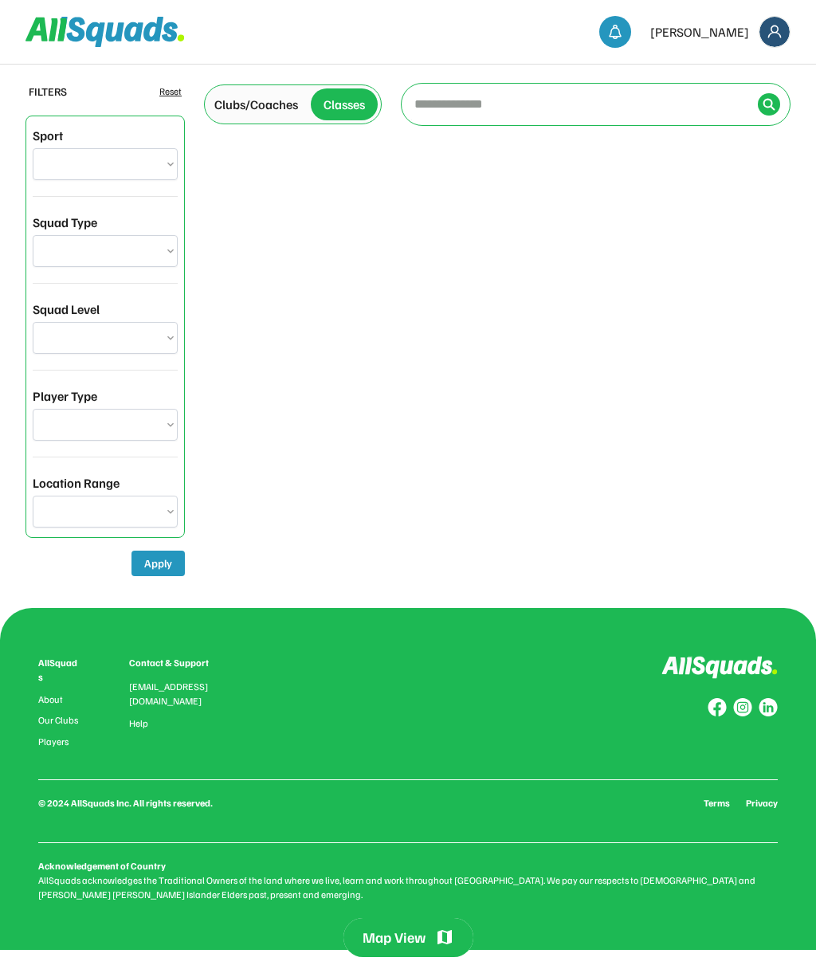
select select "**********"
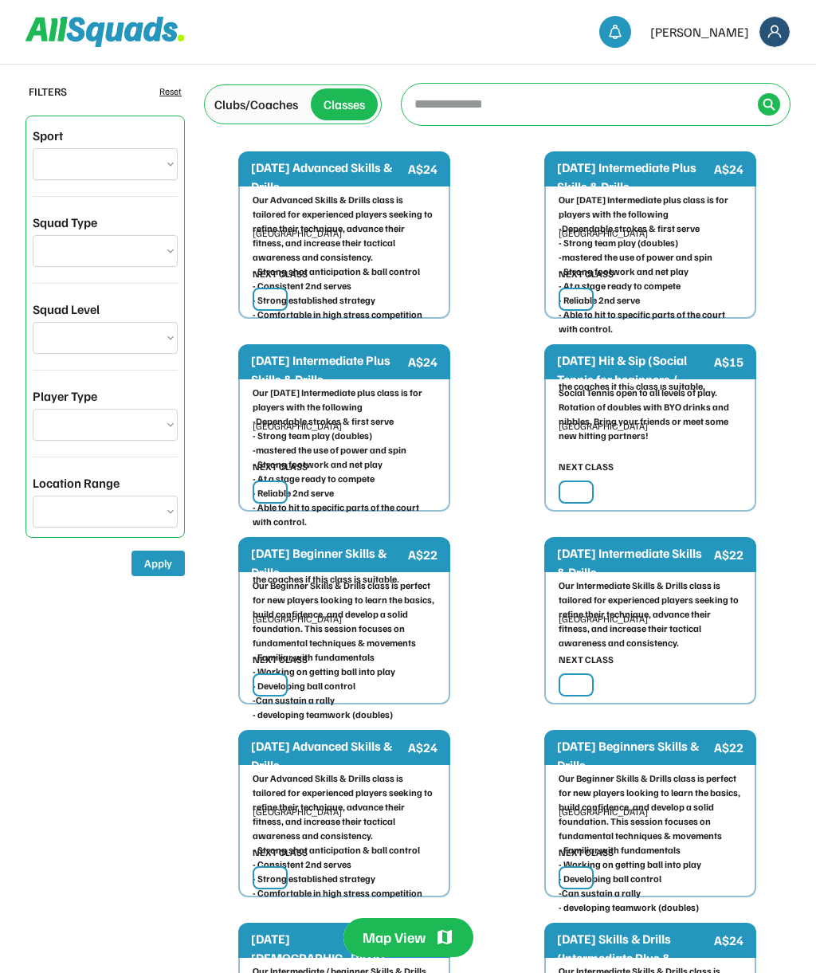
click at [116, 247] on select "**********" at bounding box center [105, 251] width 145 height 32
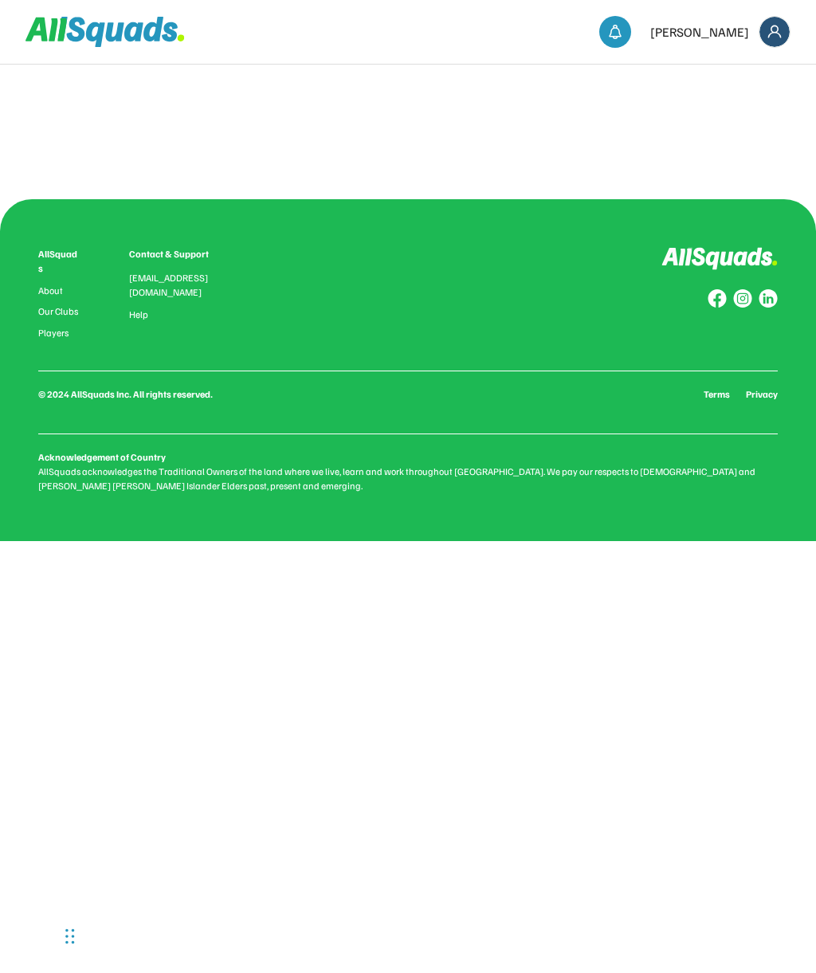
click at [764, 40] on img at bounding box center [775, 32] width 30 height 30
click at [745, 65] on link "Classes" at bounding box center [753, 70] width 94 height 32
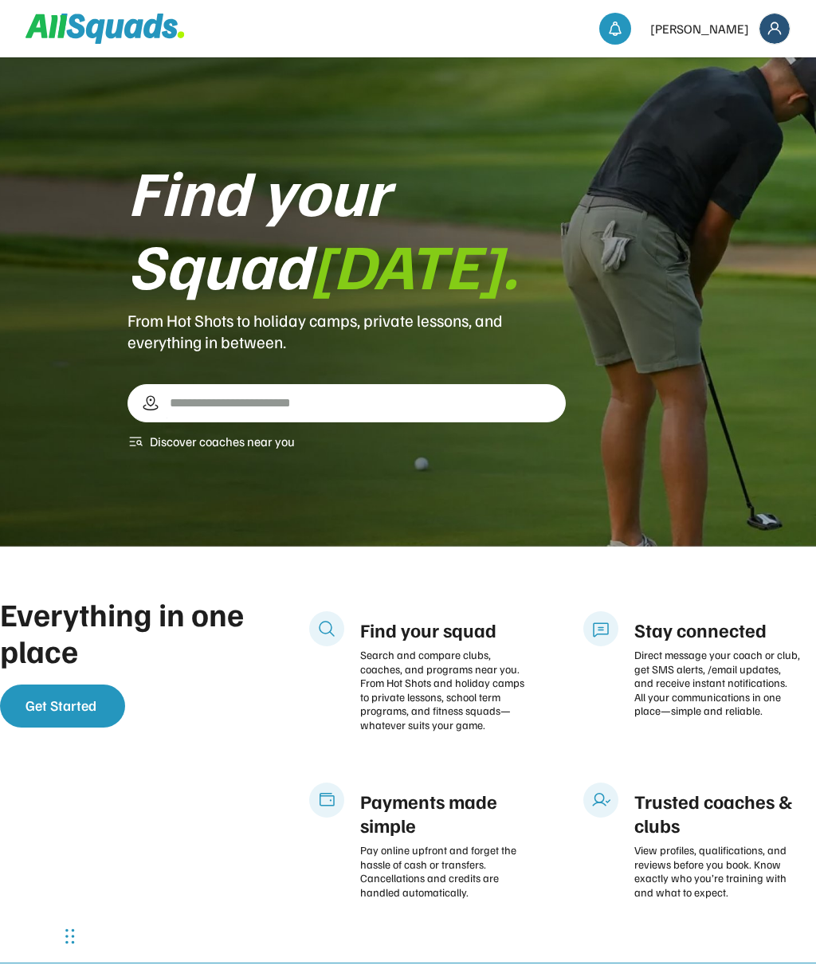
click at [441, 855] on div "Pay online upfront and forget the hassle of cash or transfers. Cancellations an…" at bounding box center [443, 872] width 166 height 56
click at [454, 813] on div "Payments made simple" at bounding box center [443, 813] width 166 height 48
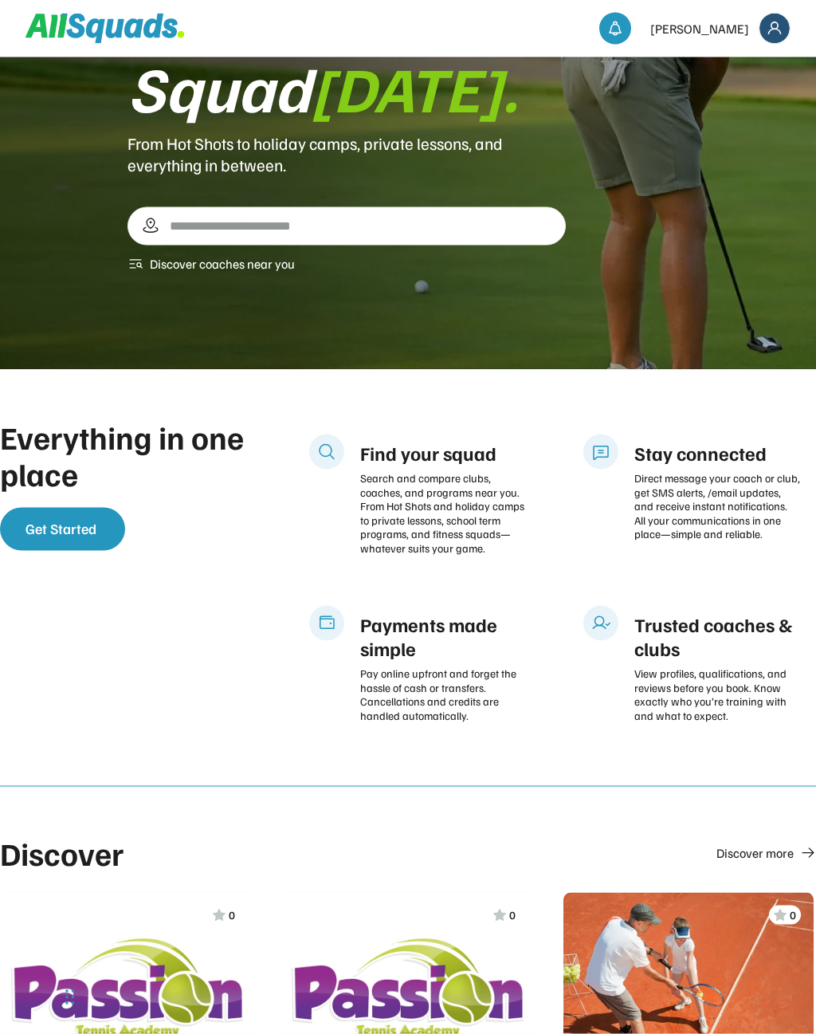
scroll to position [230, 0]
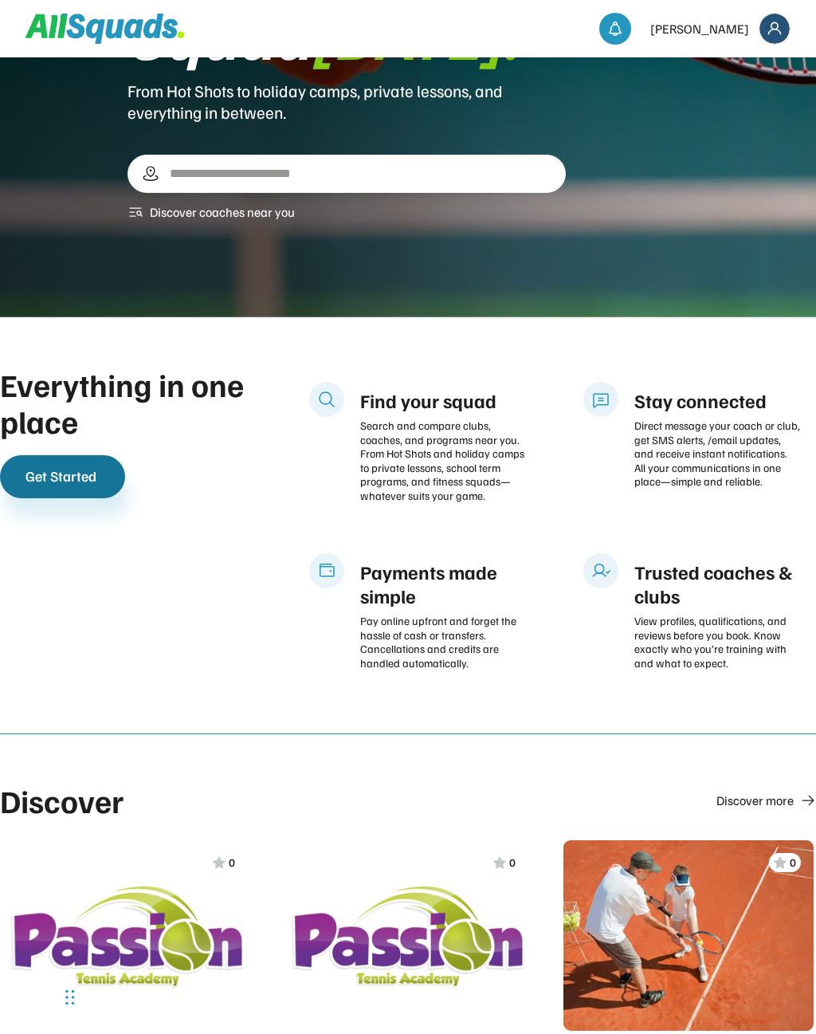
click at [91, 474] on span "Get Started" at bounding box center [61, 476] width 71 height 18
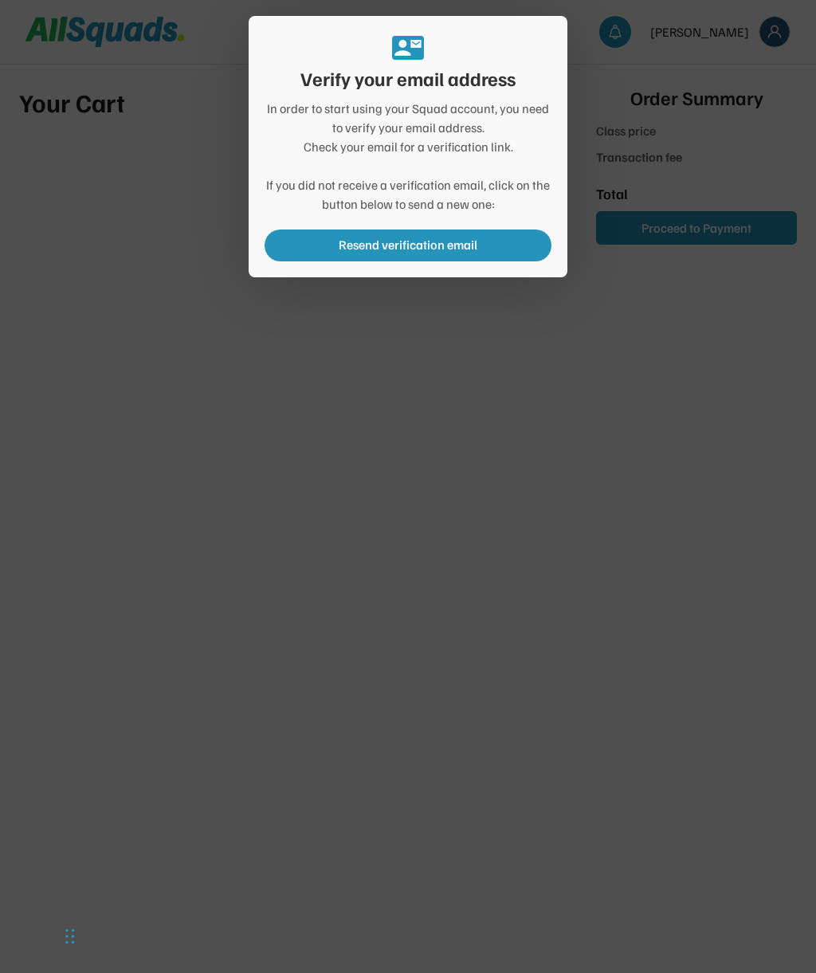
type input "***"
type input "******"
click at [499, 304] on div at bounding box center [408, 486] width 816 height 973
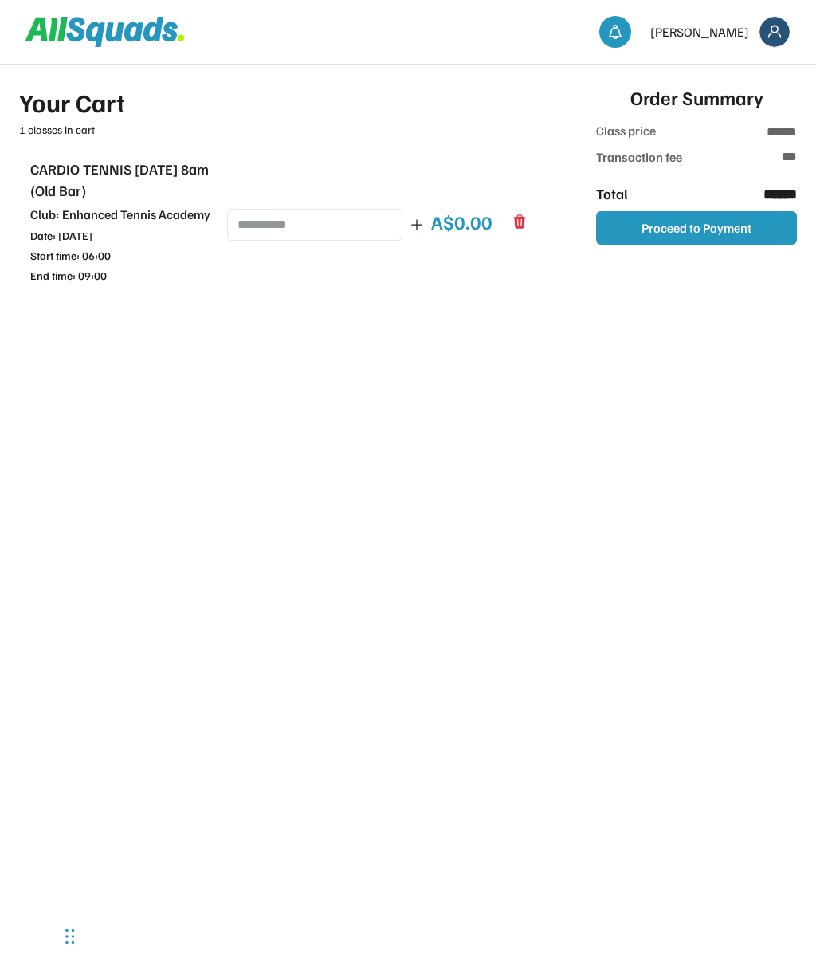
click at [431, 221] on div "CARDIO TENNIS [DATE] 8am (Old Bar) Club: Enhanced Tennis Academy Date: [DATE] S…" at bounding box center [279, 221] width 498 height 125
click at [774, 31] on img at bounding box center [775, 32] width 30 height 30
click at [746, 74] on link "Classes" at bounding box center [753, 70] width 94 height 32
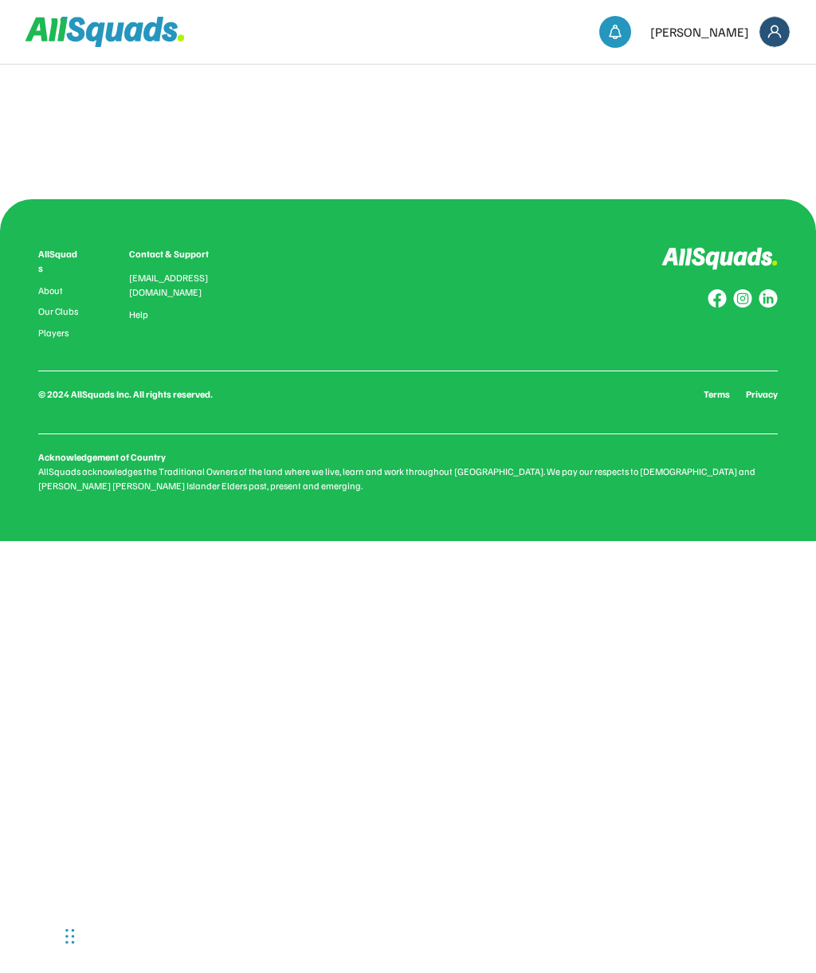
click at [739, 258] on img at bounding box center [720, 258] width 116 height 23
click at [774, 28] on img at bounding box center [775, 32] width 30 height 30
click at [740, 76] on link "Classes" at bounding box center [753, 70] width 94 height 32
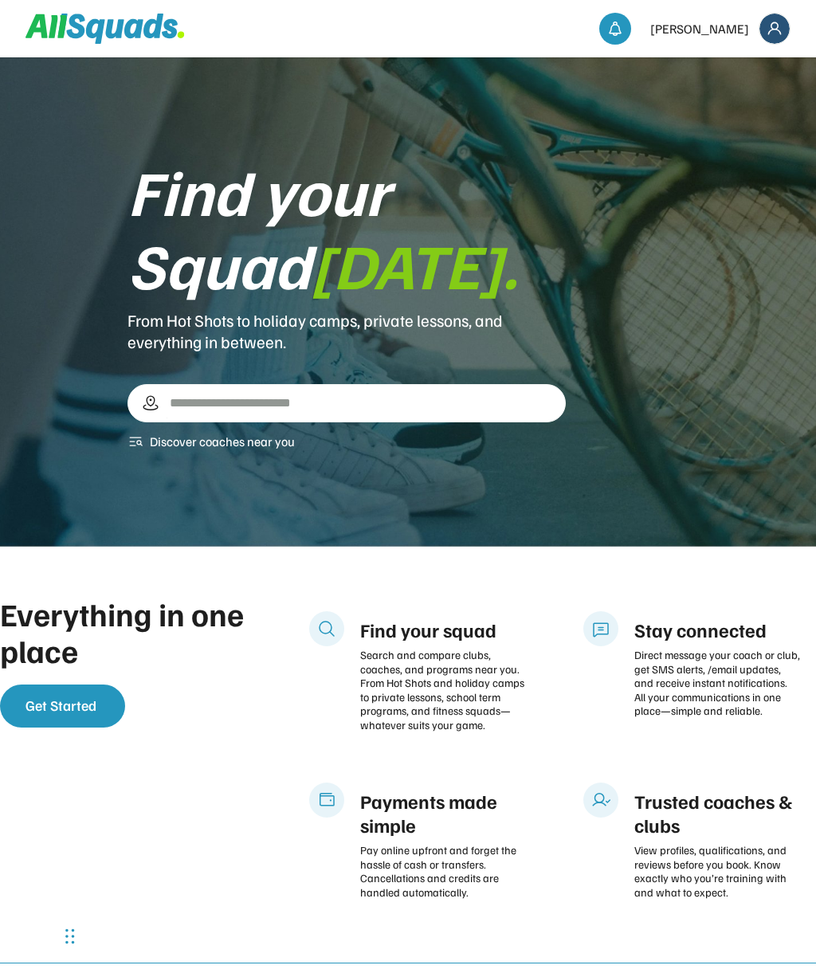
click at [88, 709] on span "Get Started" at bounding box center [61, 706] width 71 height 18
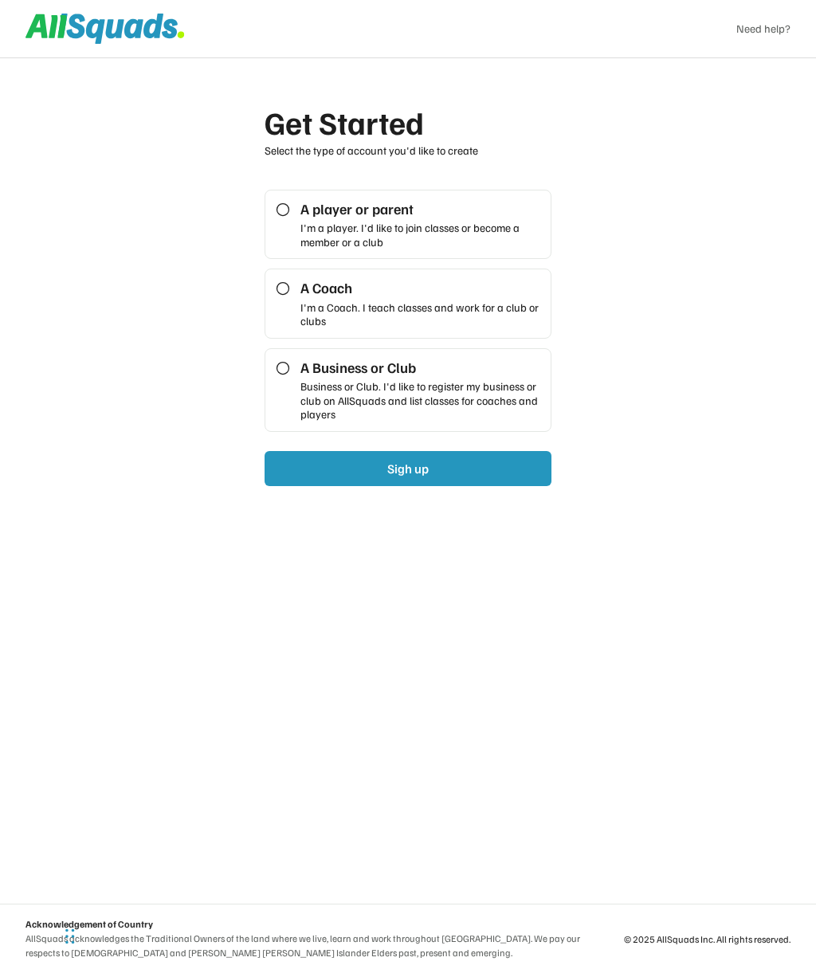
click at [289, 206] on icon at bounding box center [283, 210] width 16 height 16
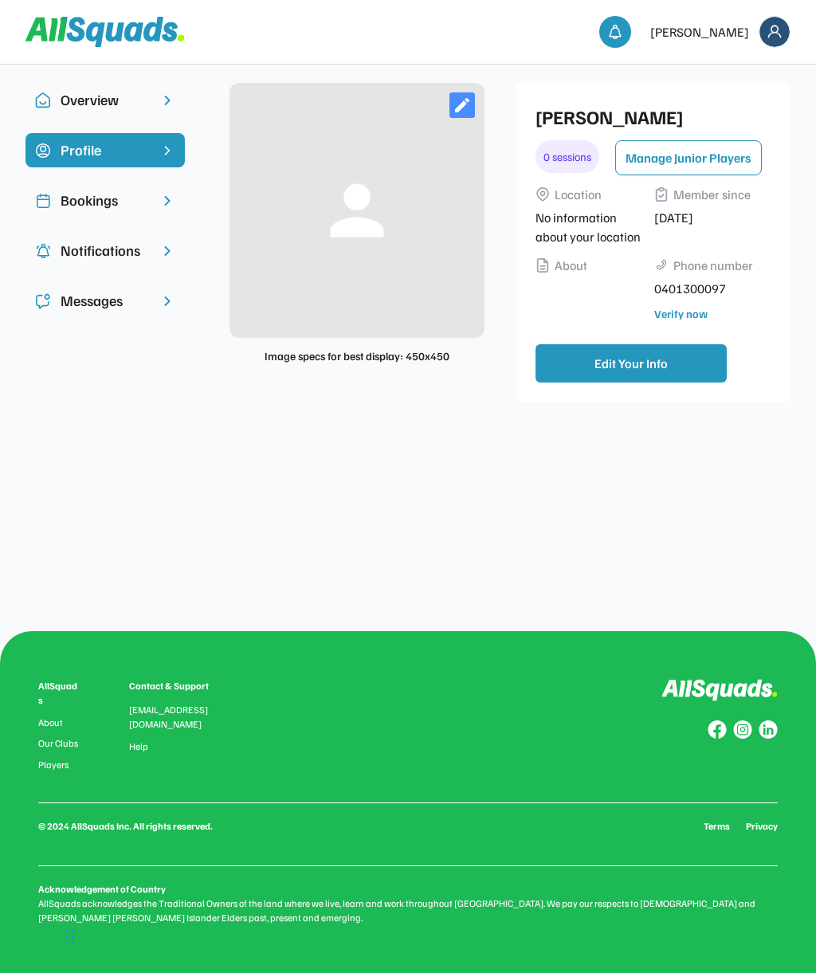
click at [713, 161] on button "Manage Junior Players" at bounding box center [689, 157] width 147 height 35
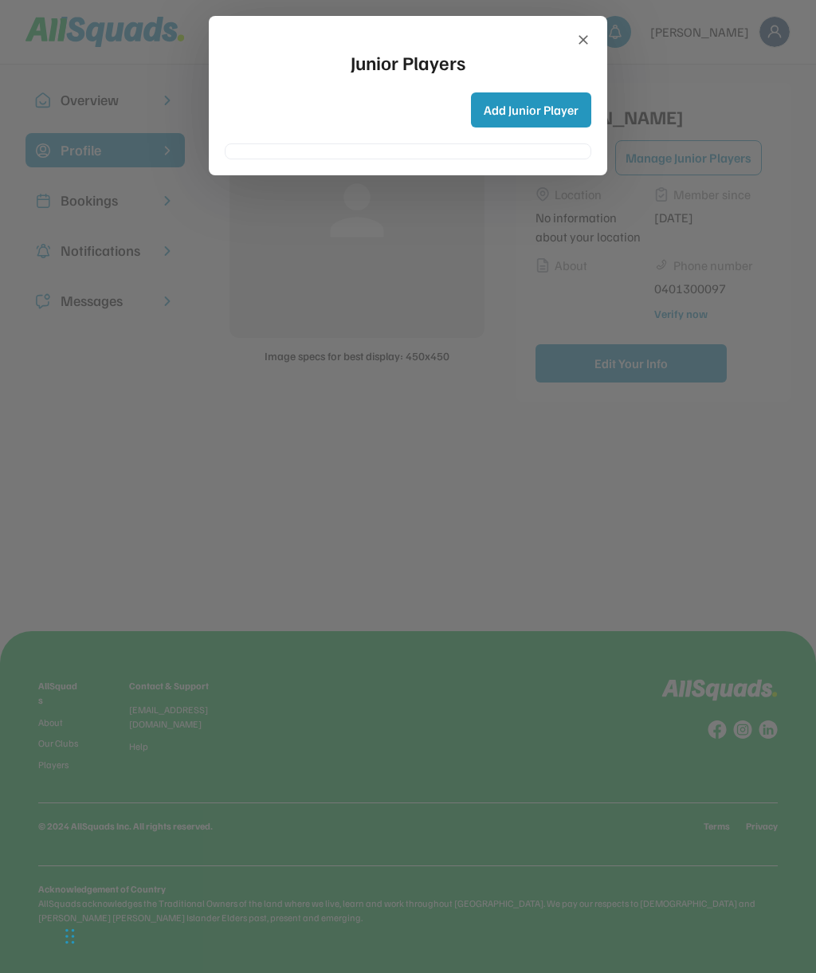
click at [569, 42] on div "Junior Players Add Junior Player Name Age Emergency Contact Name Emergency Cont…" at bounding box center [408, 96] width 367 height 128
click at [578, 27] on div "Junior Players Add Junior Player Name Age Emergency Contact Name Emergency Cont…" at bounding box center [408, 95] width 399 height 159
click at [590, 41] on icon at bounding box center [584, 40] width 16 height 16
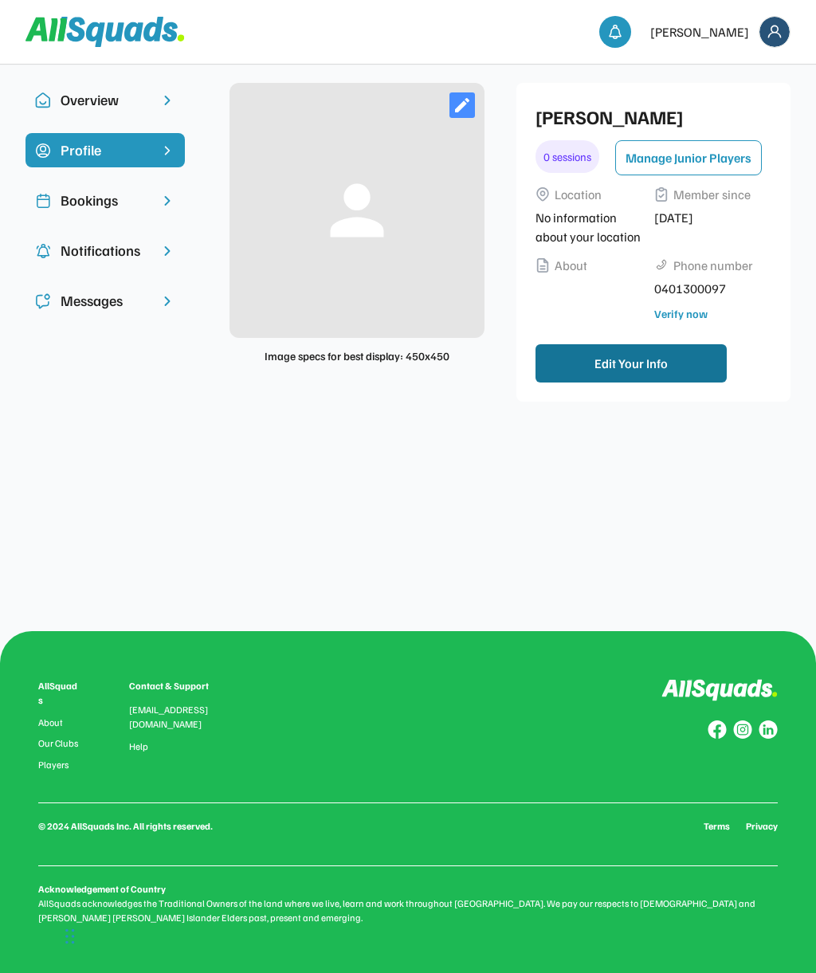
click at [651, 364] on button "Edit Your Info" at bounding box center [631, 363] width 191 height 38
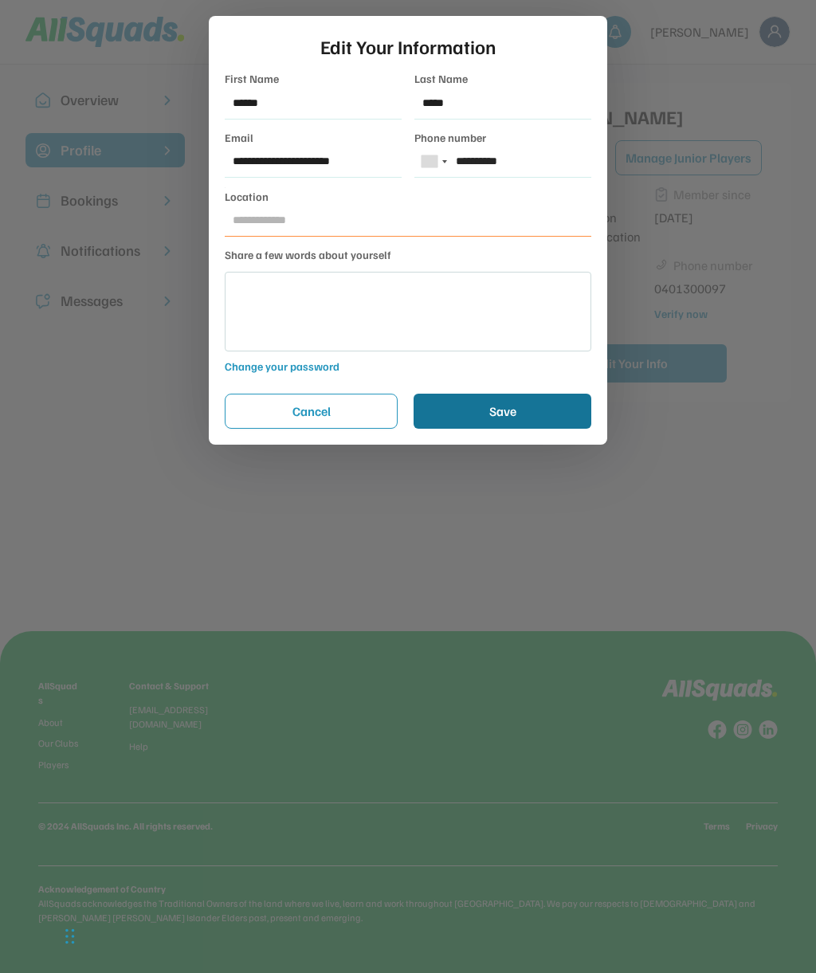
click at [526, 409] on button "Save" at bounding box center [503, 411] width 178 height 35
click at [494, 419] on button "Save" at bounding box center [503, 411] width 178 height 35
click at [470, 420] on button "Save" at bounding box center [503, 411] width 178 height 35
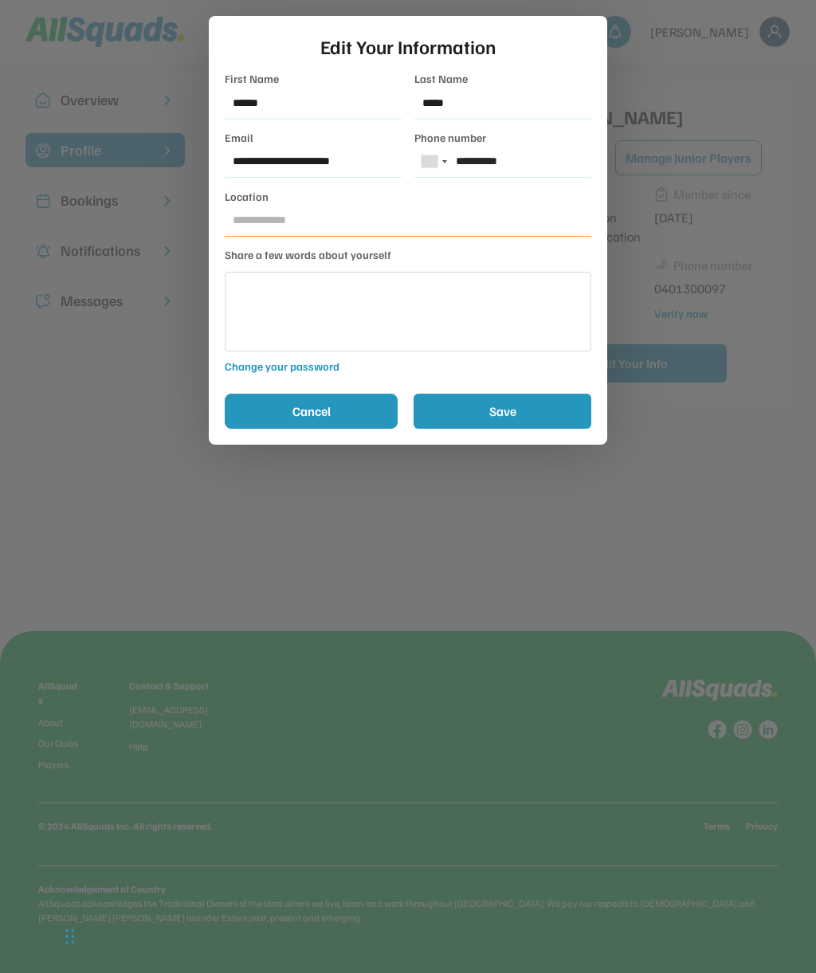
click at [352, 419] on button "Cancel" at bounding box center [311, 411] width 173 height 35
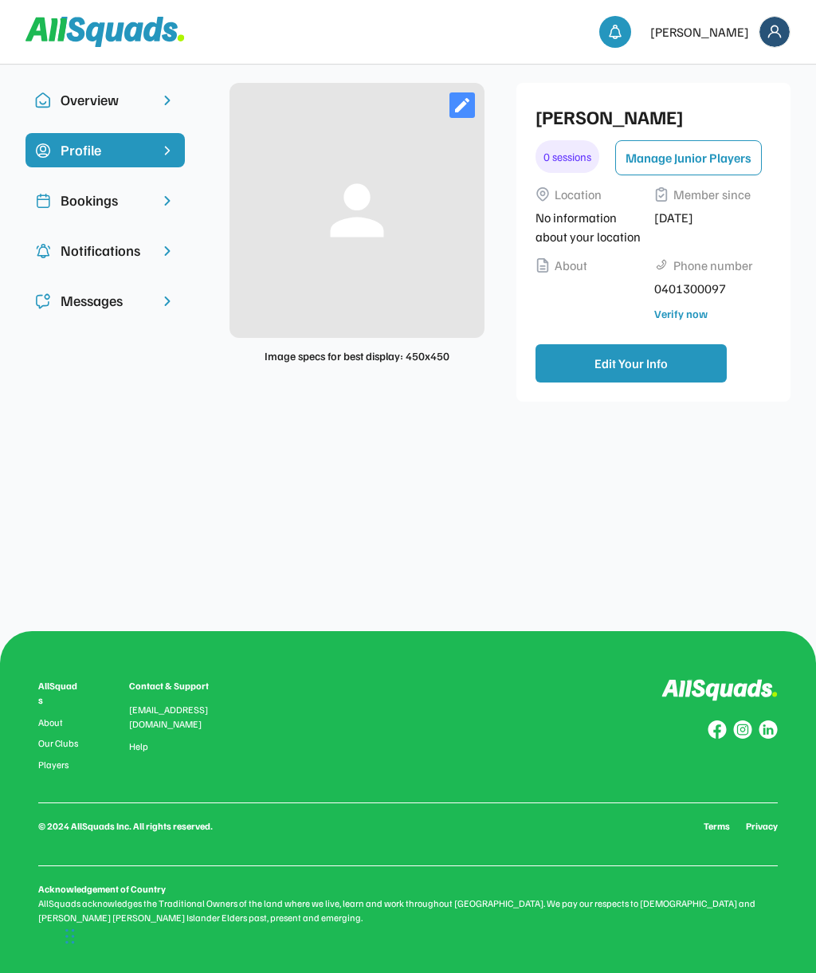
click at [573, 159] on div "0 sessions" at bounding box center [568, 156] width 64 height 33
click at [109, 197] on div "Bookings" at bounding box center [105, 201] width 89 height 22
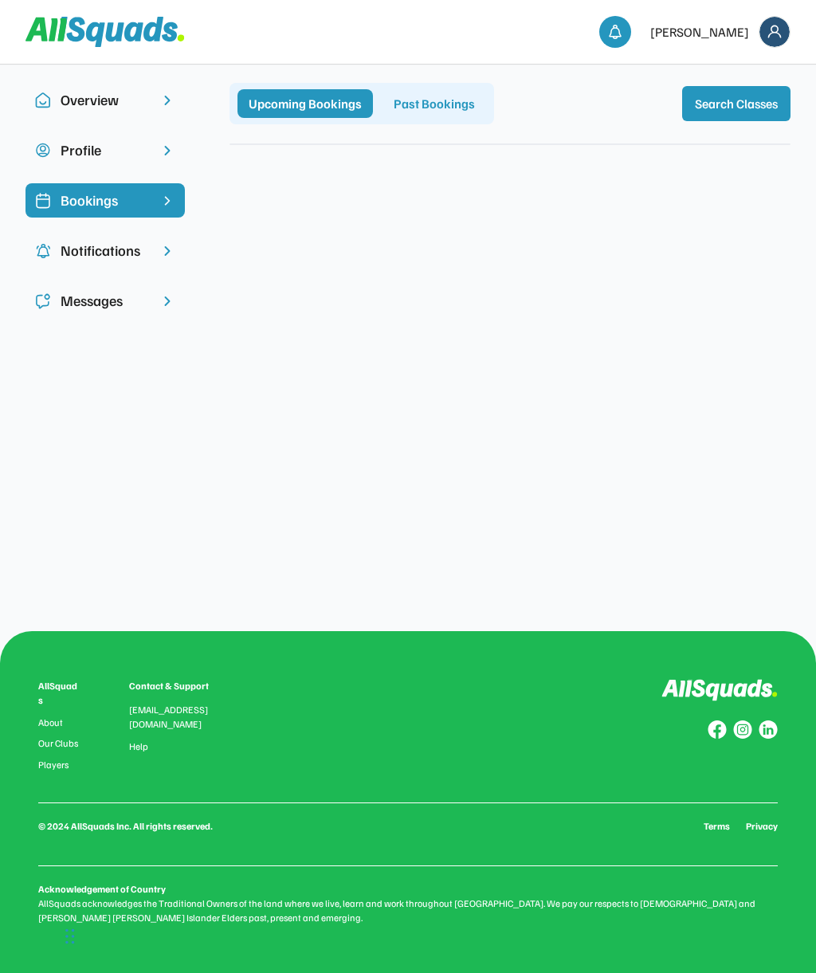
click at [427, 116] on div "Past Bookings" at bounding box center [435, 103] width 104 height 29
click at [753, 112] on button "Search Classes" at bounding box center [736, 103] width 108 height 35
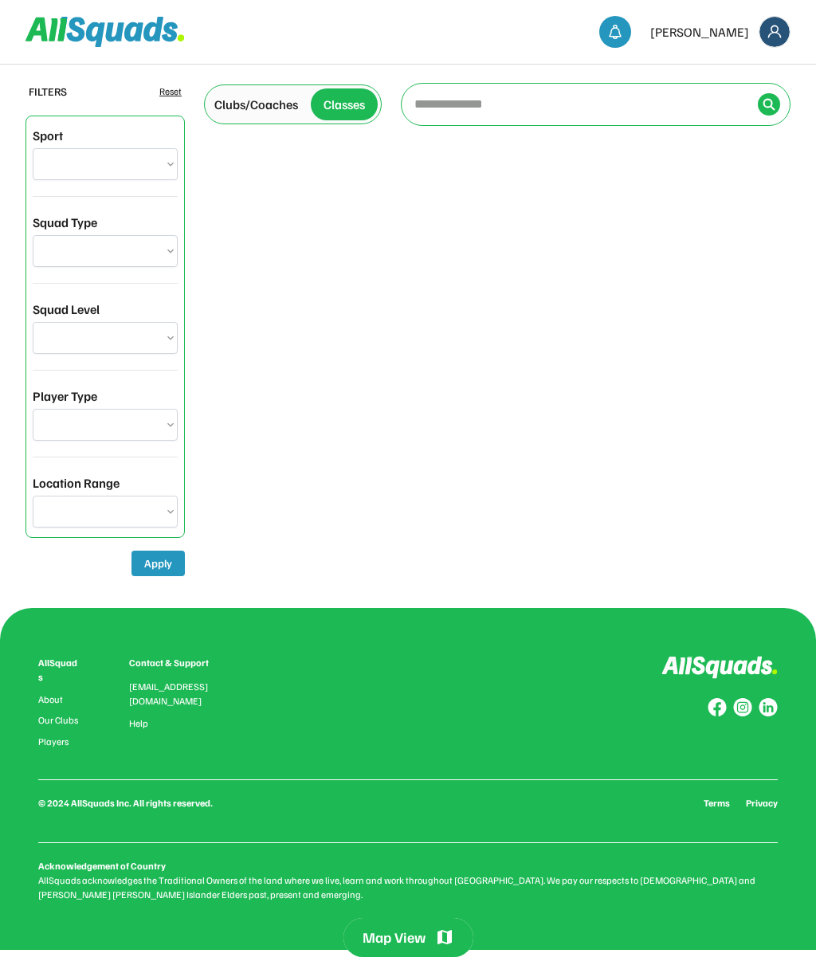
select select "**********"
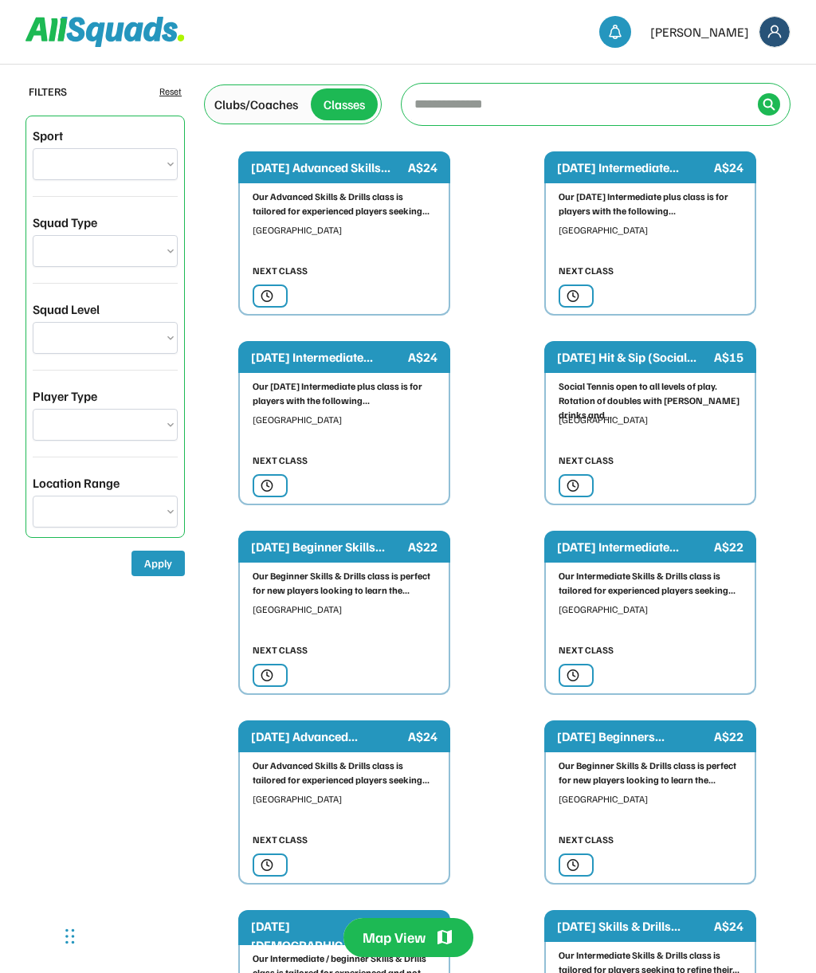
click at [486, 105] on input "input" at bounding box center [581, 104] width 340 height 32
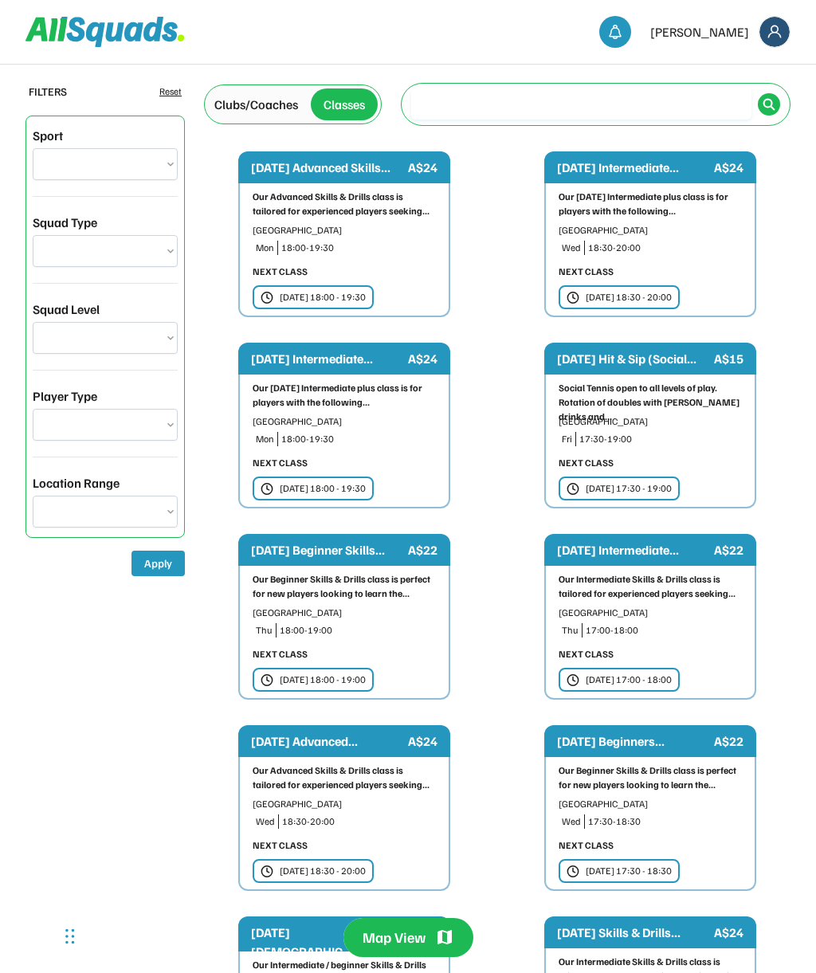
click at [171, 92] on div "Reset" at bounding box center [170, 92] width 22 height 14
click at [166, 94] on div "Reset" at bounding box center [170, 92] width 22 height 14
click at [496, 103] on input "input" at bounding box center [581, 104] width 340 height 32
click at [508, 90] on input "input" at bounding box center [581, 104] width 340 height 32
type input "**********"
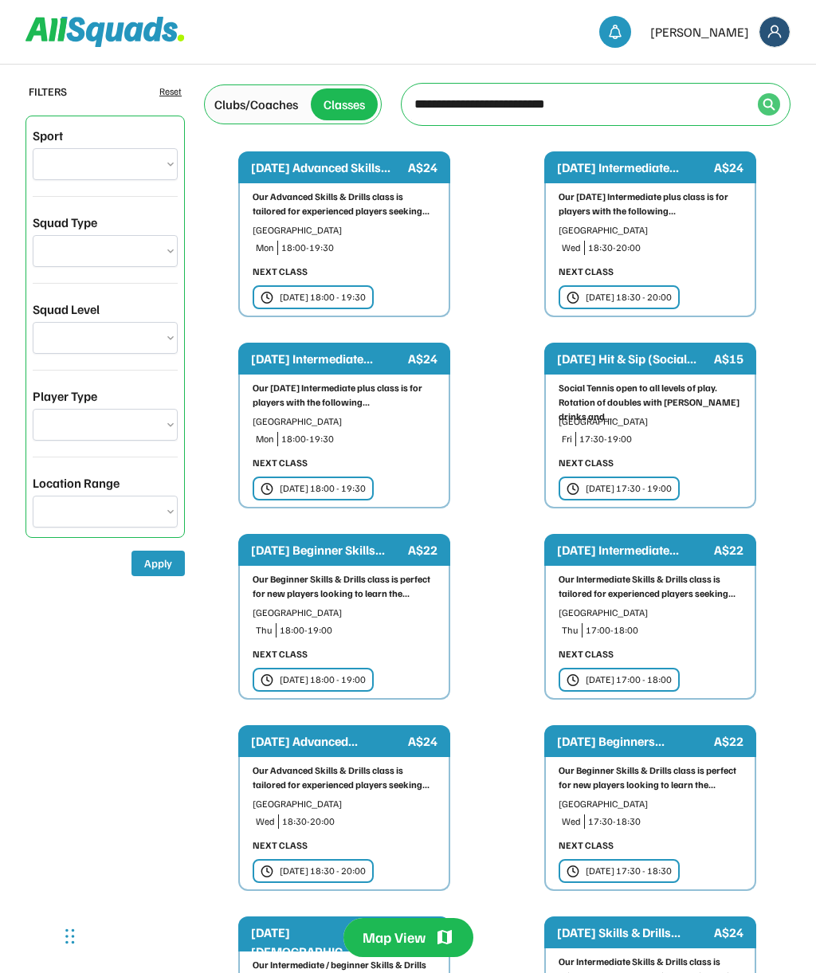
click at [774, 100] on img at bounding box center [769, 104] width 13 height 13
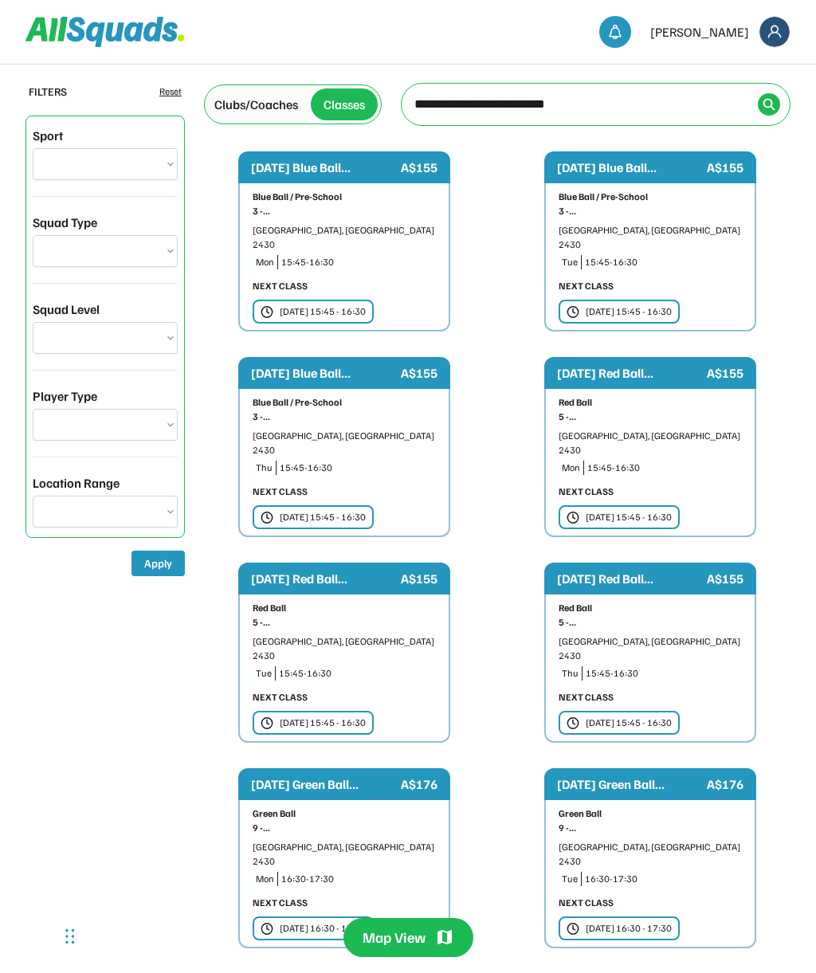
click at [765, 101] on img at bounding box center [769, 104] width 13 height 13
click at [765, 103] on img at bounding box center [769, 104] width 13 height 13
click at [775, 101] on img at bounding box center [769, 104] width 13 height 13
click at [780, 100] on div at bounding box center [769, 104] width 22 height 22
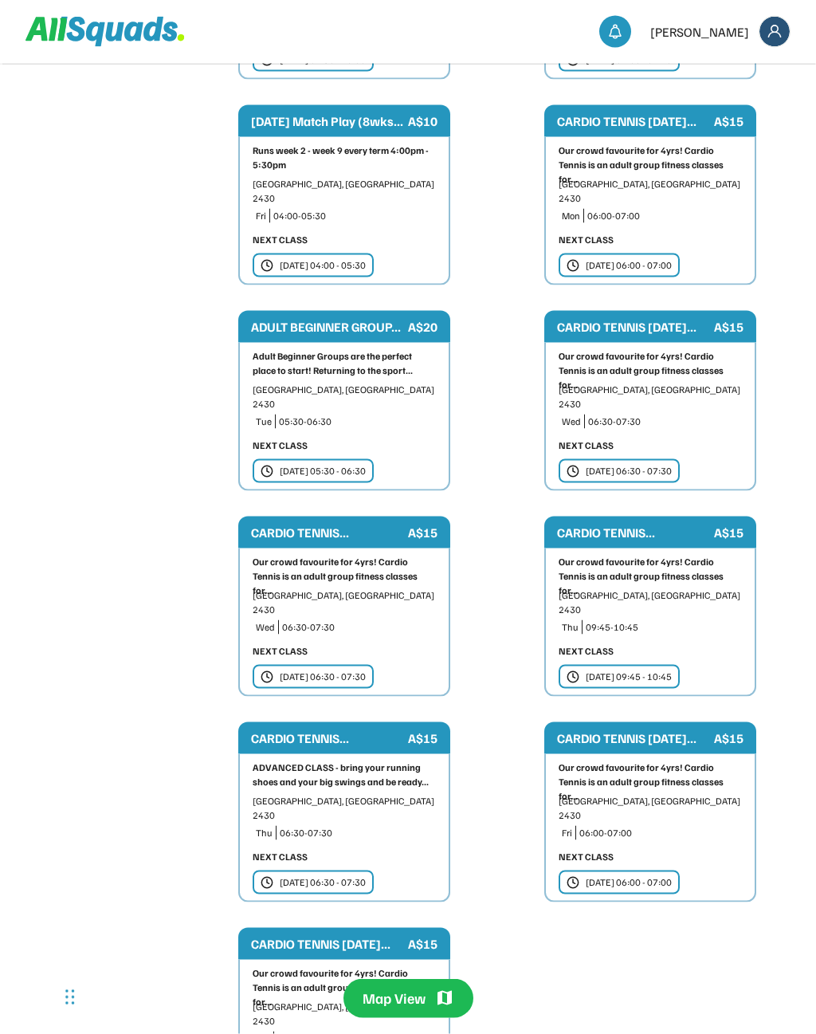
scroll to position [1906, 0]
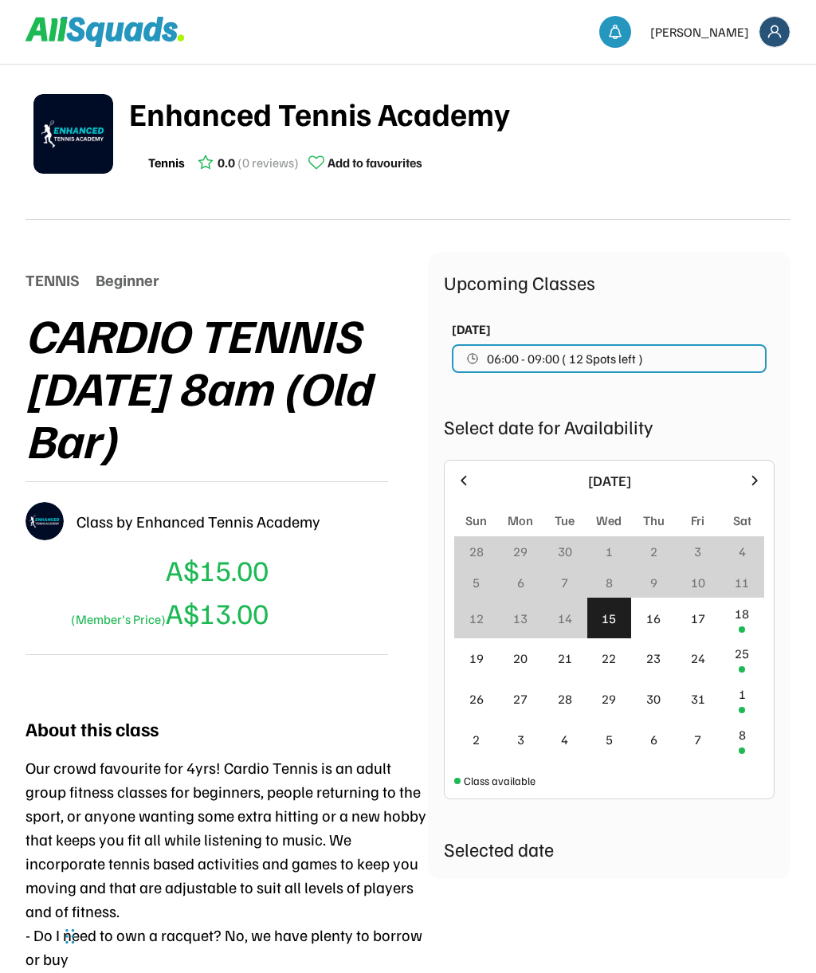
click at [737, 346] on button "06:00 - 09:00 ( 12 Spots left )" at bounding box center [609, 358] width 315 height 29
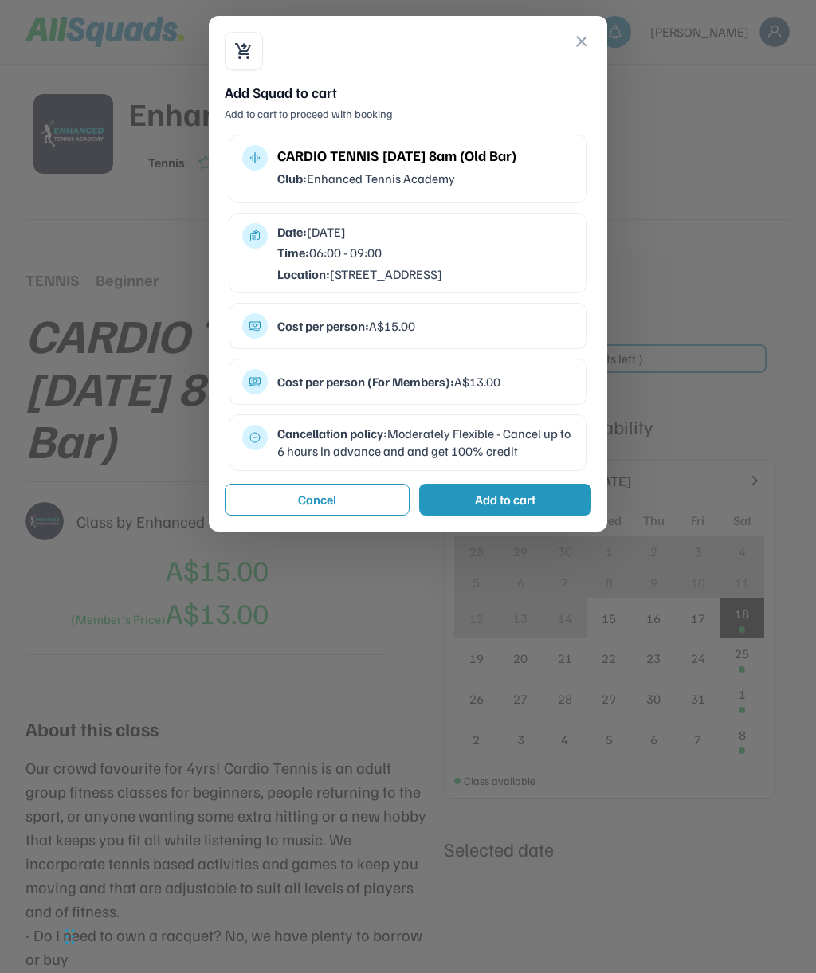
click at [565, 484] on div "Add to cart" at bounding box center [505, 500] width 172 height 32
click at [563, 486] on div "Add to cart" at bounding box center [505, 500] width 172 height 32
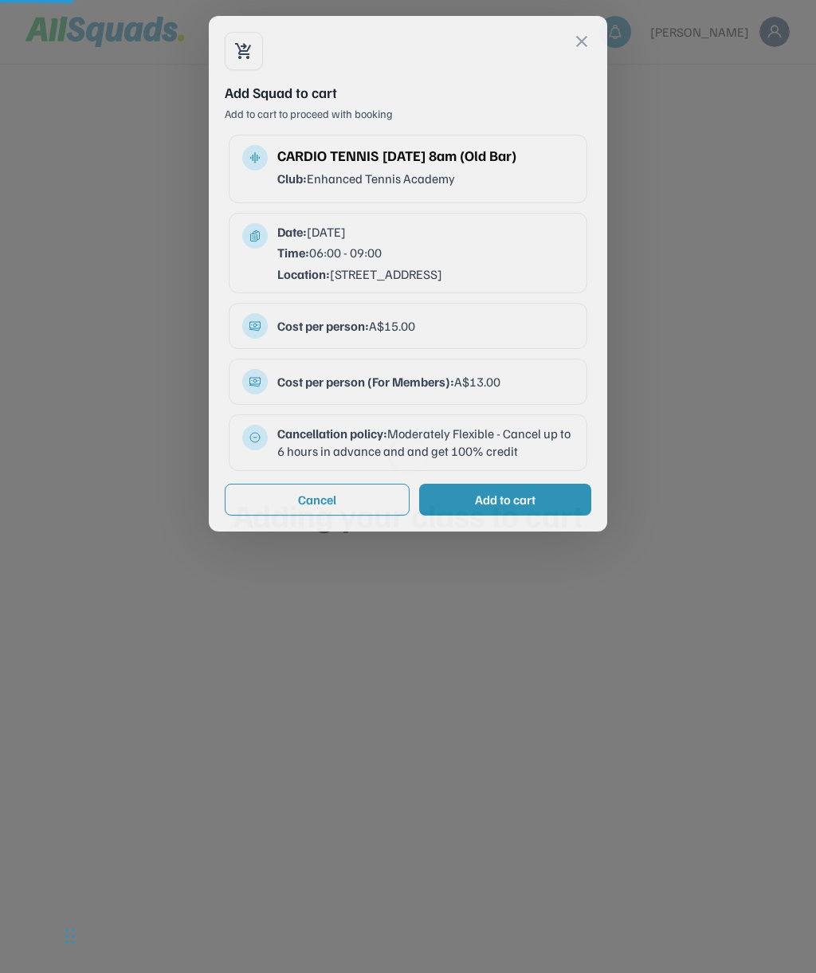
click at [558, 498] on div "Add to cart" at bounding box center [505, 500] width 172 height 32
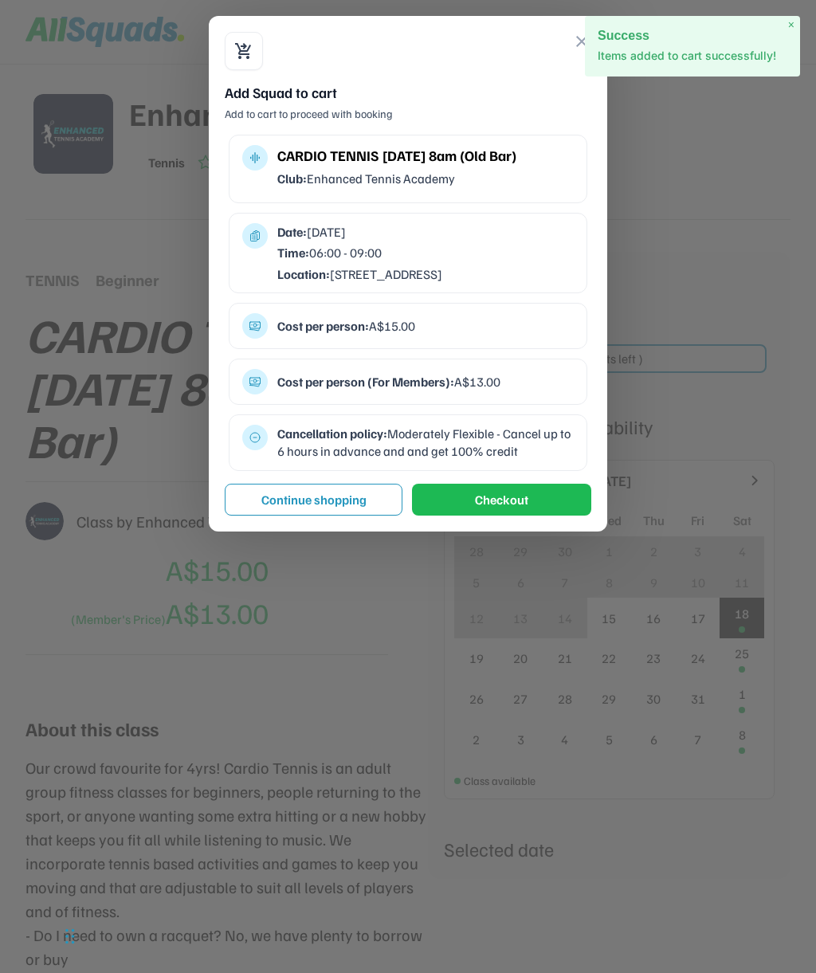
click at [501, 373] on div "Cost per person (For Members): A$13.00" at bounding box center [425, 382] width 297 height 18
click at [532, 494] on button "Checkout" at bounding box center [501, 500] width 179 height 32
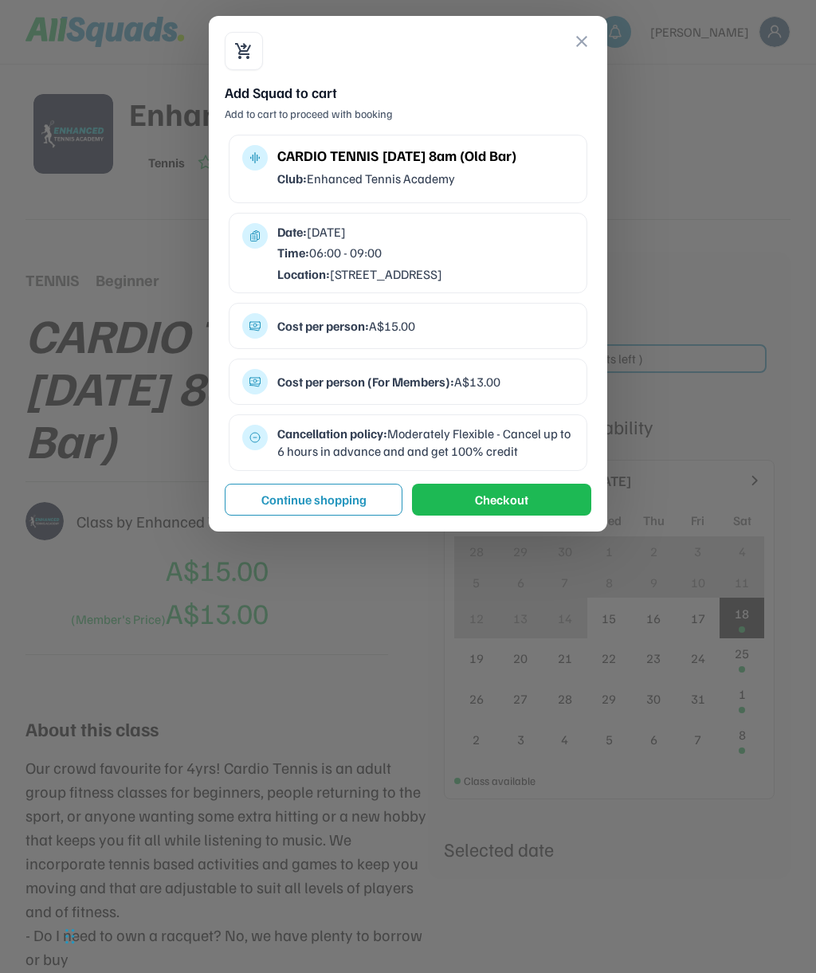
click at [543, 501] on button "Checkout" at bounding box center [501, 500] width 179 height 32
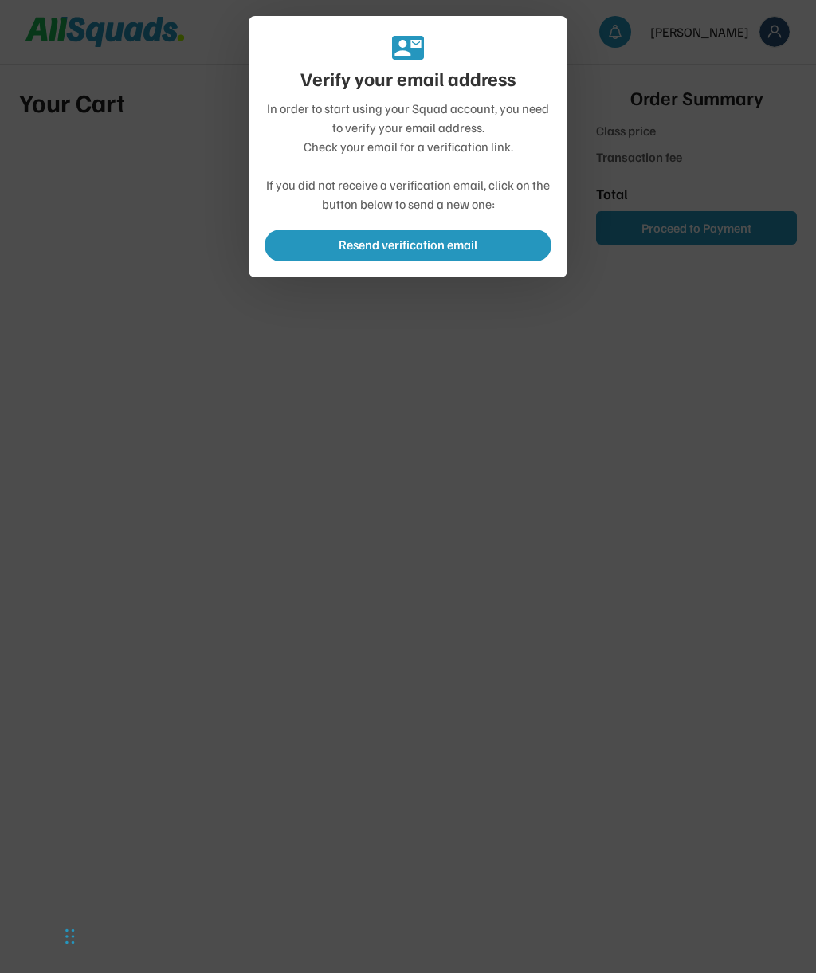
type input "*******"
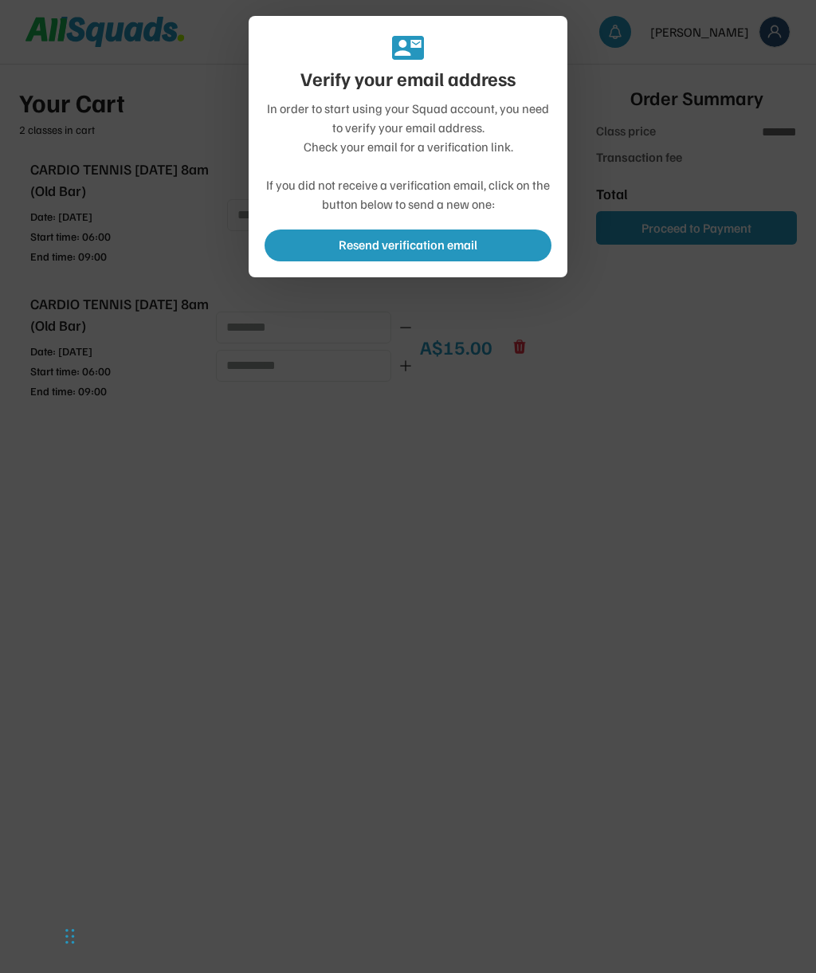
type input "******"
type input "*******"
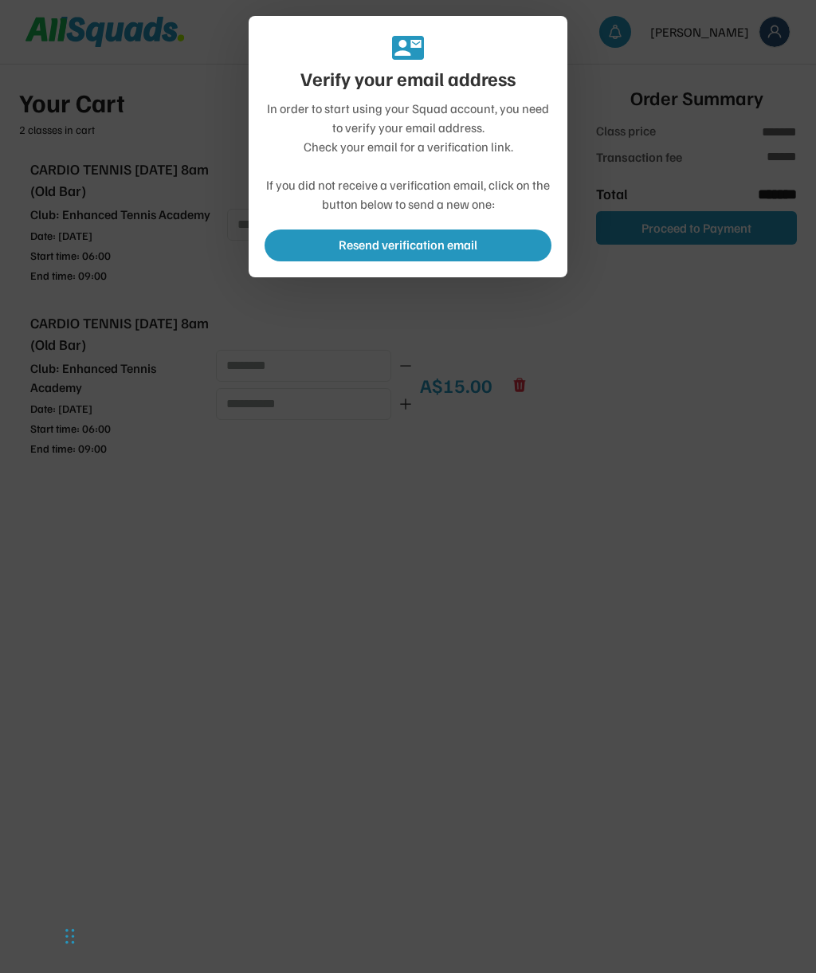
type input "**********"
click at [657, 296] on div at bounding box center [408, 486] width 816 height 973
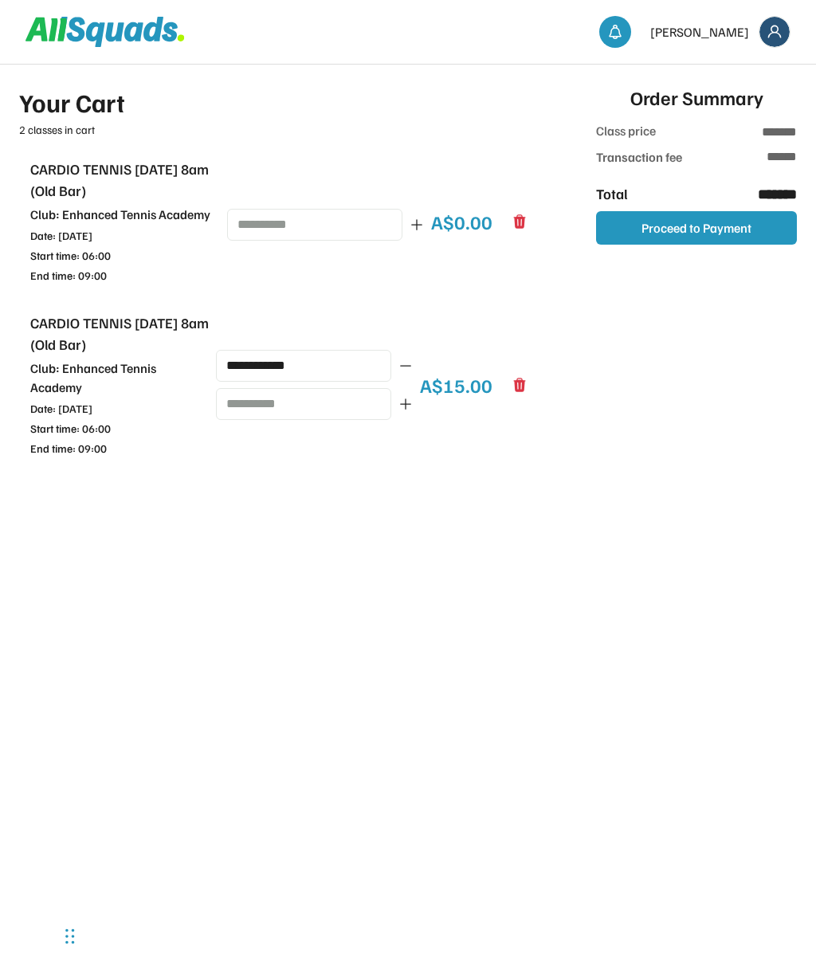
click at [740, 214] on button "Proceed to Payment" at bounding box center [696, 227] width 201 height 33
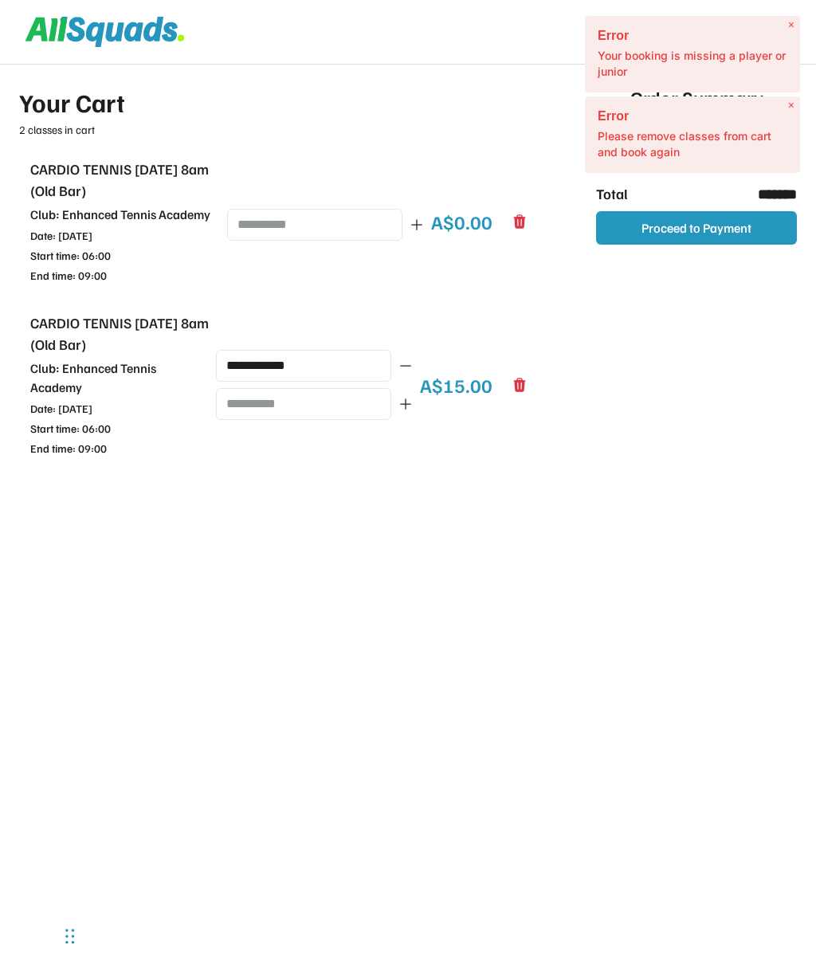
click at [648, 331] on div "Your Cart 2 classes in cart CARDIO TENNIS [DATE] 8am (Old Bar) Club: Enhanced T…" at bounding box center [408, 519] width 816 height 910
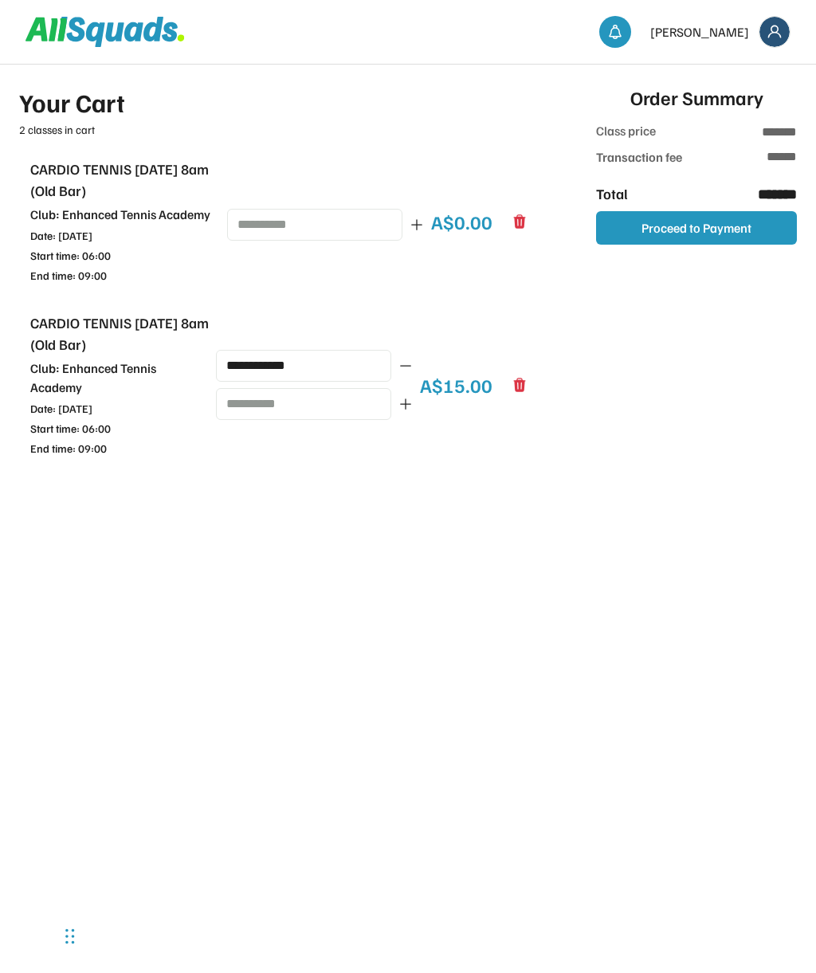
click at [521, 222] on icon at bounding box center [520, 221] width 12 height 14
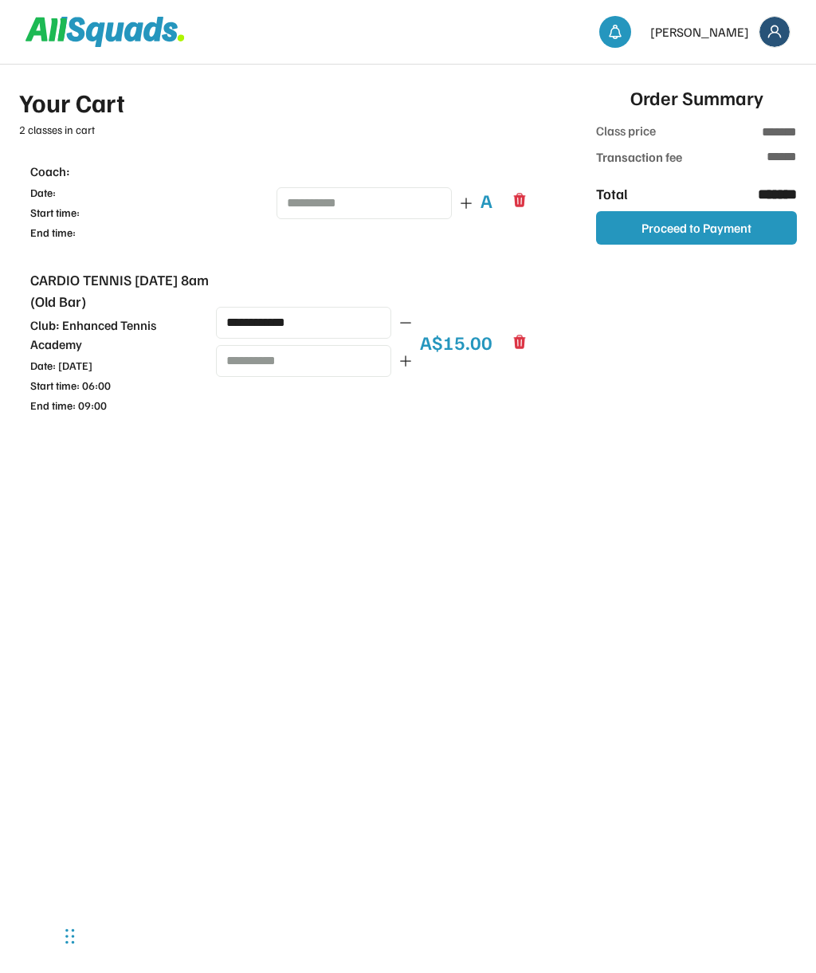
type input "**********"
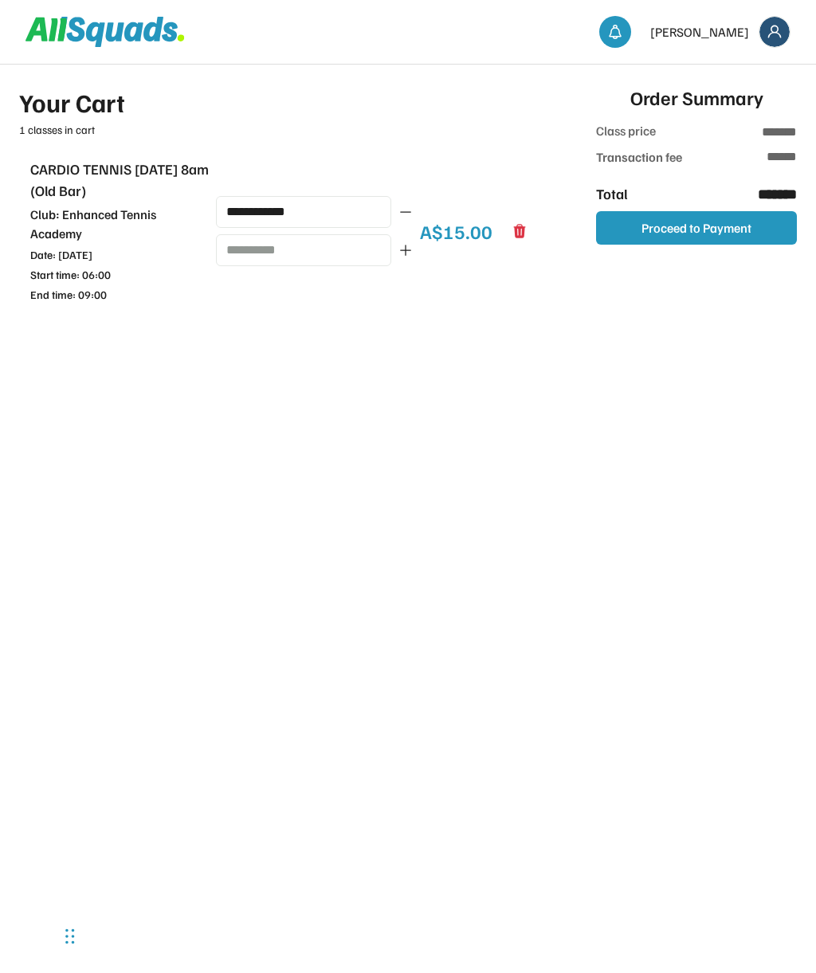
click at [522, 224] on icon at bounding box center [520, 231] width 12 height 14
type input "**"
type input "***"
type input "******"
